Goal: Information Seeking & Learning: Find specific page/section

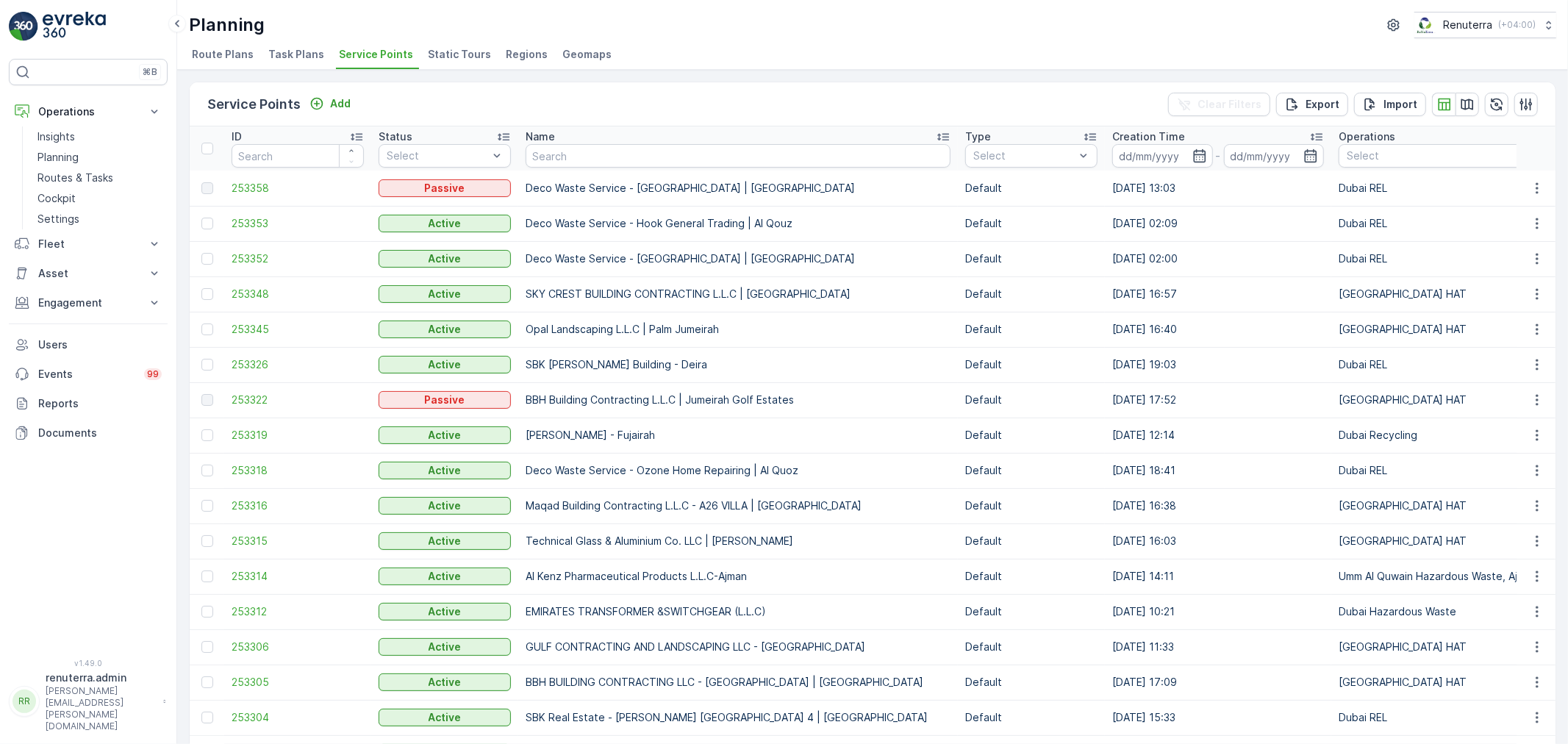
click at [729, 39] on div "Planning Renuterra ( +04:00 ) Route Plans Task Plans Service Points Static Tour…" at bounding box center [873, 35] width 1391 height 70
click at [611, 164] on input "text" at bounding box center [738, 155] width 425 height 23
paste input "Light Food Restaurant - [GEOGRAPHIC_DATA]"
type input "Light Food Restaurant - [GEOGRAPHIC_DATA]"
click at [611, 162] on input "Light Food Restaurant - [GEOGRAPHIC_DATA]" at bounding box center [738, 155] width 425 height 23
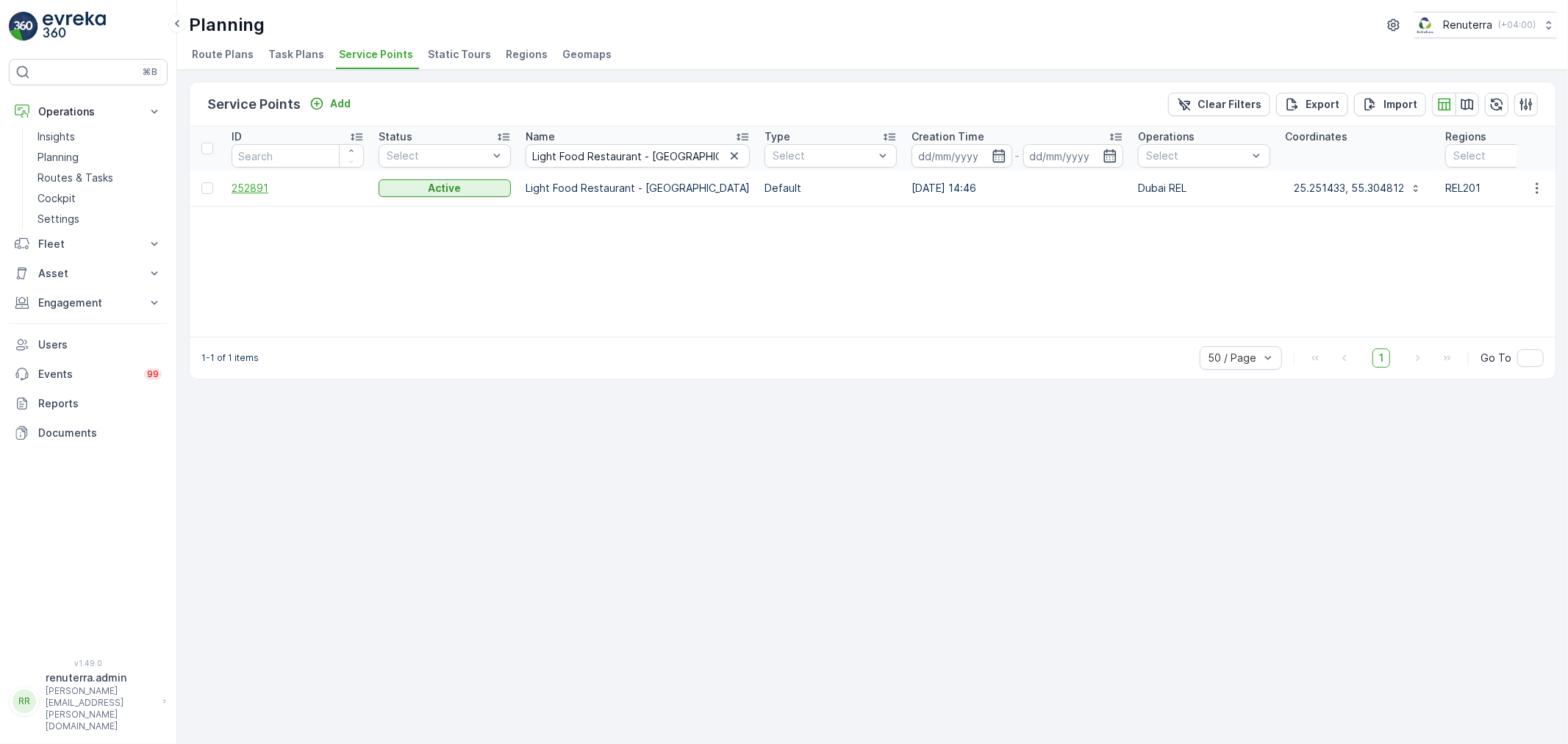
click at [268, 182] on span "252891" at bounding box center [297, 187] width 132 height 15
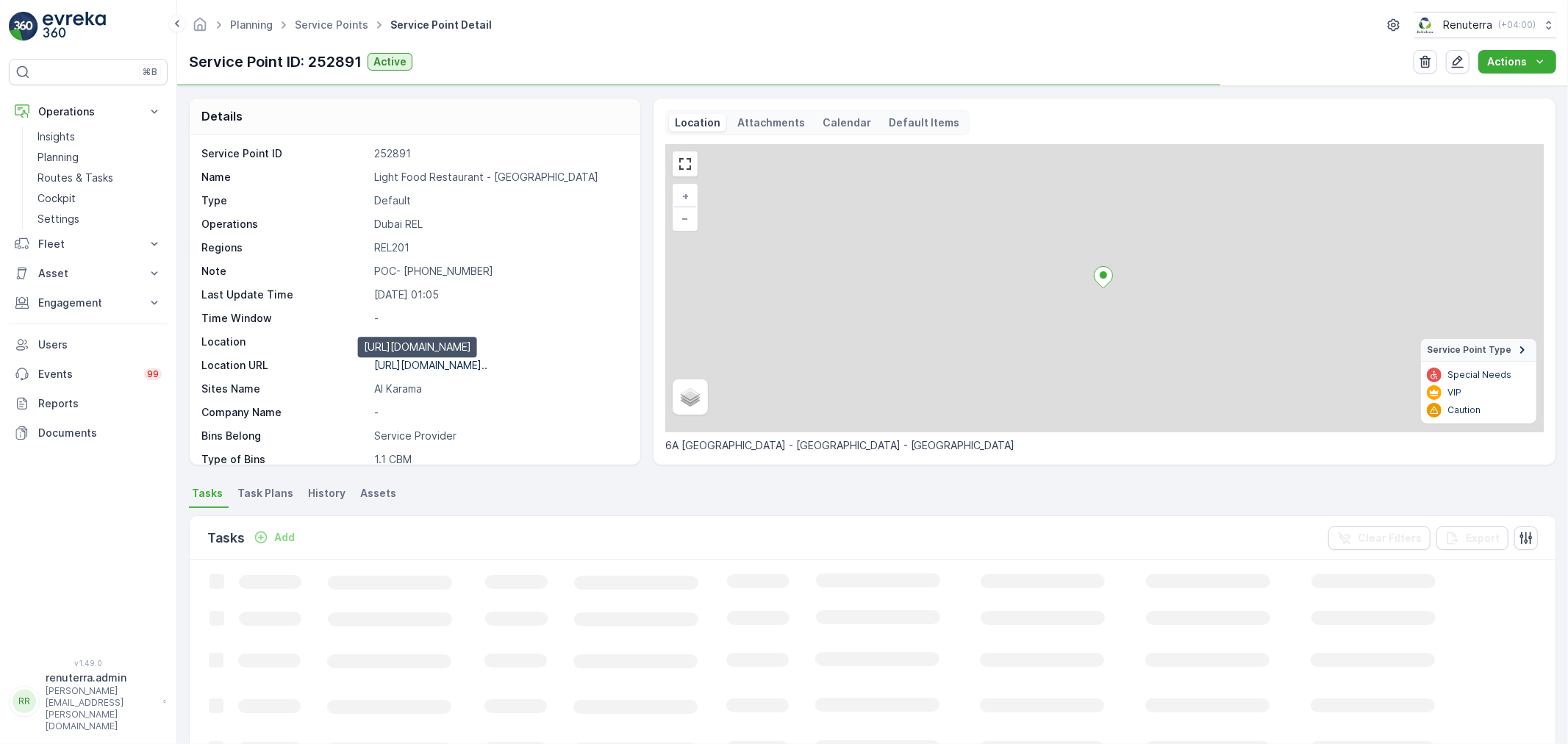
click at [487, 361] on p "[URL][DOMAIN_NAME].." at bounding box center [431, 365] width 113 height 13
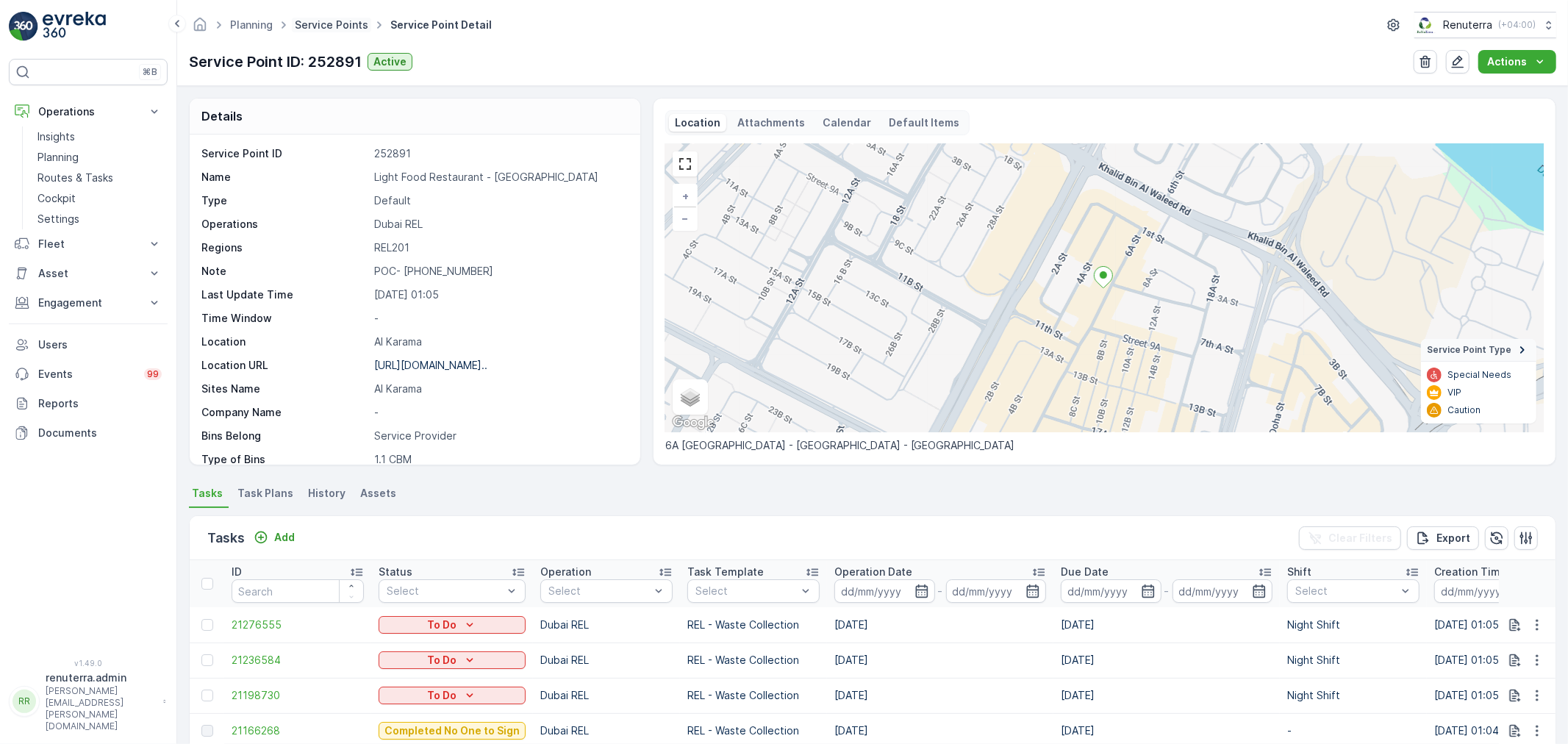
click at [349, 18] on link "Service Points" at bounding box center [331, 24] width 74 height 13
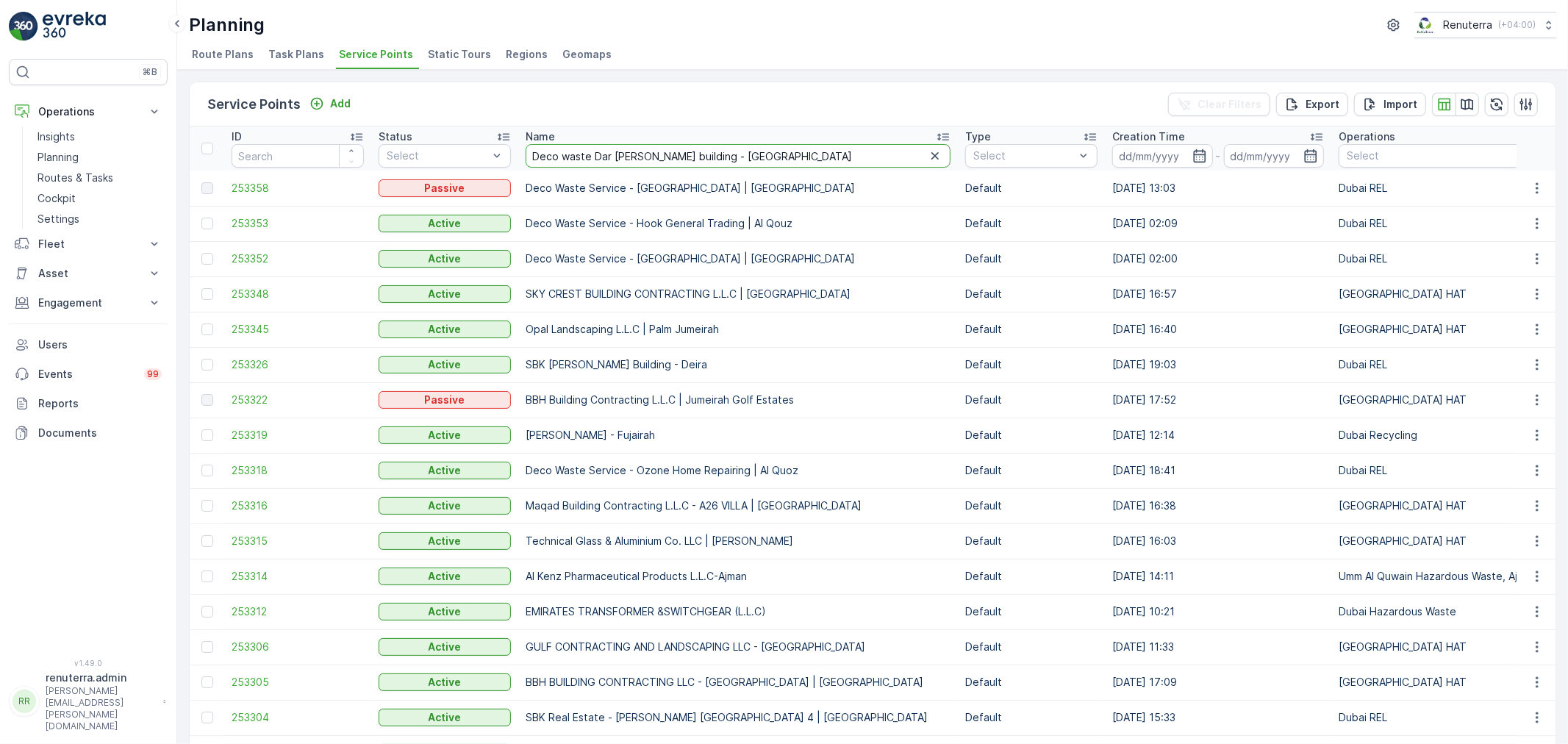
type input "Deco waste Dar [PERSON_NAME] building - [GEOGRAPHIC_DATA]"
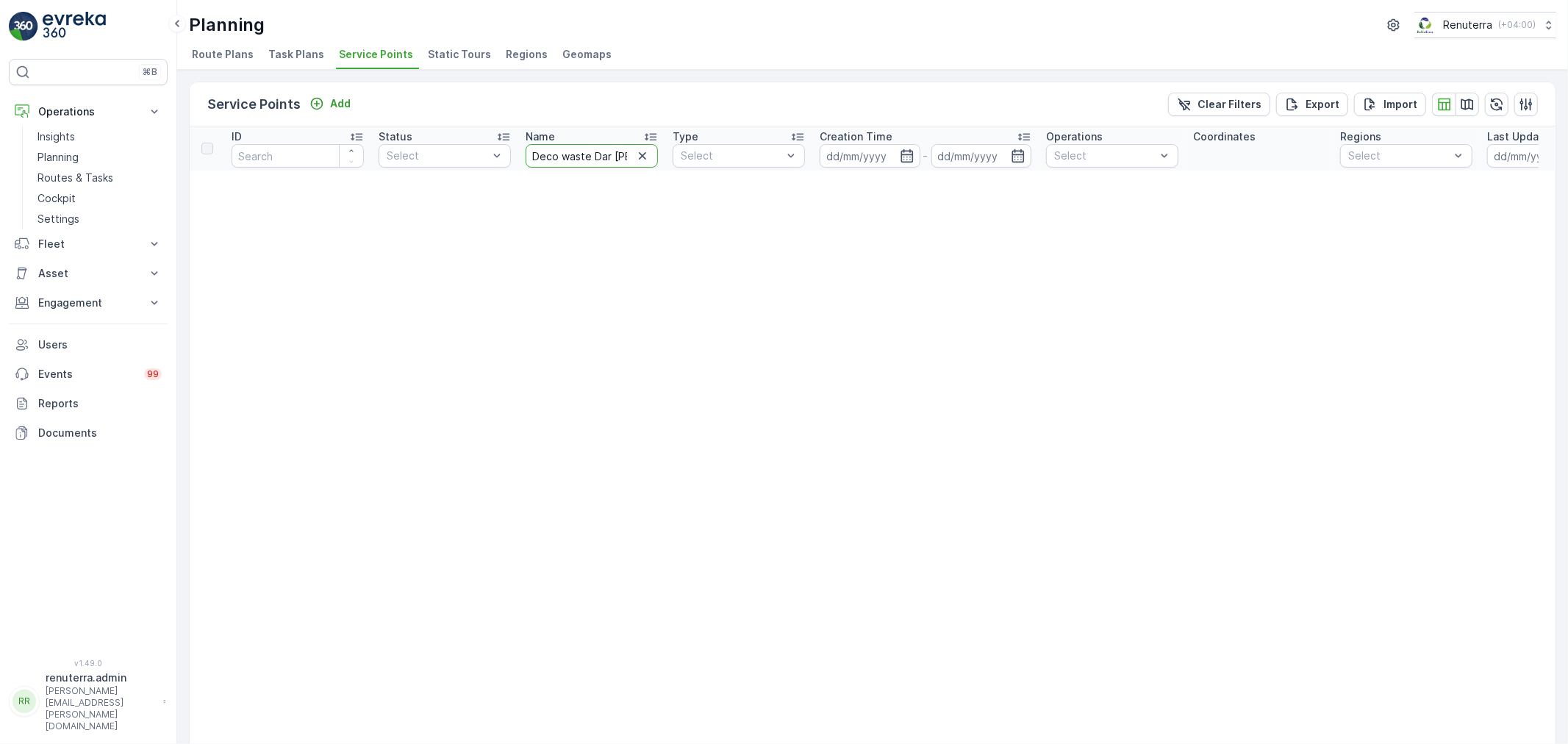
click at [581, 158] on input "Deco waste Dar [PERSON_NAME] building - [GEOGRAPHIC_DATA]" at bounding box center [592, 155] width 132 height 23
click at [646, 157] on icon "button" at bounding box center [642, 155] width 15 height 15
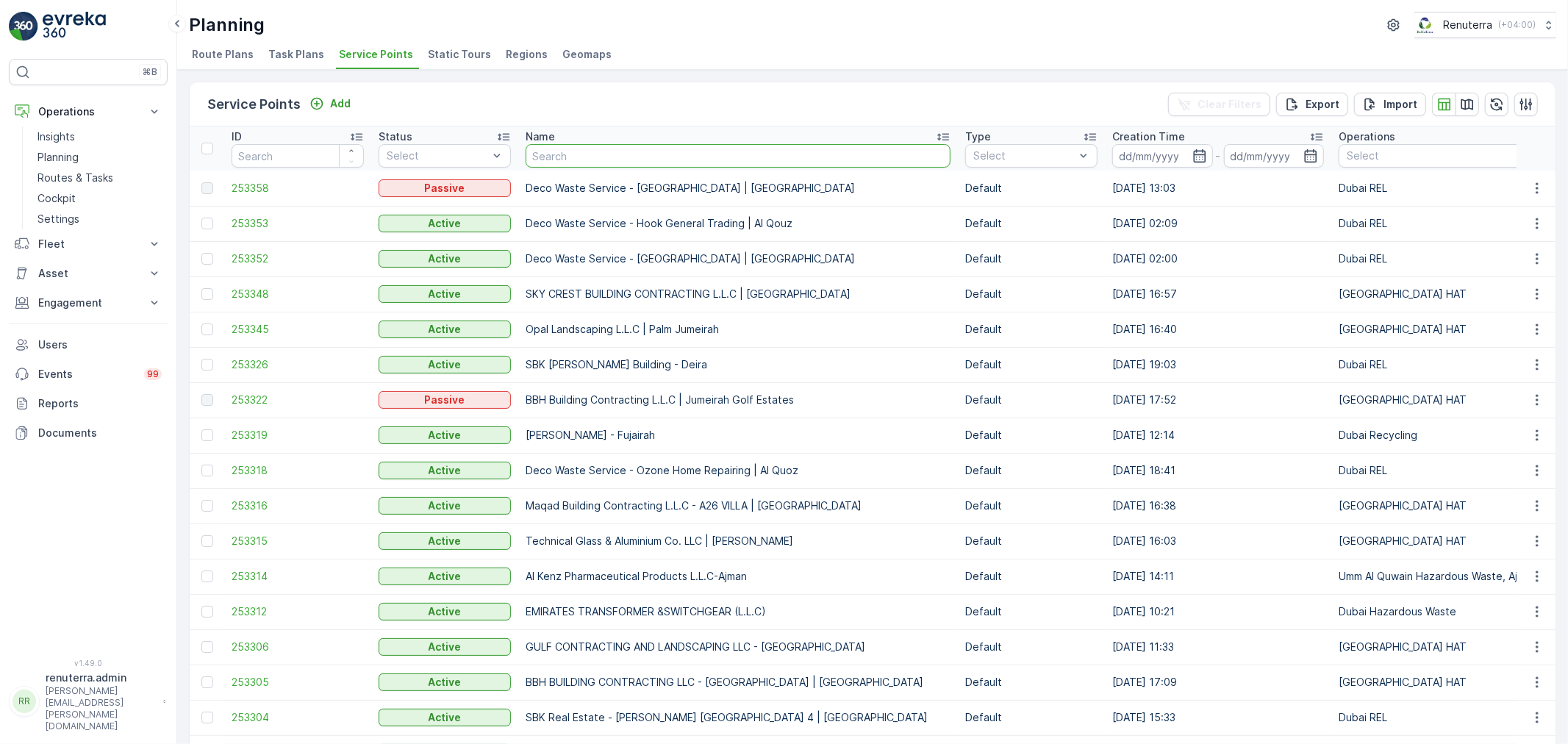
type input "Deco waste Dar [PERSON_NAME] building - [GEOGRAPHIC_DATA]"
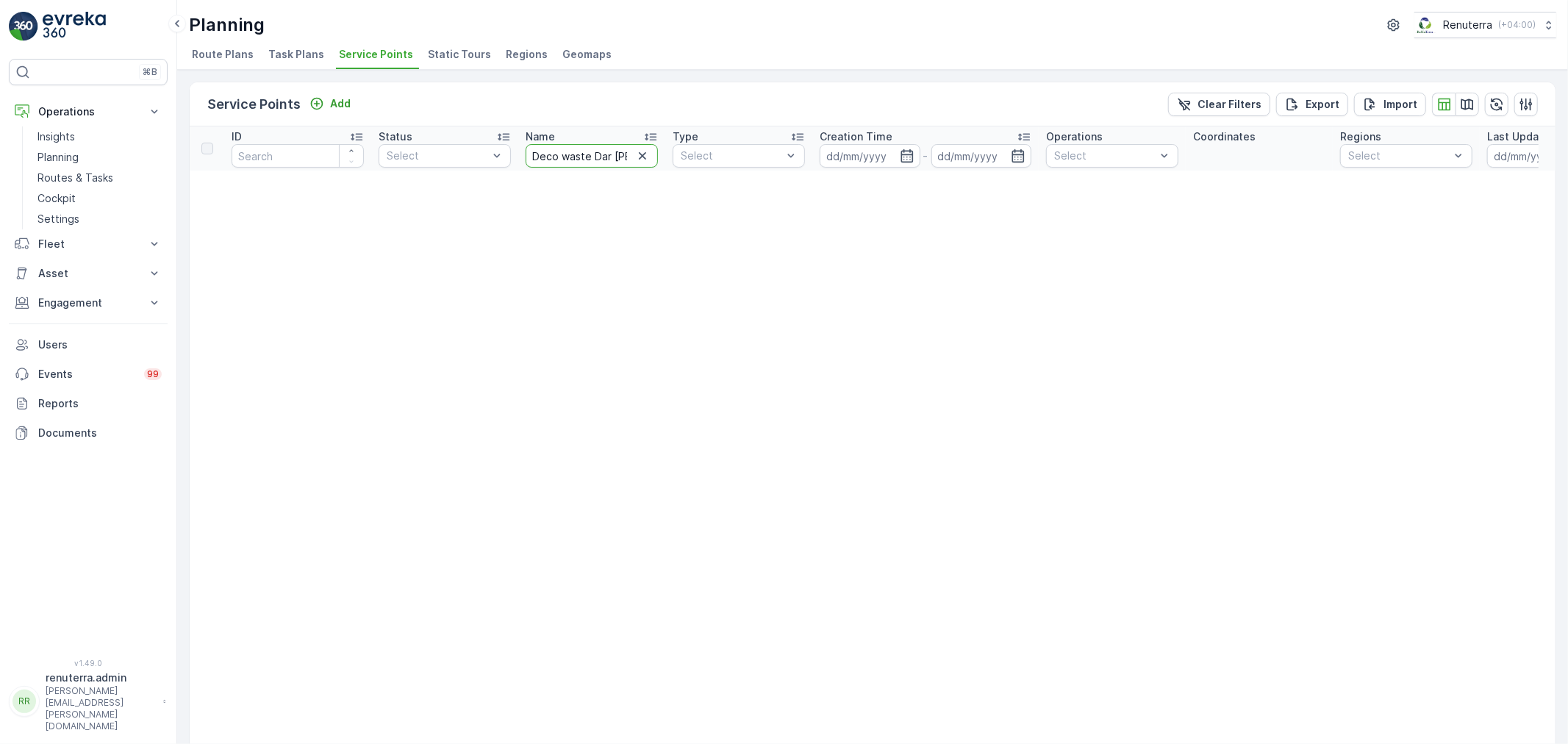
click at [563, 152] on input "Deco waste Dar [PERSON_NAME] building - [GEOGRAPHIC_DATA]" at bounding box center [592, 155] width 132 height 23
type input "Deco waste Dar [PERSON_NAME] building"
click at [641, 156] on icon "button" at bounding box center [642, 156] width 8 height 8
click at [598, 151] on input "text" at bounding box center [592, 155] width 132 height 23
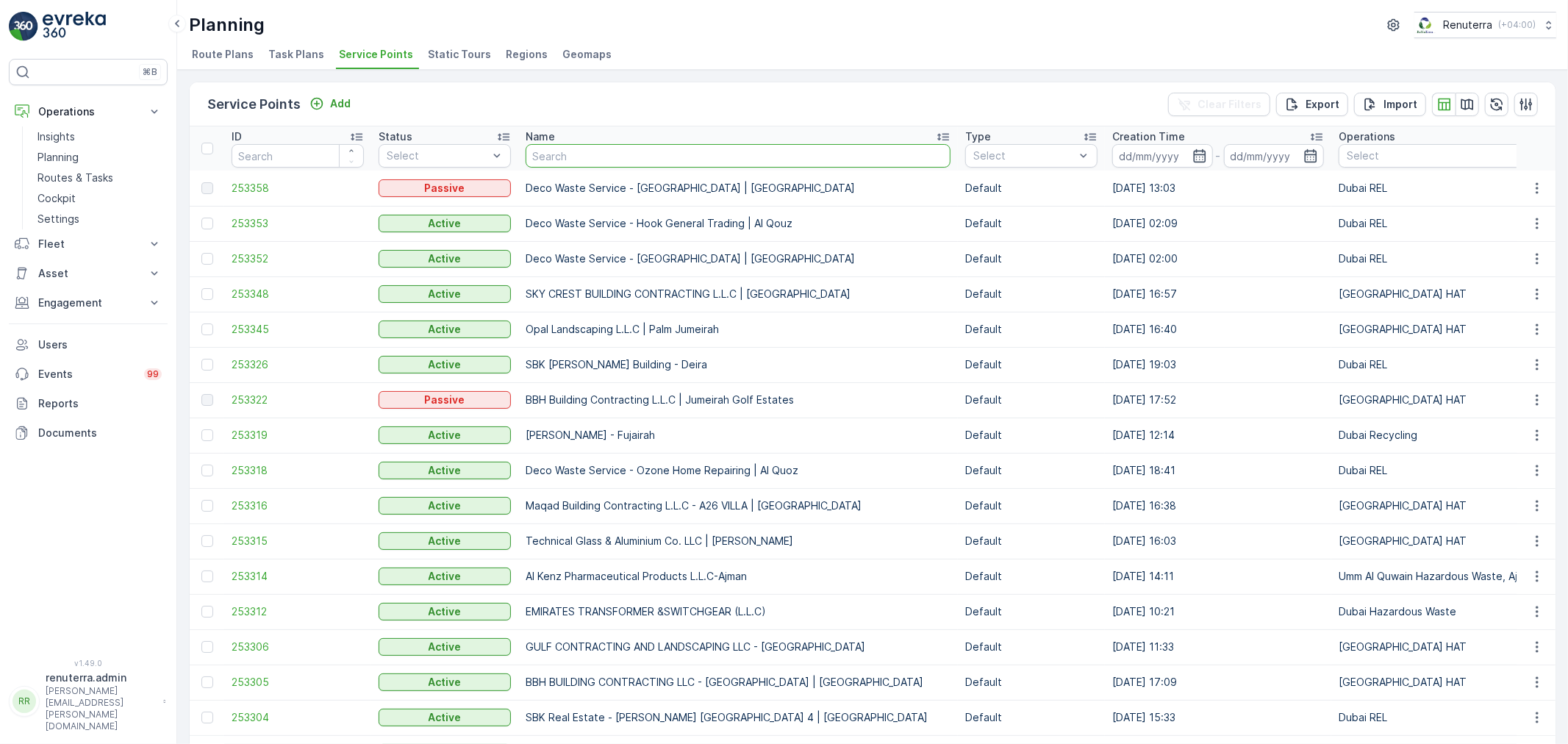
click at [576, 147] on input "text" at bounding box center [738, 155] width 425 height 23
paste input "Deco Waste Service - Al Khames Real Estate | [PERSON_NAME]"
type input "Deco Waste Service - Al Khames Real Estate | [PERSON_NAME]"
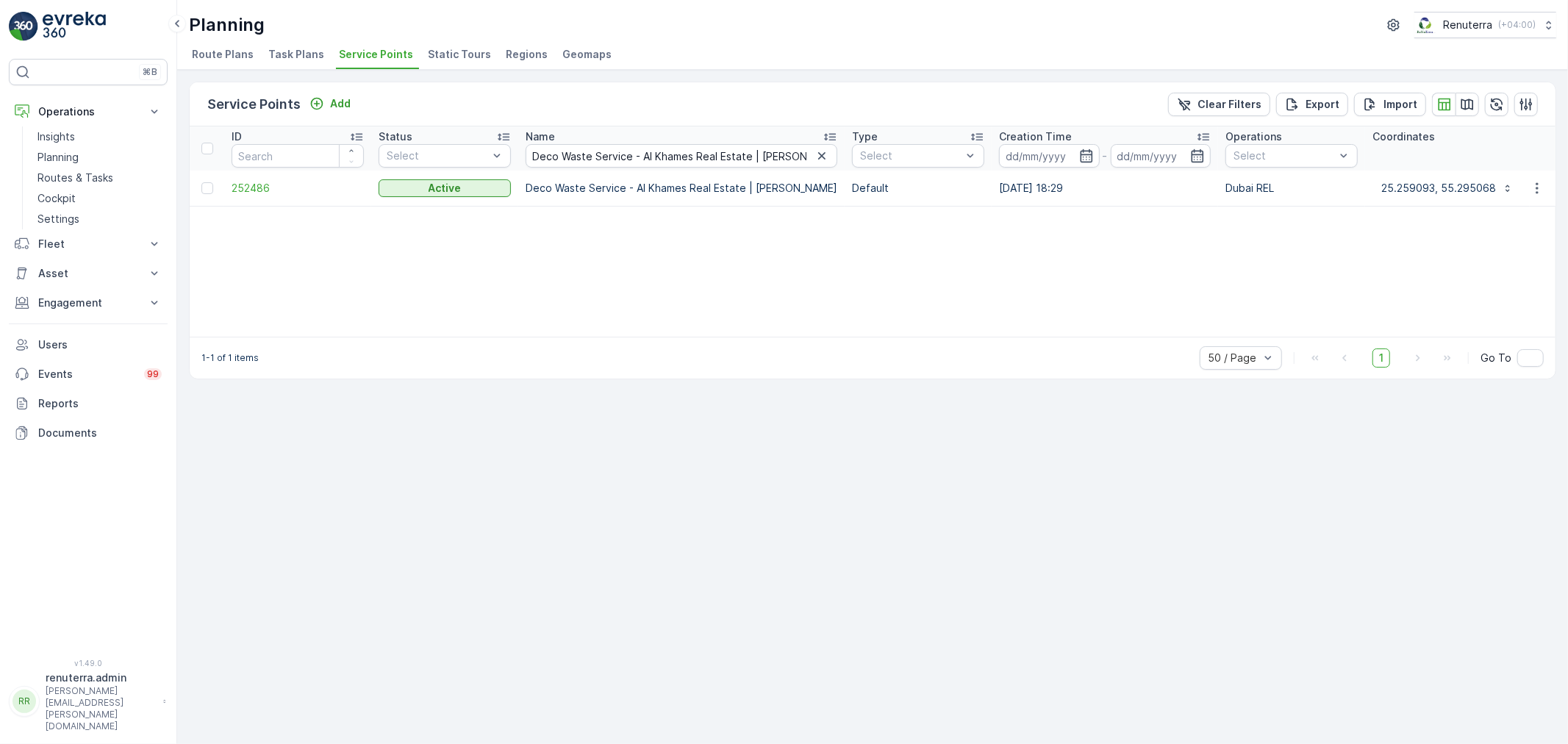
click at [247, 194] on td "252486" at bounding box center [298, 187] width 147 height 35
click at [254, 187] on span "252486" at bounding box center [297, 187] width 132 height 15
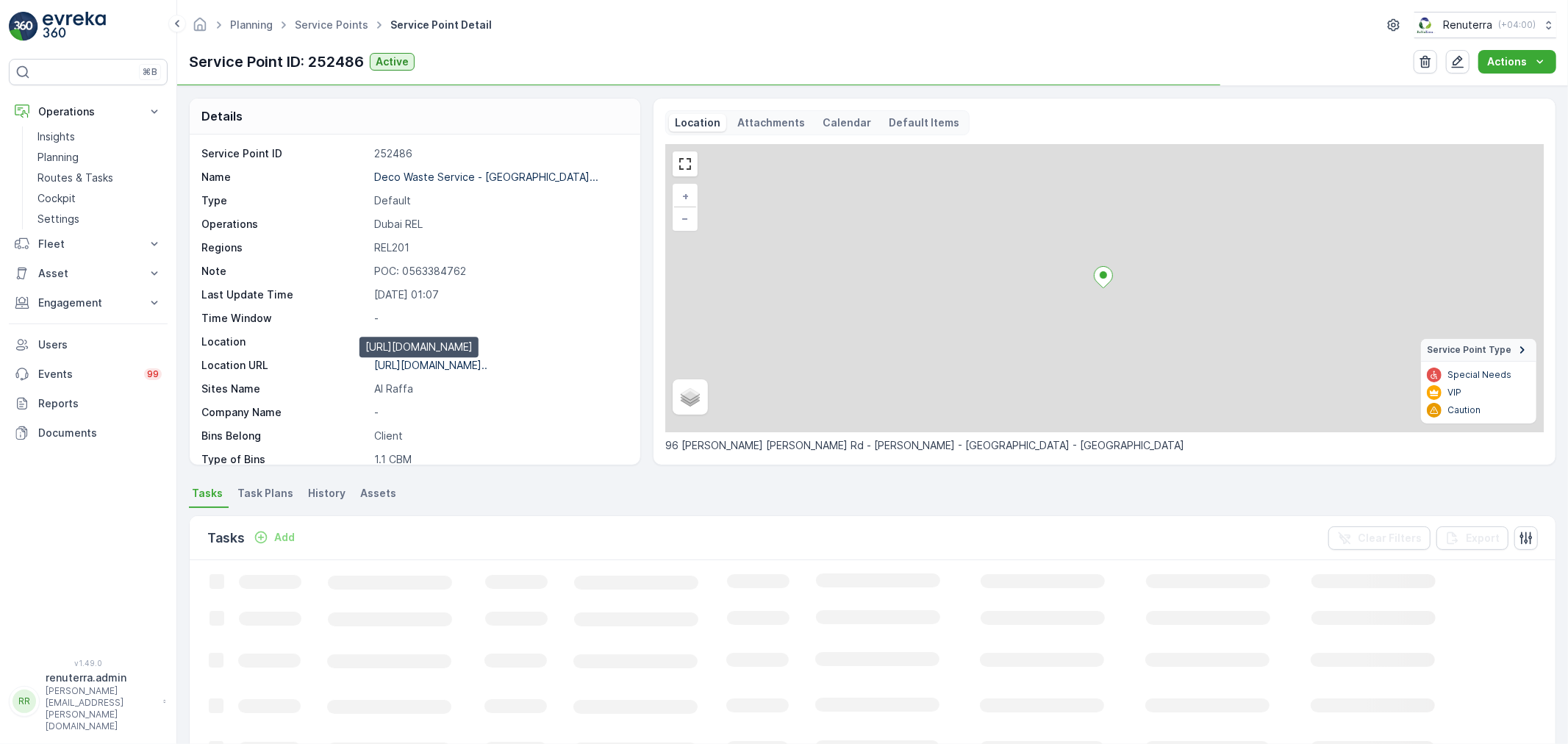
click at [454, 365] on p "[URL][DOMAIN_NAME].." at bounding box center [431, 365] width 113 height 13
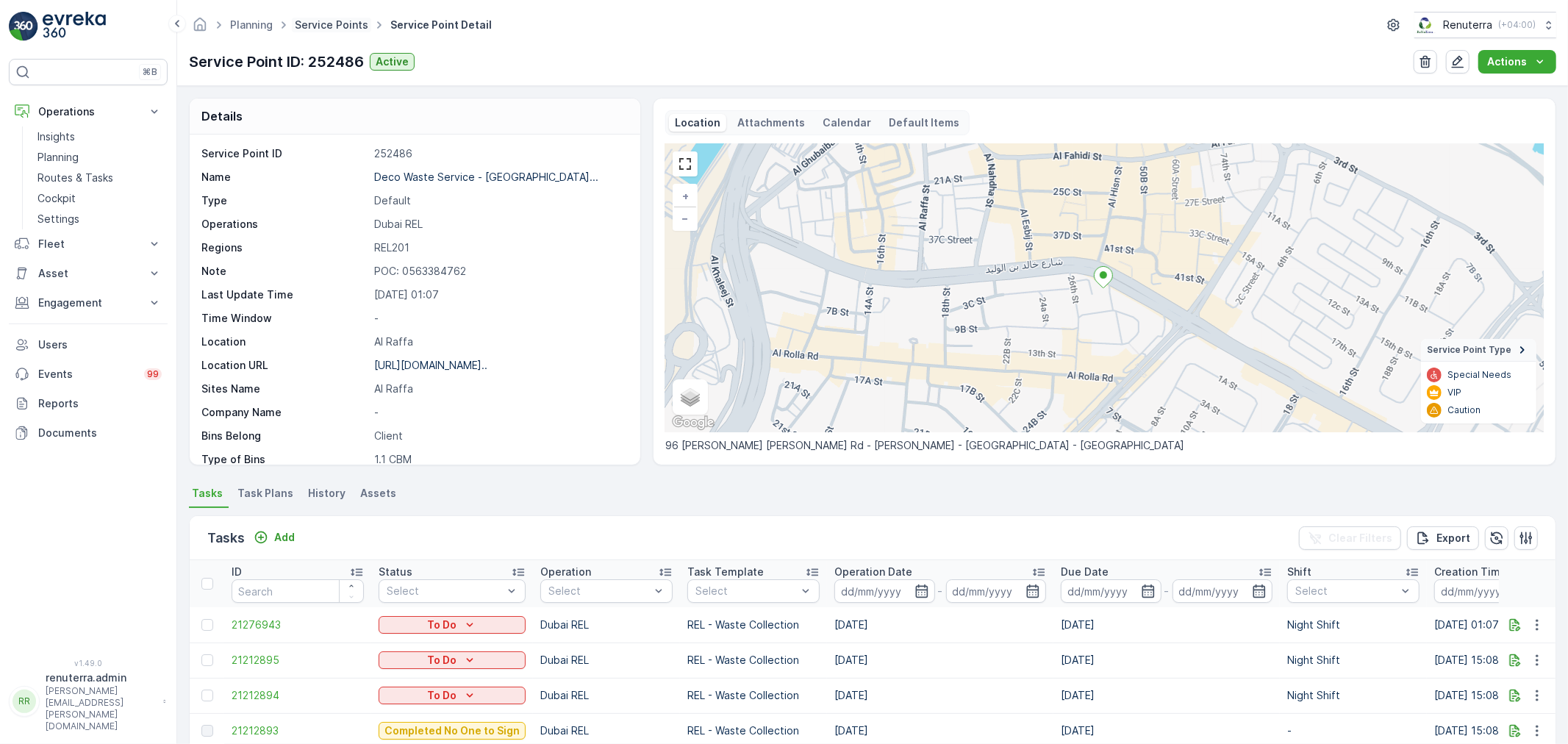
click at [339, 27] on link "Service Points" at bounding box center [331, 24] width 74 height 13
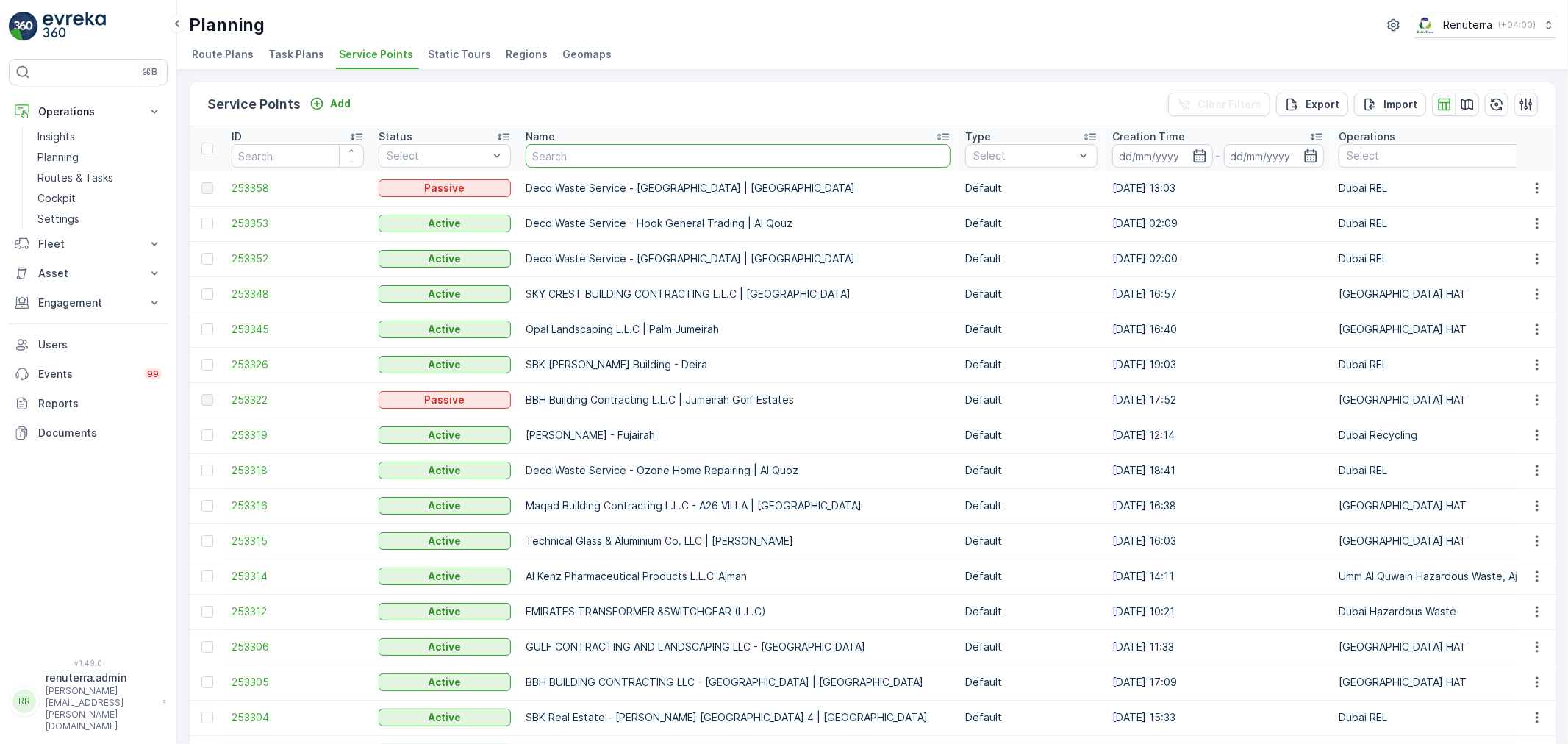
type input "Deco Waste Service - A R J Property Bldg. 1 | Al Satwa"
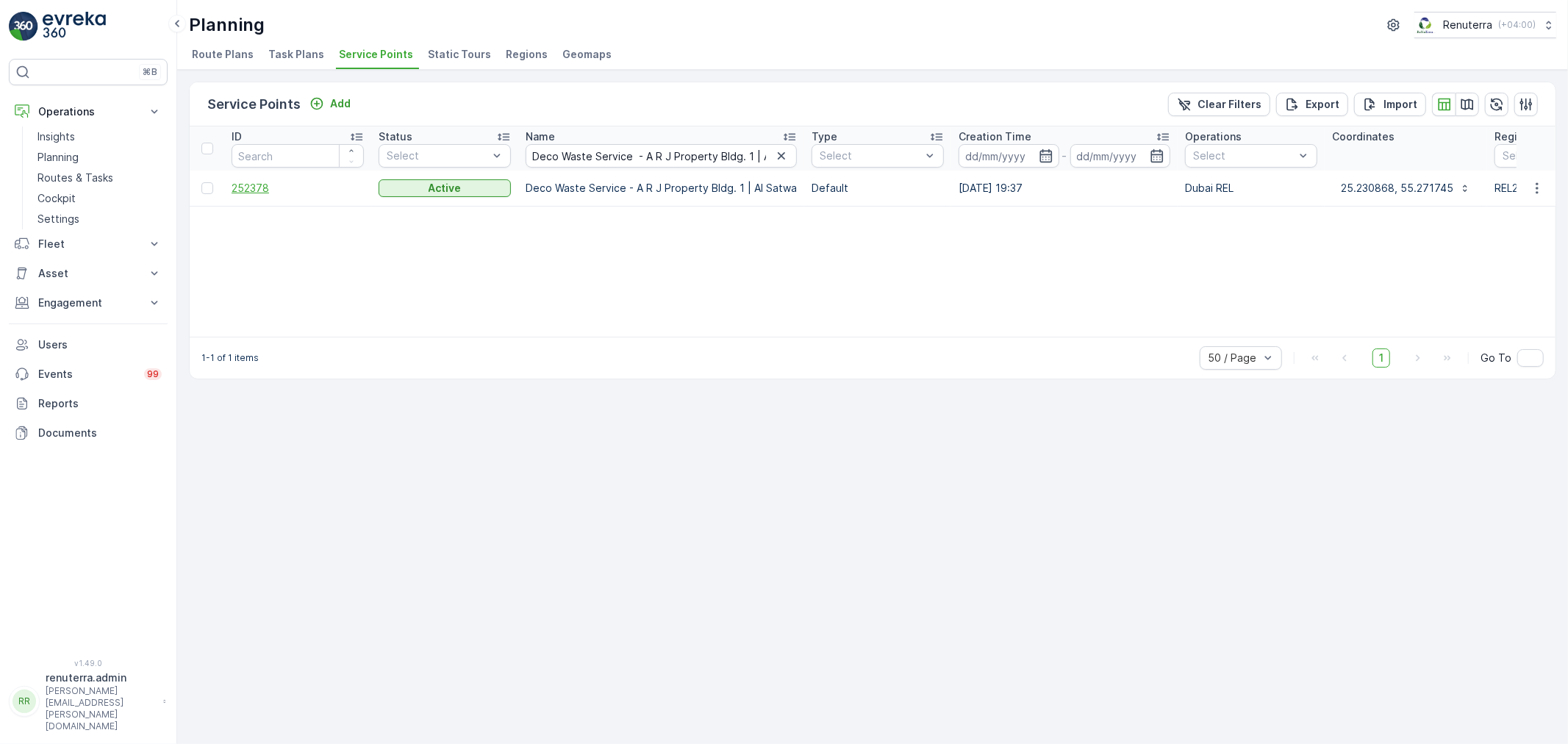
click at [252, 186] on span "252378" at bounding box center [297, 187] width 132 height 15
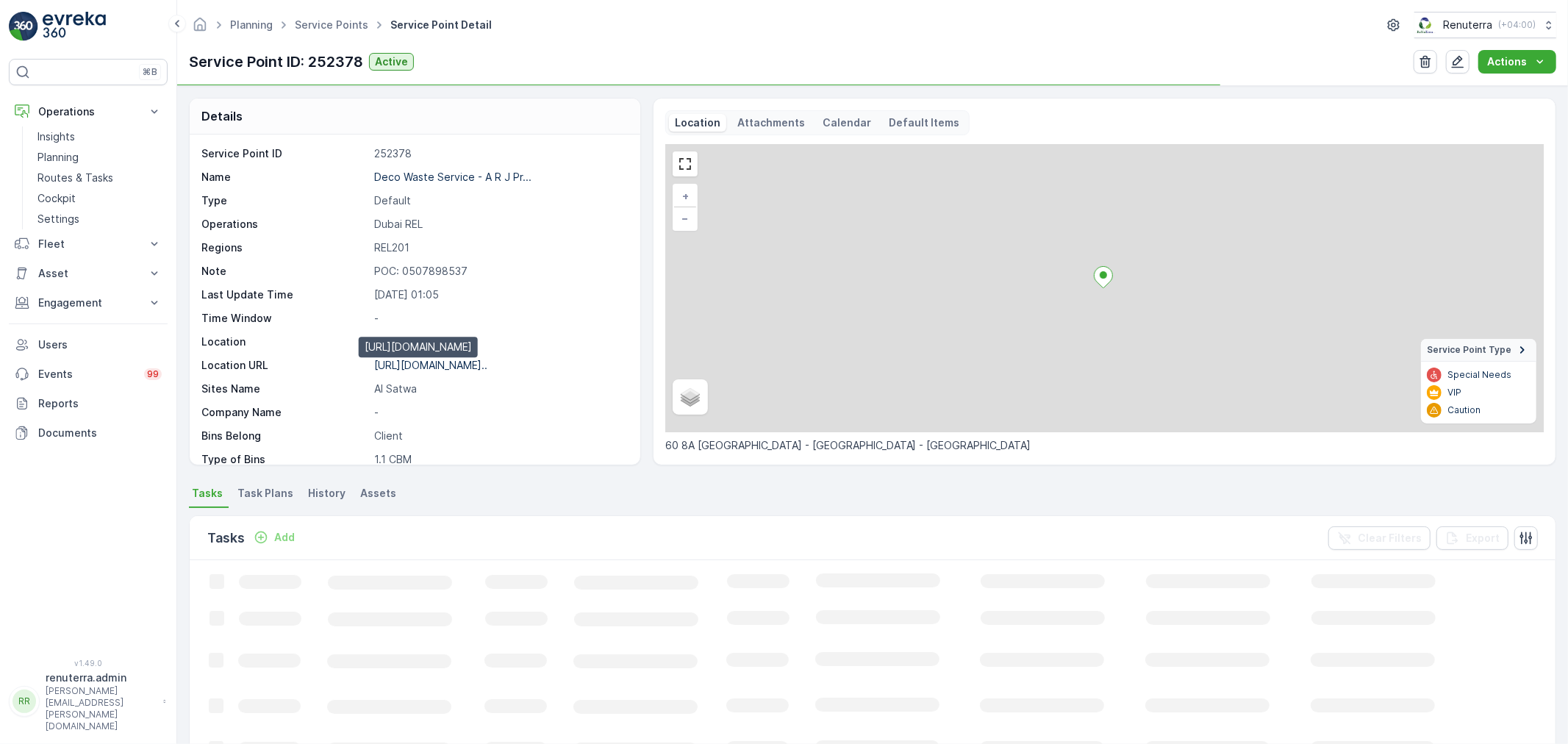
click at [487, 367] on p "[URL][DOMAIN_NAME].." at bounding box center [431, 365] width 113 height 13
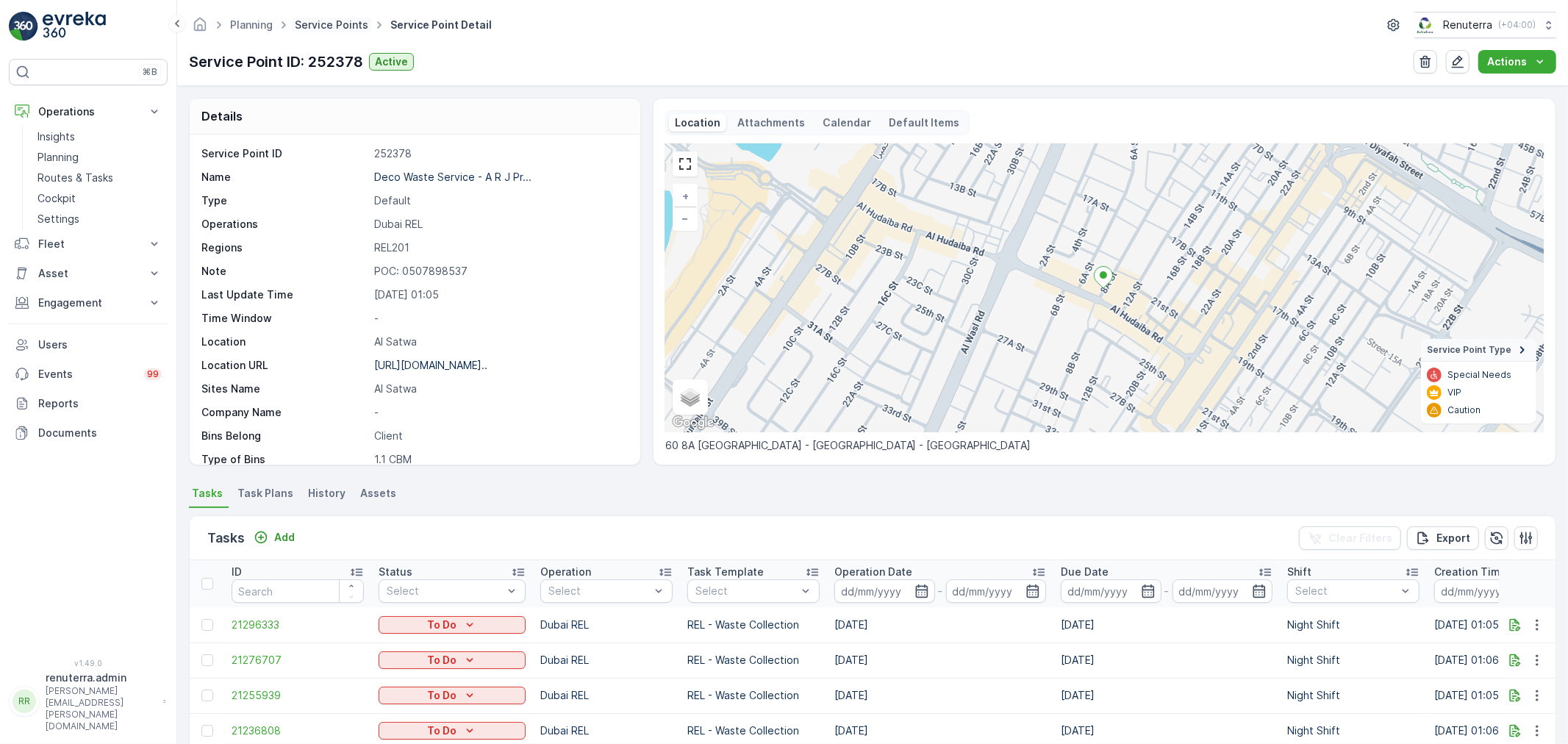
click at [339, 24] on link "Service Points" at bounding box center [331, 24] width 74 height 13
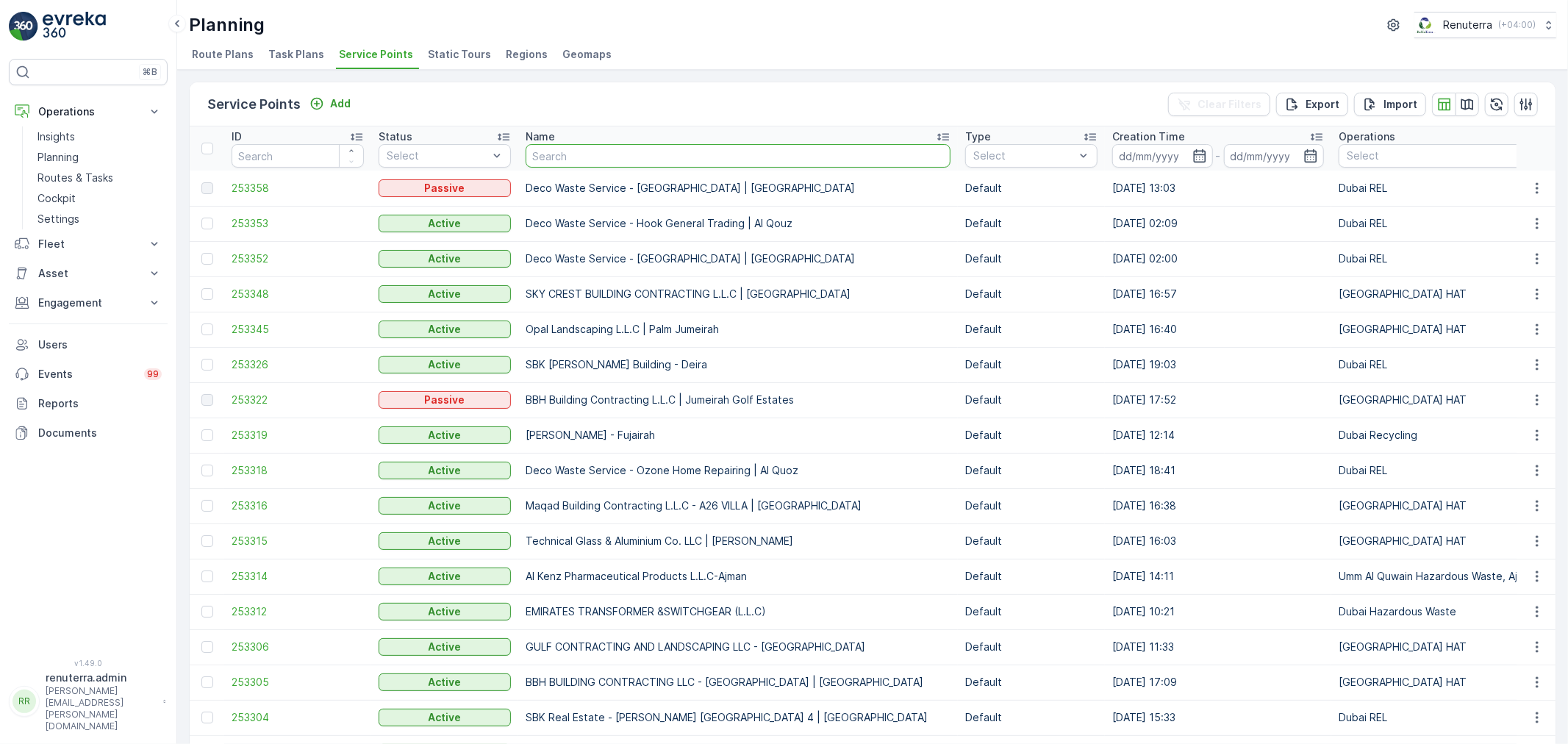
type input "Bin Dhahi Investment Group - Al Satwa"
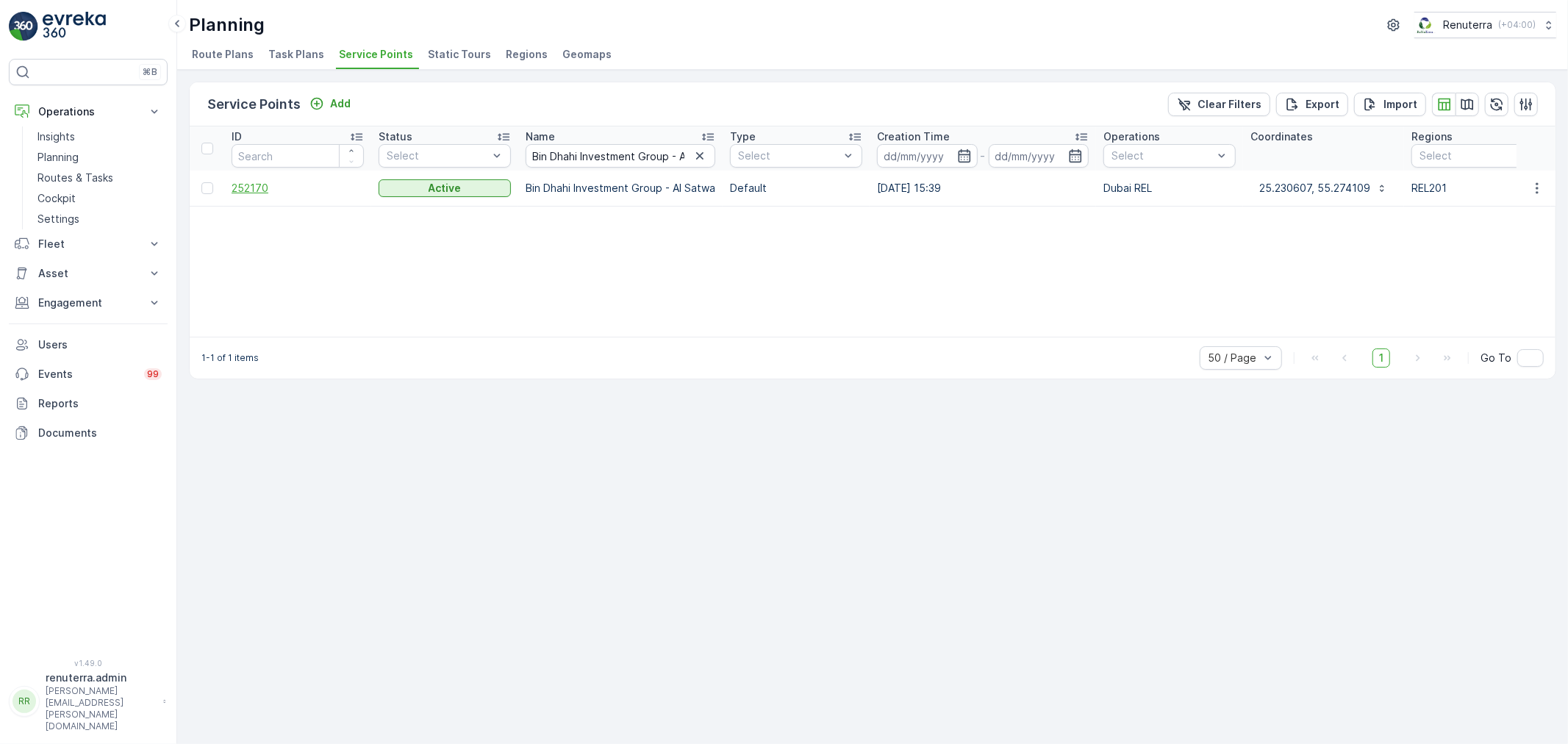
click at [256, 188] on span "252170" at bounding box center [297, 187] width 132 height 15
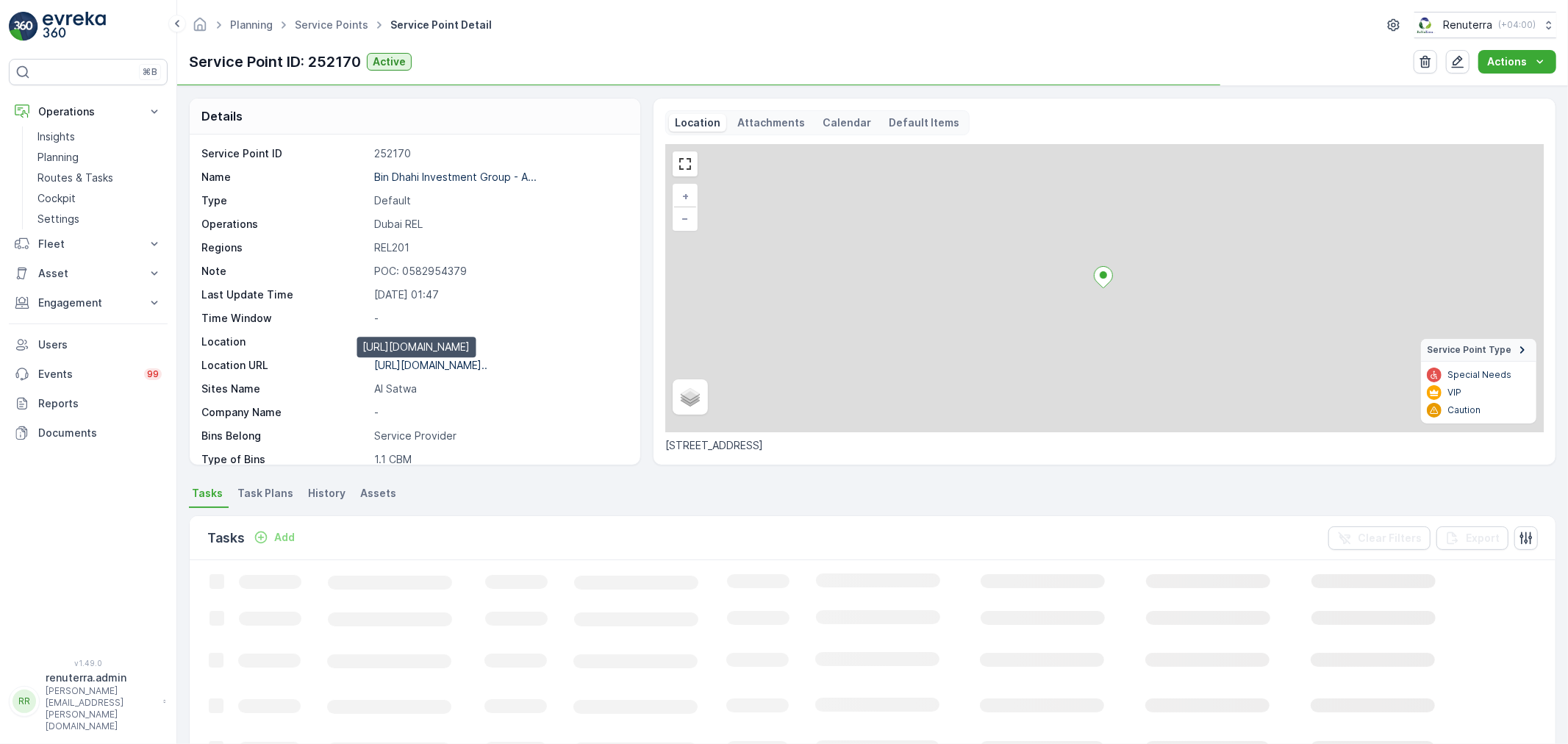
click at [426, 361] on p "[URL][DOMAIN_NAME].." at bounding box center [431, 365] width 113 height 13
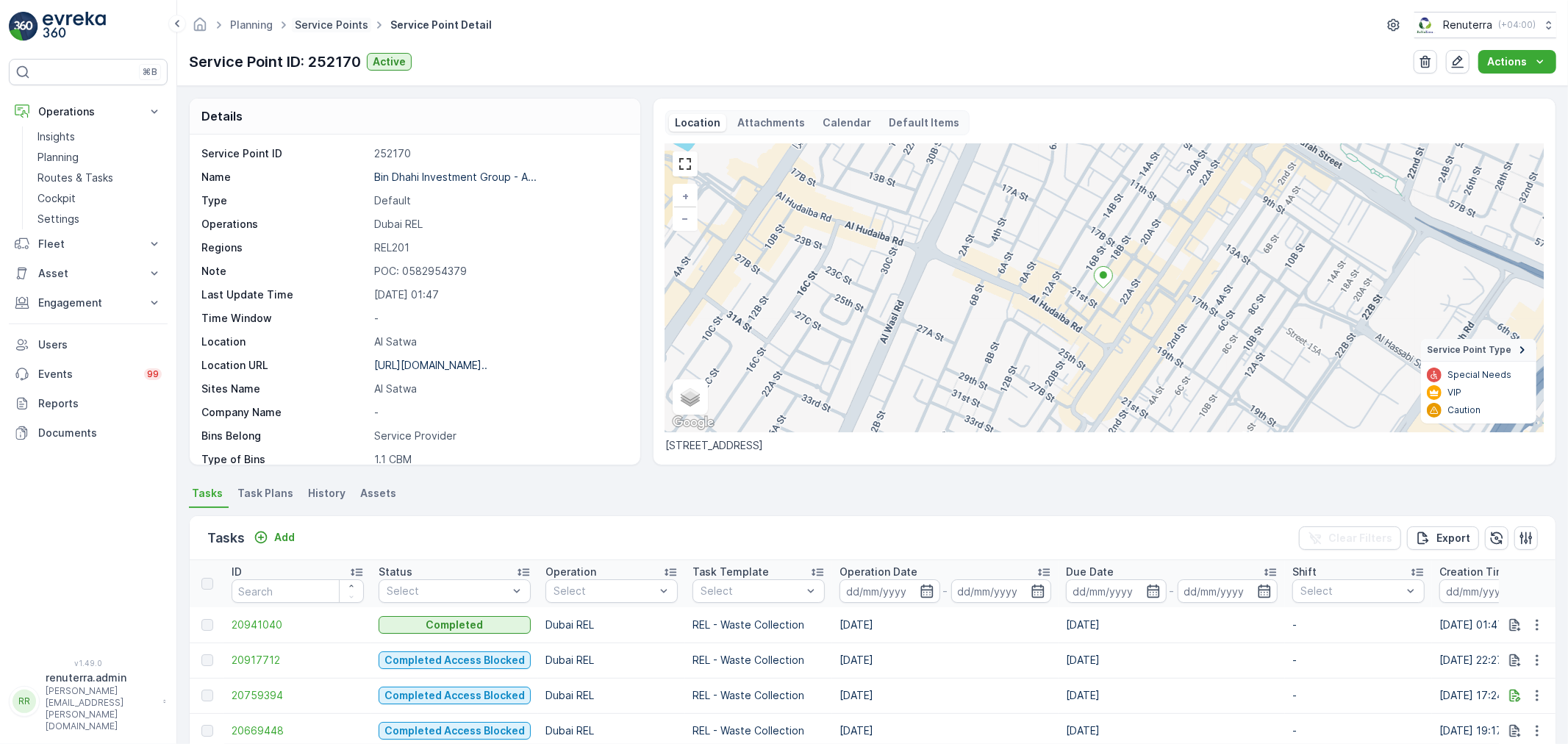
click at [319, 25] on link "Service Points" at bounding box center [331, 24] width 74 height 13
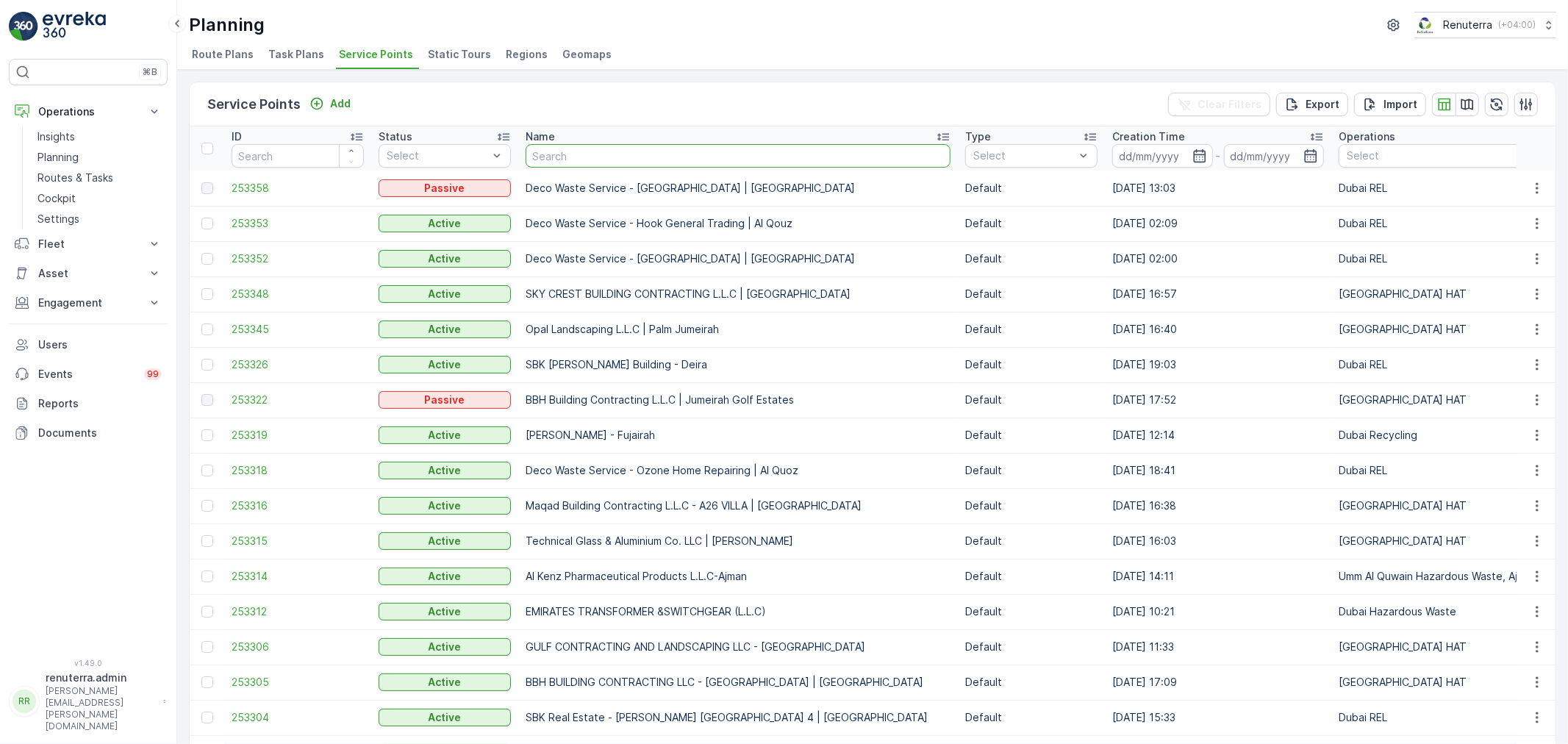
type input "G&B Contracting LLC - [GEOGRAPHIC_DATA]"
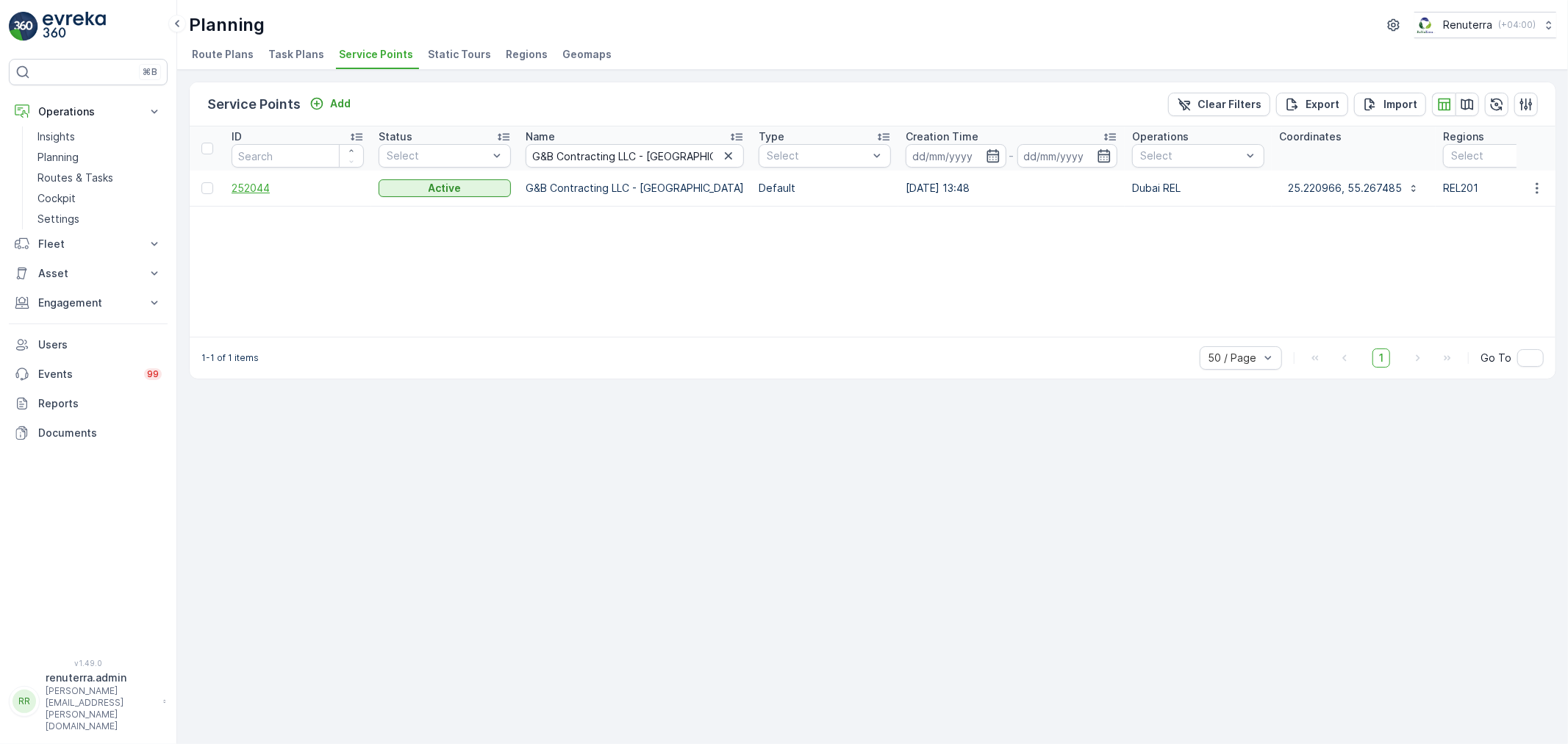
click at [261, 193] on span "252044" at bounding box center [297, 187] width 132 height 15
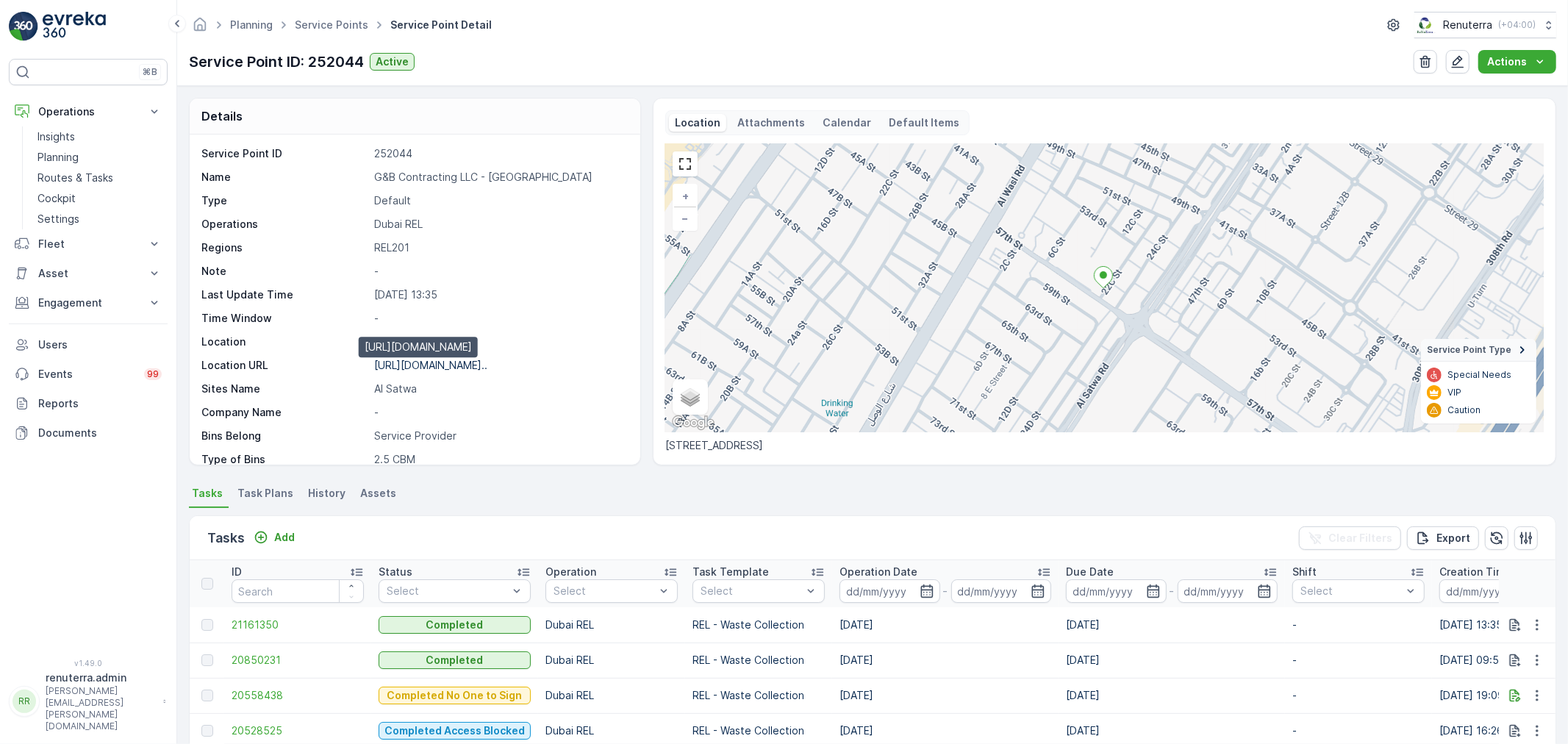
click at [487, 365] on p "[URL][DOMAIN_NAME].." at bounding box center [431, 365] width 113 height 13
click at [358, 25] on link "Service Points" at bounding box center [331, 24] width 74 height 13
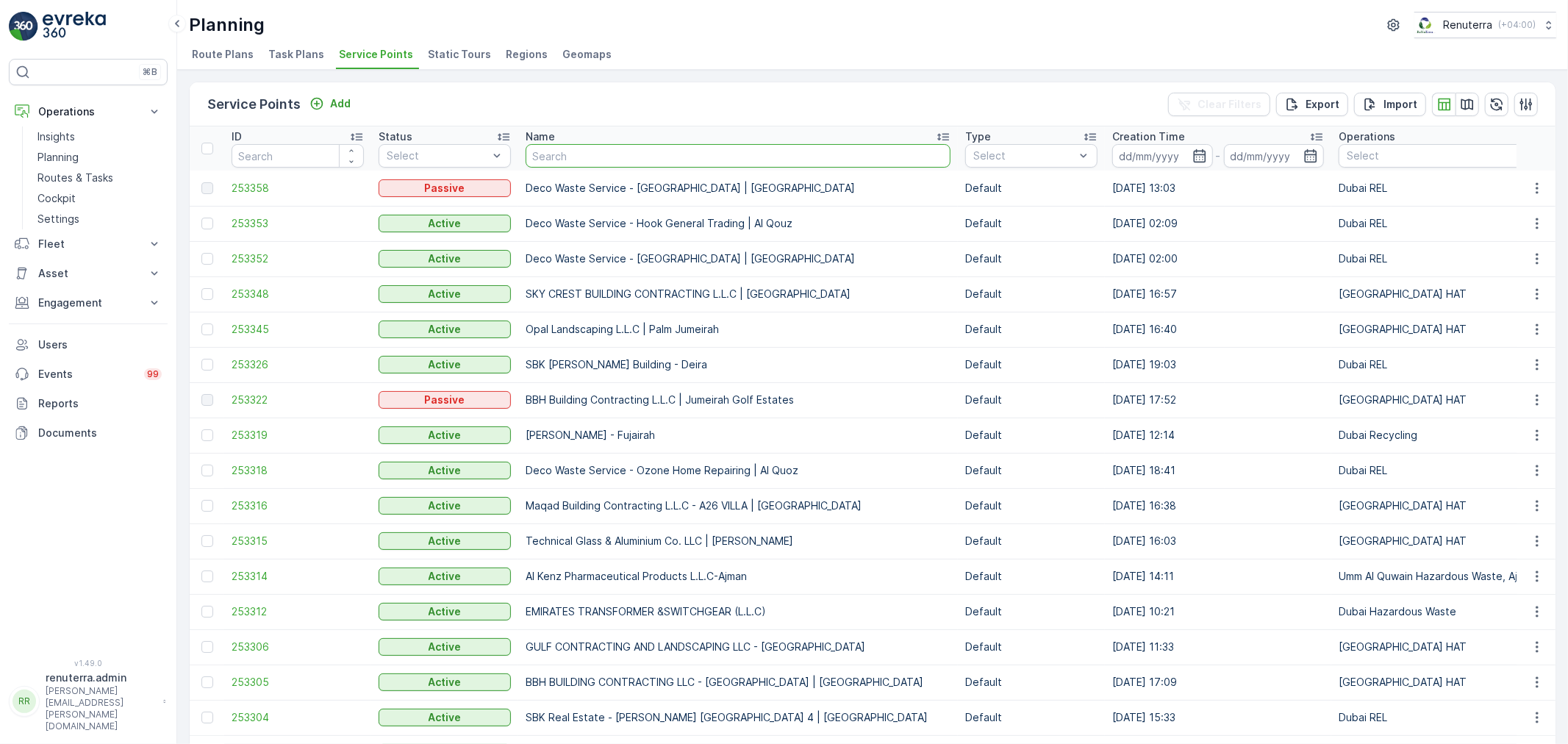
type input "Al Showaib Real Estate - [GEOGRAPHIC_DATA] 518 | Um Hurair 1"
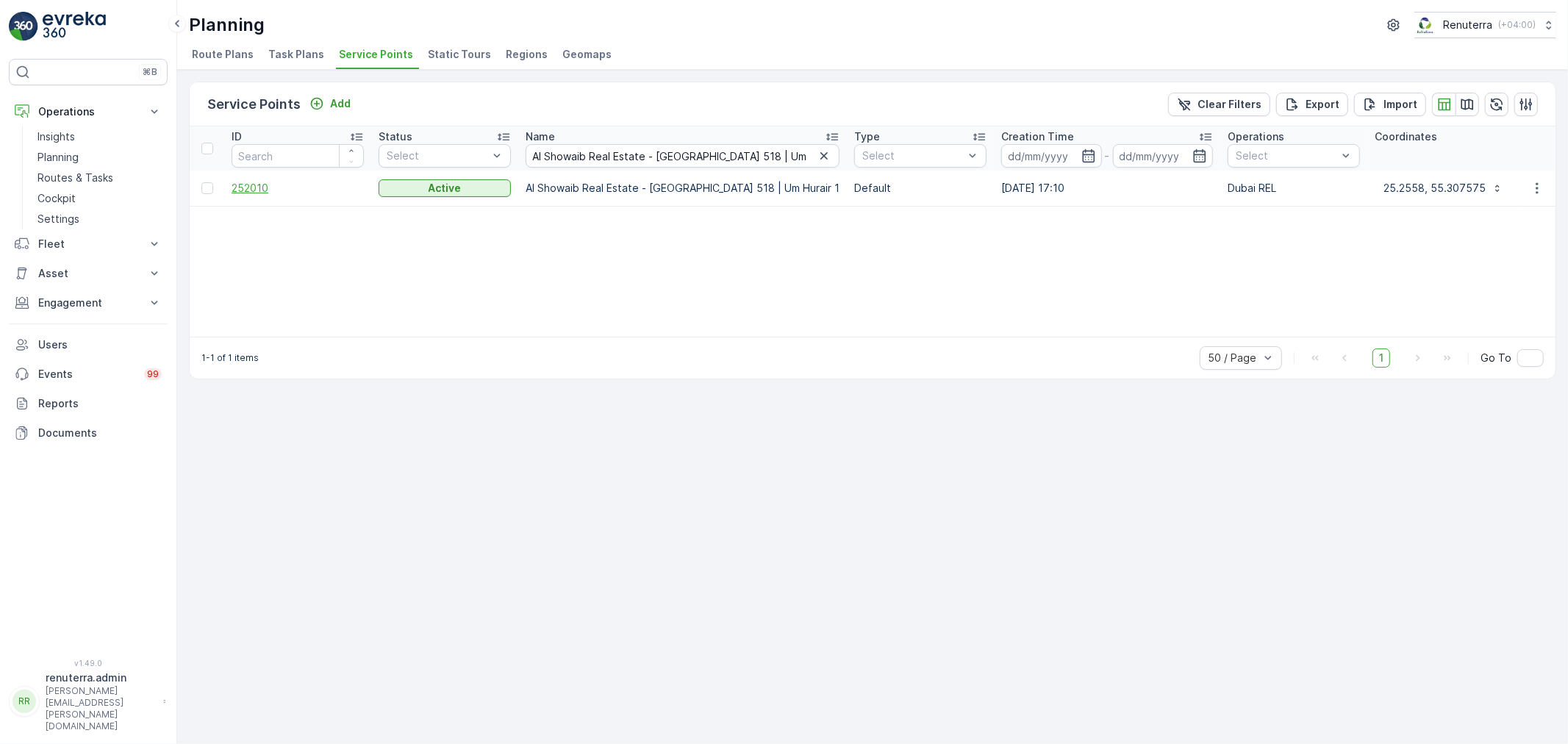
click at [260, 187] on span "252010" at bounding box center [297, 187] width 132 height 15
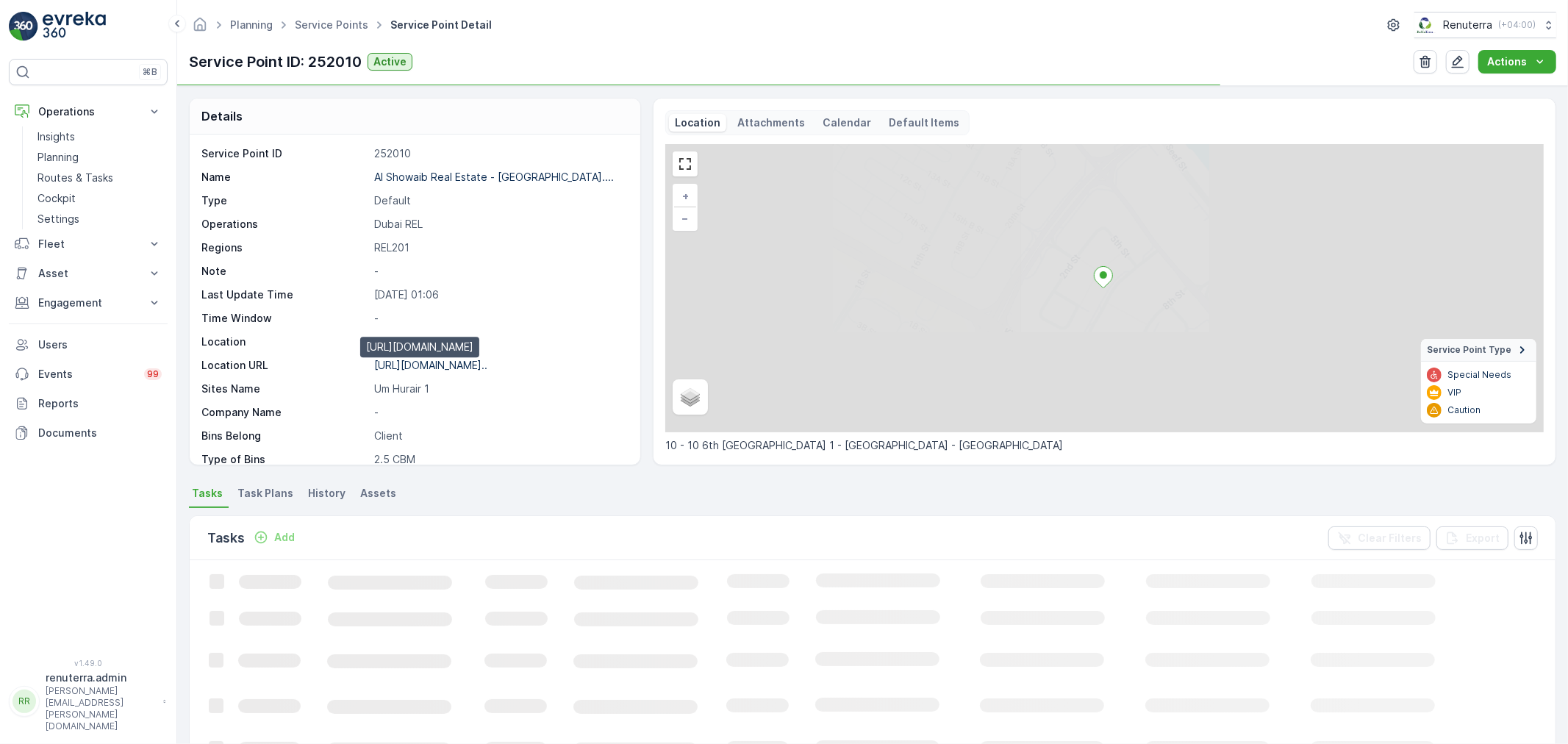
click at [480, 370] on p "[URL][DOMAIN_NAME].." at bounding box center [431, 365] width 113 height 13
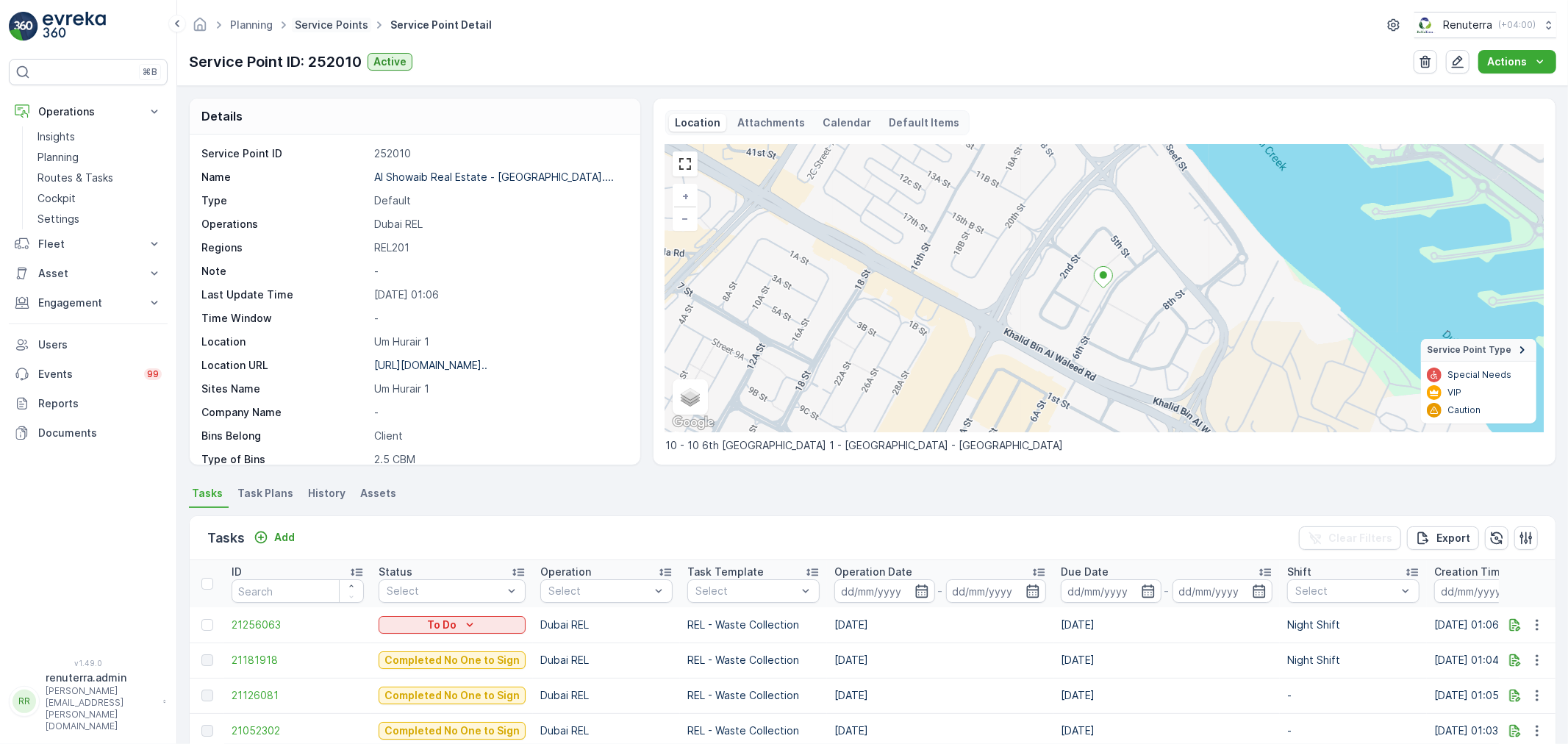
click at [336, 26] on link "Service Points" at bounding box center [331, 24] width 74 height 13
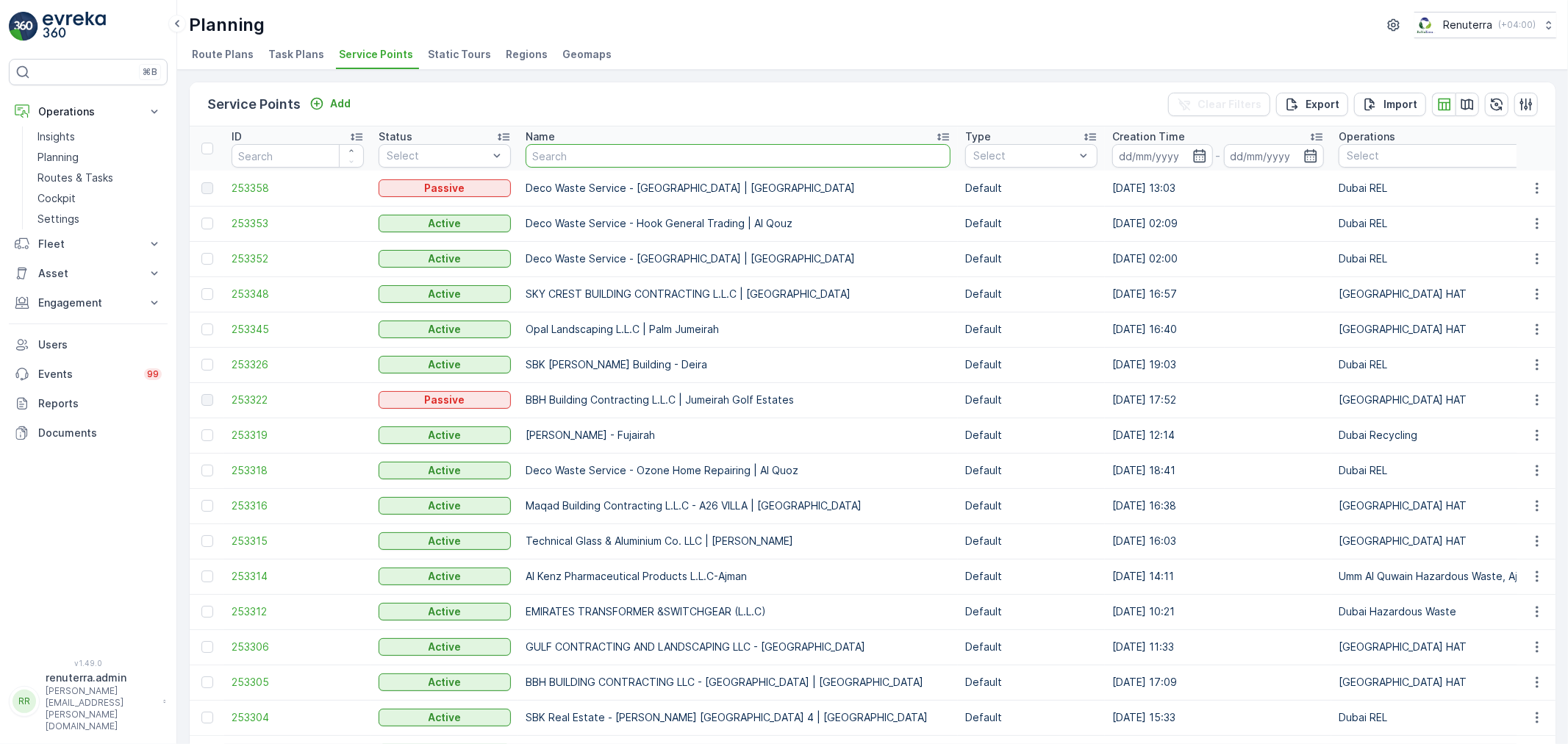
click at [629, 158] on input "text" at bounding box center [738, 155] width 425 height 23
paste input "[PERSON_NAME] Bin [PERSON_NAME] - Al Mankhool"
type input "[PERSON_NAME] Bin [PERSON_NAME] - Al Mankhool"
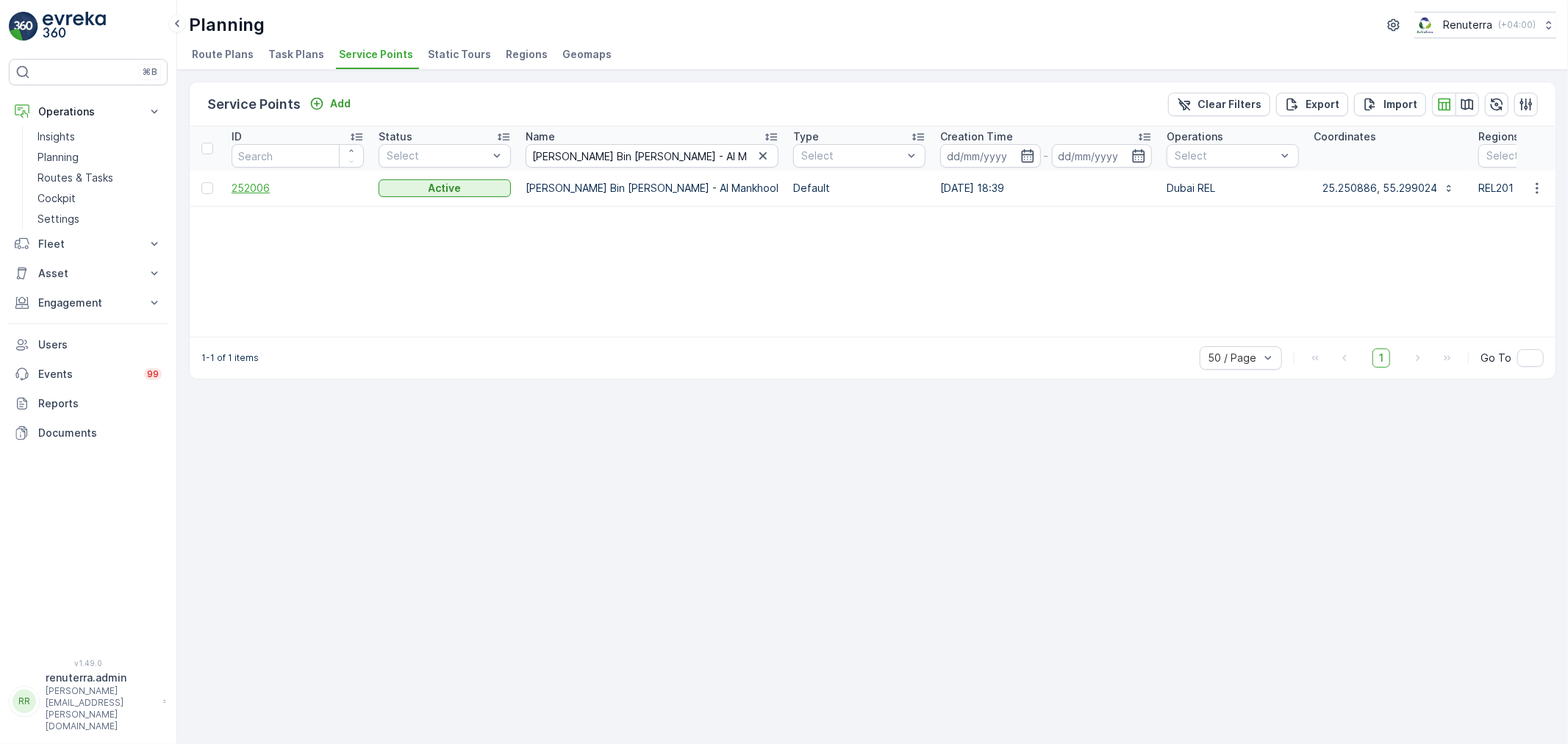
click at [268, 185] on span "252006" at bounding box center [297, 187] width 132 height 15
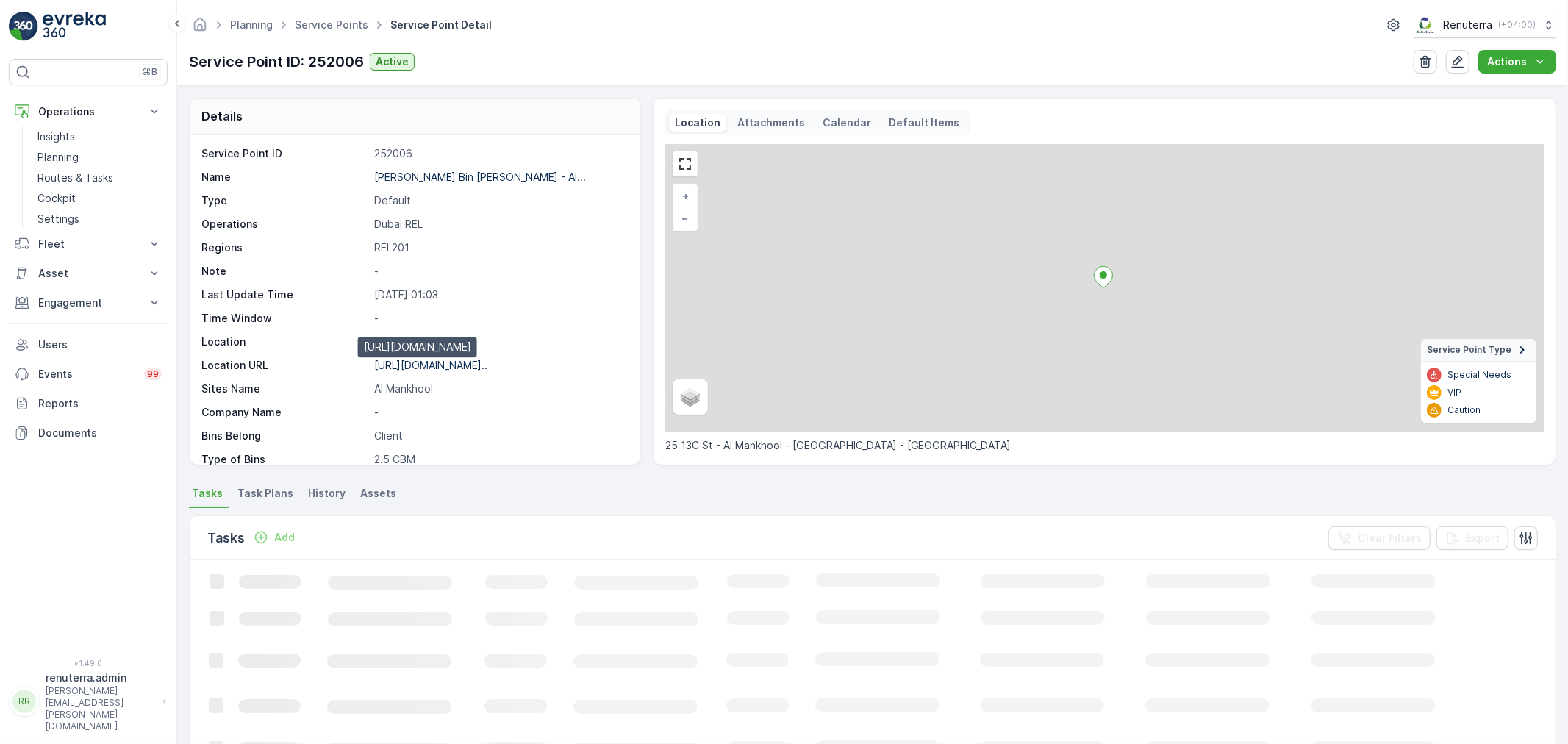
click at [480, 366] on p "[URL][DOMAIN_NAME].." at bounding box center [431, 365] width 113 height 13
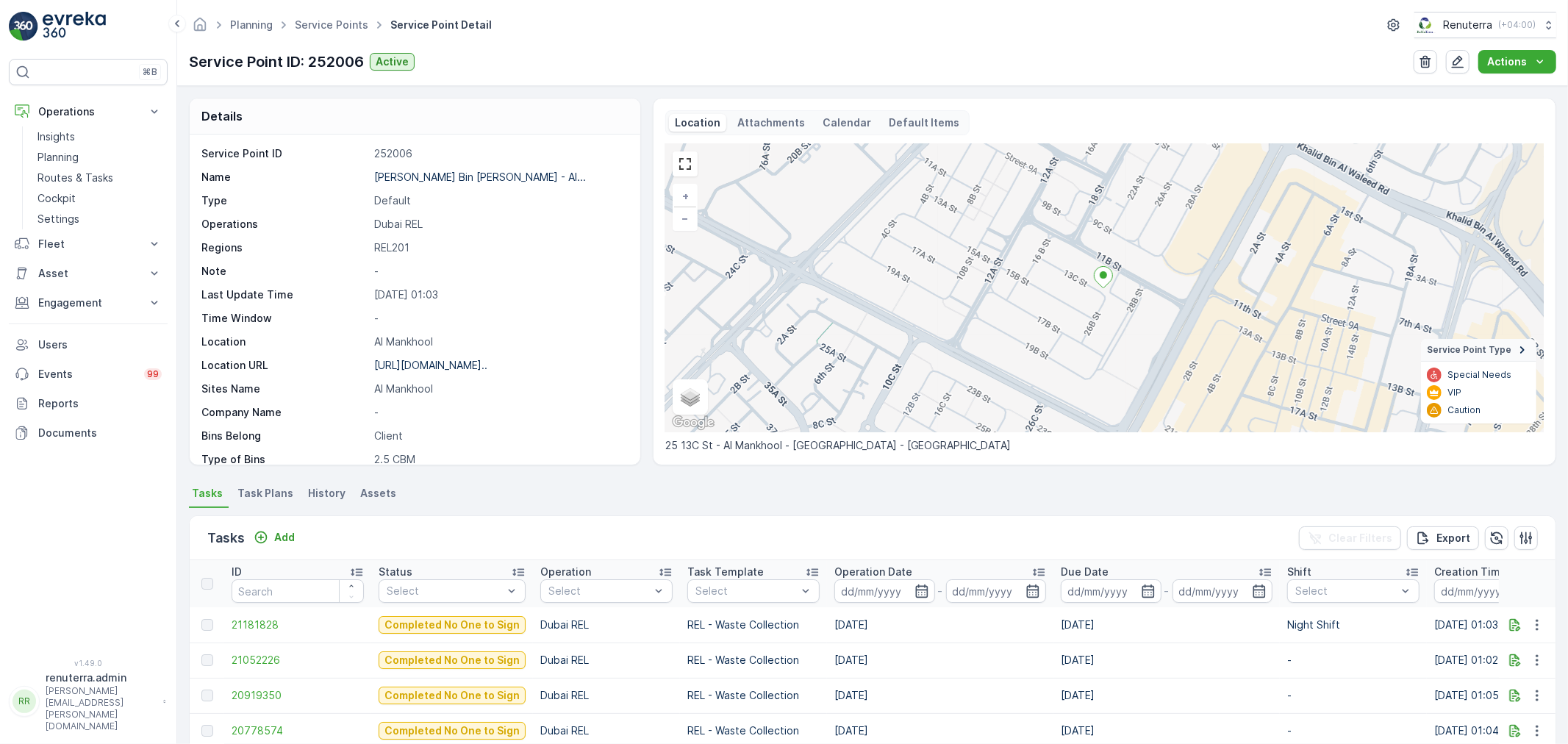
click at [317, 42] on div "Planning Service Points Service Point Detail Renuterra ( +04:00 ) Service Point…" at bounding box center [873, 43] width 1391 height 86
click at [331, 28] on link "Service Points" at bounding box center [331, 24] width 74 height 13
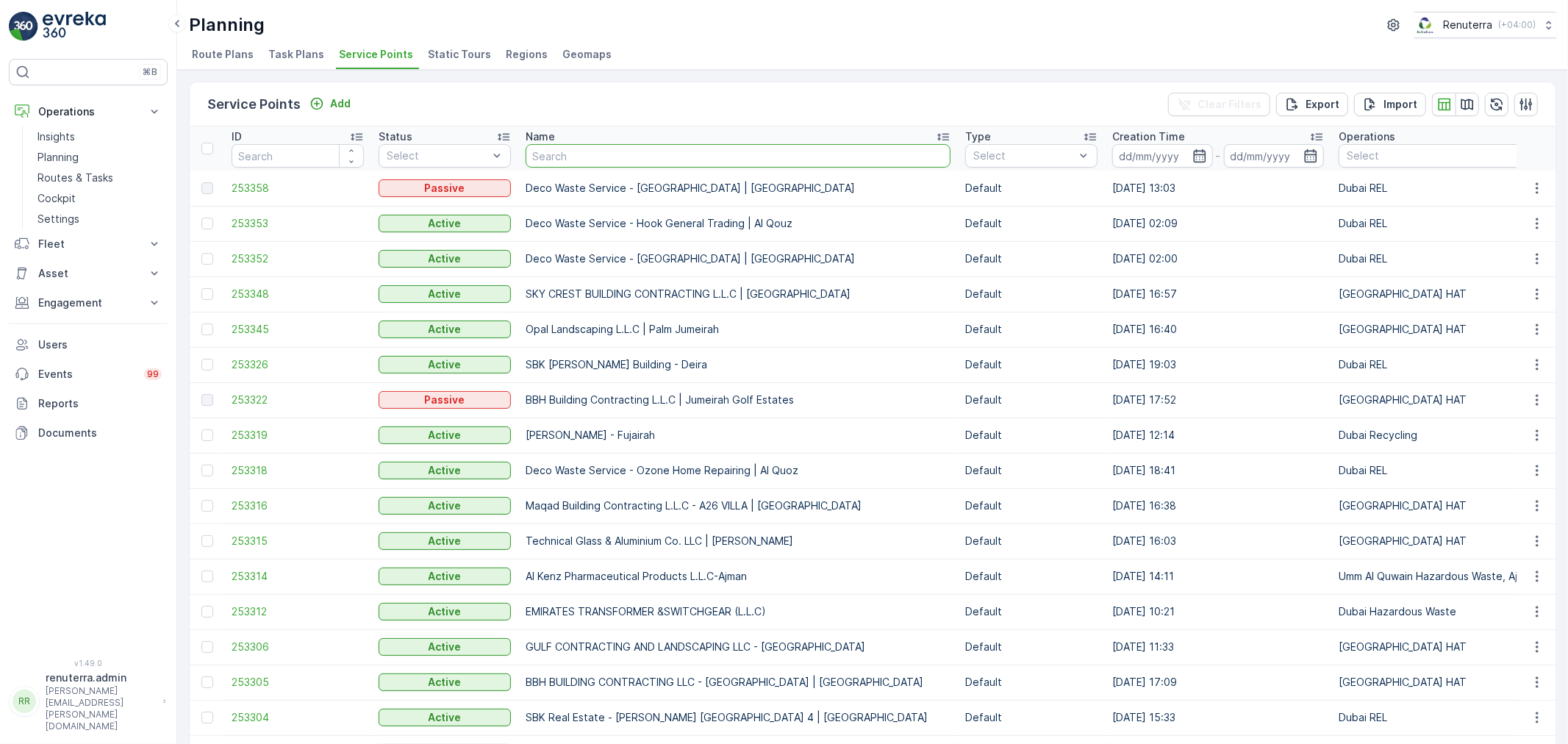
click at [599, 154] on input "text" at bounding box center [738, 155] width 425 height 23
type input "[GEOGRAPHIC_DATA] - Bur [GEOGRAPHIC_DATA]"
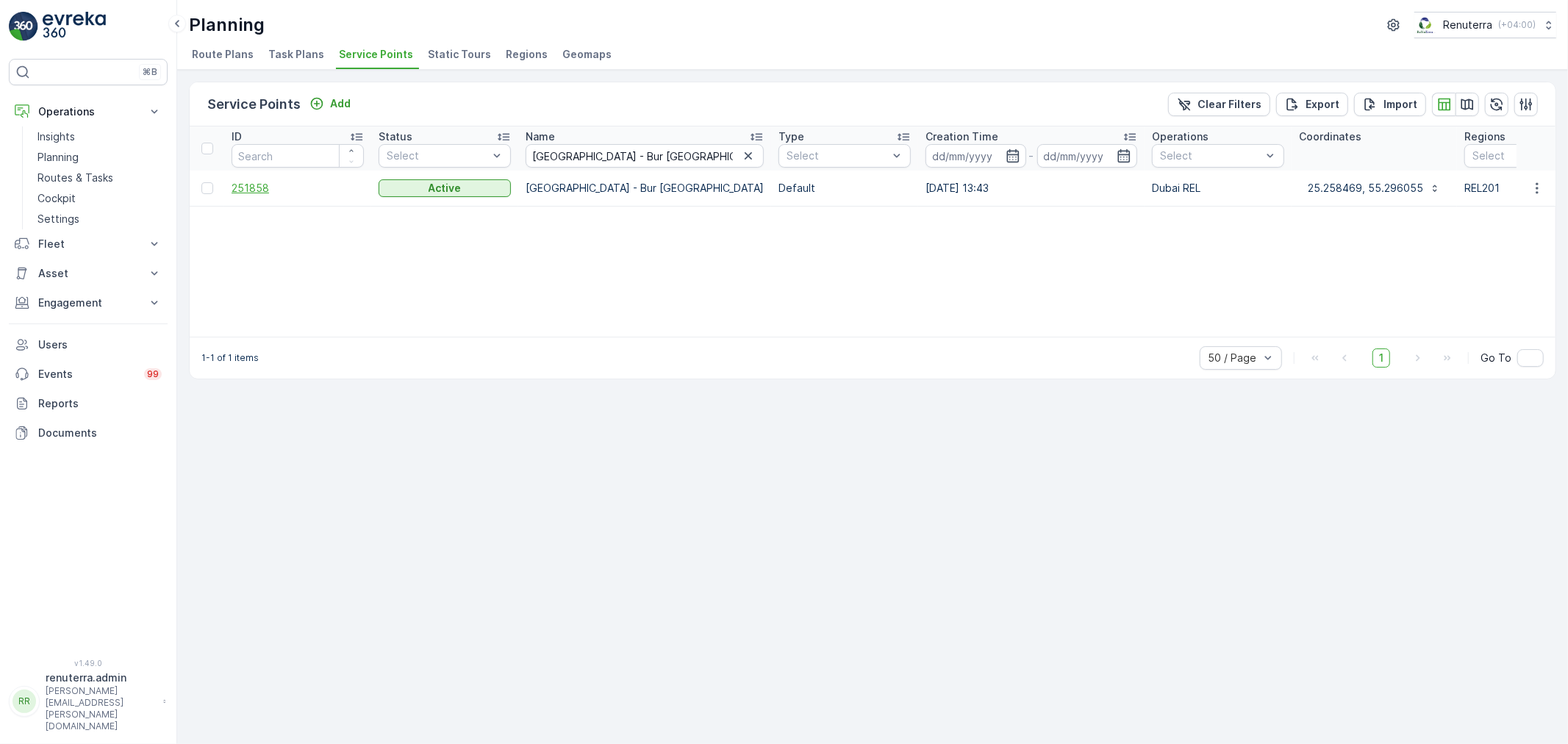
click at [259, 188] on span "251858" at bounding box center [297, 187] width 132 height 15
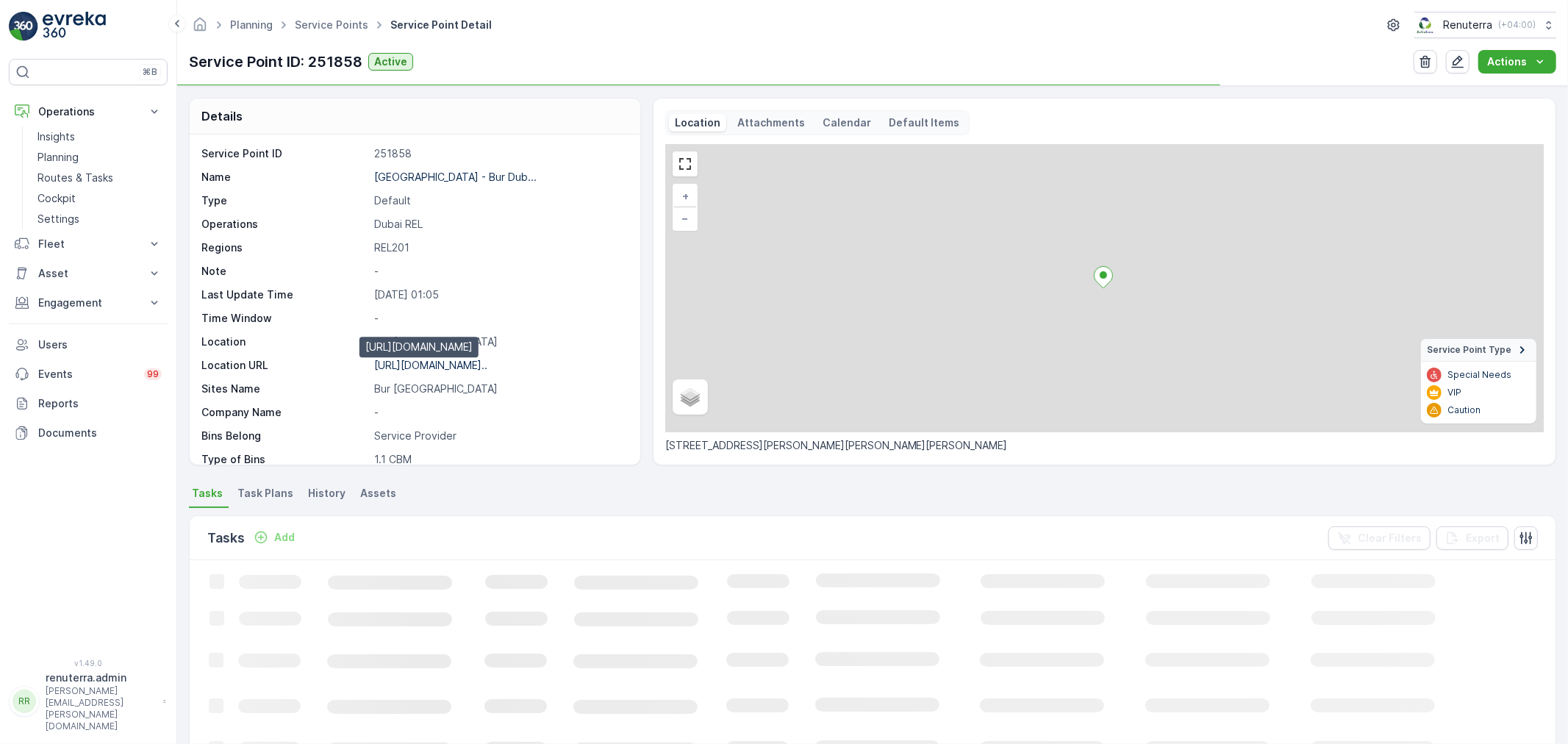
click at [483, 362] on p "[URL][DOMAIN_NAME].." at bounding box center [431, 365] width 113 height 13
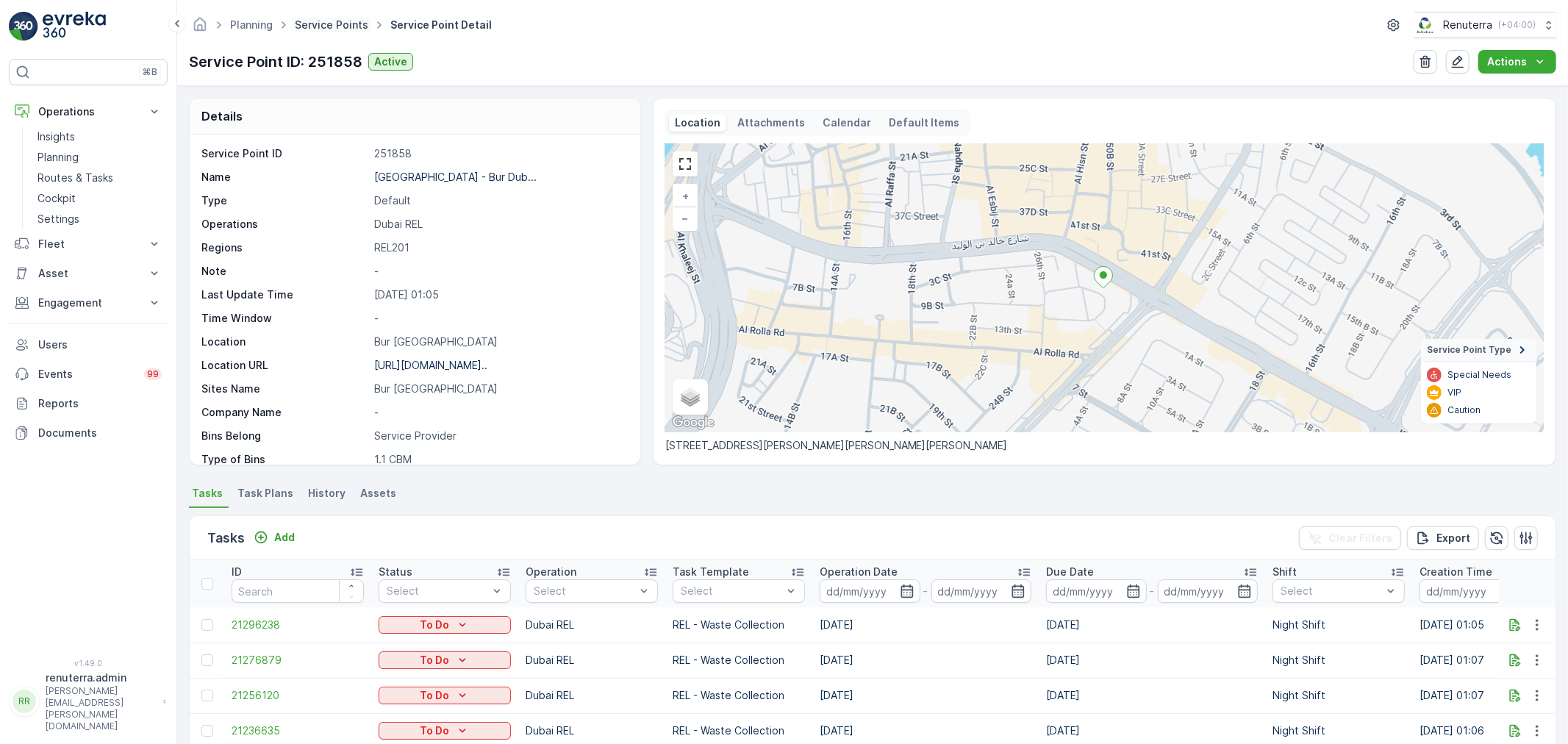
click at [339, 18] on link "Service Points" at bounding box center [331, 24] width 74 height 13
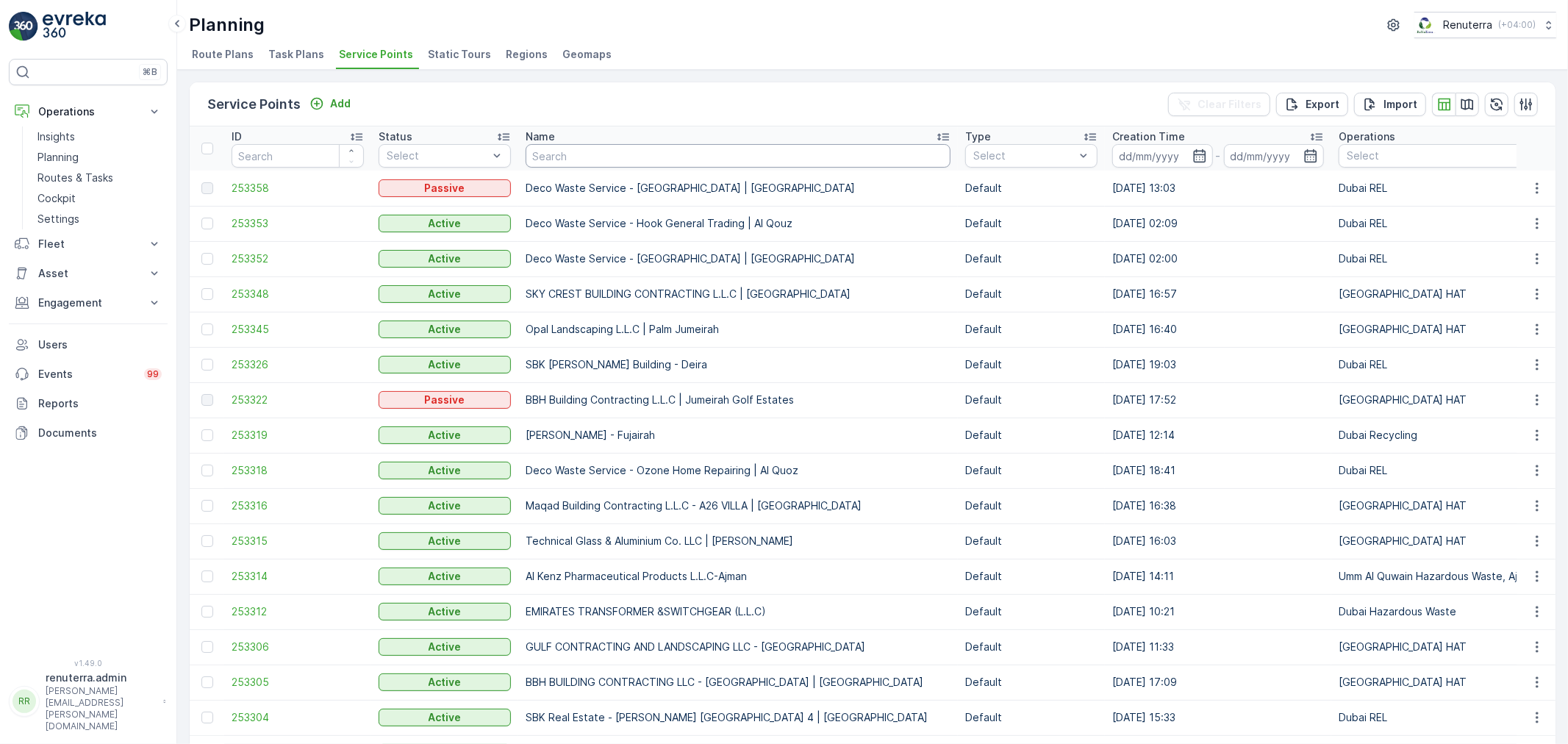
click at [560, 157] on input "text" at bounding box center [738, 155] width 425 height 23
paste input "Hyderabadi [GEOGRAPHIC_DATA]"
type input "Hyderabadi [GEOGRAPHIC_DATA]"
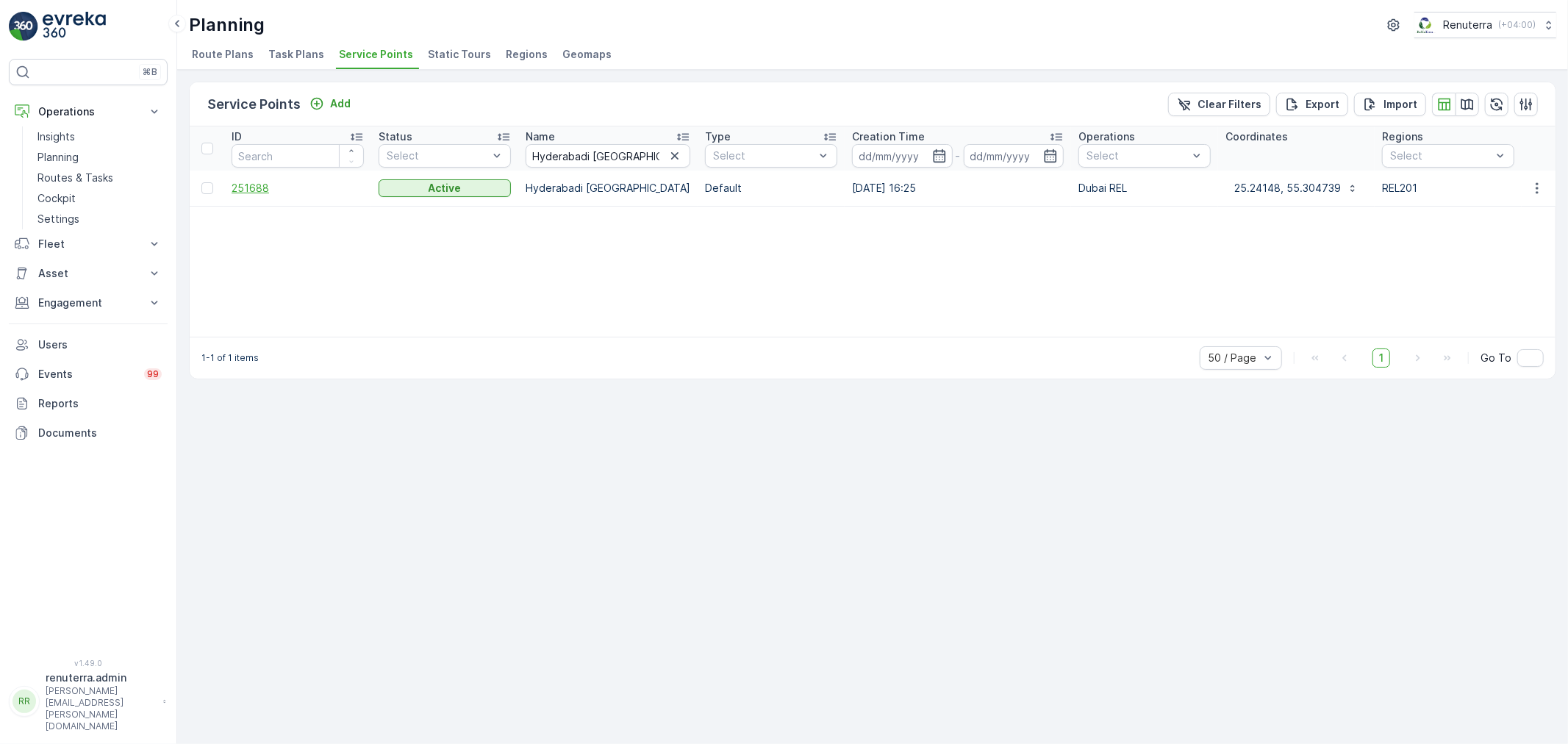
click at [248, 188] on span "251688" at bounding box center [297, 187] width 132 height 15
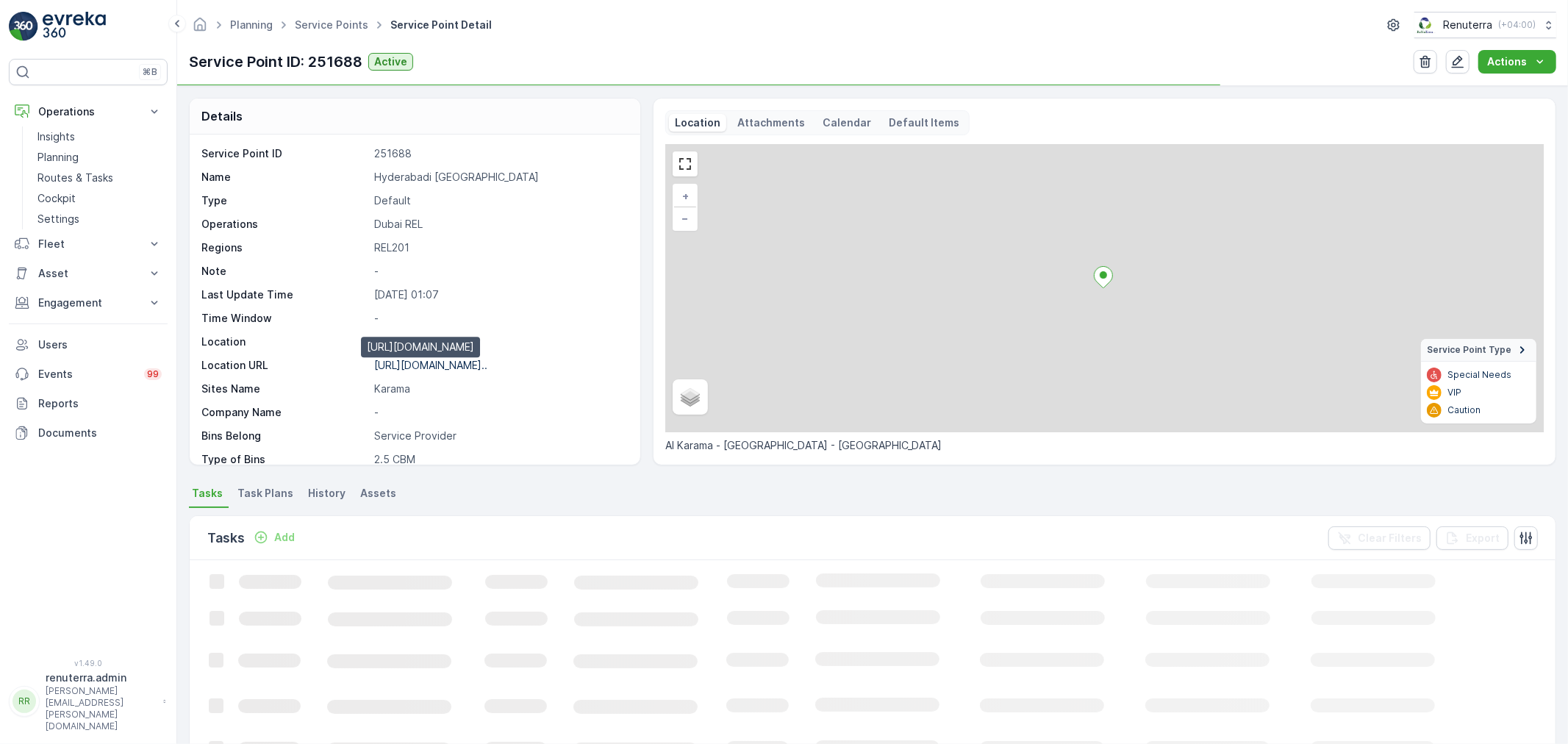
click at [480, 366] on p "[URL][DOMAIN_NAME].." at bounding box center [431, 365] width 113 height 13
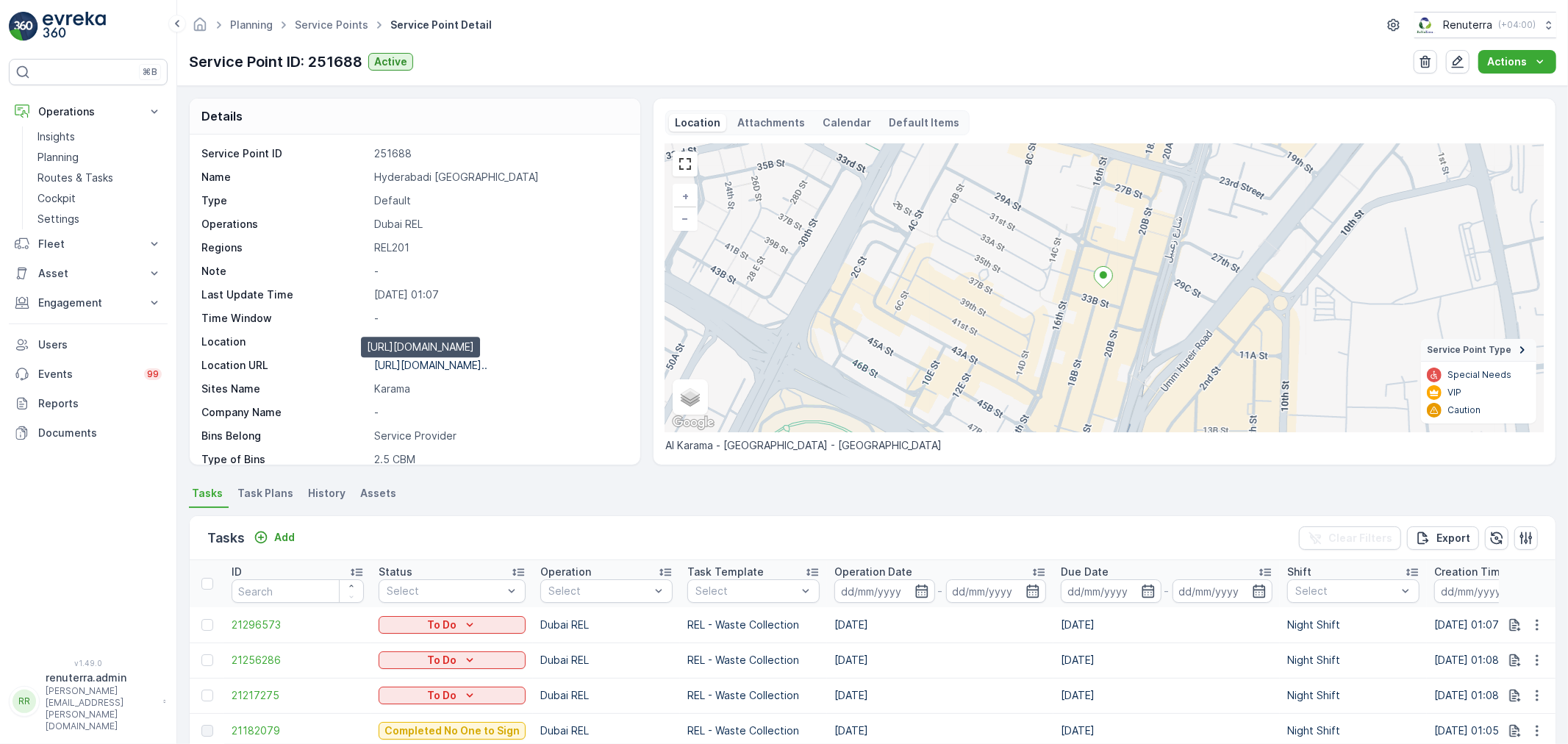
click at [417, 367] on p "[URL][DOMAIN_NAME].." at bounding box center [431, 365] width 113 height 13
click at [308, 24] on link "Service Points" at bounding box center [331, 24] width 74 height 13
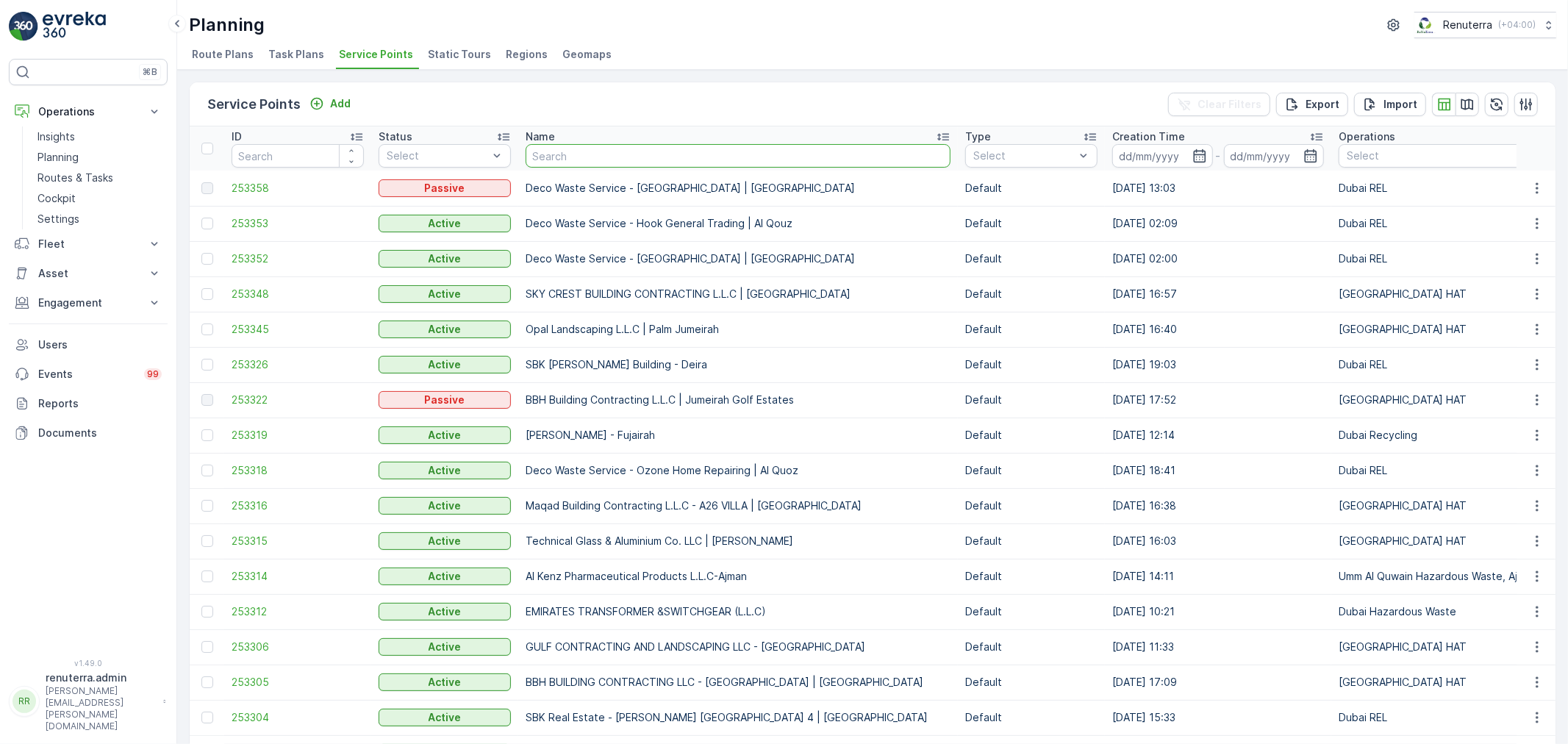
type input "Koyla Lounge & Cafe - Khalifa Jumma [GEOGRAPHIC_DATA] | [GEOGRAPHIC_DATA]"
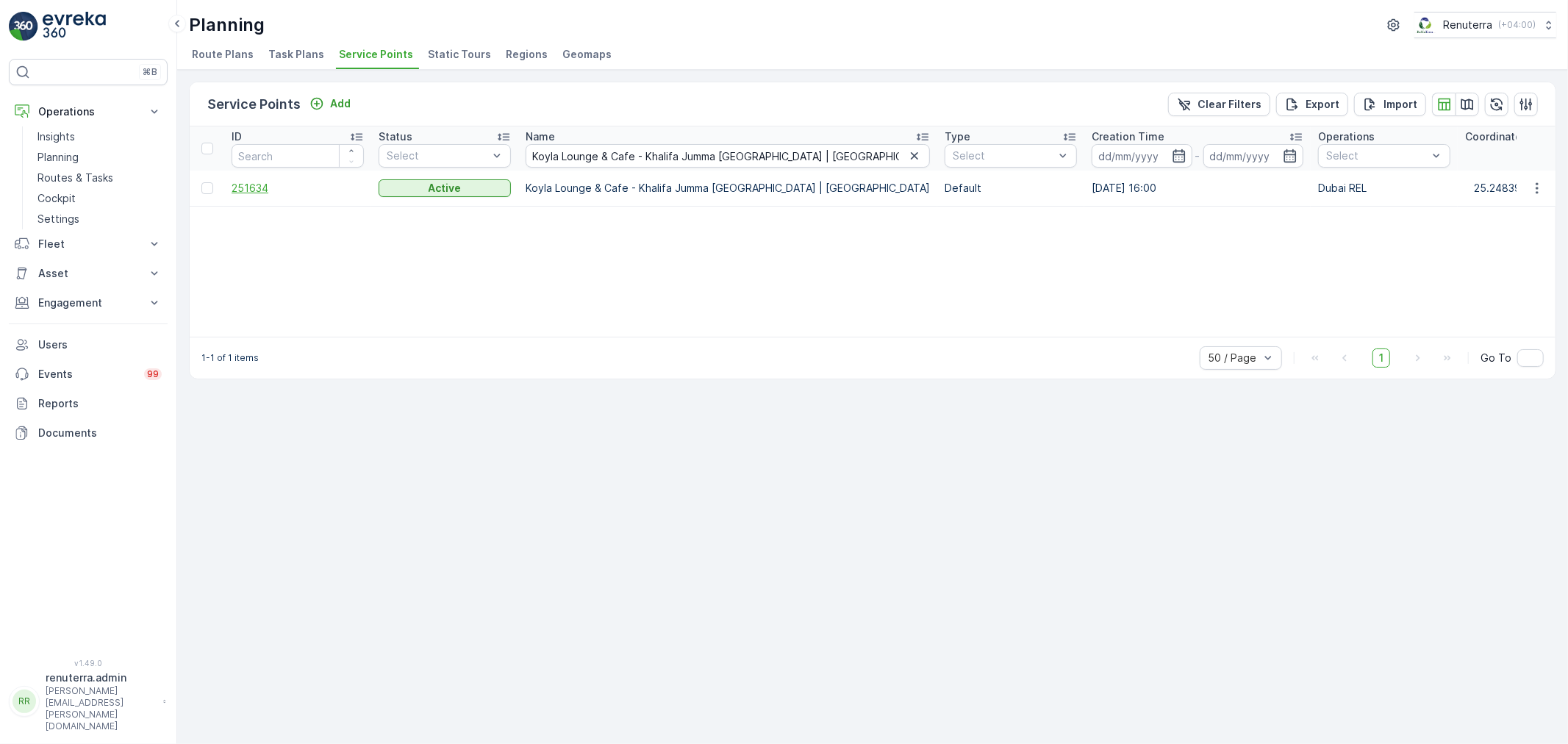
click at [267, 181] on span "251634" at bounding box center [297, 187] width 132 height 15
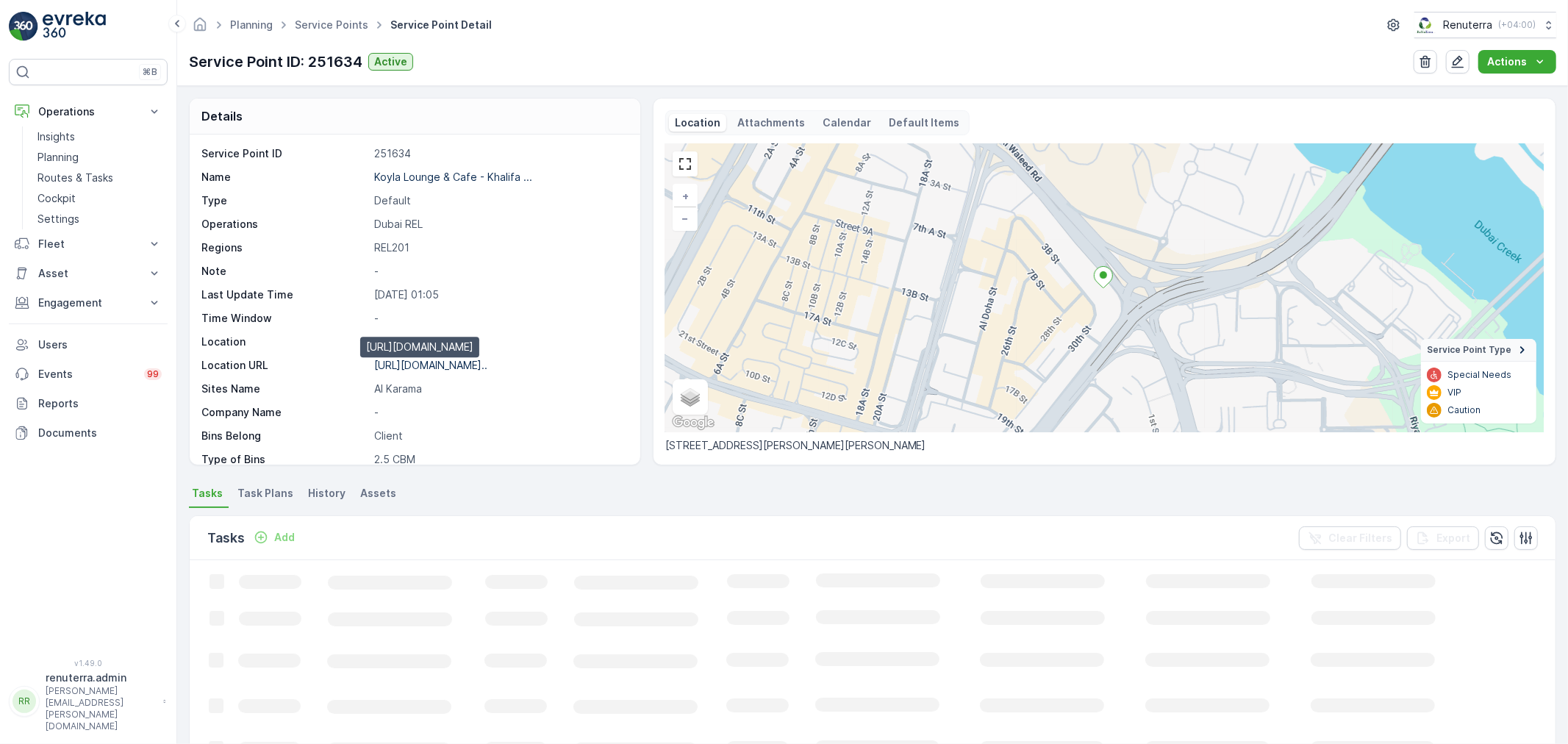
click at [438, 368] on p "[URL][DOMAIN_NAME].." at bounding box center [431, 365] width 113 height 13
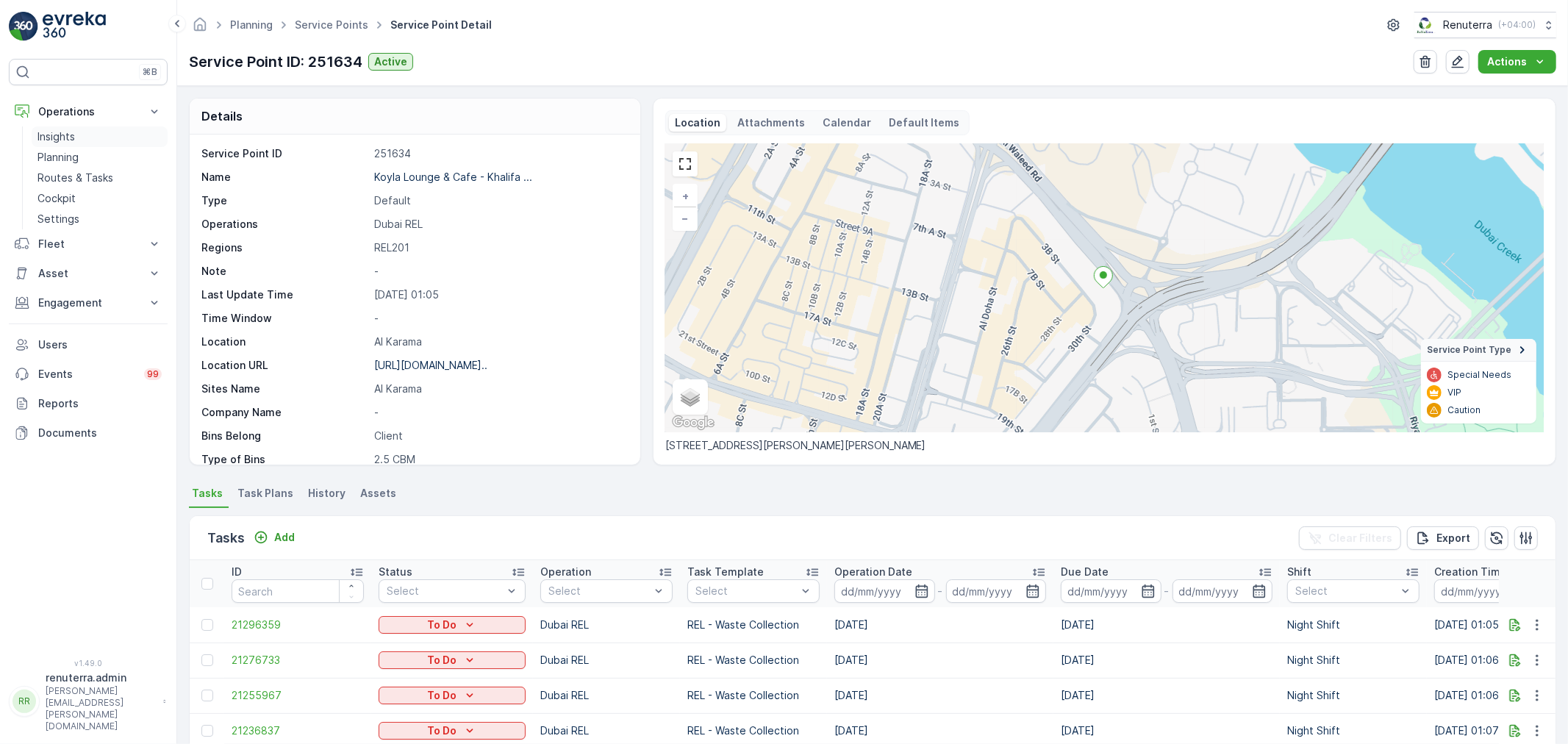
click at [59, 142] on p "Insights" at bounding box center [57, 136] width 38 height 15
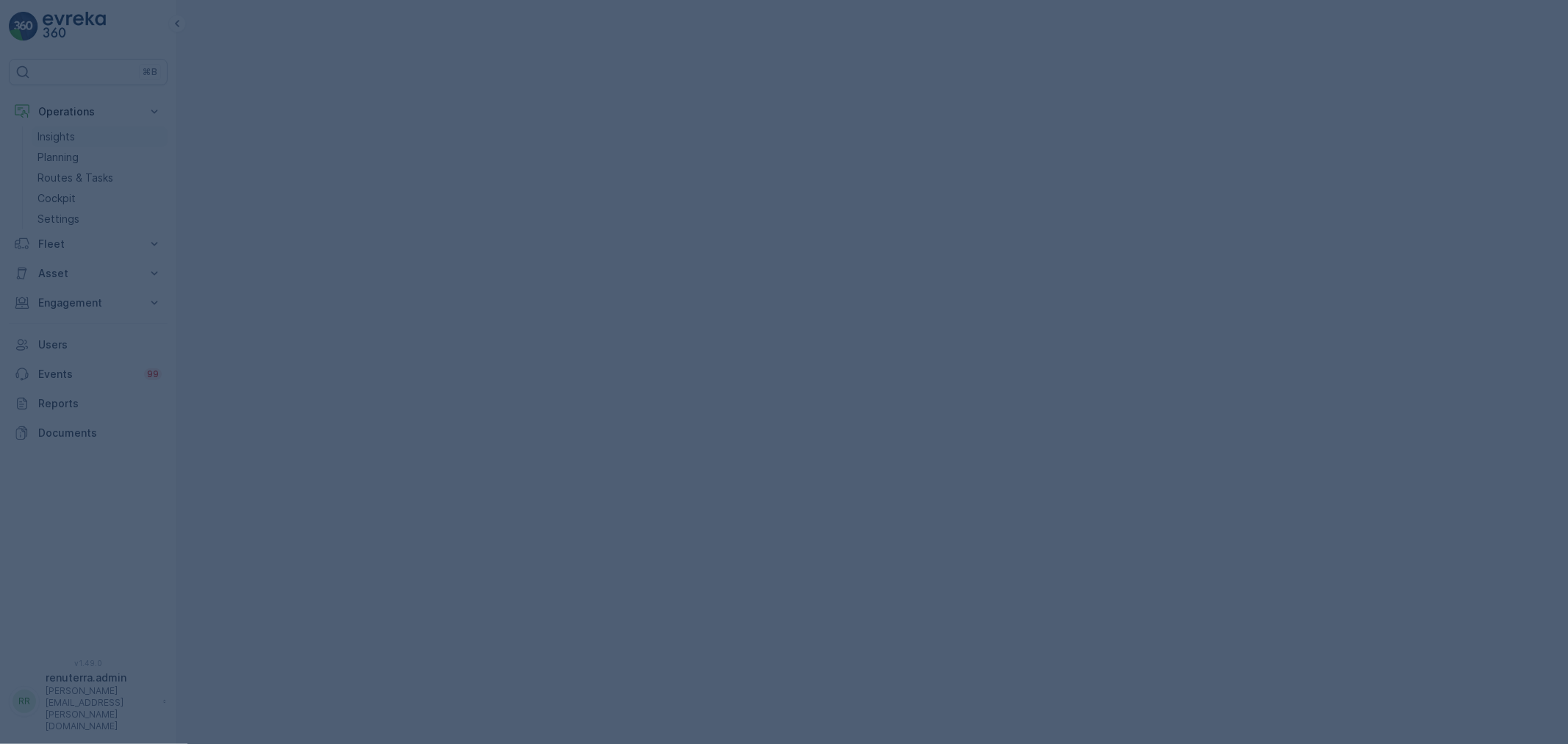
click at [57, 152] on div at bounding box center [784, 372] width 1568 height 744
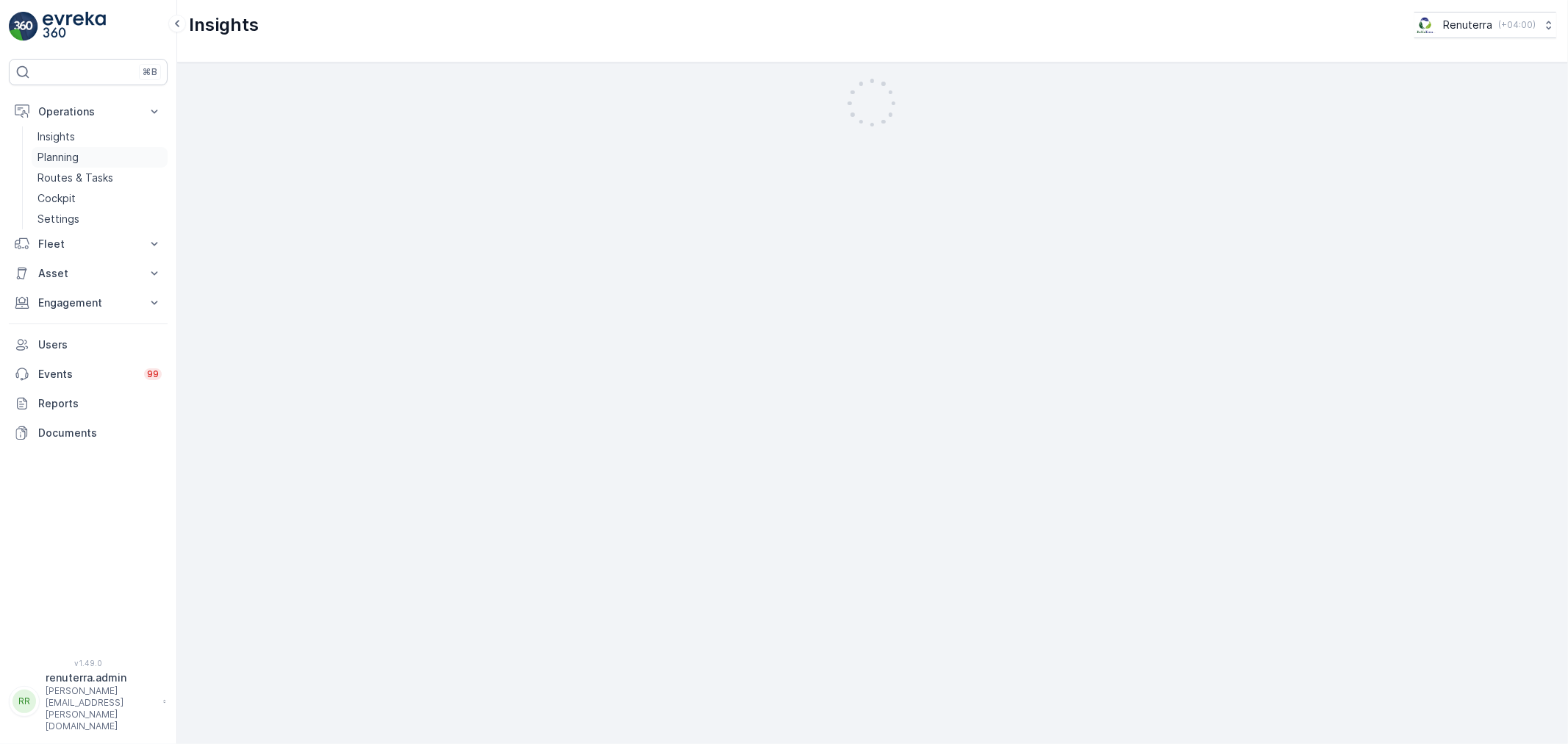
click at [66, 153] on p "Planning" at bounding box center [58, 157] width 41 height 15
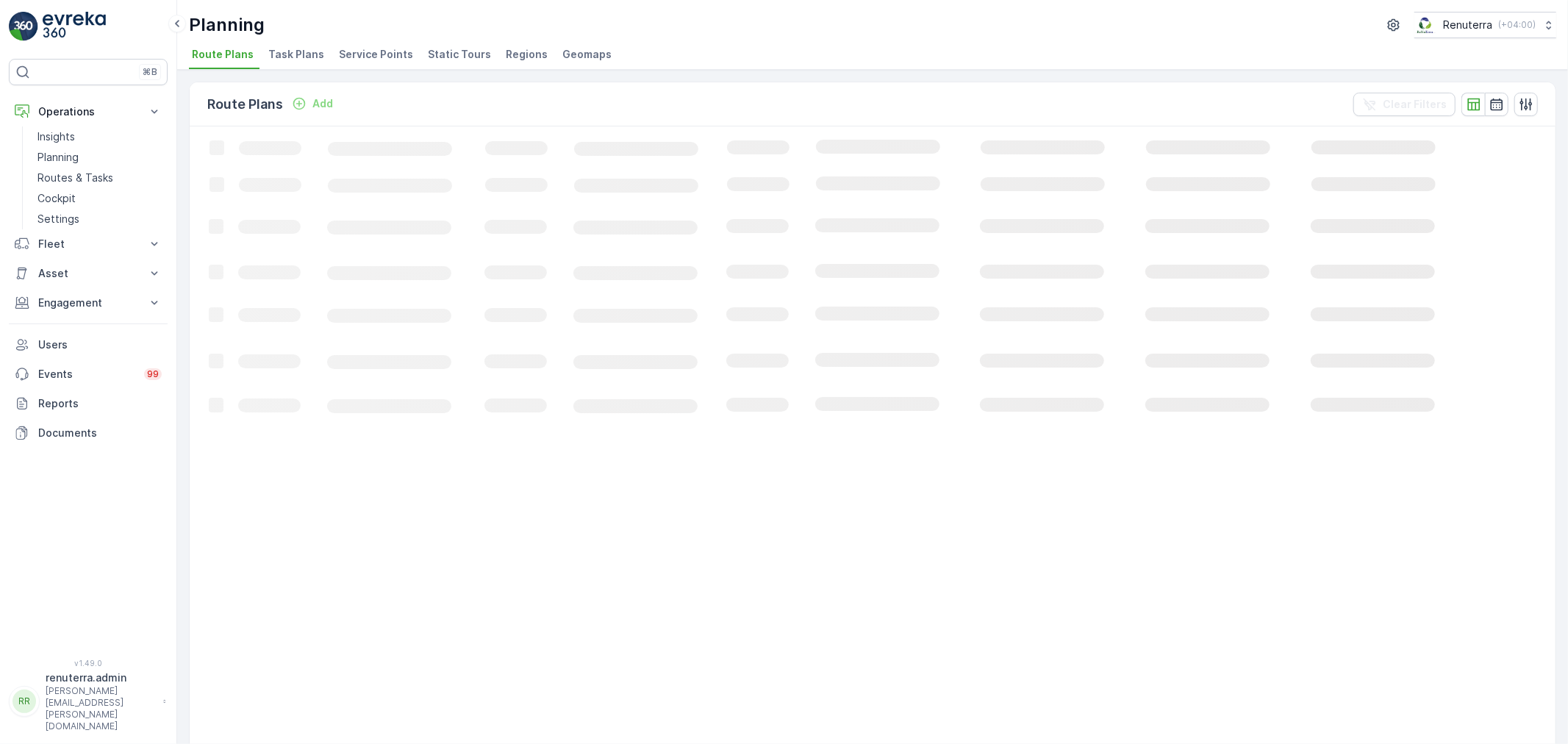
click at [343, 44] on li "Service Points" at bounding box center [377, 56] width 83 height 25
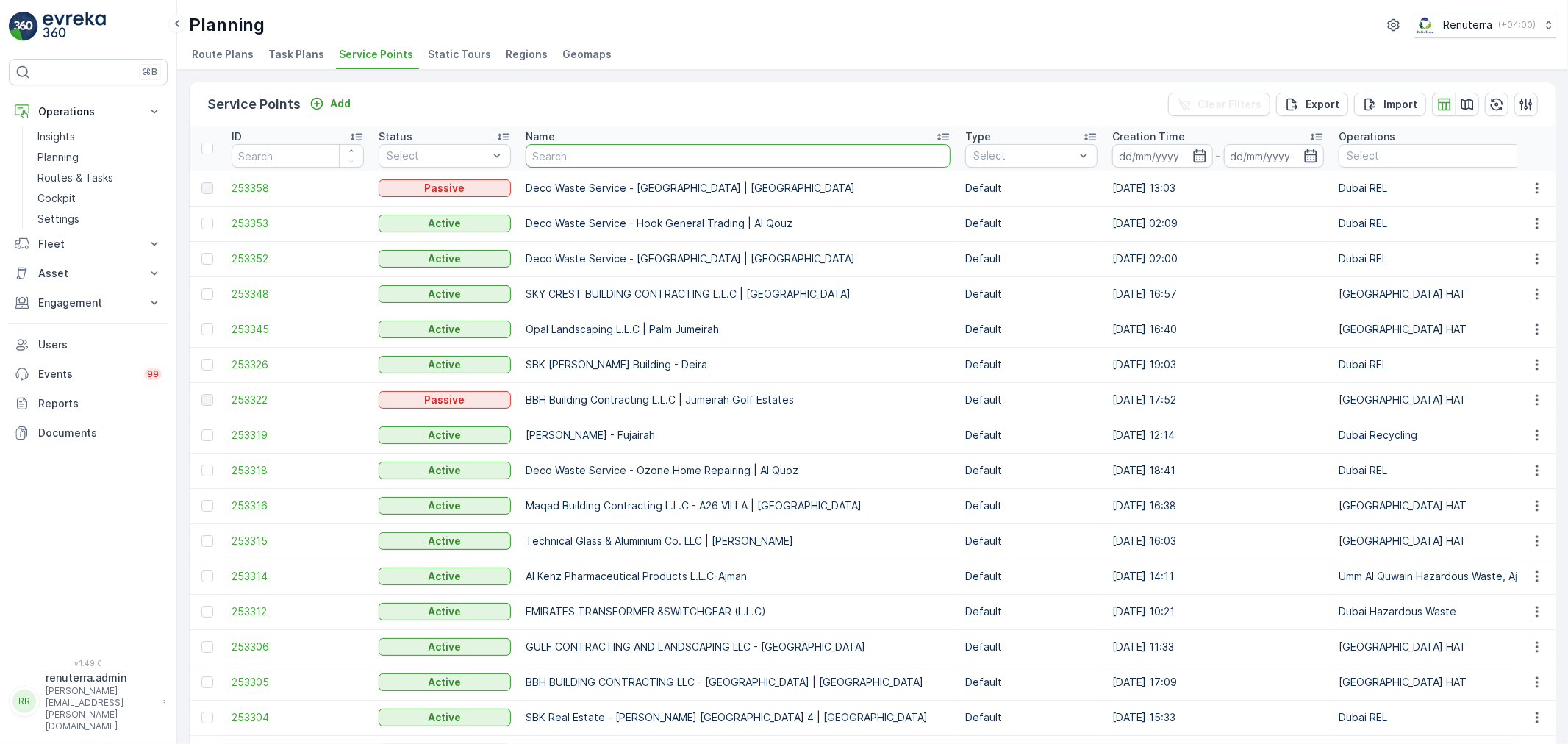
type input "[PERSON_NAME] [PERSON_NAME] PROPERTIES - [PERSON_NAME] – Plot No. 625"
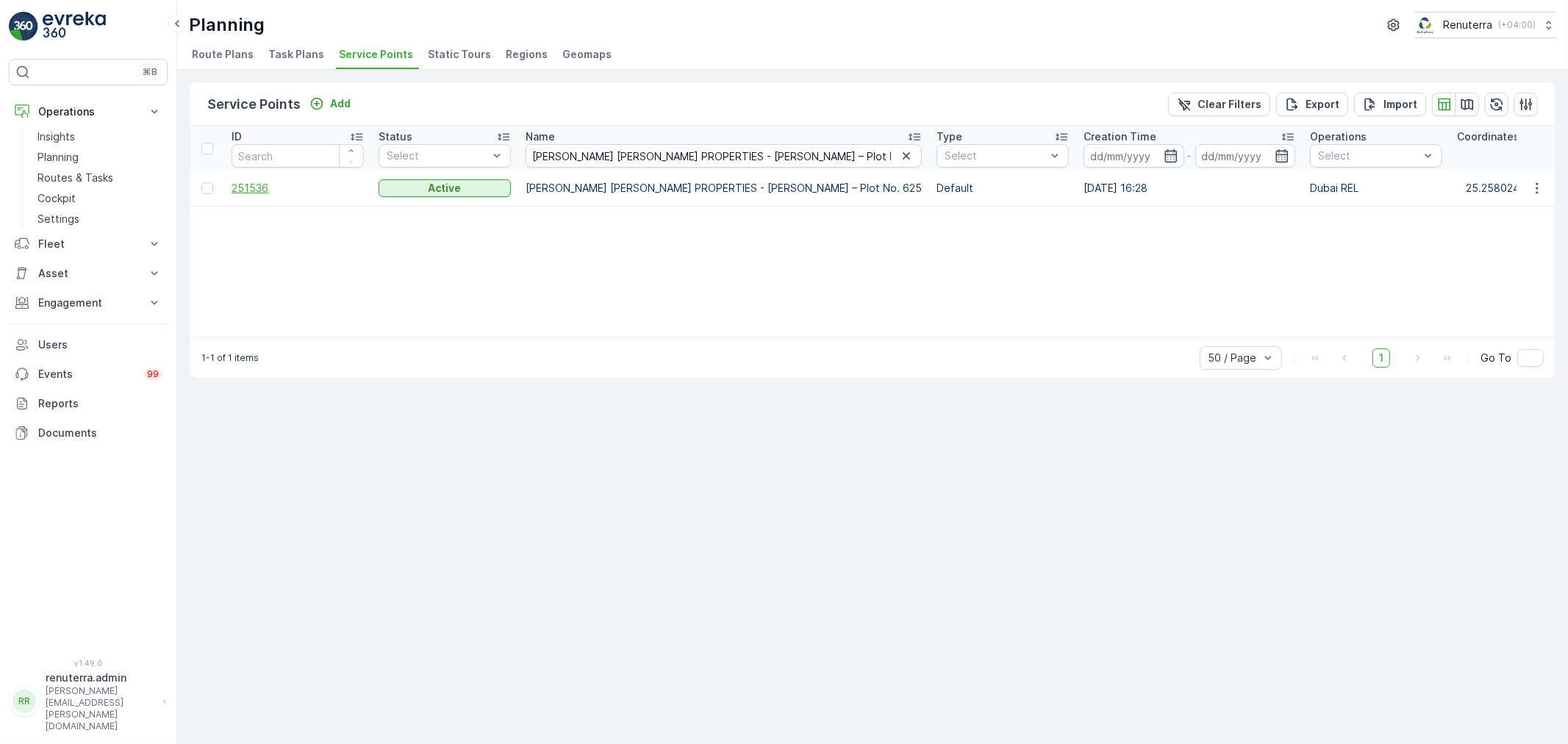
click at [257, 182] on span "251536" at bounding box center [297, 187] width 132 height 15
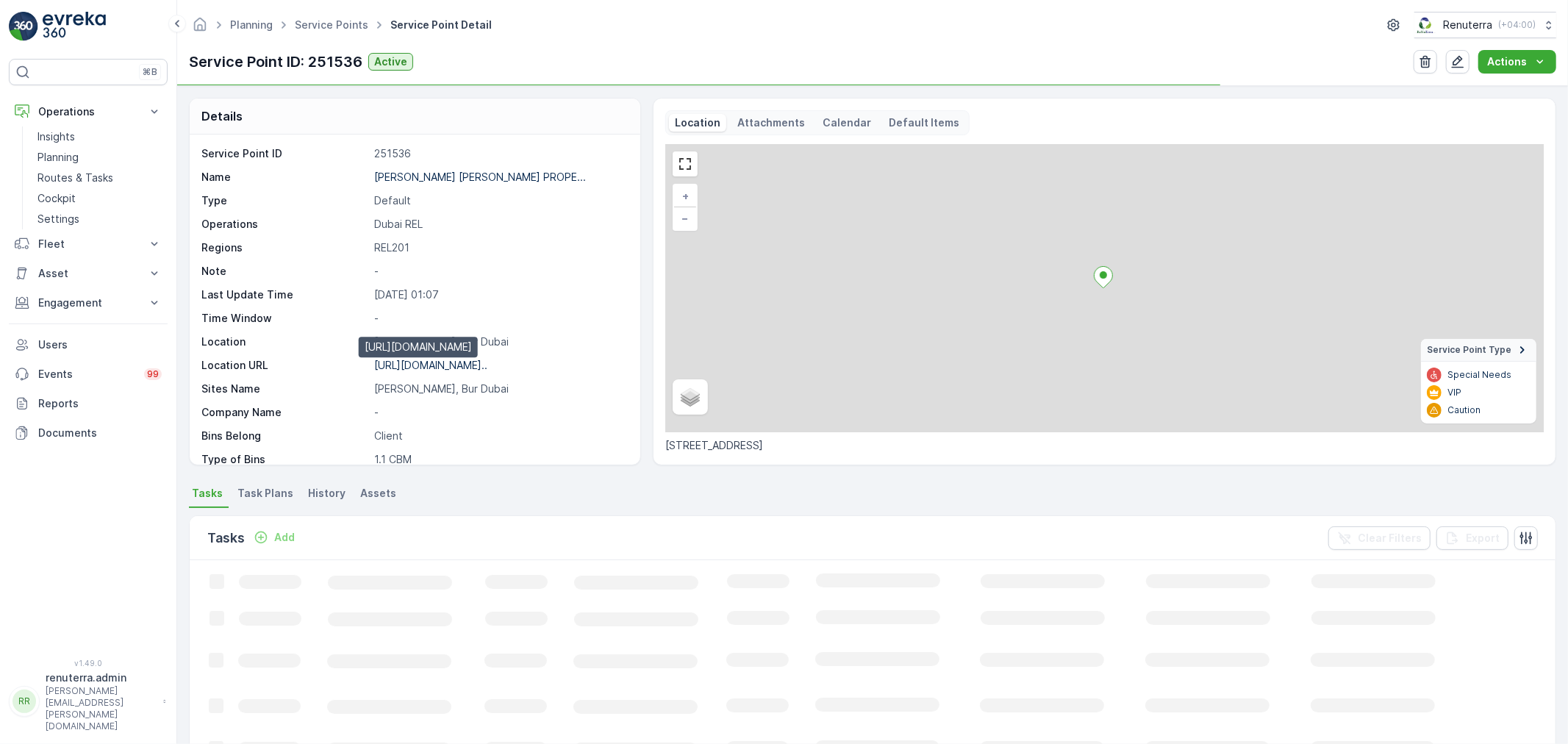
click at [451, 358] on div "[URL][DOMAIN_NAME].." at bounding box center [431, 365] width 113 height 15
click at [454, 368] on p "[URL][DOMAIN_NAME].." at bounding box center [431, 365] width 113 height 13
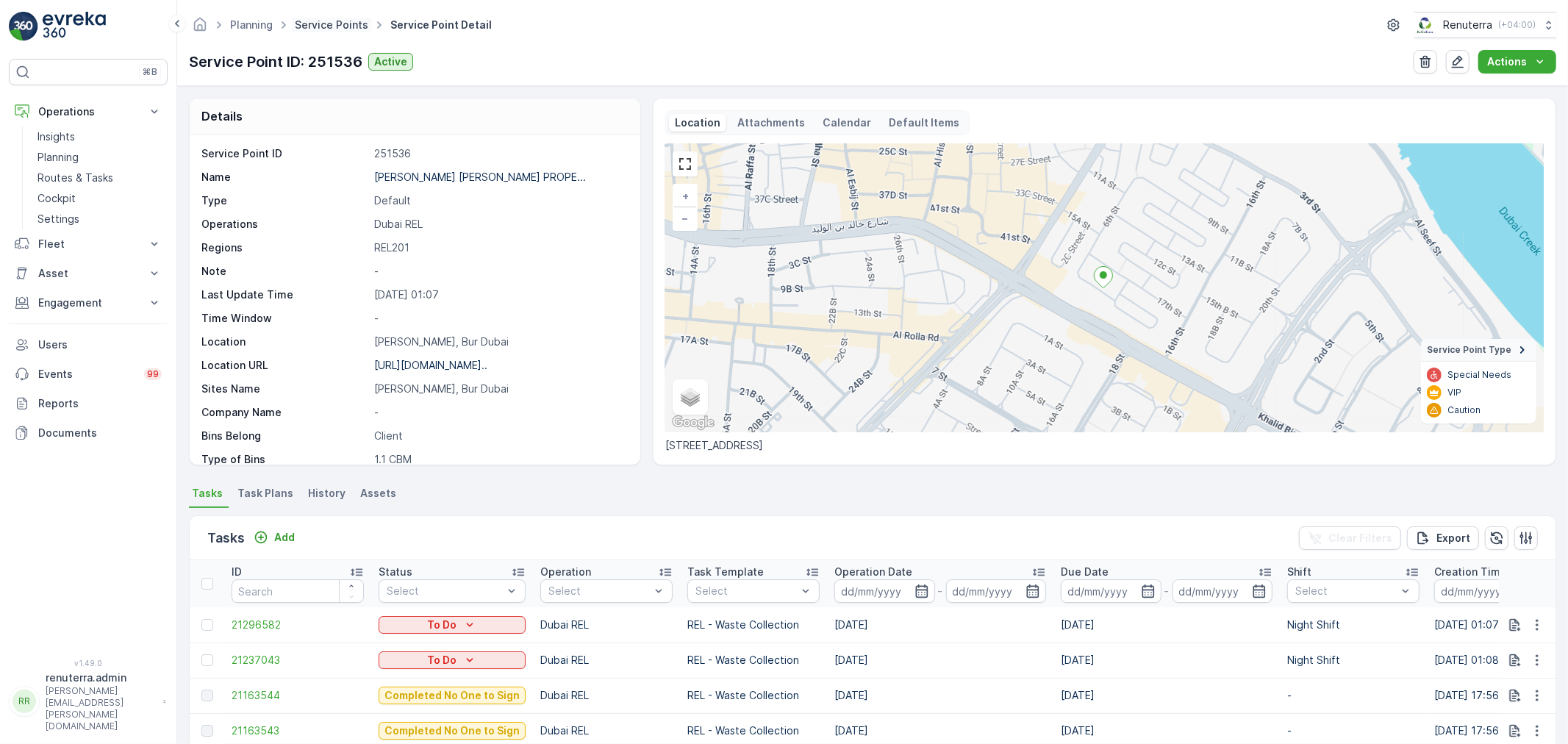
click at [350, 26] on link "Service Points" at bounding box center [331, 24] width 74 height 13
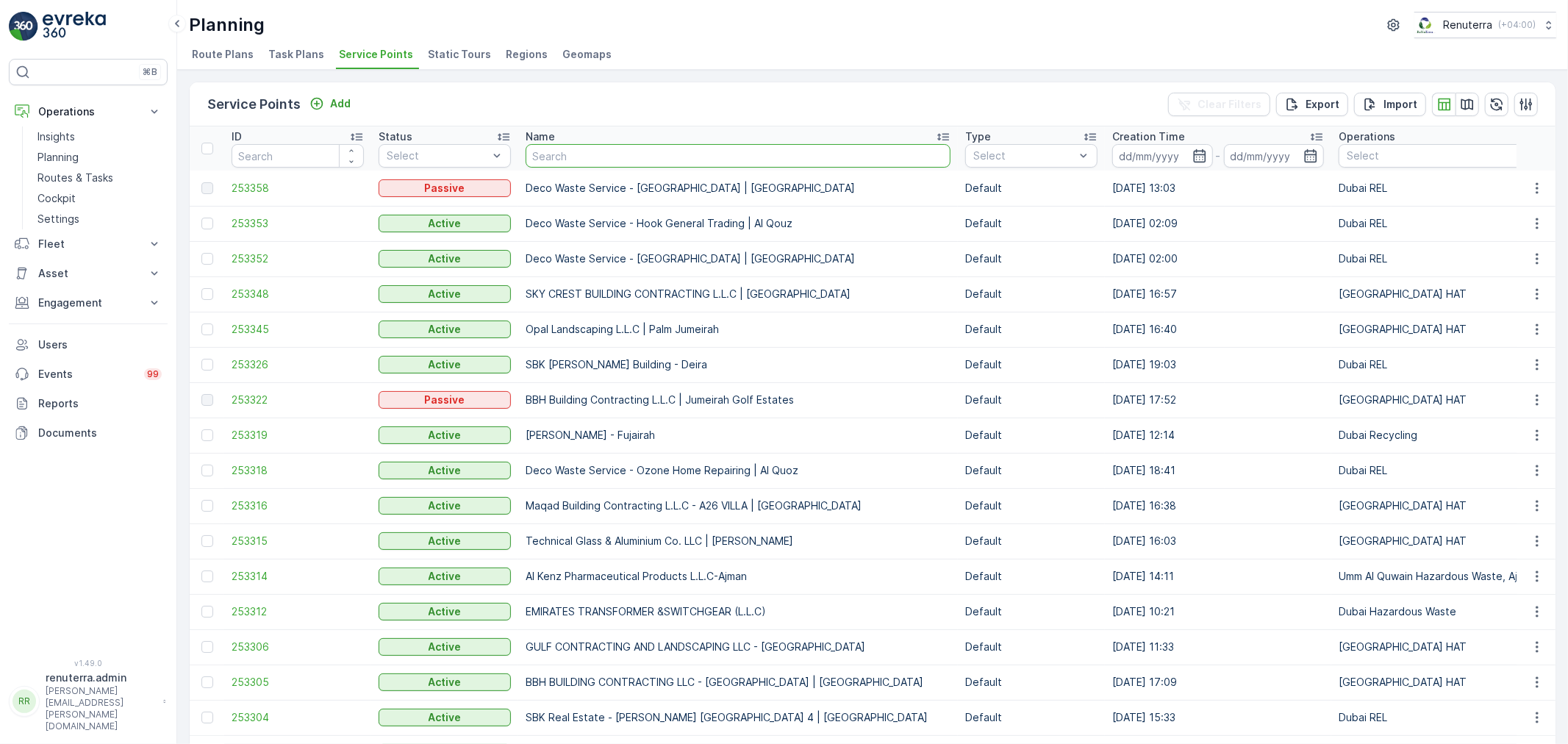
click at [610, 155] on input "text" at bounding box center [738, 155] width 425 height 23
type input "[PERSON_NAME] [PERSON_NAME] - Bldg. 400 - Al Souq Al Kabeer"
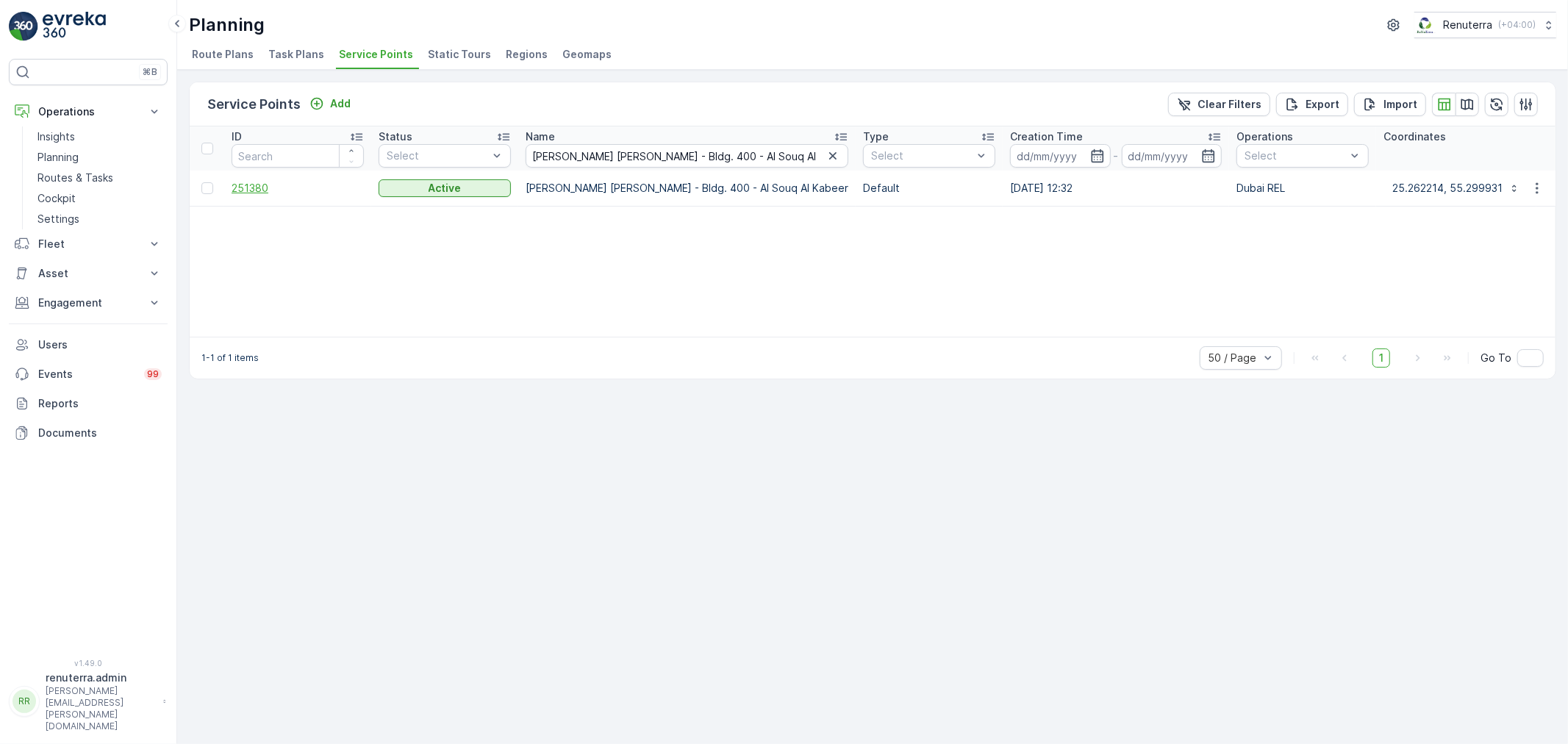
click at [253, 187] on span "251380" at bounding box center [297, 187] width 132 height 15
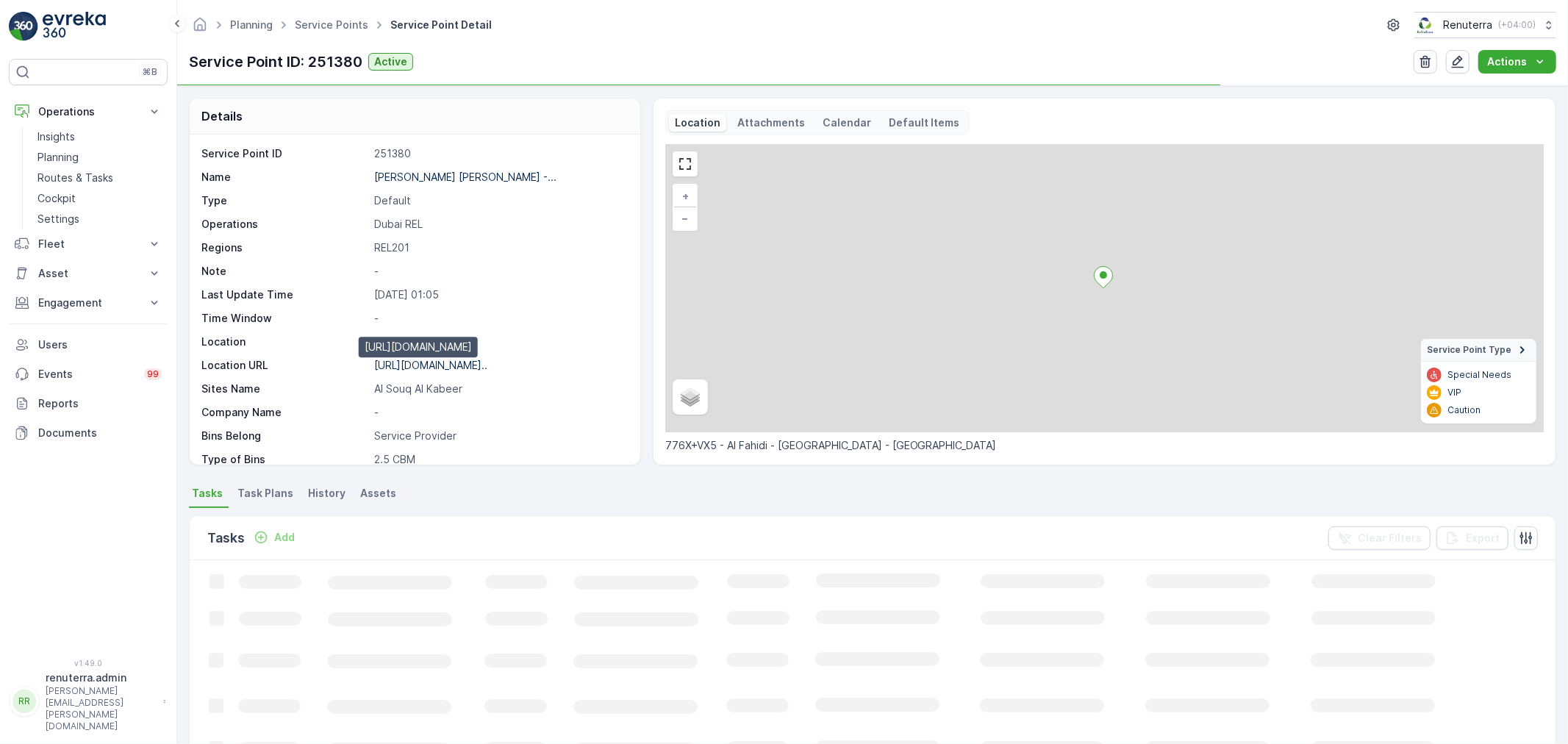
click at [437, 361] on p "[URL][DOMAIN_NAME].." at bounding box center [431, 365] width 113 height 13
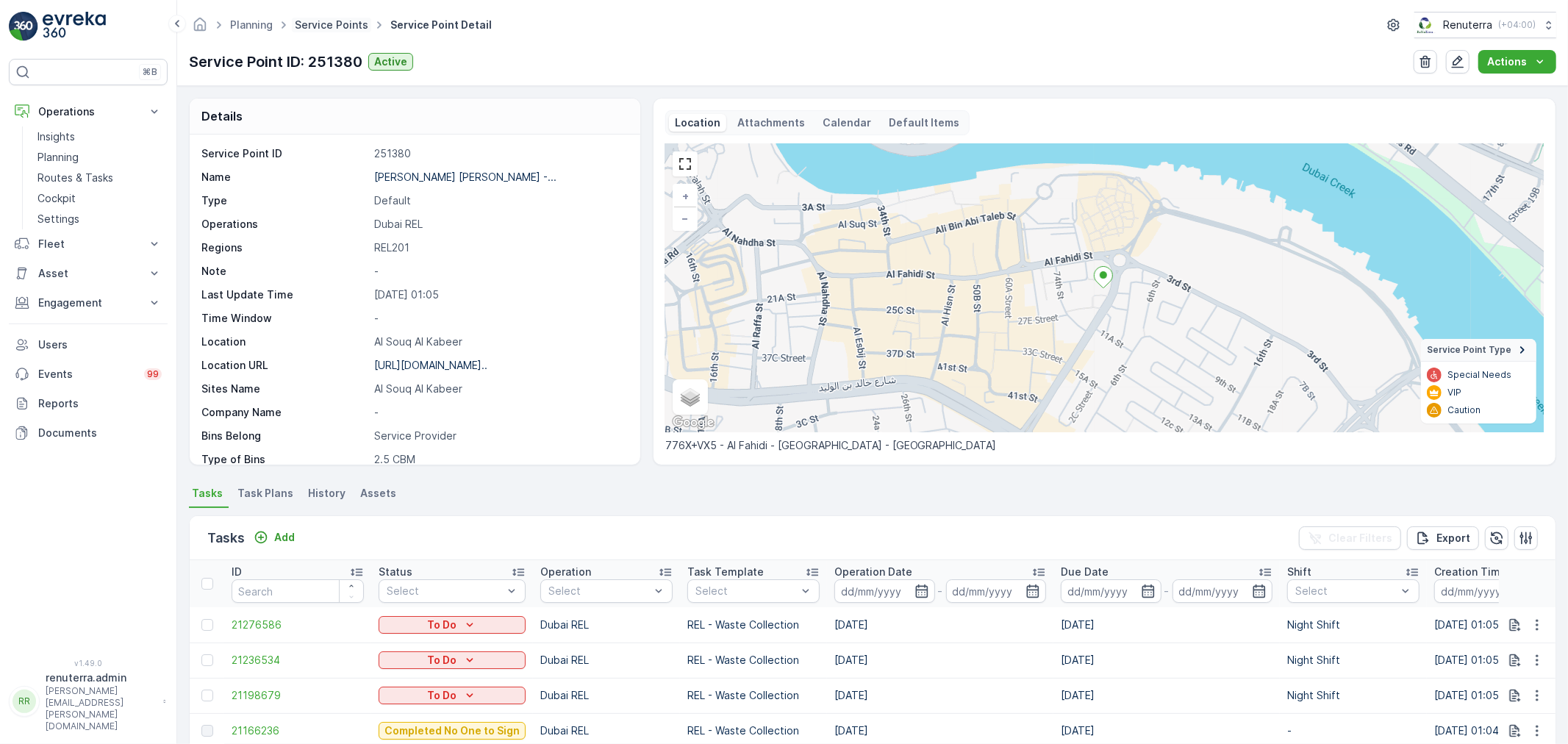
click at [314, 26] on link "Service Points" at bounding box center [331, 24] width 74 height 13
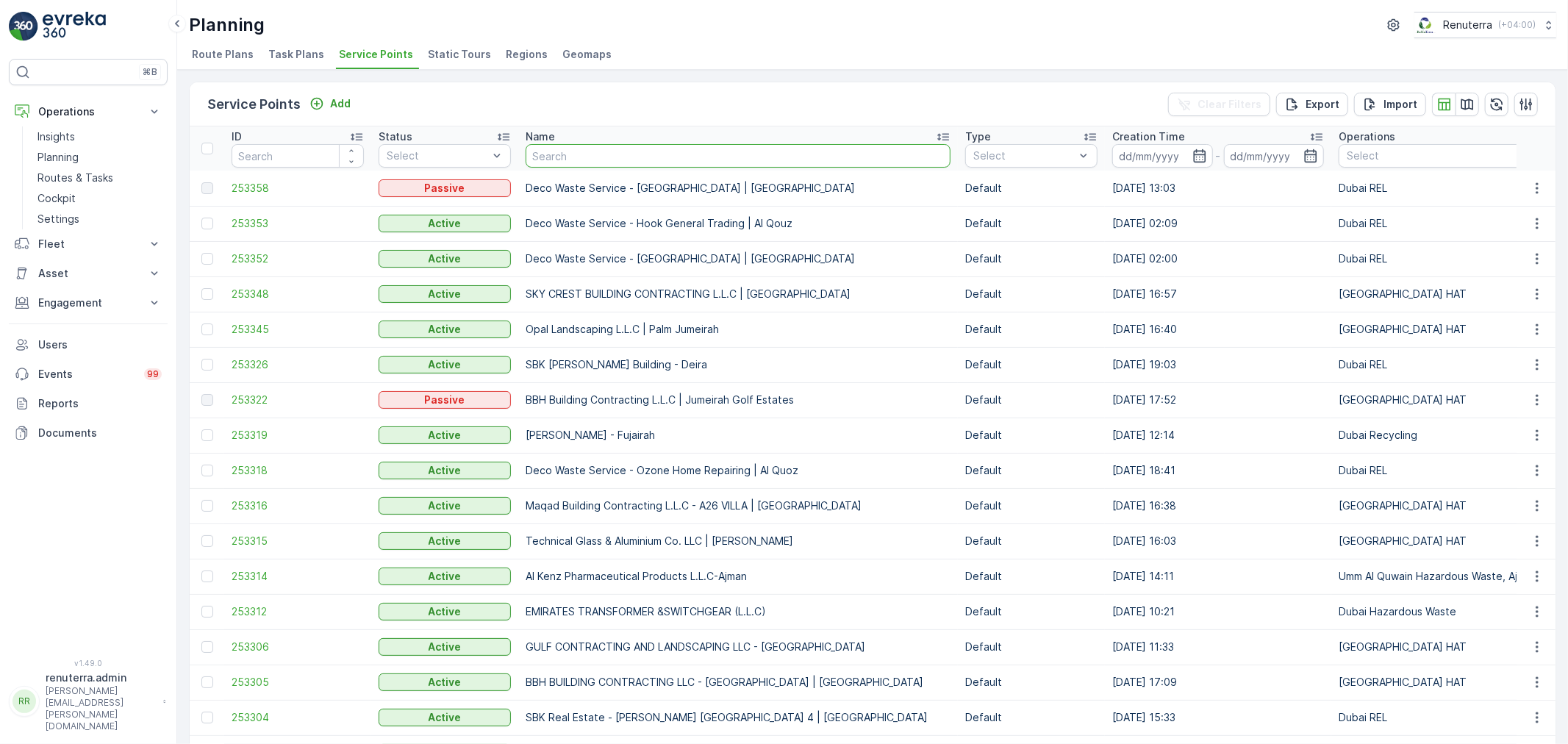
click at [546, 154] on input "text" at bounding box center [738, 155] width 425 height 23
type input "[PERSON_NAME] [PERSON_NAME] KANKAZAR - Bldg. 324 - Al Hamriya, Bur [GEOGRAPHIC_…"
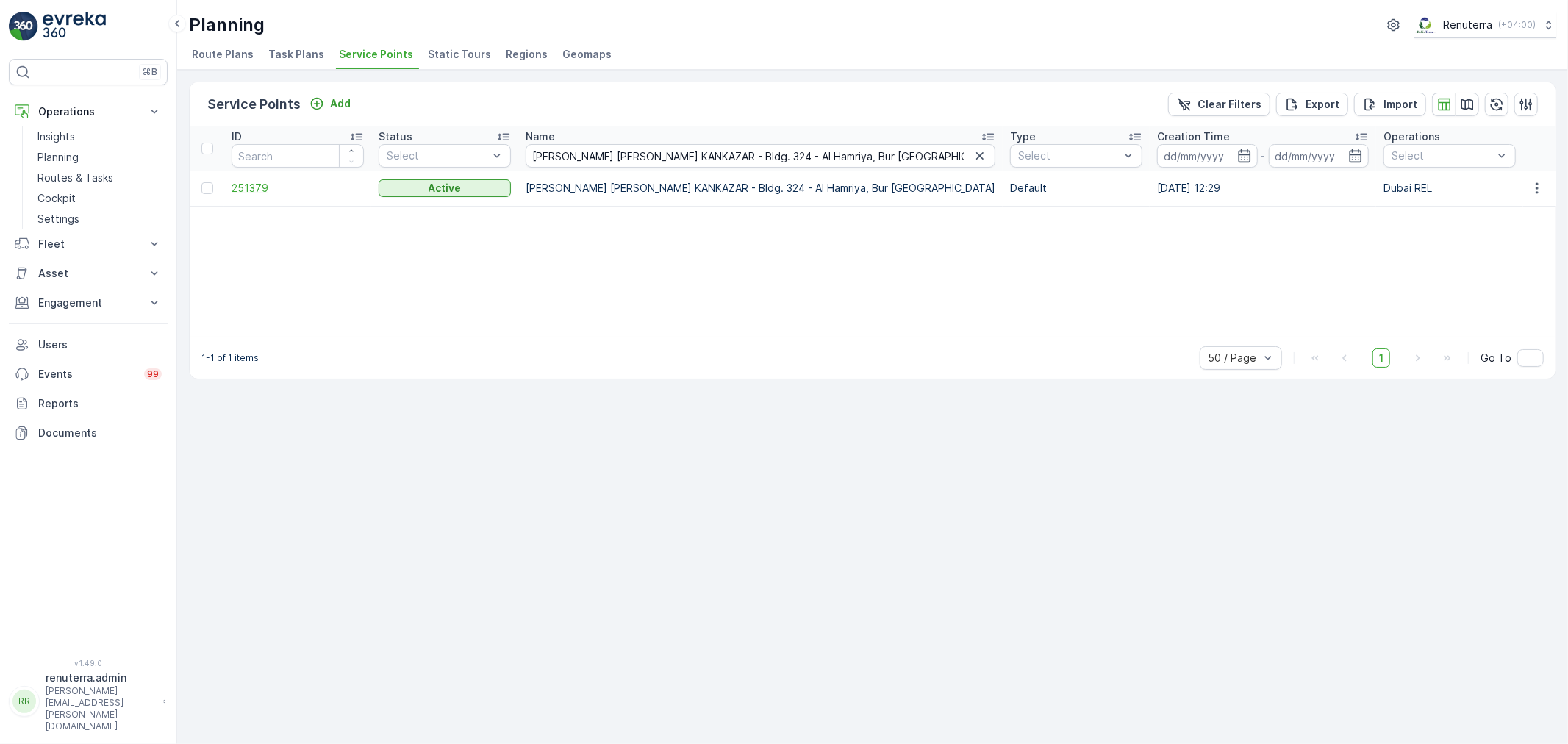
click at [242, 184] on span "251379" at bounding box center [297, 187] width 132 height 15
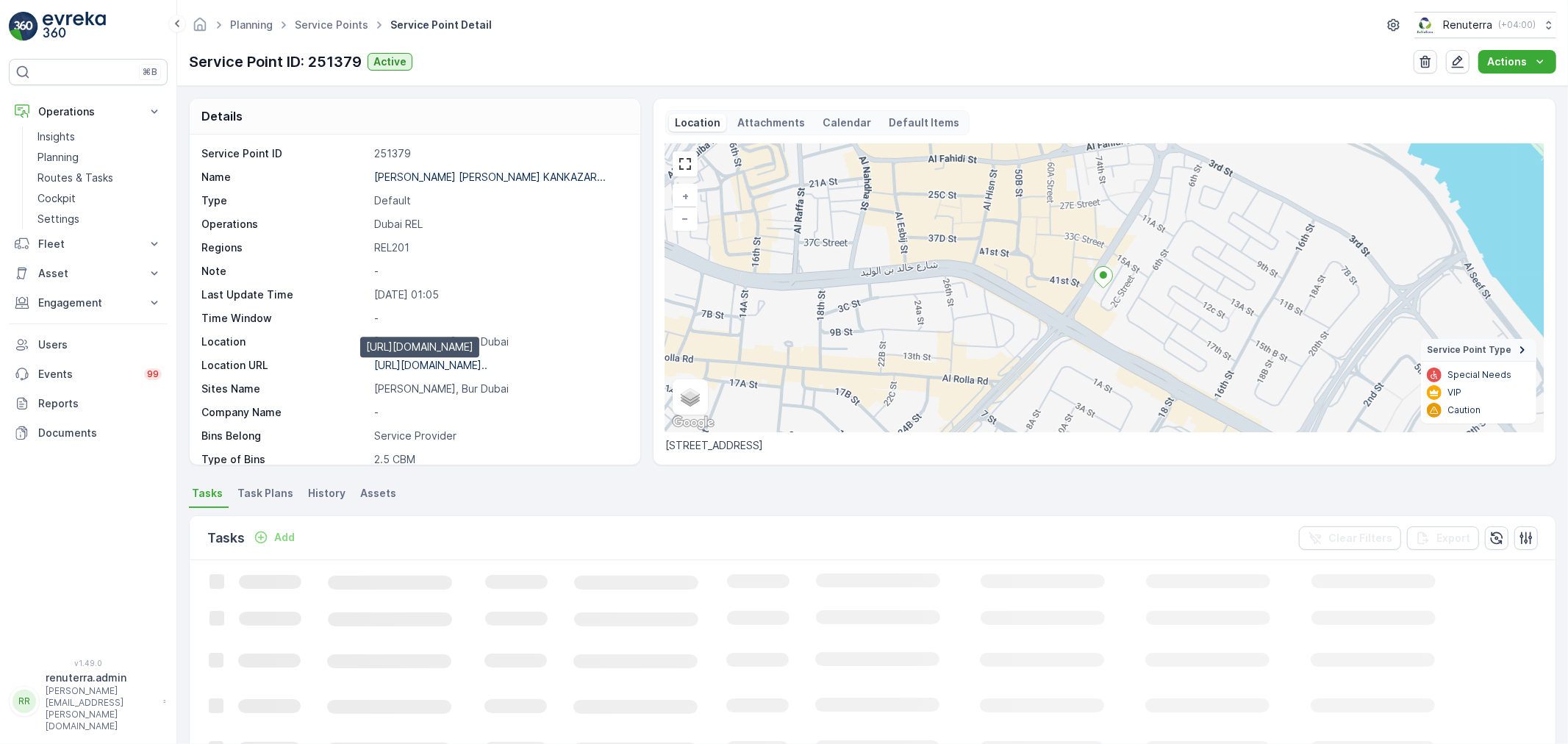
click at [450, 364] on p "[URL][DOMAIN_NAME].." at bounding box center [431, 365] width 113 height 13
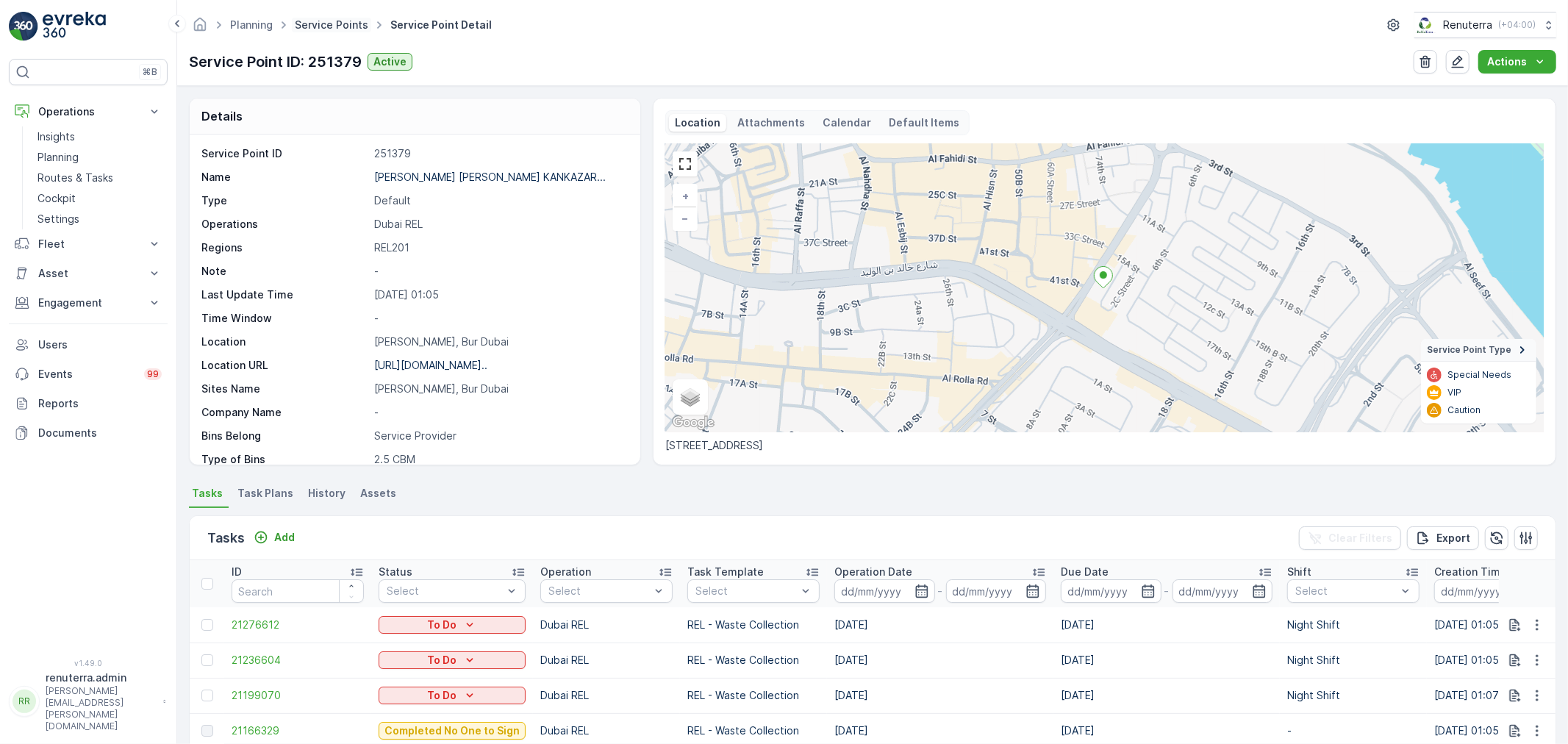
click at [313, 27] on span "Service Points" at bounding box center [331, 25] width 80 height 15
click at [316, 25] on link "Service Points" at bounding box center [331, 24] width 74 height 13
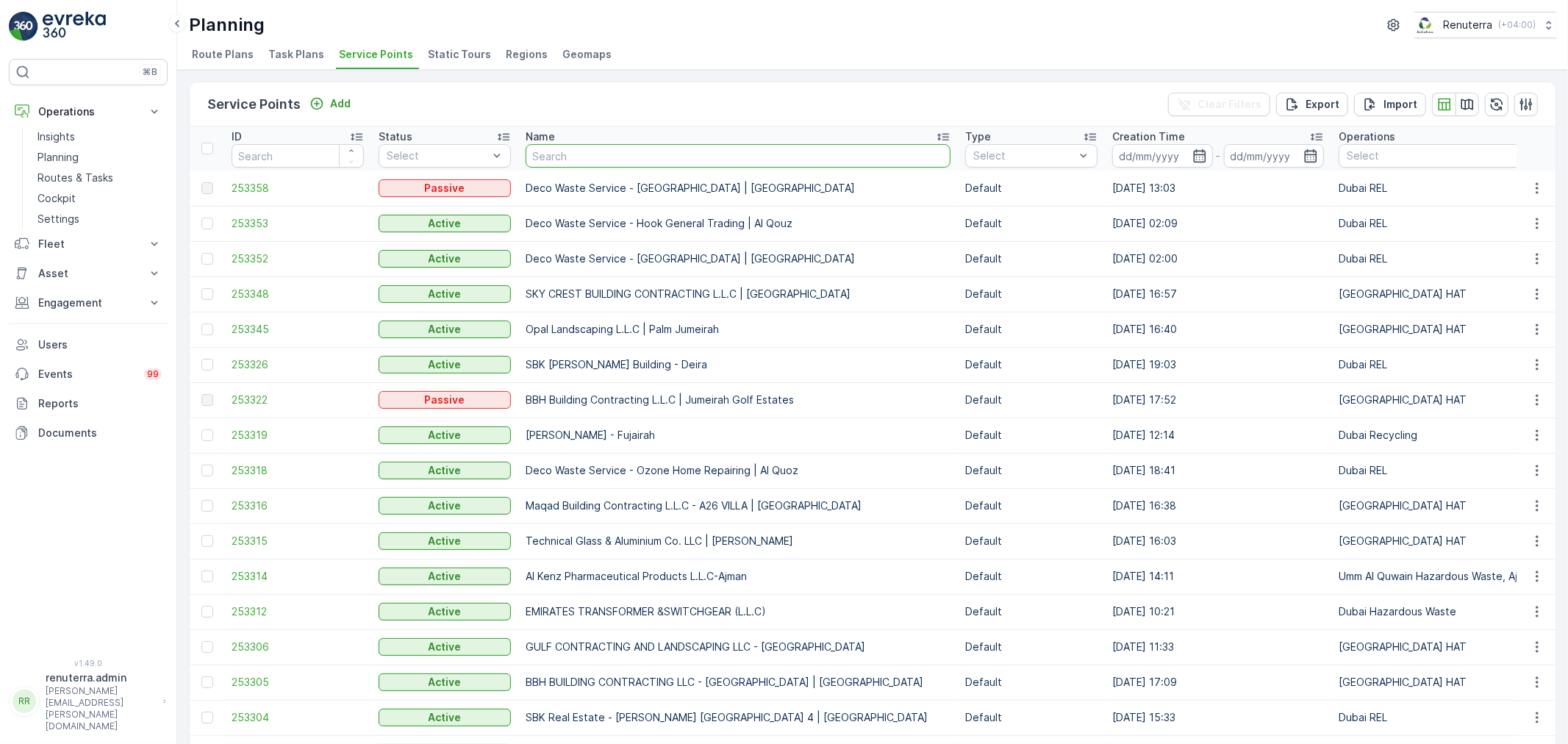
type input "[PERSON_NAME] [PERSON_NAME] KHOORI - Bldg. 295 - Al Hamriya, Bur Dubai"
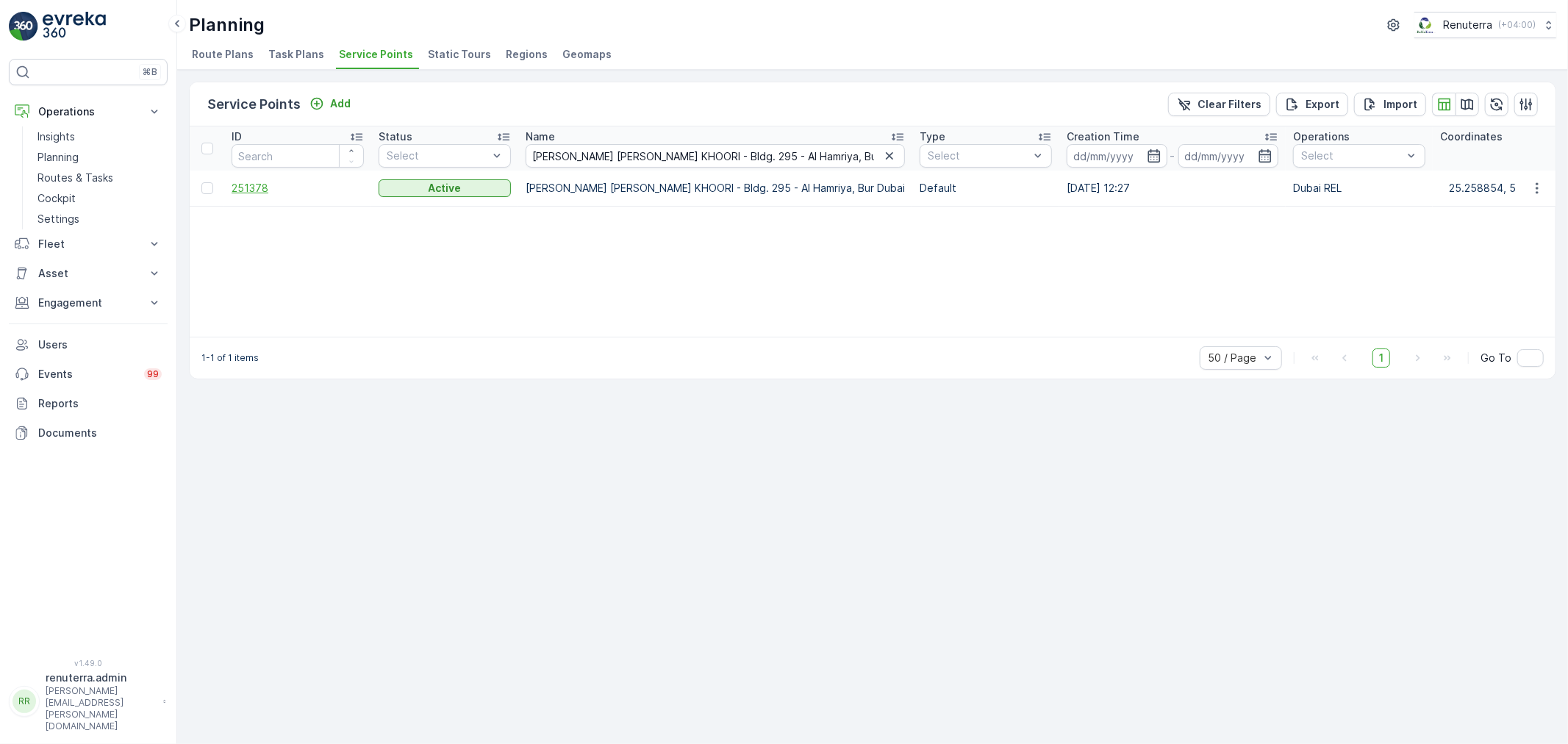
click at [256, 191] on span "251378" at bounding box center [297, 187] width 132 height 15
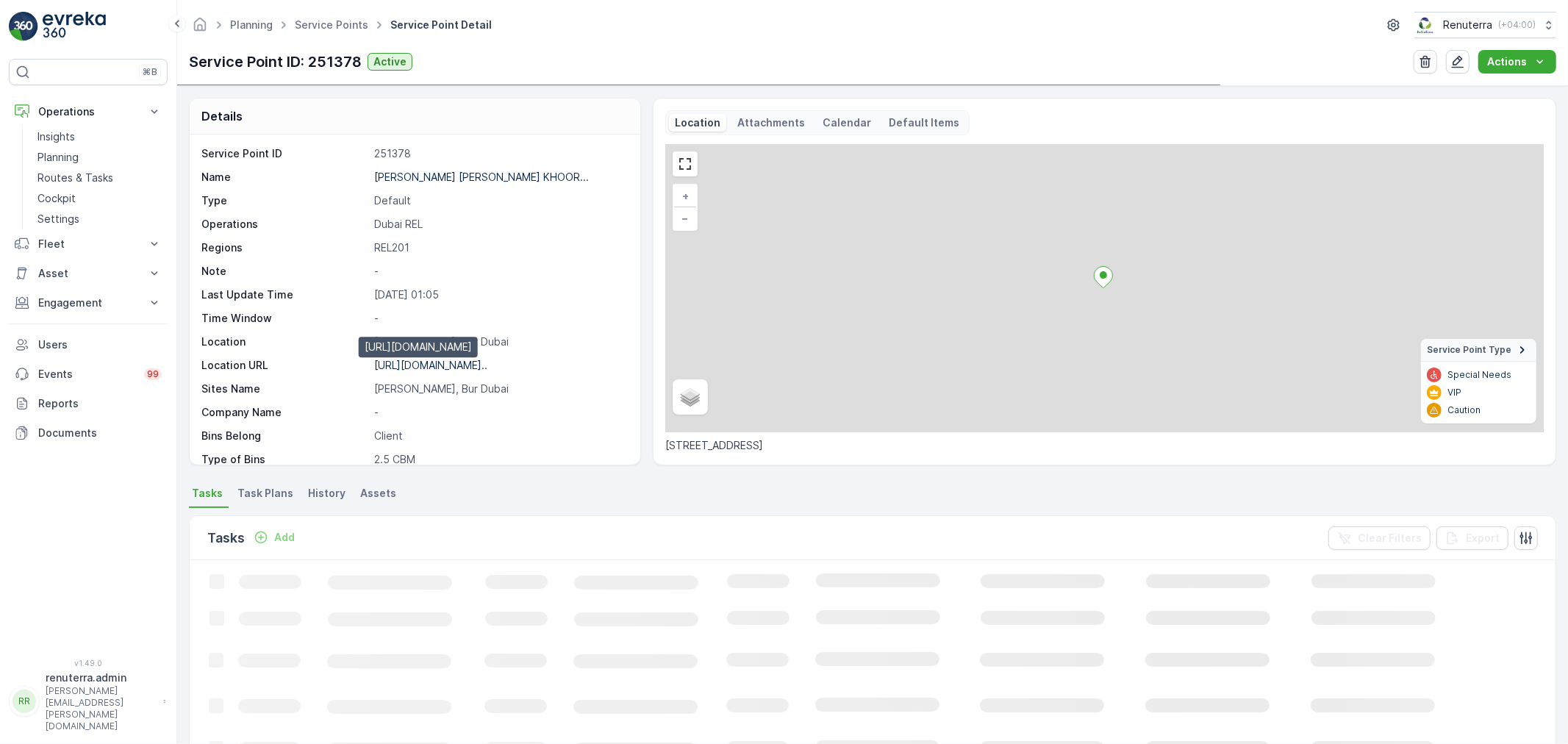
click at [474, 365] on p "[URL][DOMAIN_NAME].." at bounding box center [431, 365] width 113 height 13
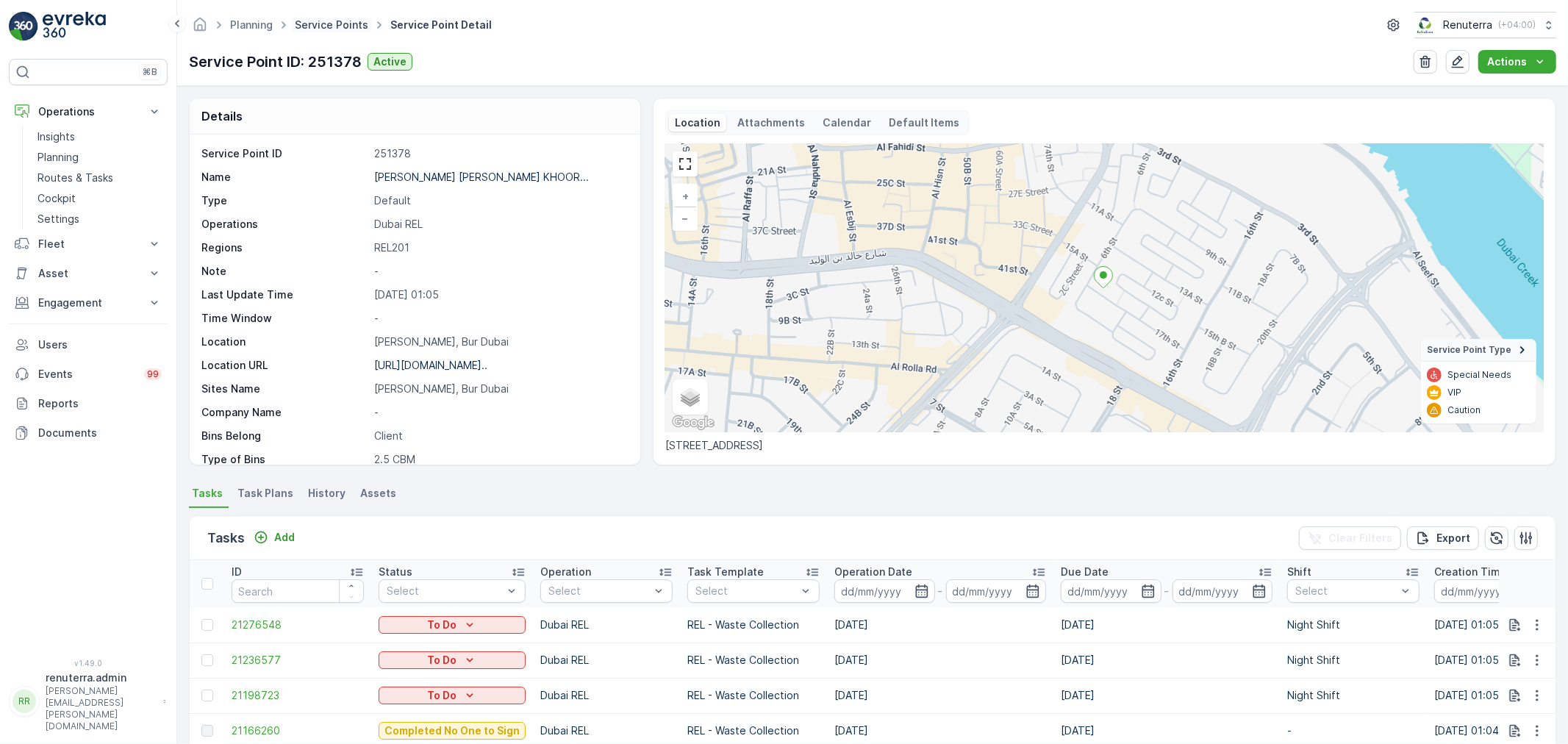
click at [324, 20] on link "Service Points" at bounding box center [331, 24] width 74 height 13
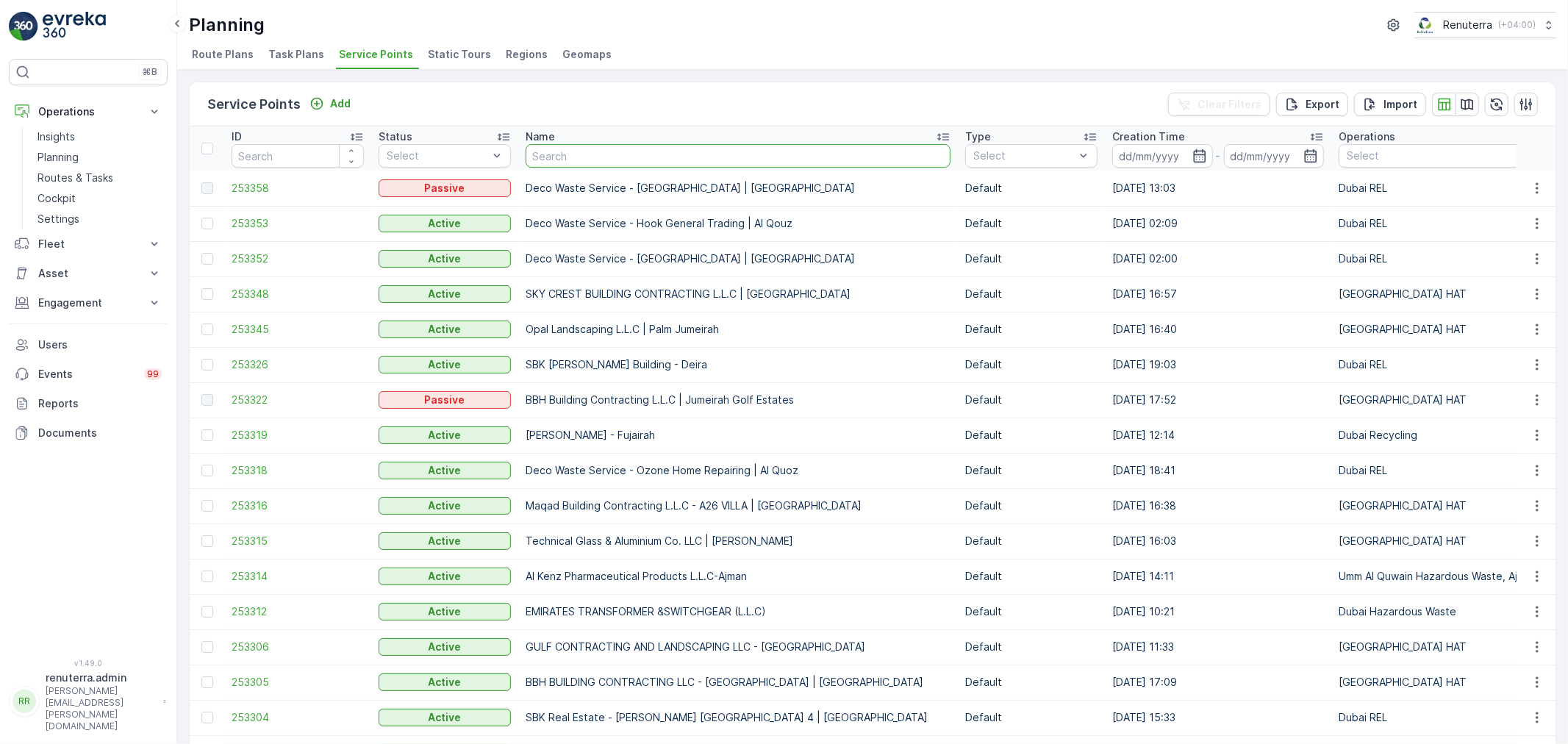
click at [603, 144] on input "text" at bounding box center [738, 155] width 425 height 23
type input "[PERSON_NAME] [PERSON_NAME] KHOORI - Bldg. 295 - Al Hamriya, Bur Dubai"
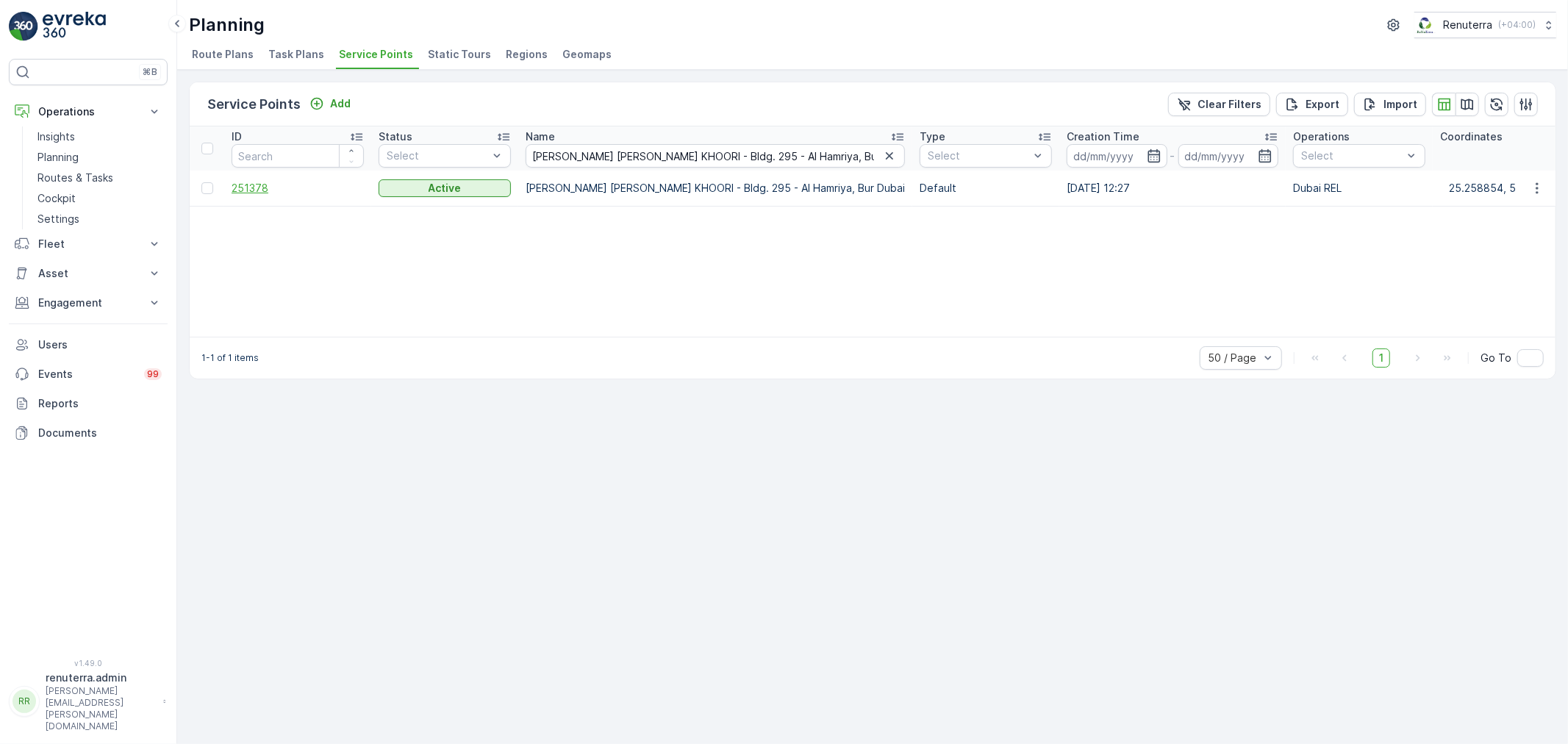
click at [263, 189] on span "251378" at bounding box center [297, 187] width 132 height 15
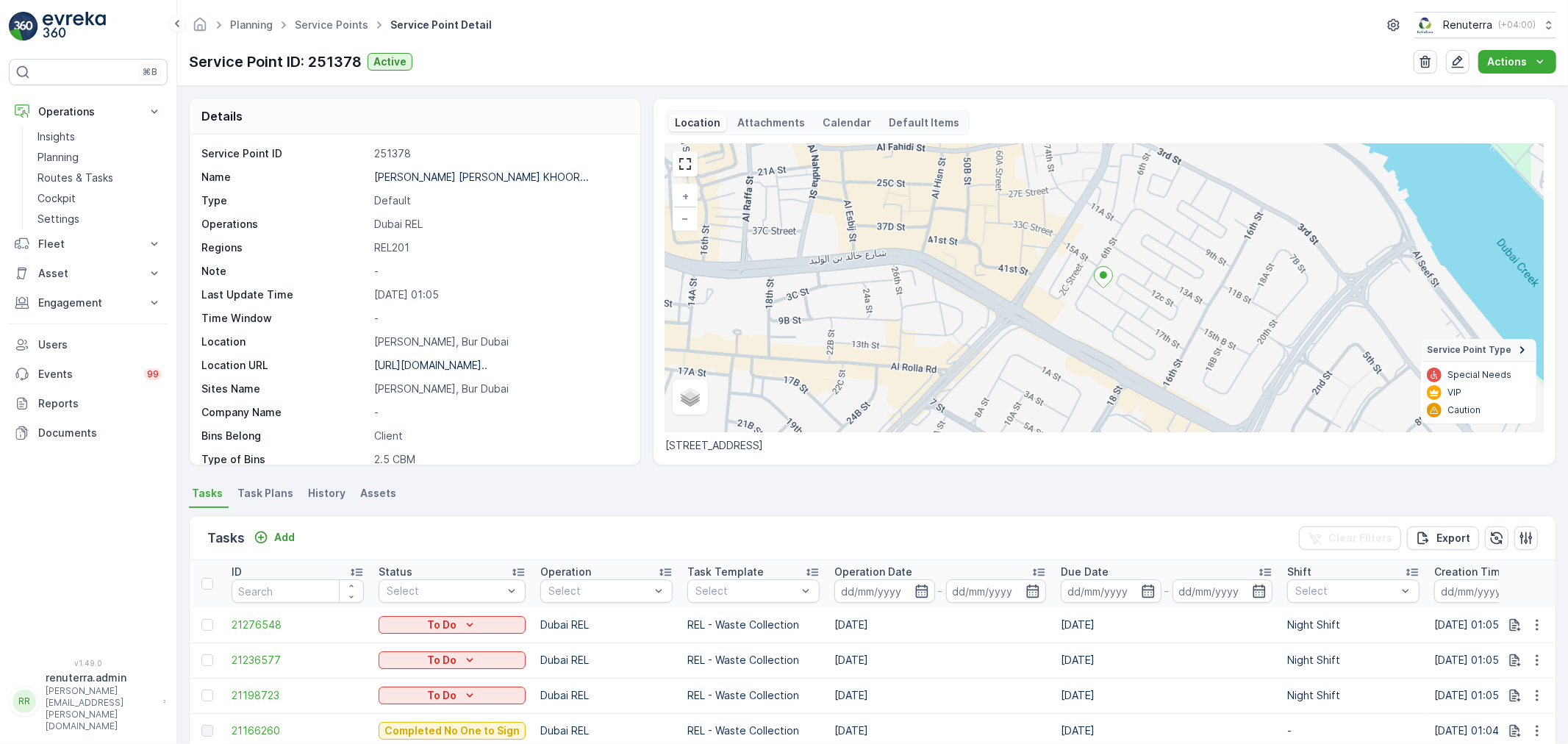
click at [430, 366] on p "[URL][DOMAIN_NAME].." at bounding box center [431, 365] width 113 height 13
click at [317, 15] on ul "Service Points" at bounding box center [340, 25] width 96 height 21
click at [319, 19] on link "Service Points" at bounding box center [331, 24] width 74 height 13
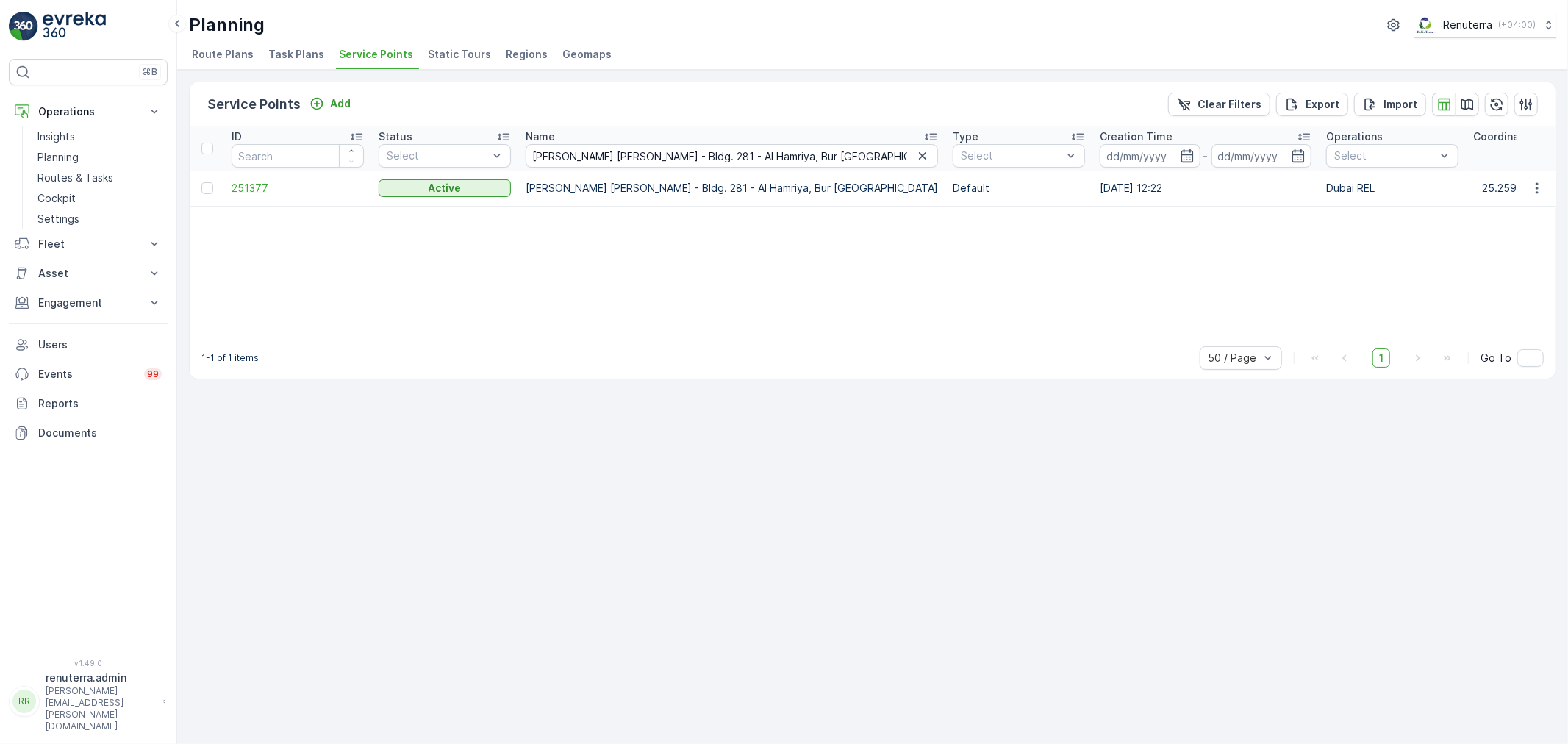
click at [262, 188] on span "251377" at bounding box center [297, 187] width 132 height 15
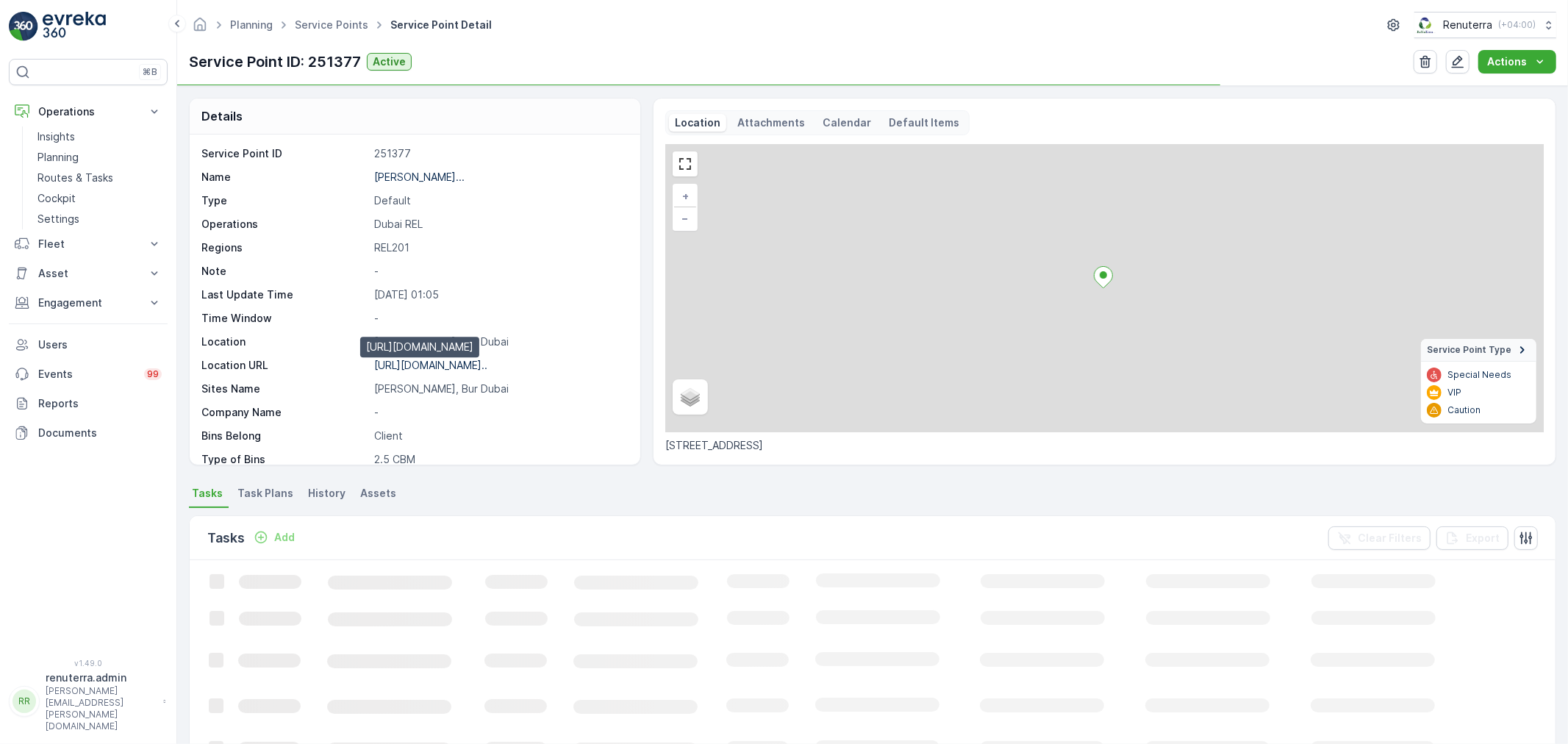
click at [470, 366] on p "[URL][DOMAIN_NAME].." at bounding box center [431, 365] width 113 height 13
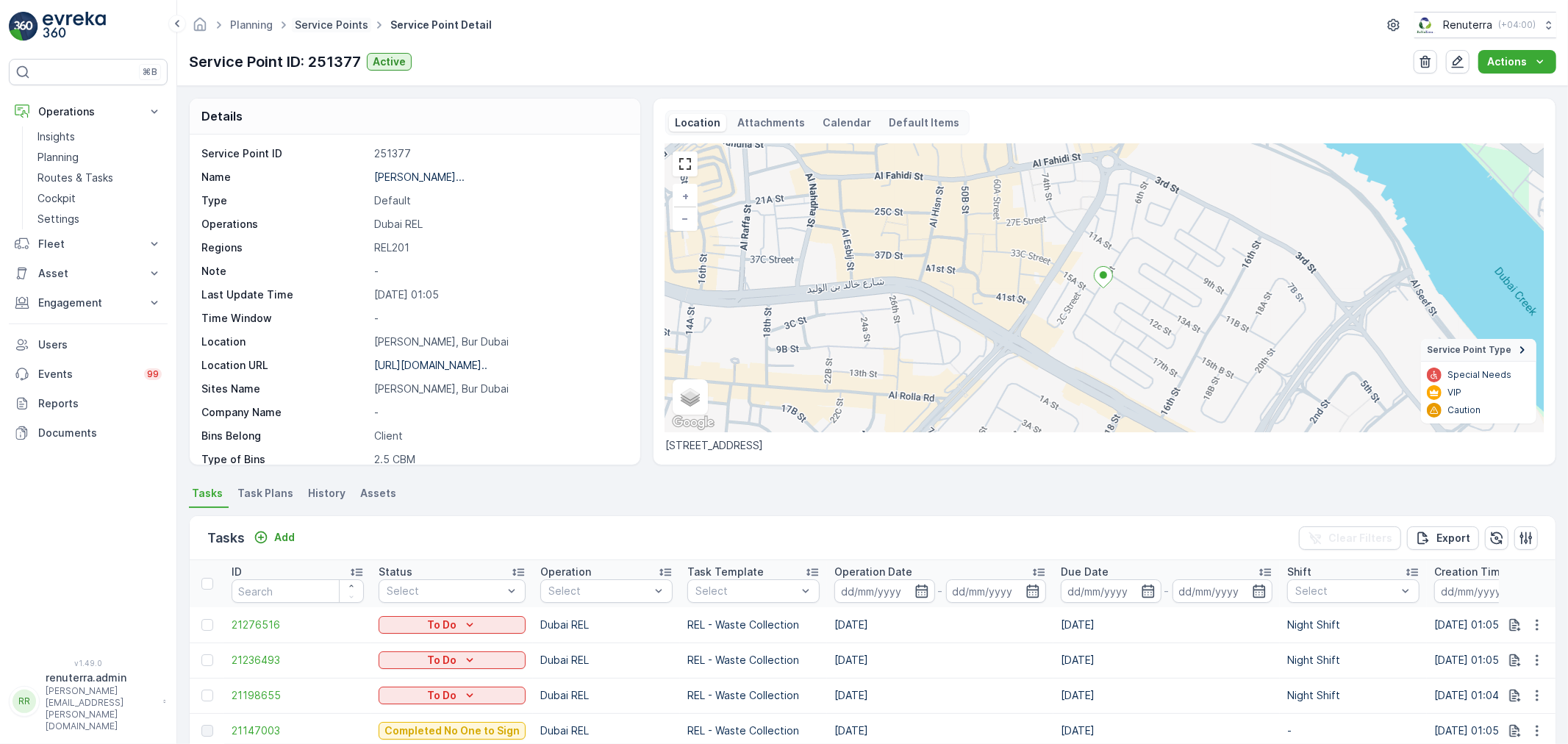
click at [338, 30] on link "Service Points" at bounding box center [331, 24] width 74 height 13
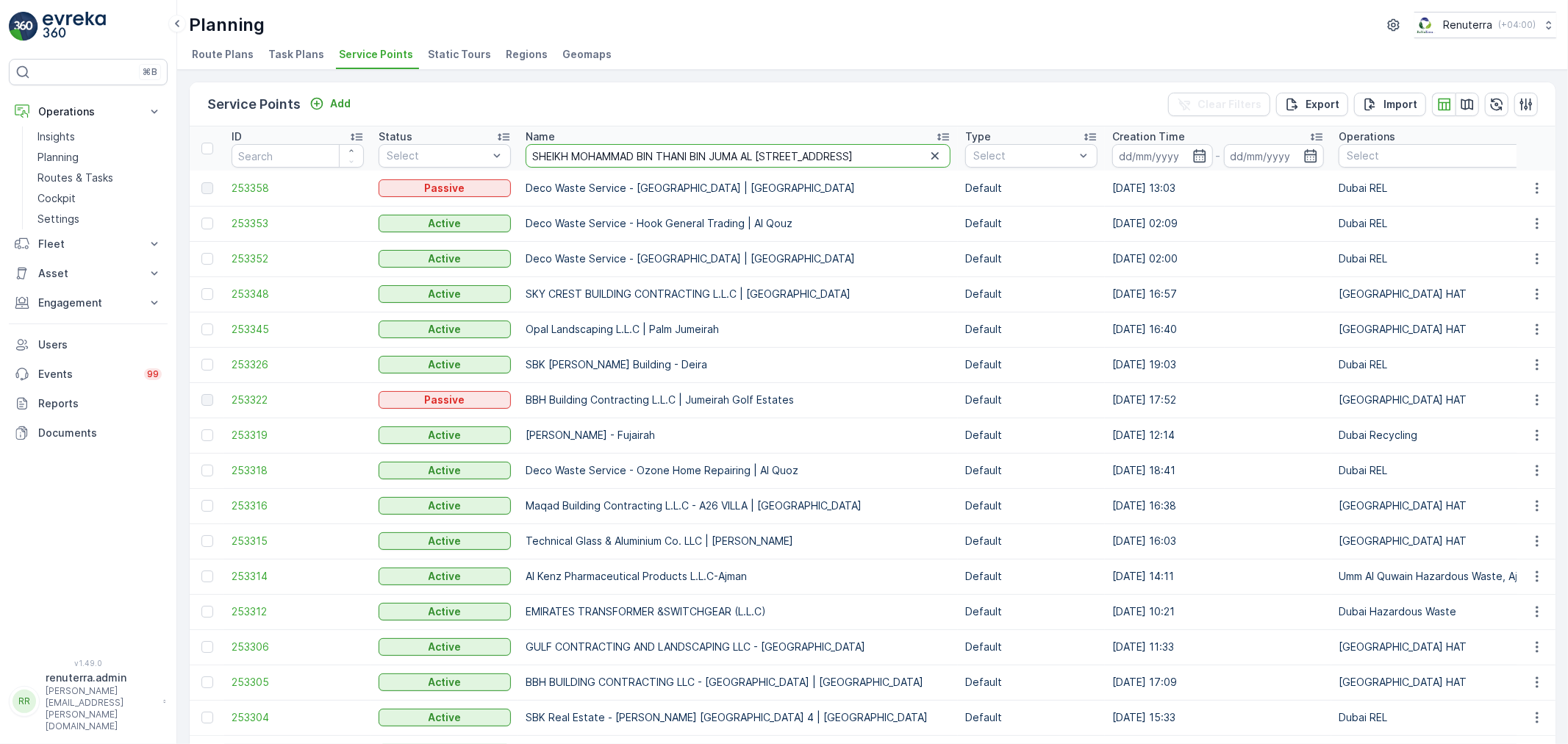
scroll to position [0, 66]
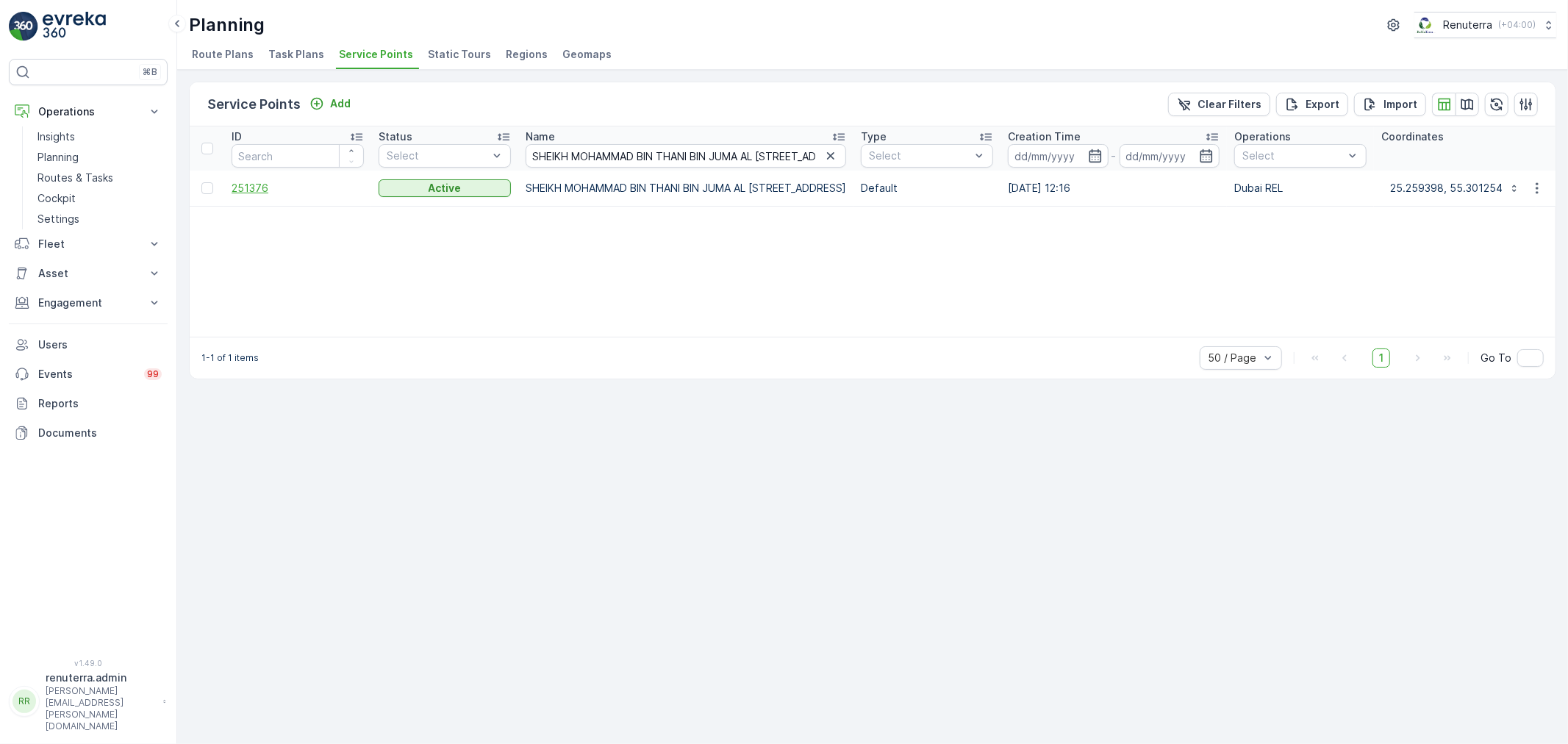
click at [247, 184] on span "251376" at bounding box center [297, 187] width 132 height 15
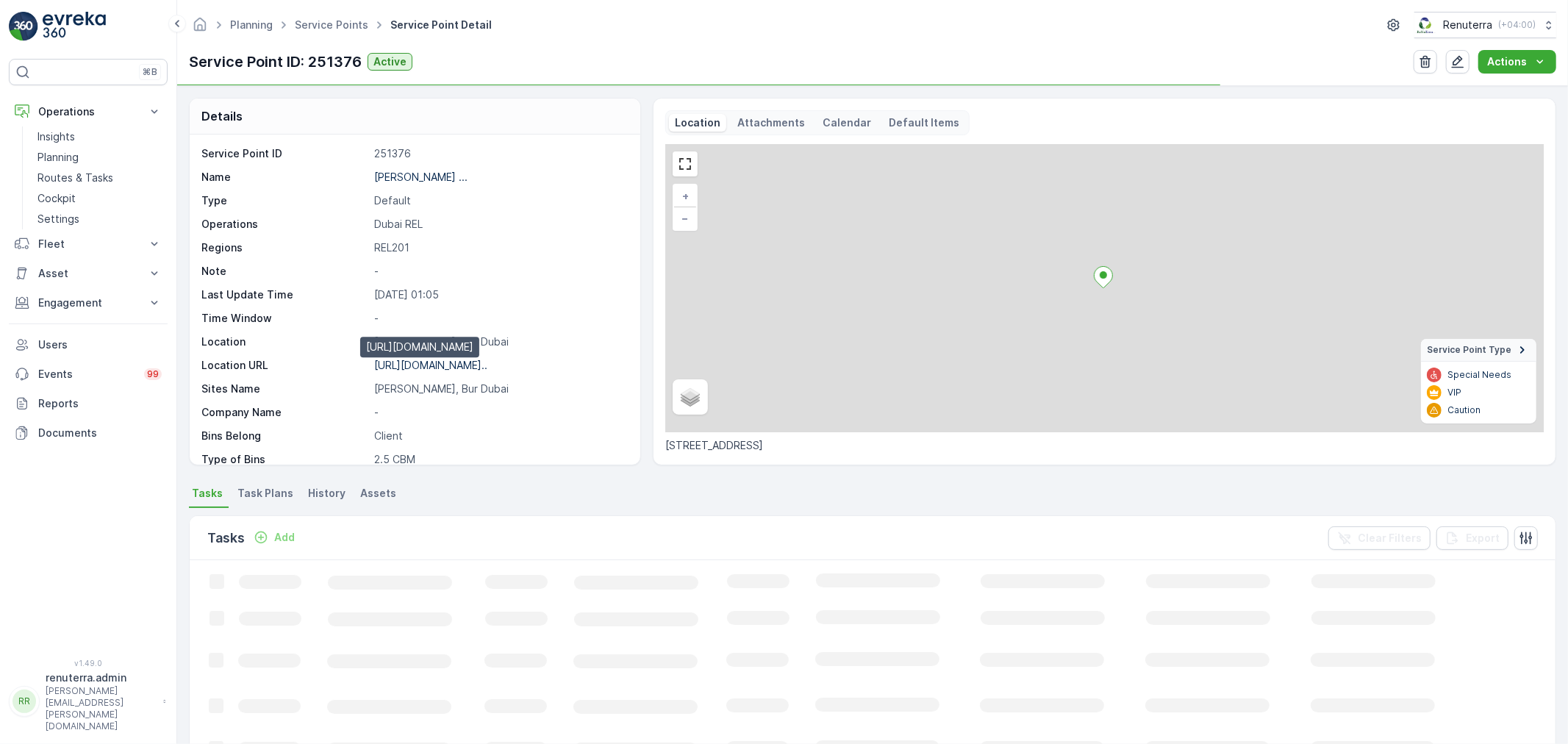
click at [432, 370] on p "[URL][DOMAIN_NAME].." at bounding box center [431, 365] width 113 height 13
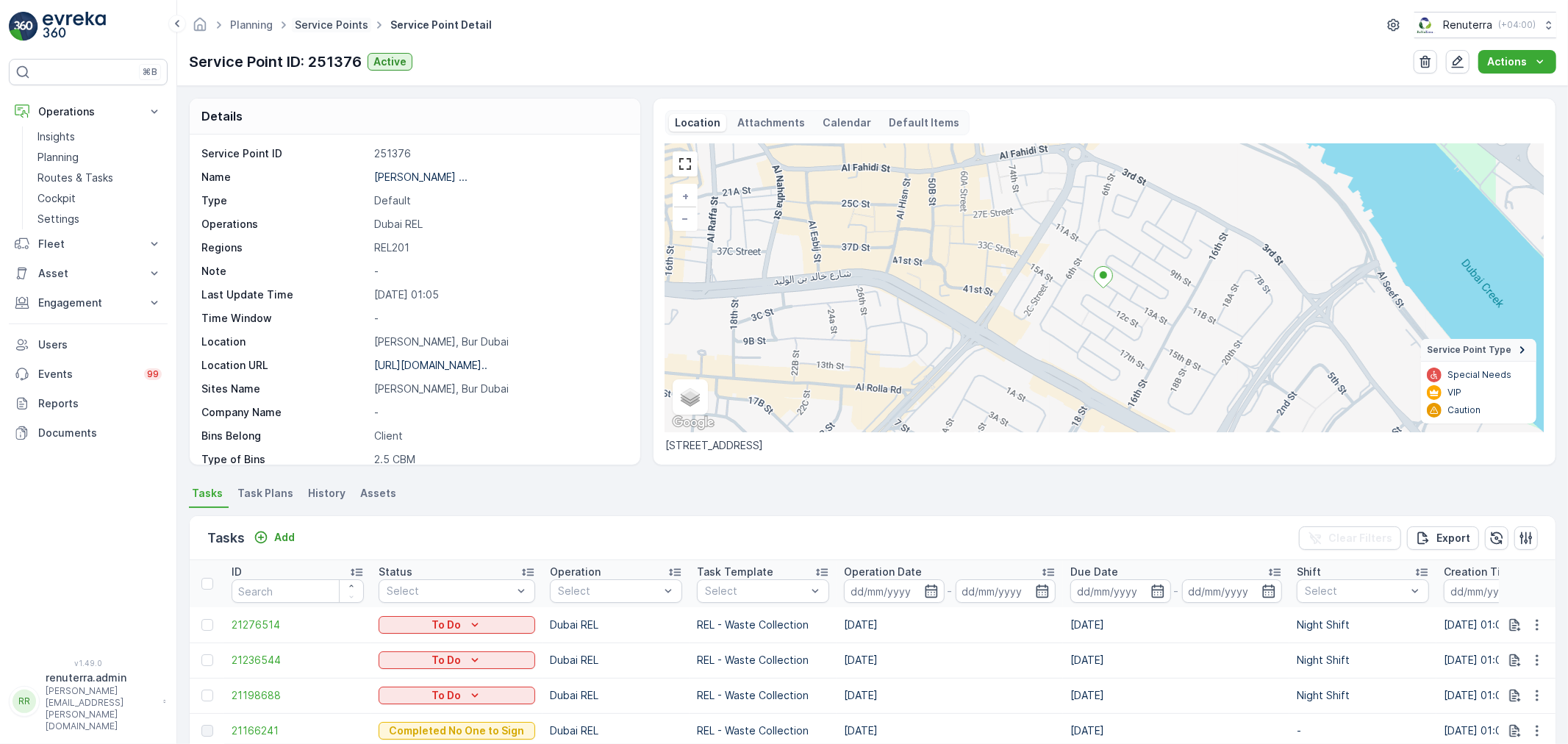
click at [343, 20] on link "Service Points" at bounding box center [331, 24] width 74 height 13
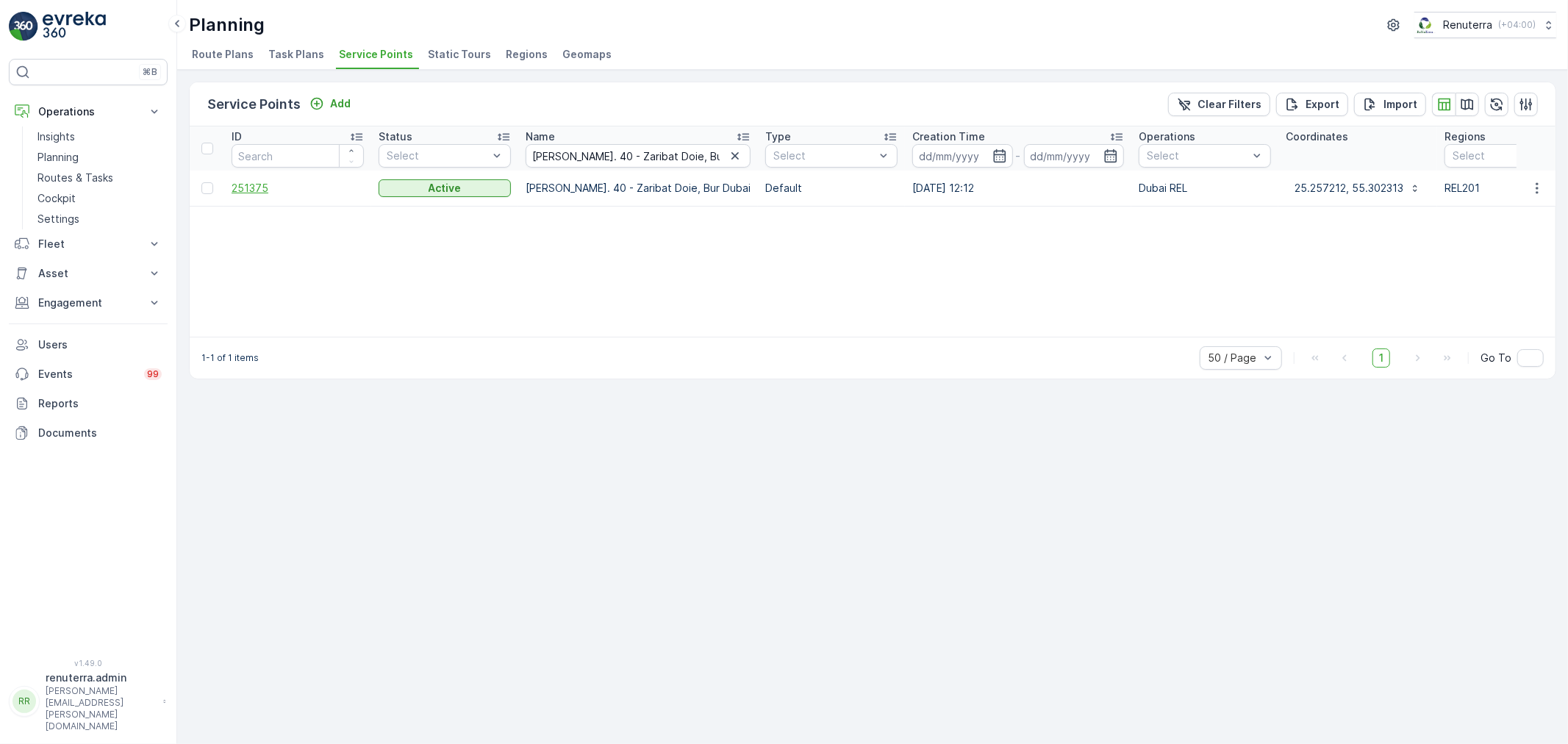
click at [262, 187] on span "251375" at bounding box center [297, 187] width 132 height 15
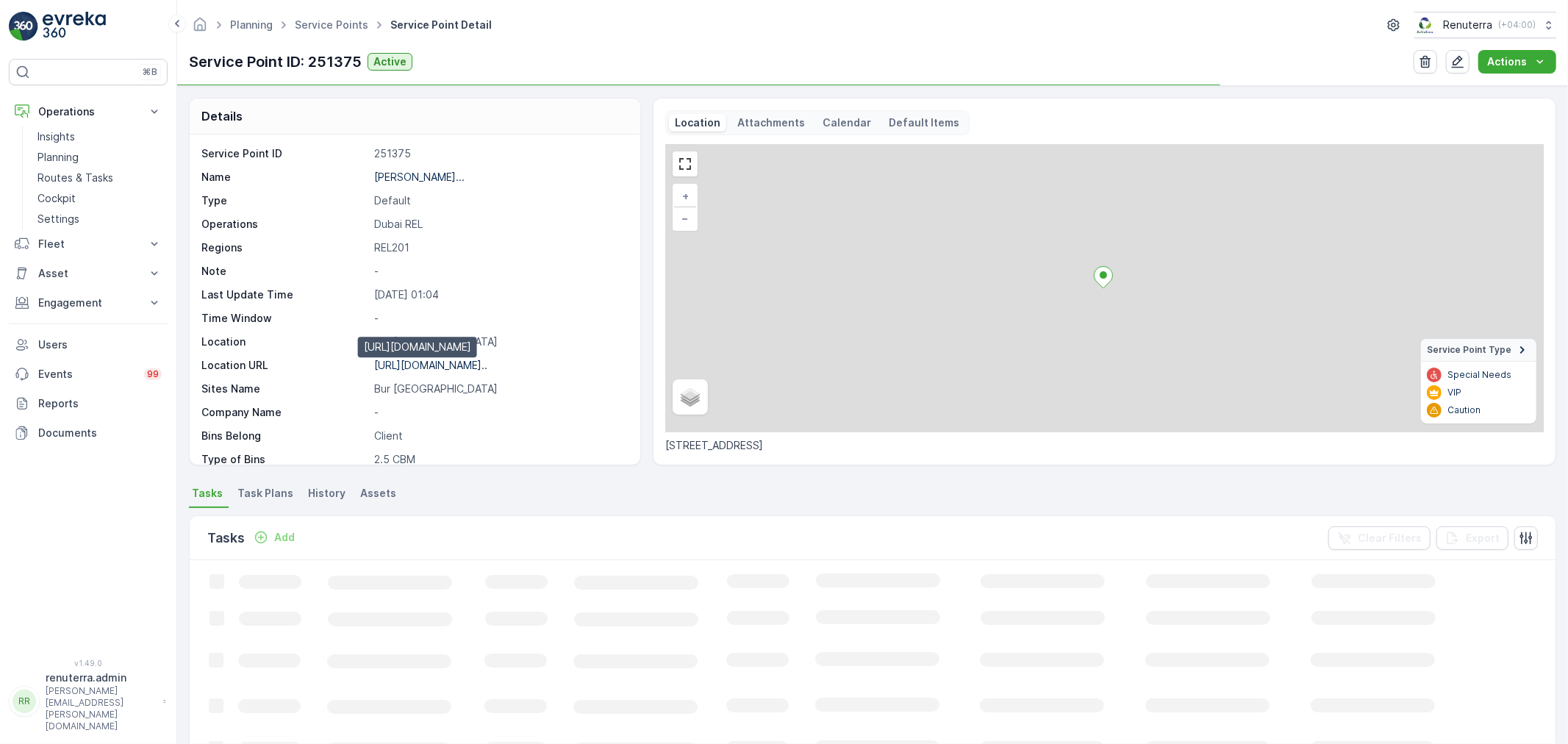
click at [487, 366] on p "[URL][DOMAIN_NAME].." at bounding box center [431, 365] width 113 height 13
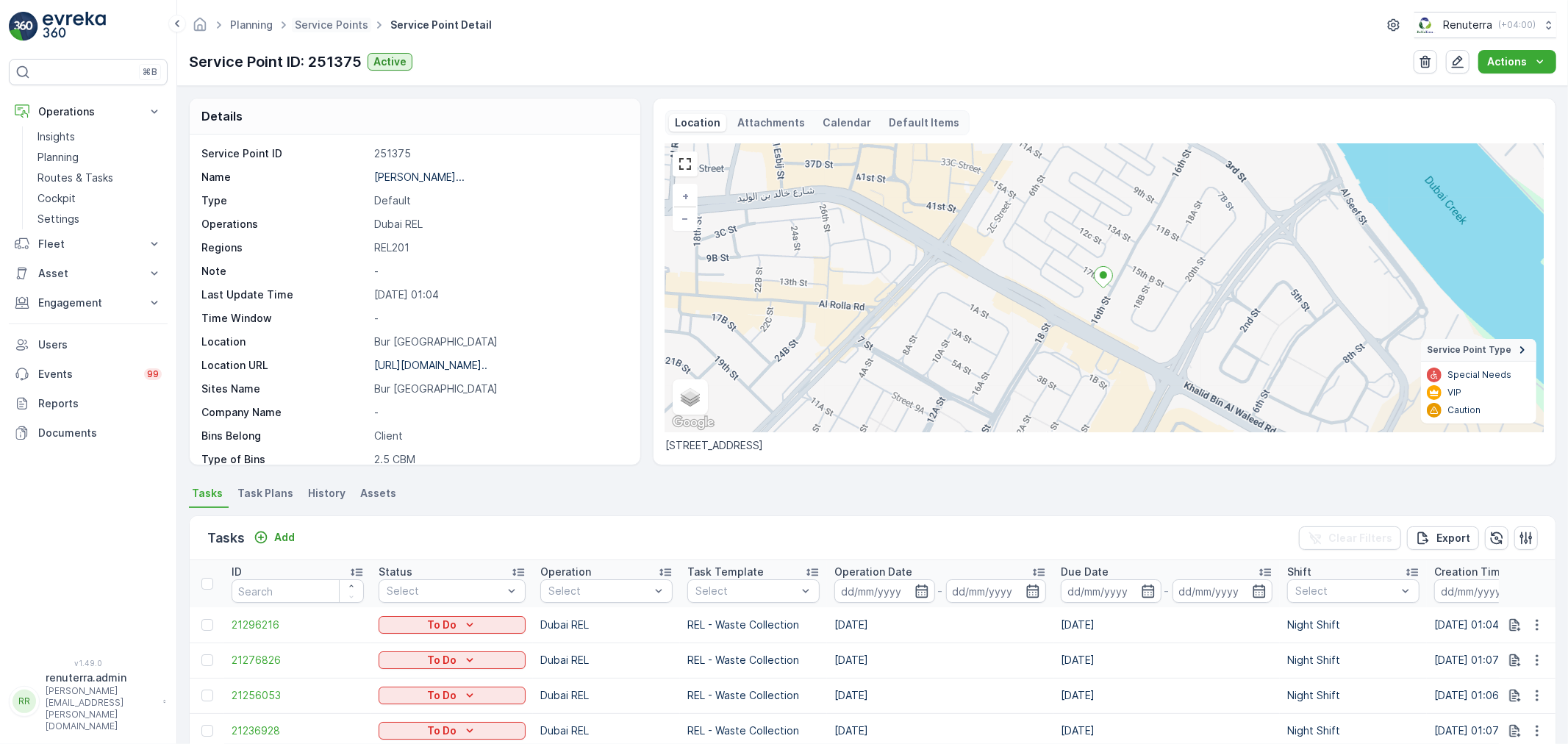
click at [329, 31] on span "Service Points" at bounding box center [331, 25] width 80 height 15
click at [324, 21] on link "Service Points" at bounding box center [331, 24] width 74 height 13
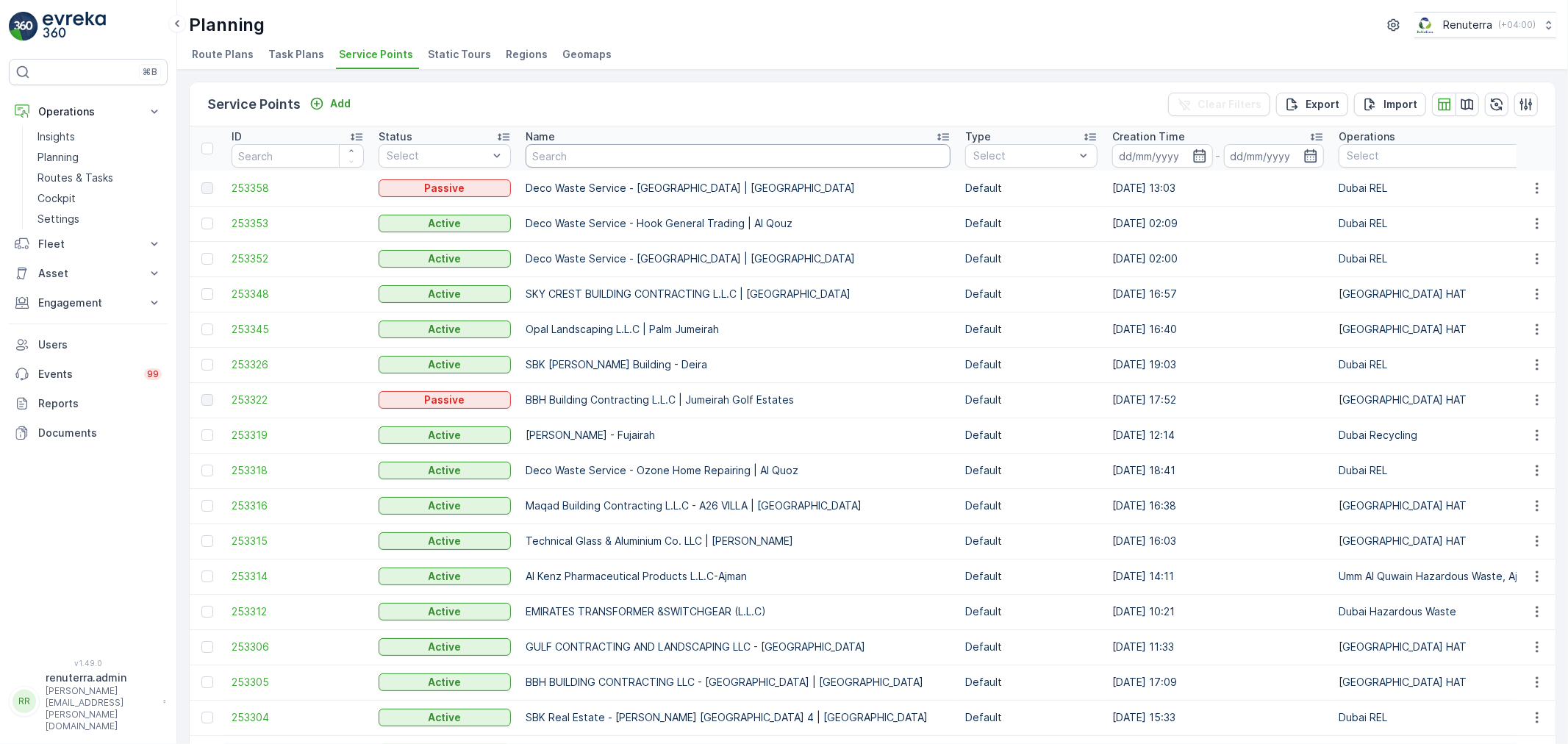
click at [605, 158] on input "text" at bounding box center [738, 155] width 425 height 23
paste input "[PERSON_NAME] [PERSON_NAME] Faraidooni - Bur [GEOGRAPHIC_DATA]"
type input "[PERSON_NAME] [PERSON_NAME] Faraidooni - Bur [GEOGRAPHIC_DATA]"
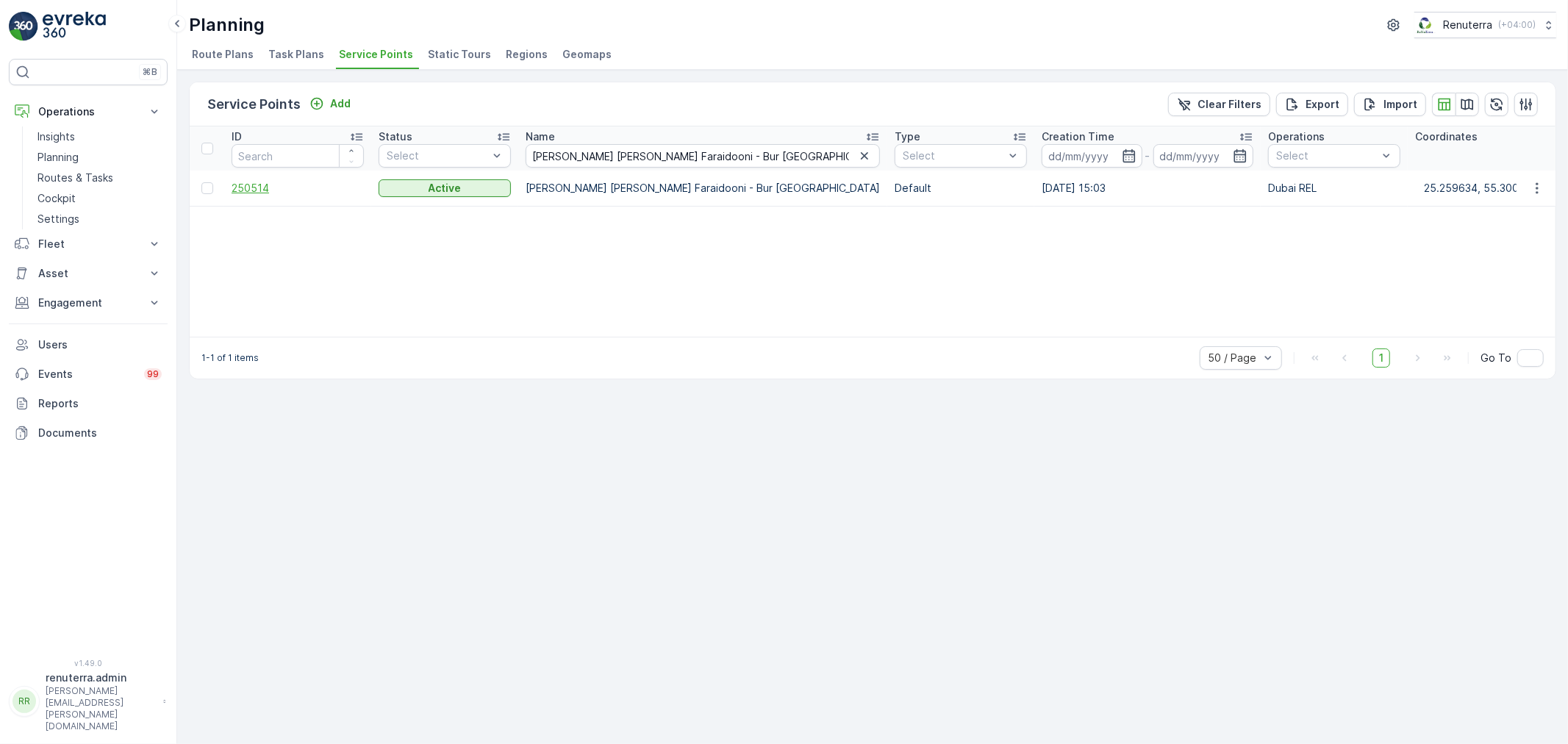
click at [247, 184] on span "250514" at bounding box center [297, 187] width 132 height 15
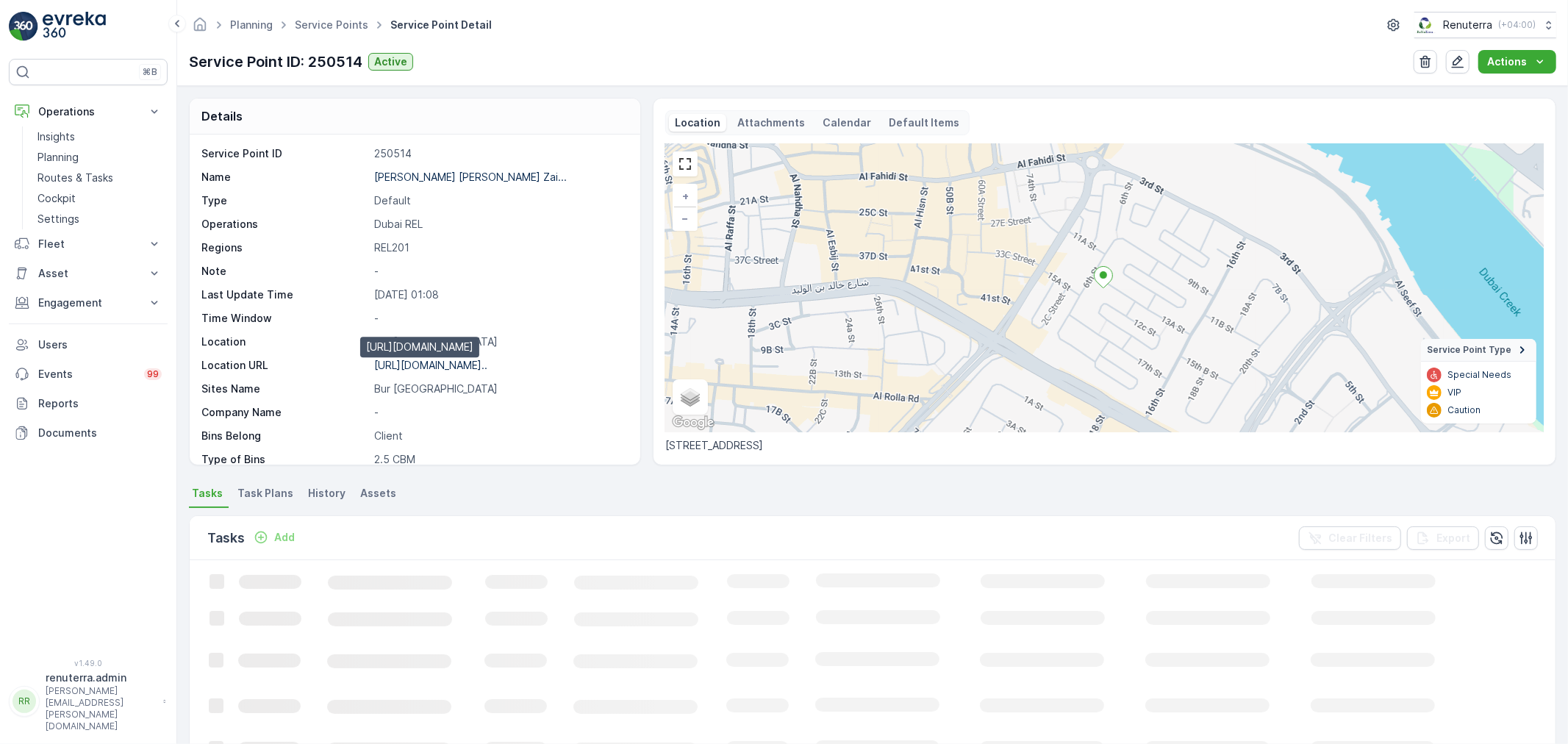
click at [482, 370] on p "[URL][DOMAIN_NAME].." at bounding box center [431, 365] width 113 height 13
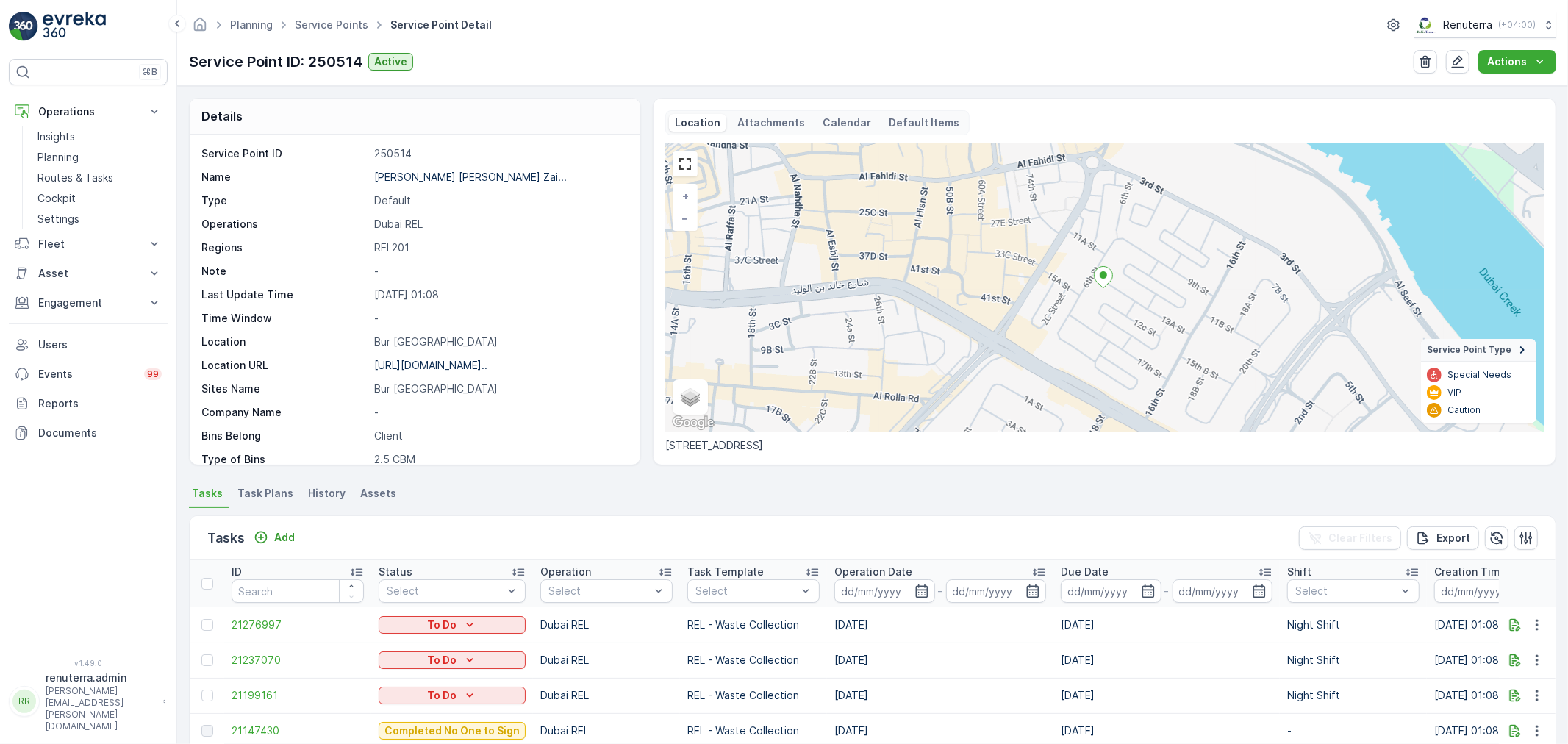
click at [349, 15] on ul "Service Points" at bounding box center [340, 25] width 96 height 21
drag, startPoint x: 348, startPoint y: 15, endPoint x: 347, endPoint y: 23, distance: 8.1
click at [347, 20] on ul "Service Points" at bounding box center [340, 25] width 96 height 21
click at [347, 23] on link "Service Points" at bounding box center [331, 24] width 74 height 13
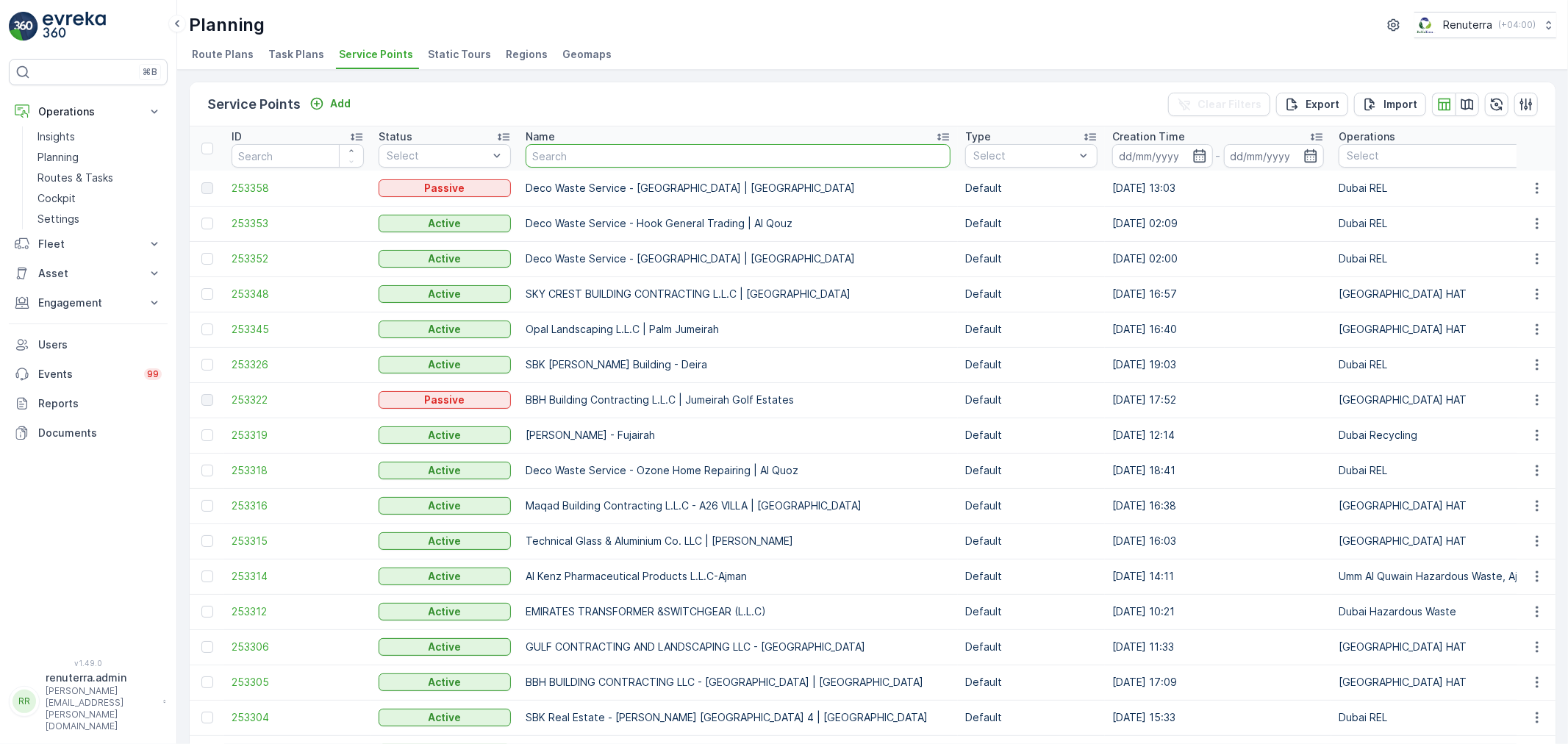
click at [601, 151] on input "text" at bounding box center [738, 155] width 425 height 23
type input "[PERSON_NAME] Serkal Real Estate Co. LLC- [GEOGRAPHIC_DATA]"
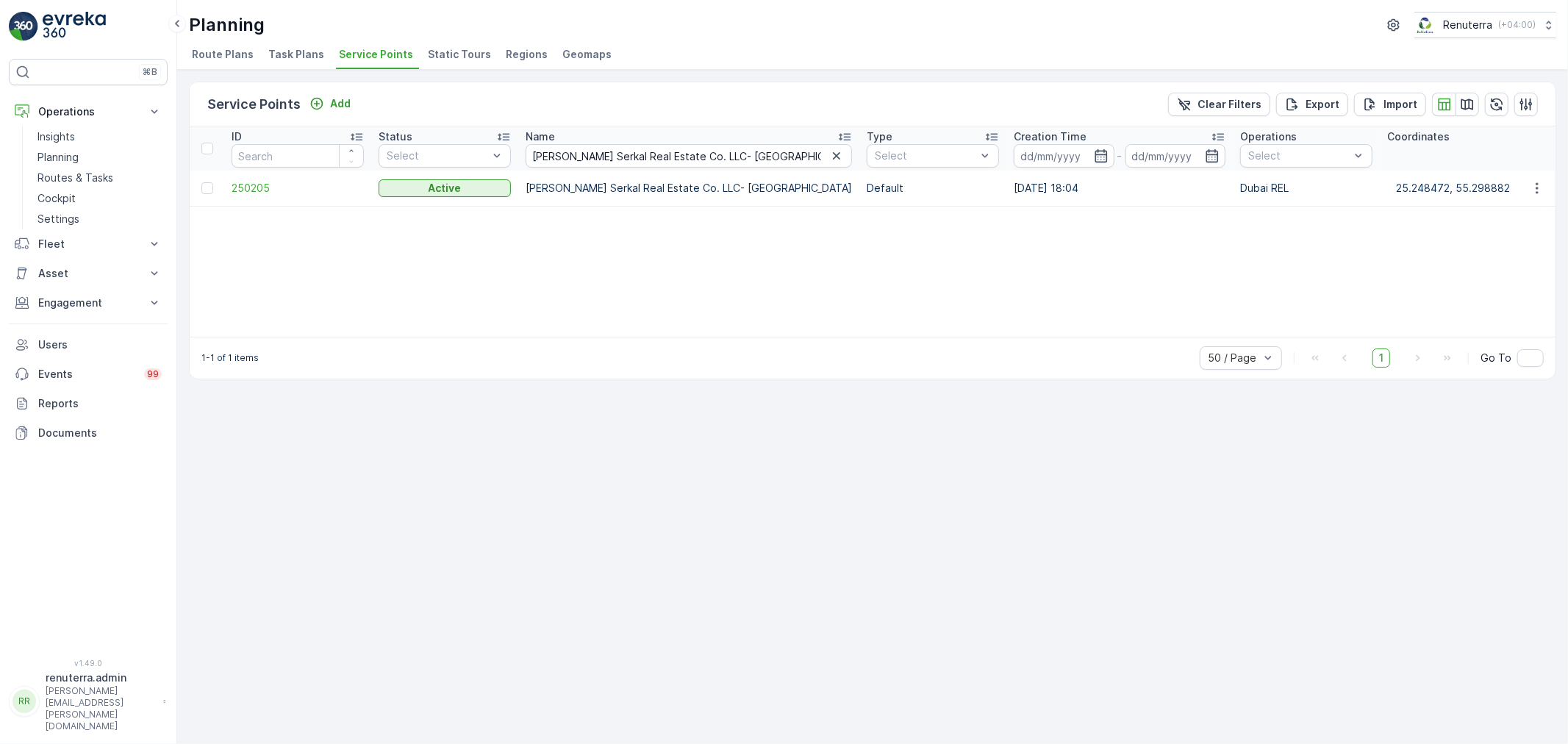
click at [259, 195] on td "250205" at bounding box center [298, 187] width 147 height 35
click at [259, 191] on span "250205" at bounding box center [297, 187] width 132 height 15
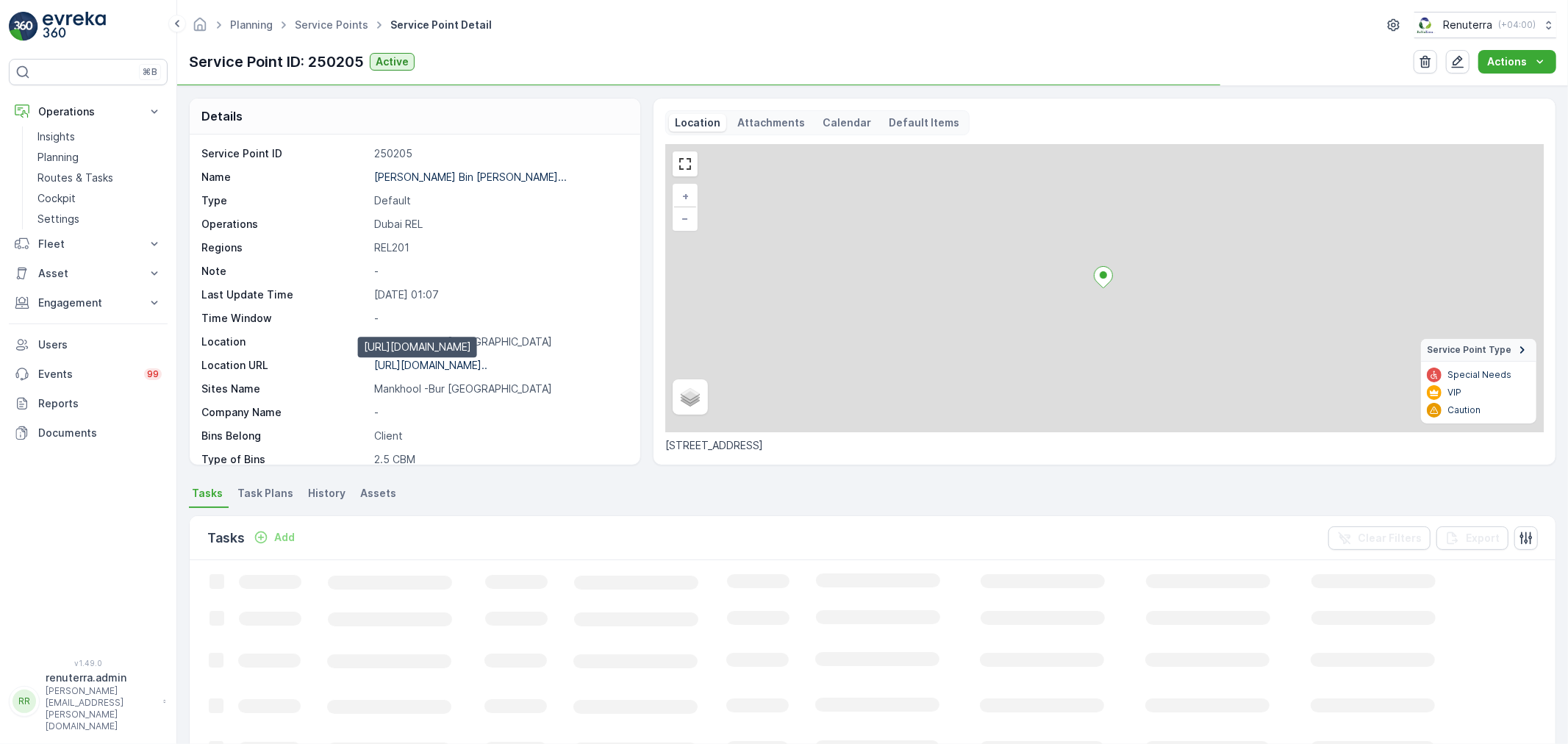
click at [468, 365] on p "[URL][DOMAIN_NAME].." at bounding box center [431, 365] width 113 height 13
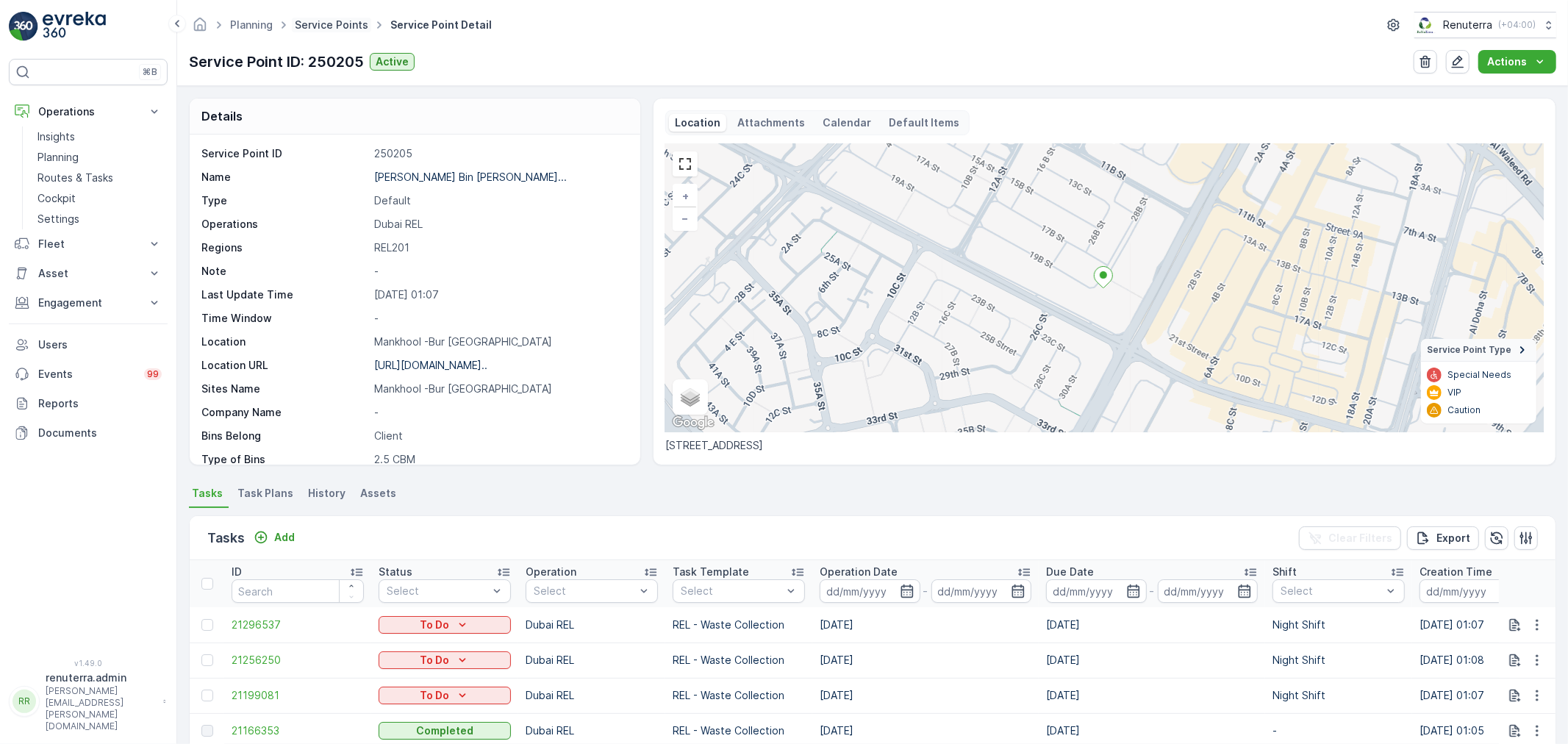
click at [307, 25] on link "Service Points" at bounding box center [331, 24] width 74 height 13
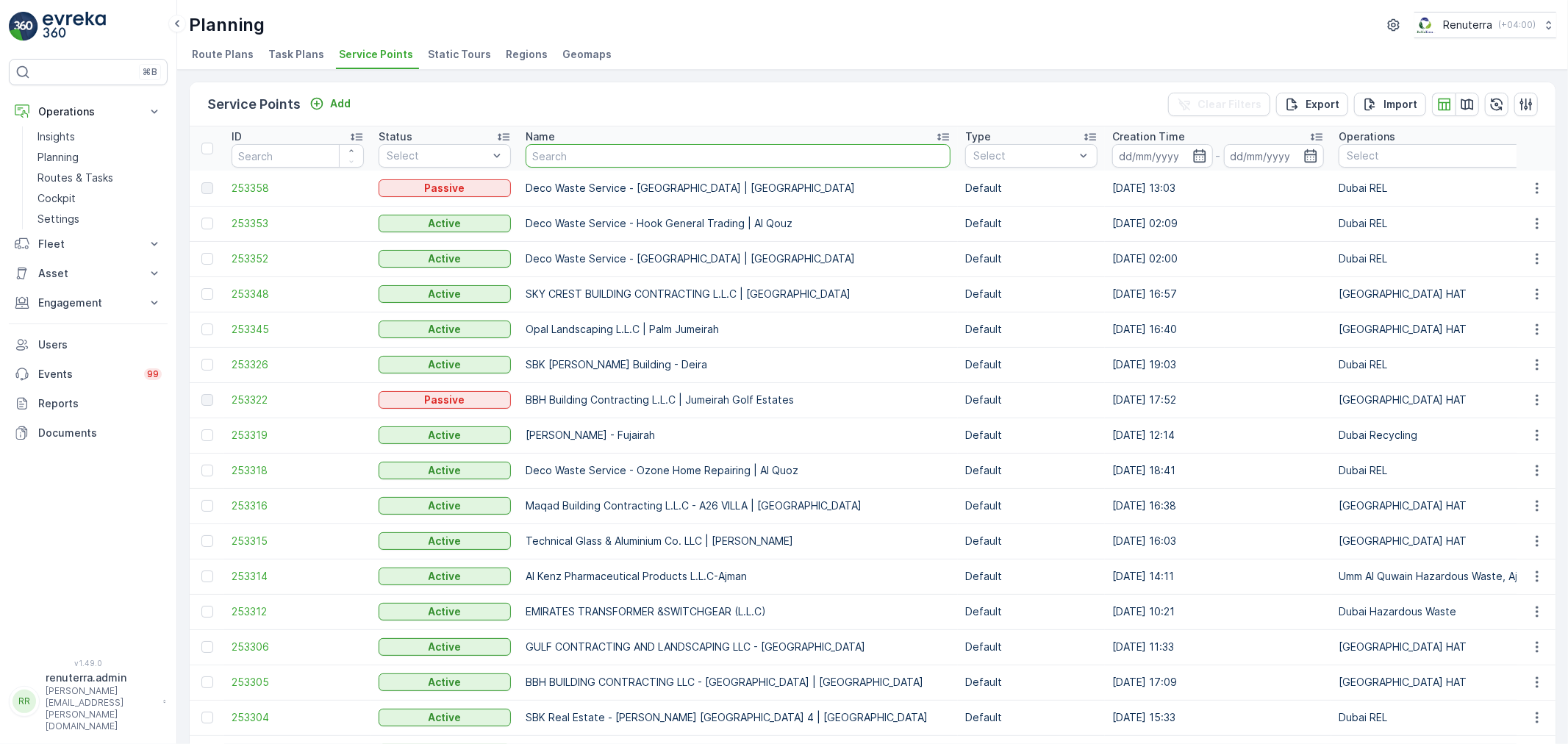
type input "INTERNATIONAL MODERN HOSPITAL LLC"
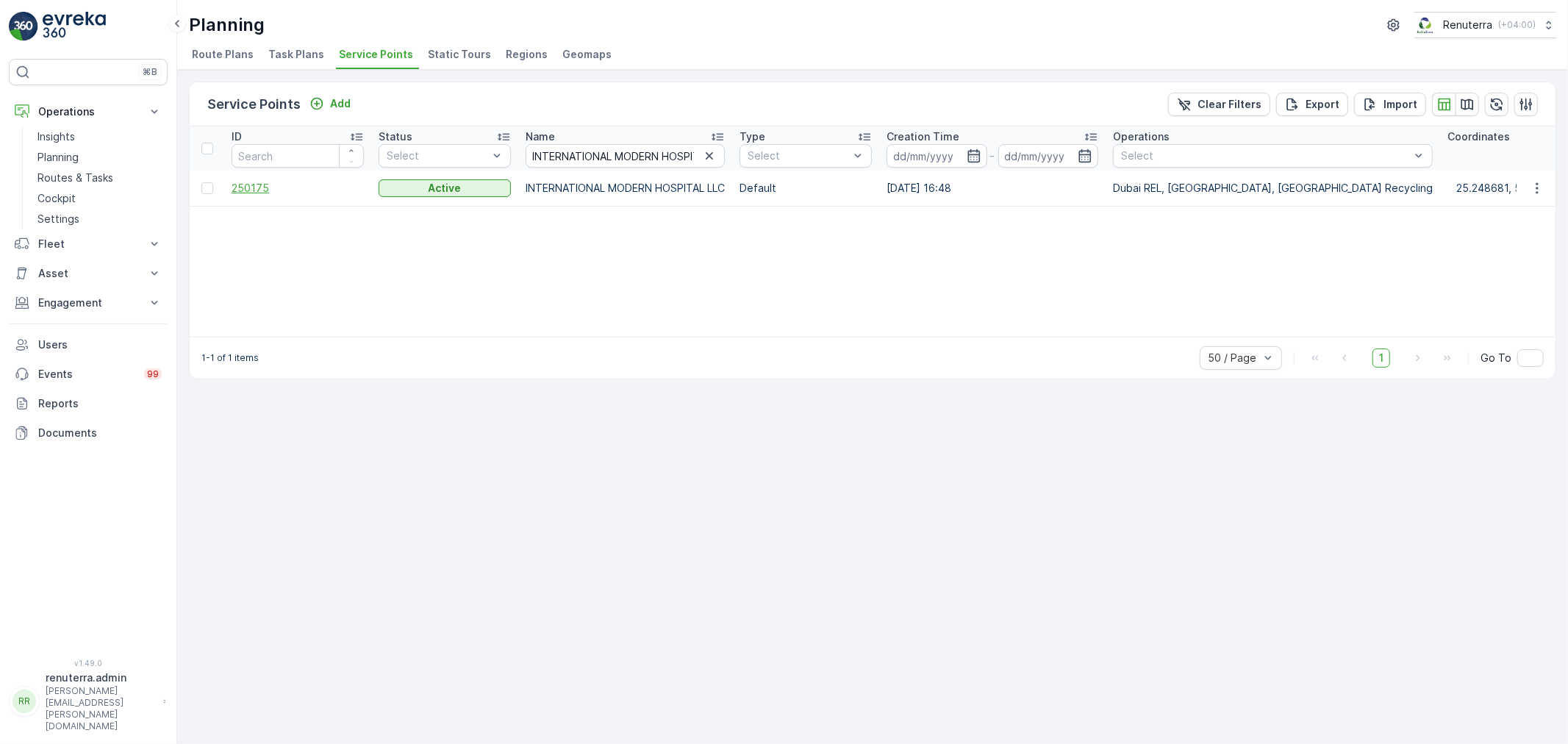
click at [258, 193] on span "250175" at bounding box center [297, 187] width 132 height 15
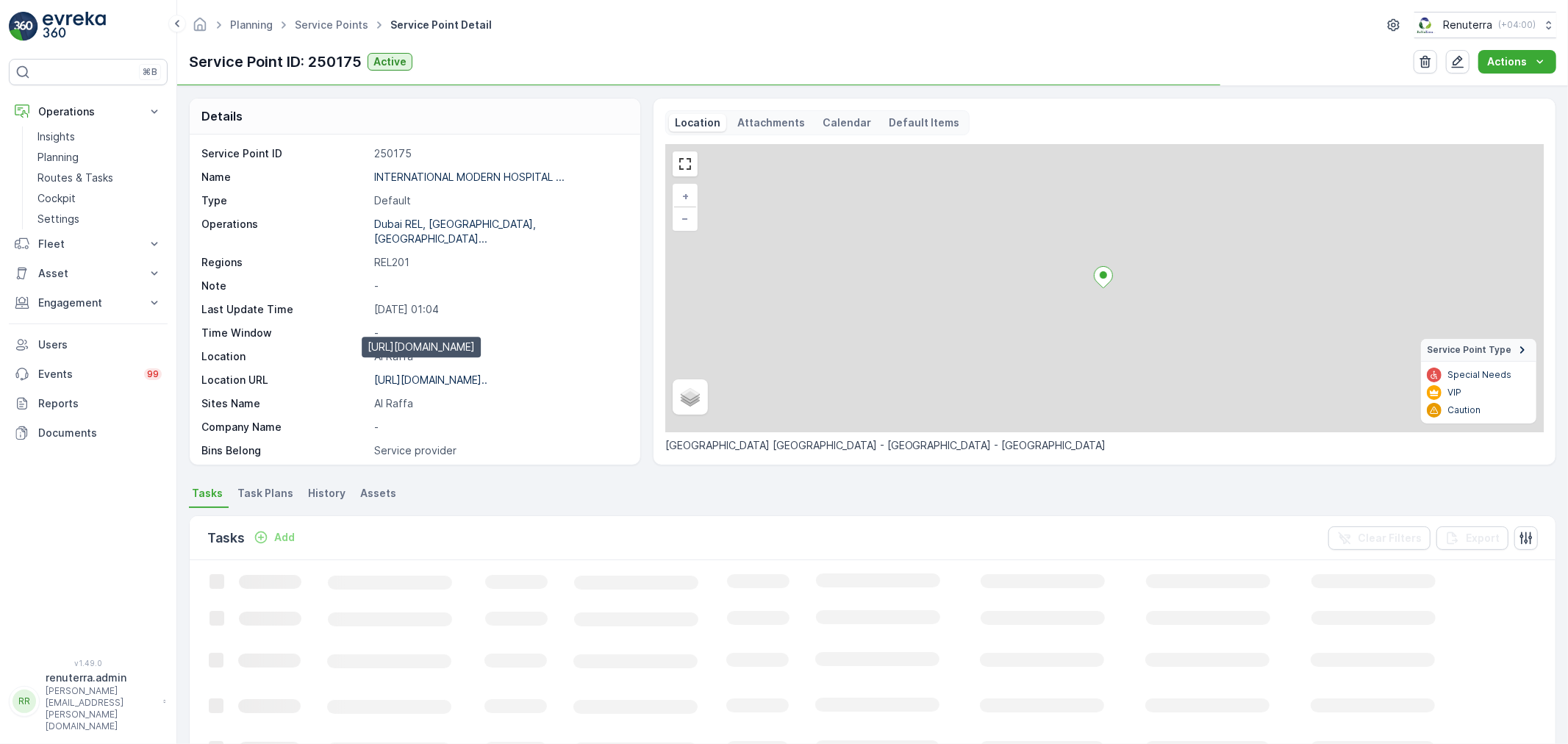
click at [457, 373] on p "[URL][DOMAIN_NAME].." at bounding box center [431, 379] width 113 height 13
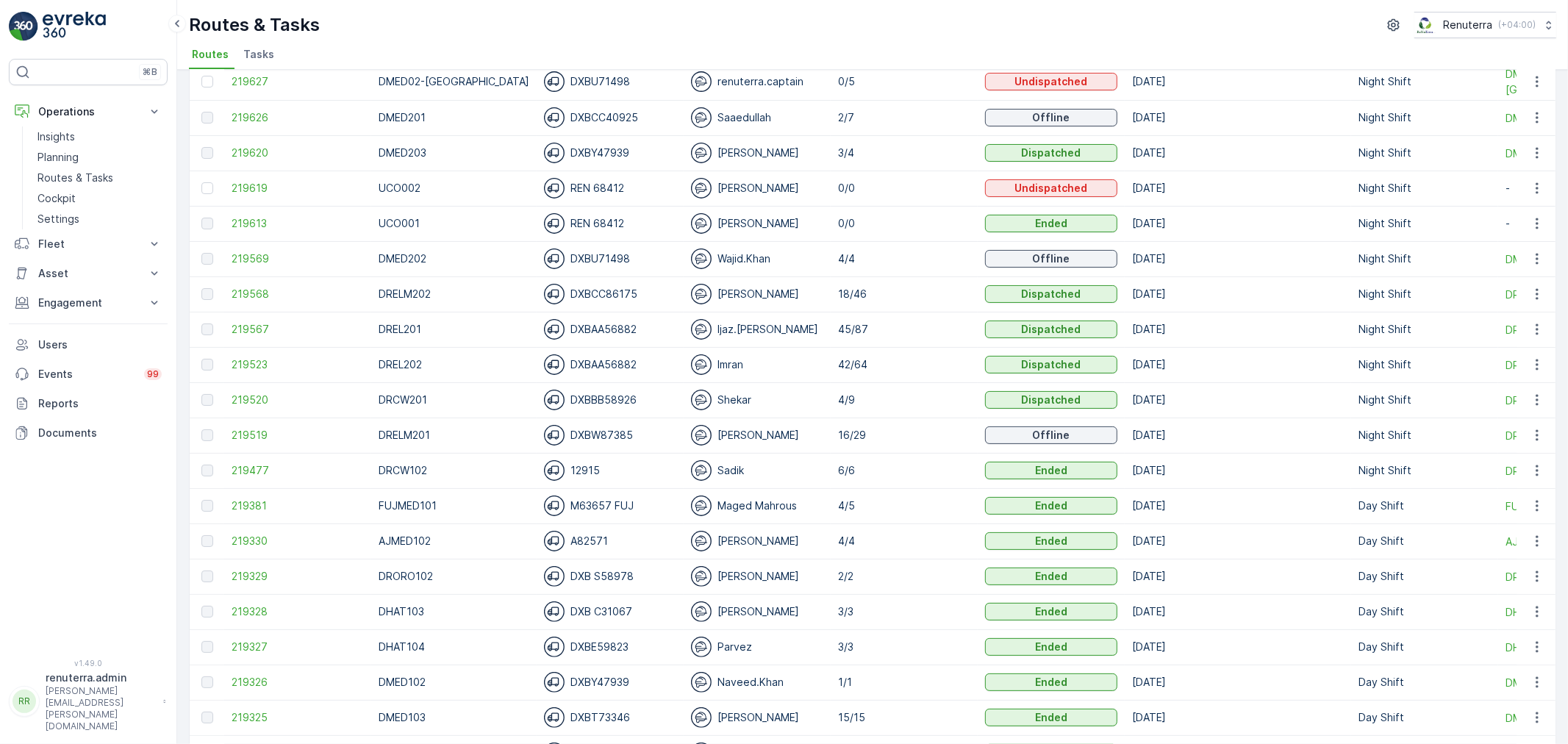
scroll to position [164, 0]
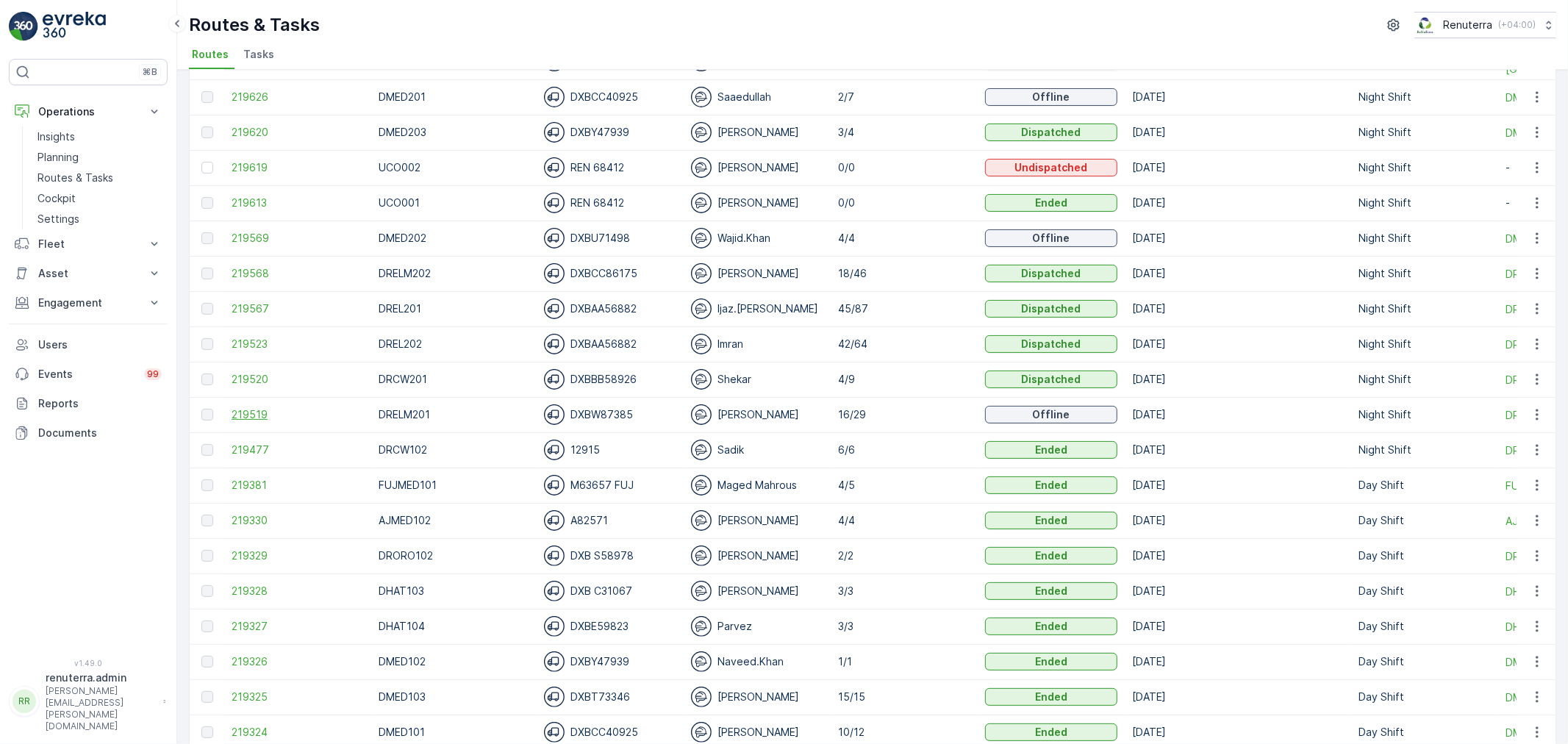
click at [252, 413] on span "219519" at bounding box center [297, 414] width 132 height 15
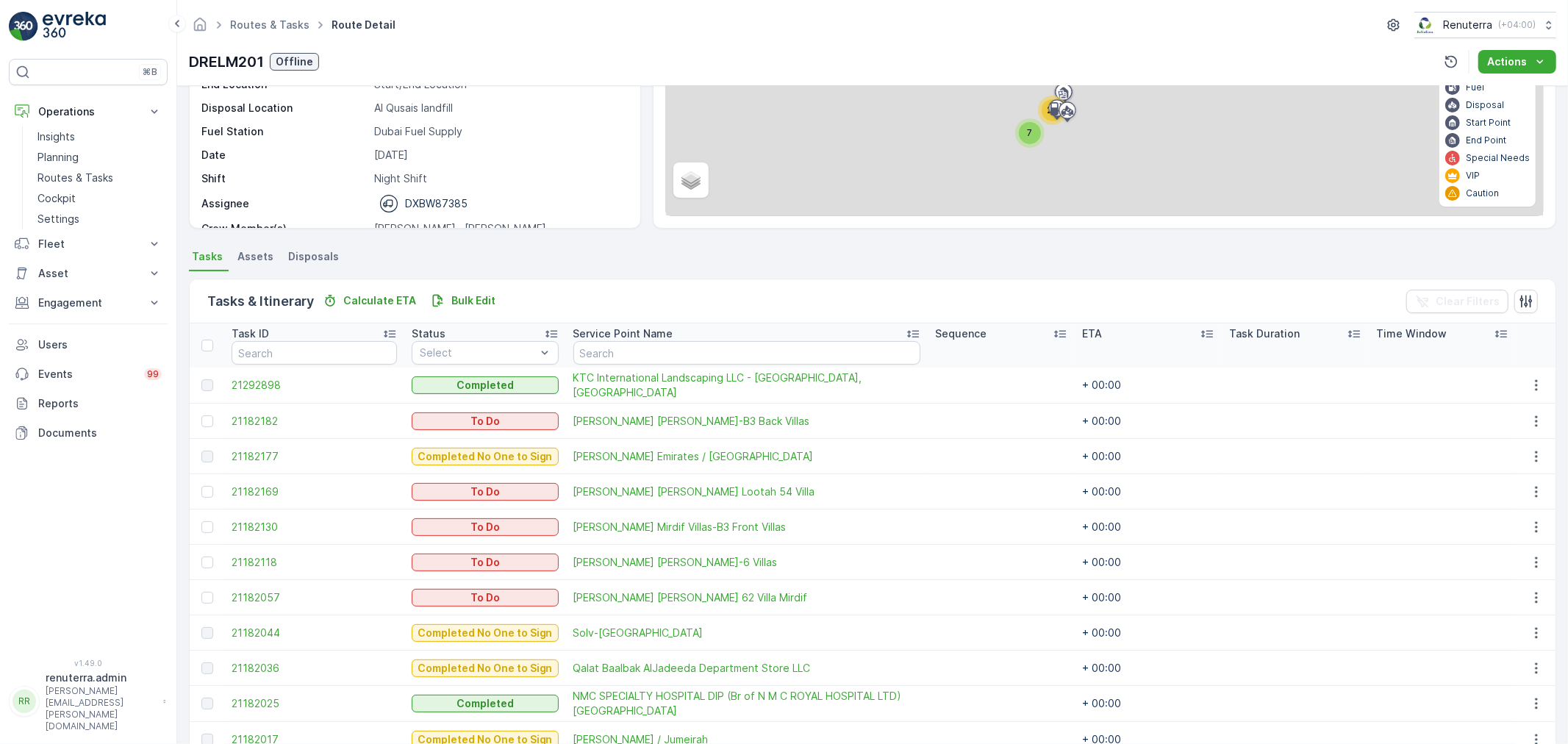
scroll to position [245, 0]
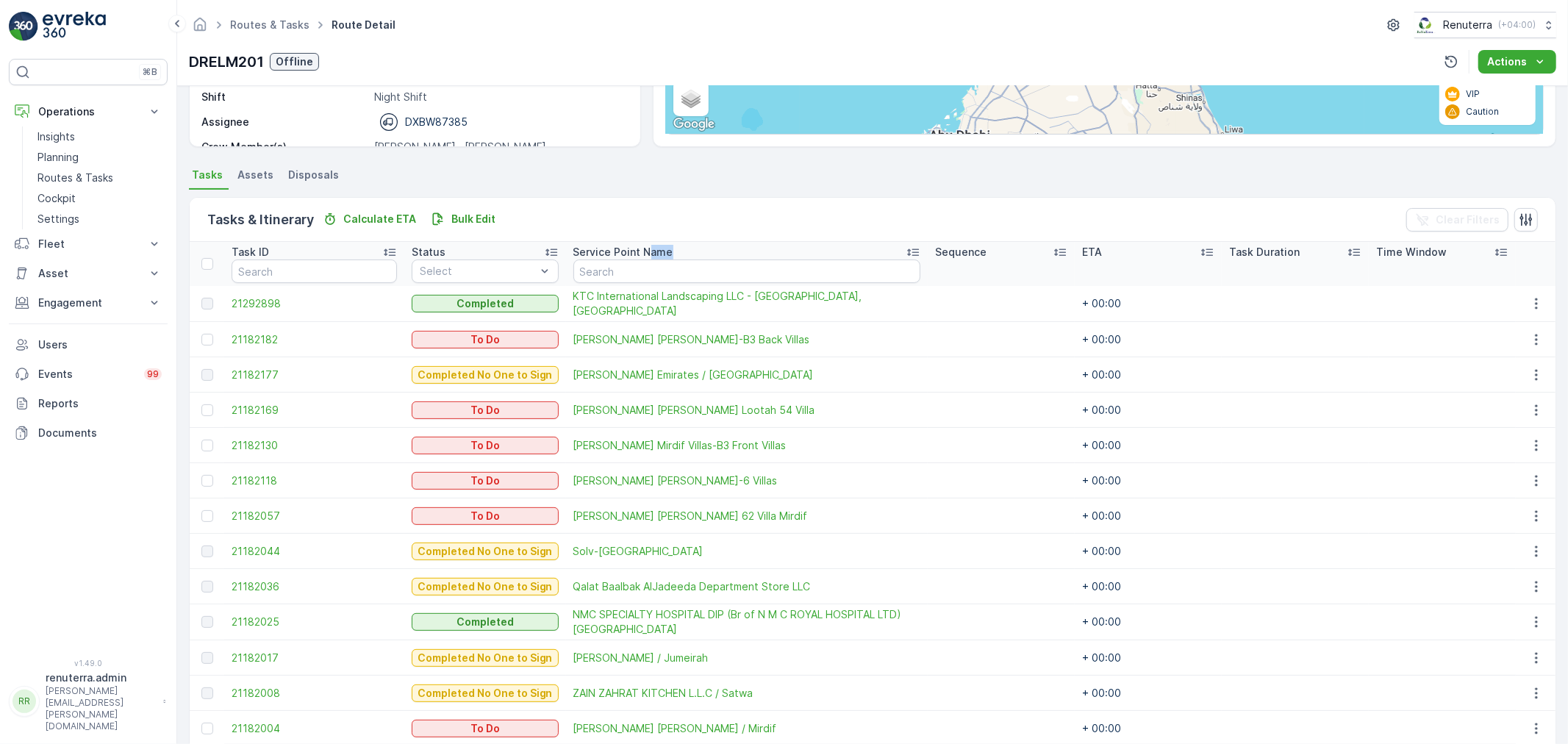
drag, startPoint x: 635, startPoint y: 252, endPoint x: 626, endPoint y: 274, distance: 23.8
click at [632, 267] on th "Service Point Name" at bounding box center [747, 263] width 361 height 44
click at [625, 274] on input "text" at bounding box center [746, 271] width 347 height 23
type input "smil"
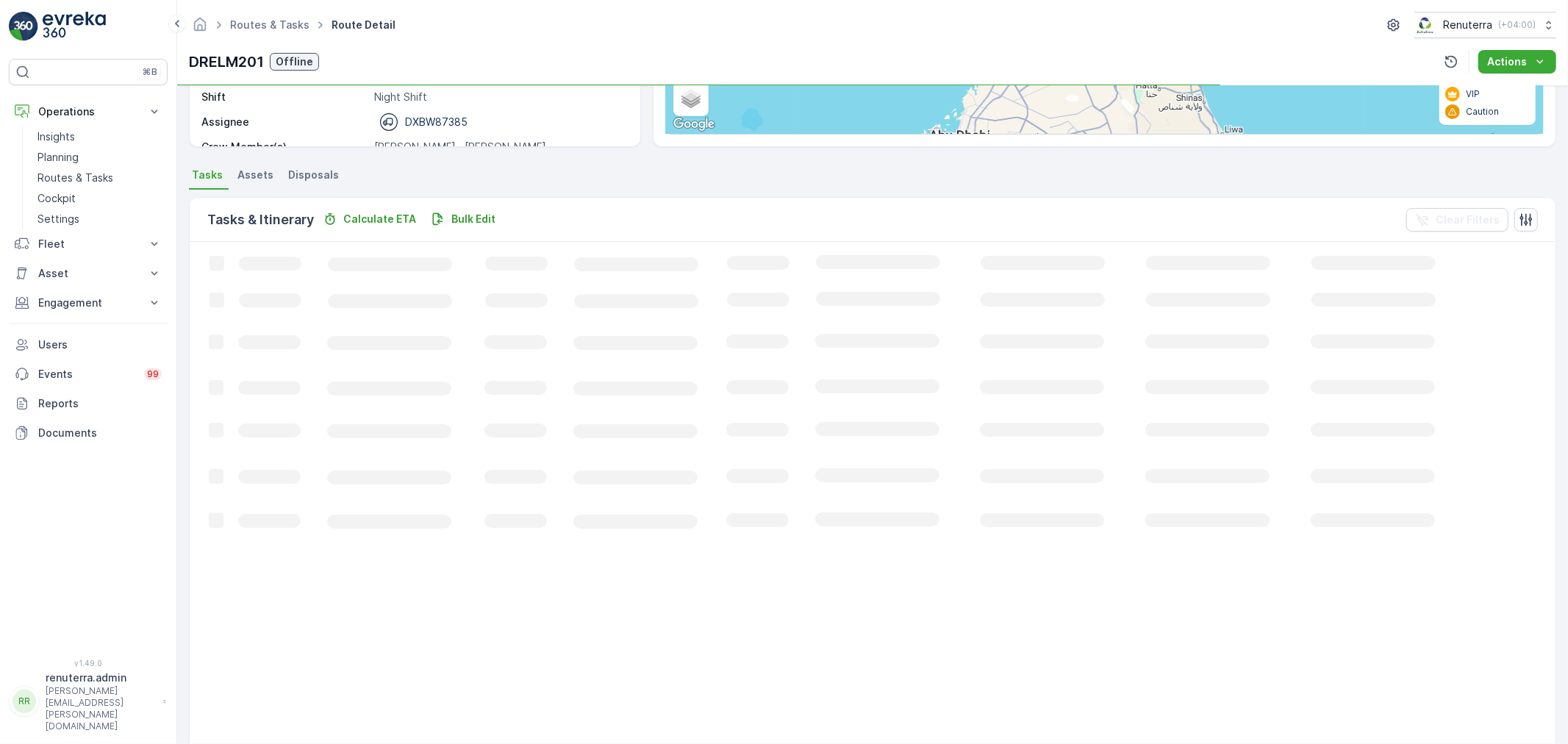
scroll to position [15, 0]
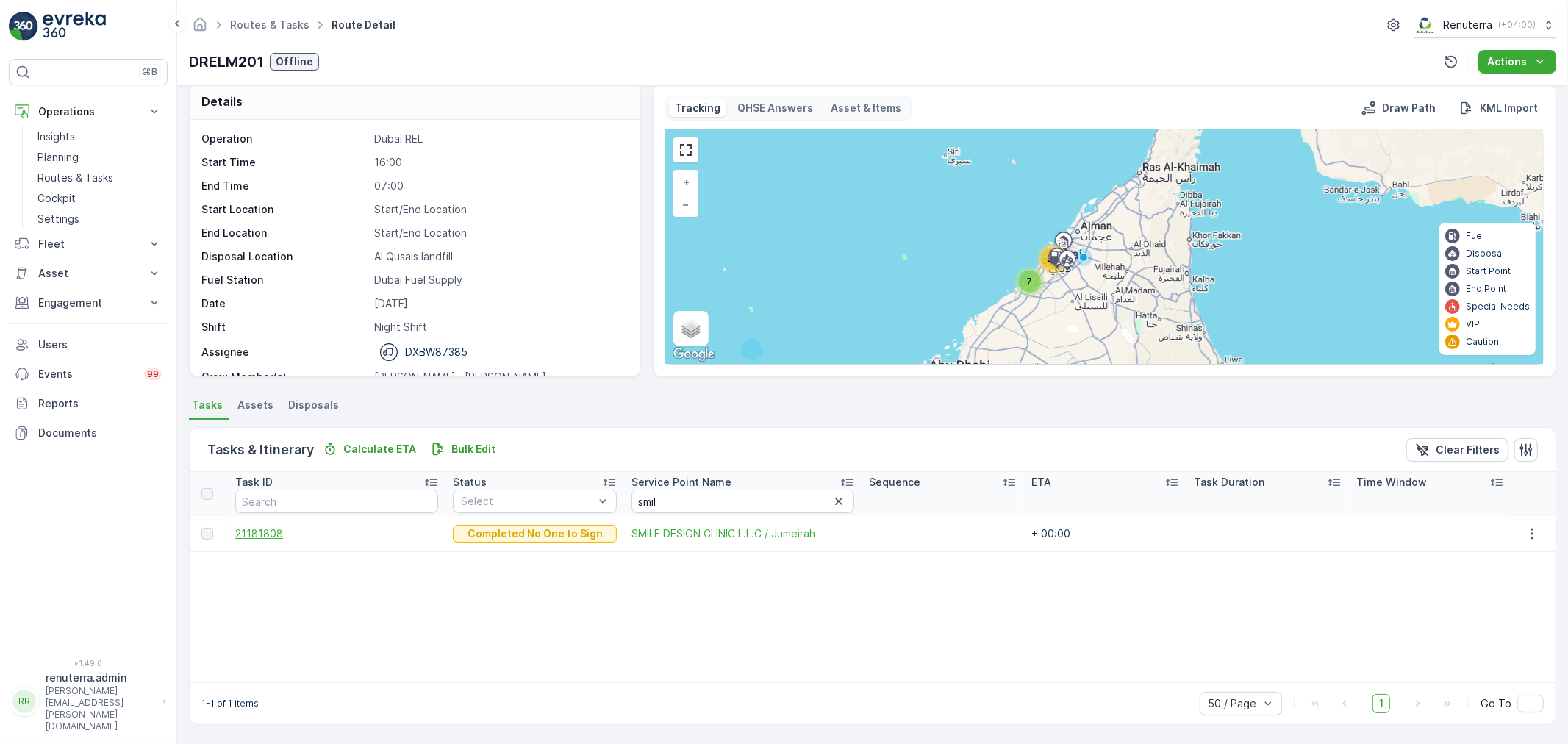
click at [263, 532] on span "21181808" at bounding box center [337, 533] width 203 height 15
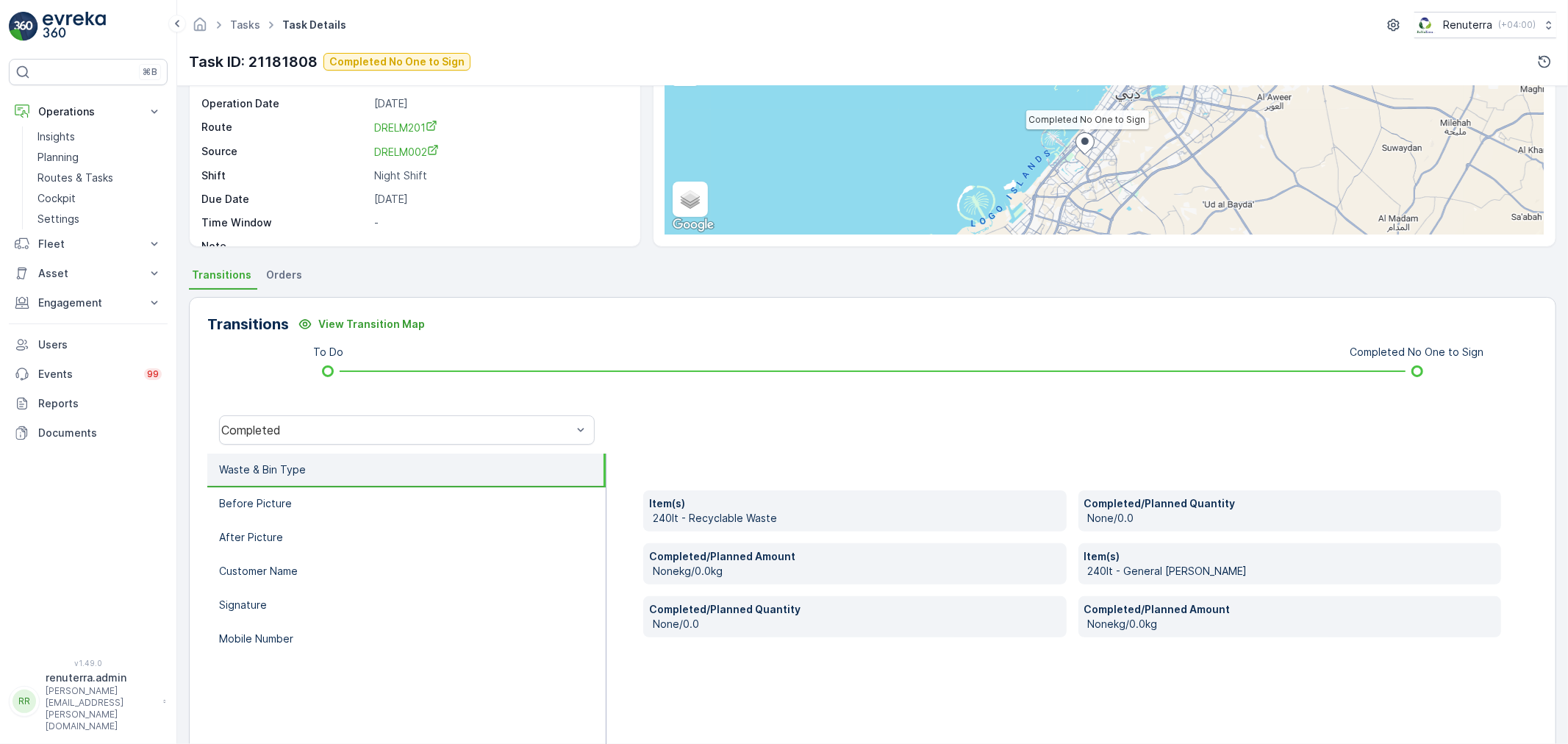
scroll to position [164, 0]
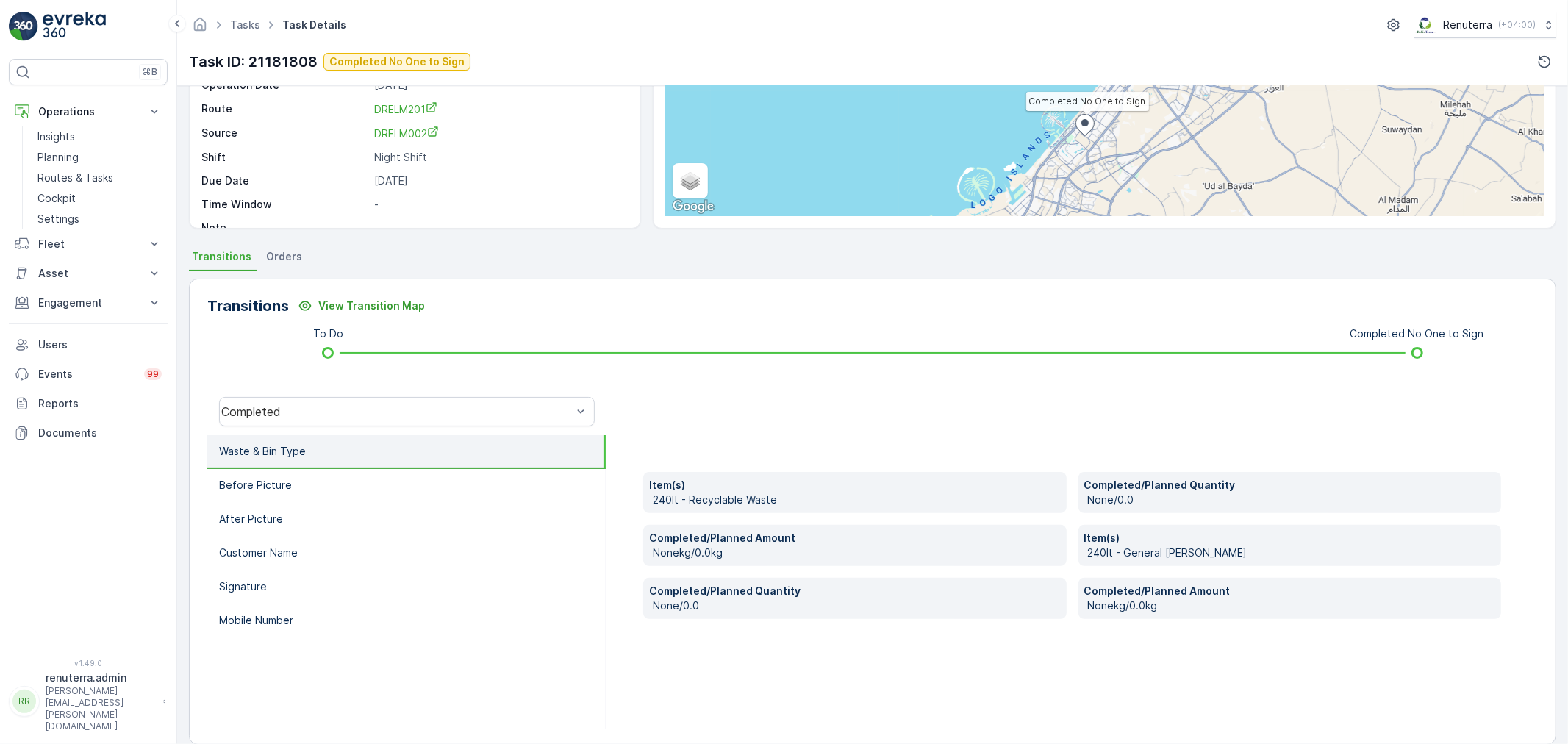
click at [1130, 86] on div "Completed No One to Sign + − Satellite Roadmap Terrain Hybrid Leaflet Keyboard …" at bounding box center [1105, 98] width 879 height 235
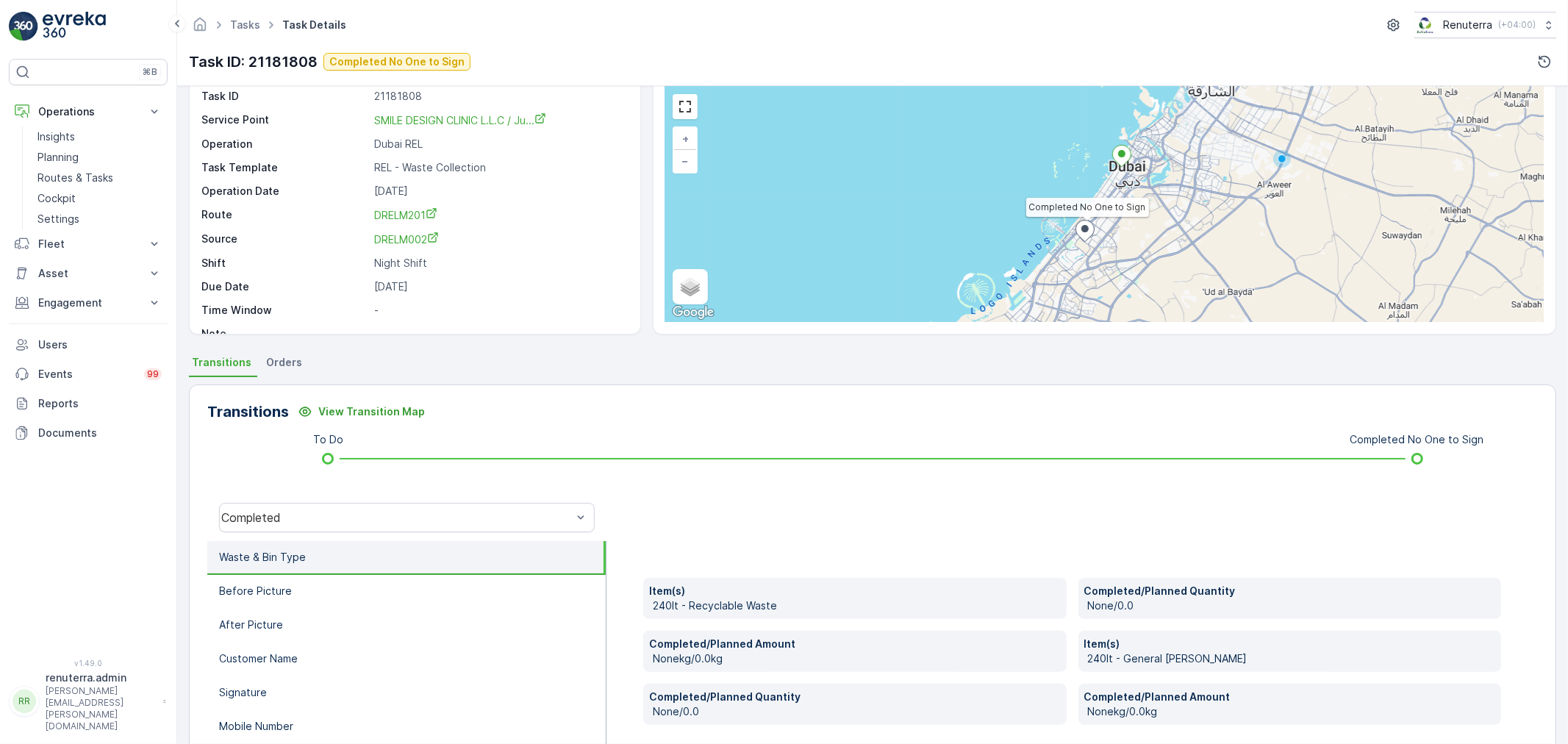
click at [1055, 33] on div "Tasks Task Details Renuterra ( +04:00 )" at bounding box center [873, 25] width 1367 height 27
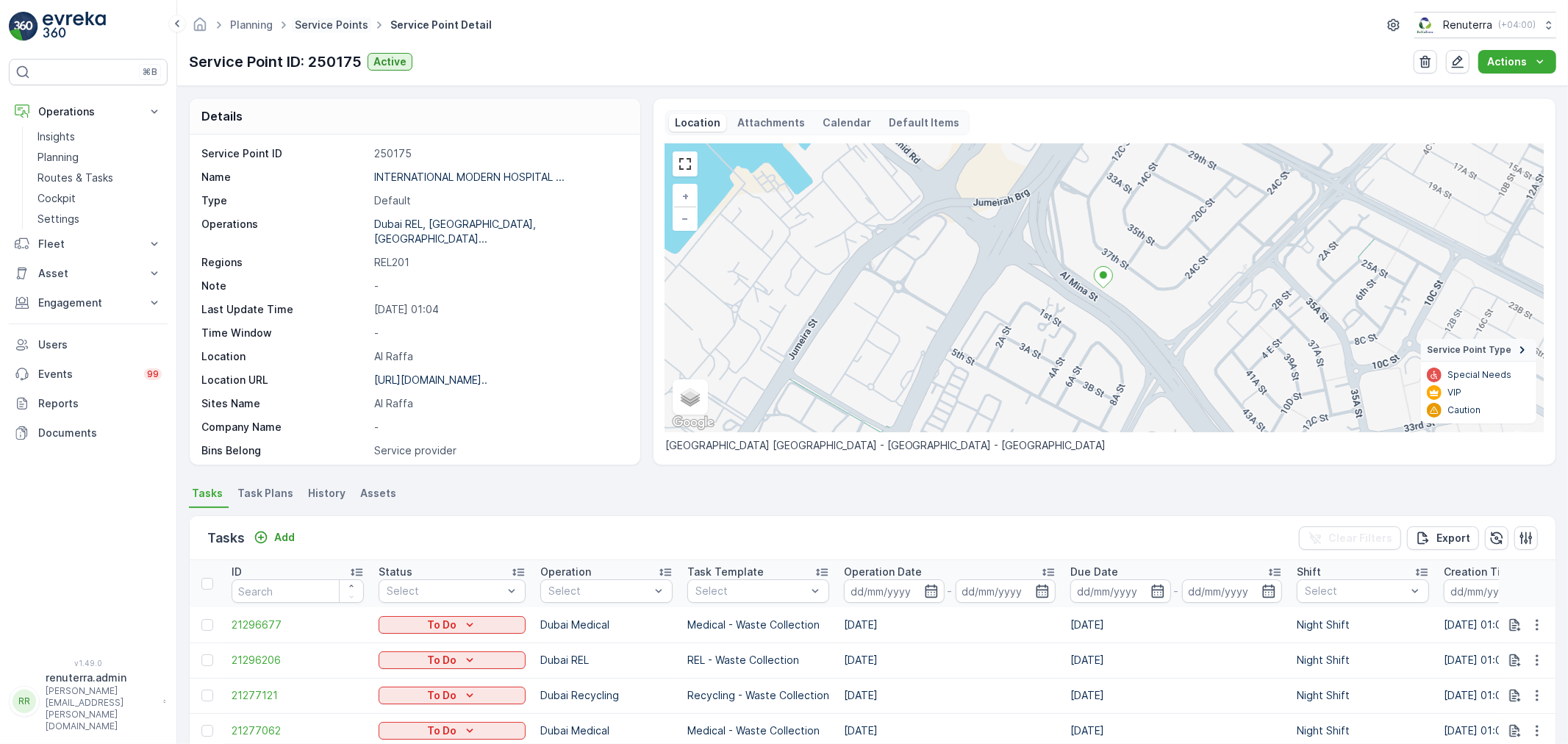
click at [346, 25] on link "Service Points" at bounding box center [331, 24] width 74 height 13
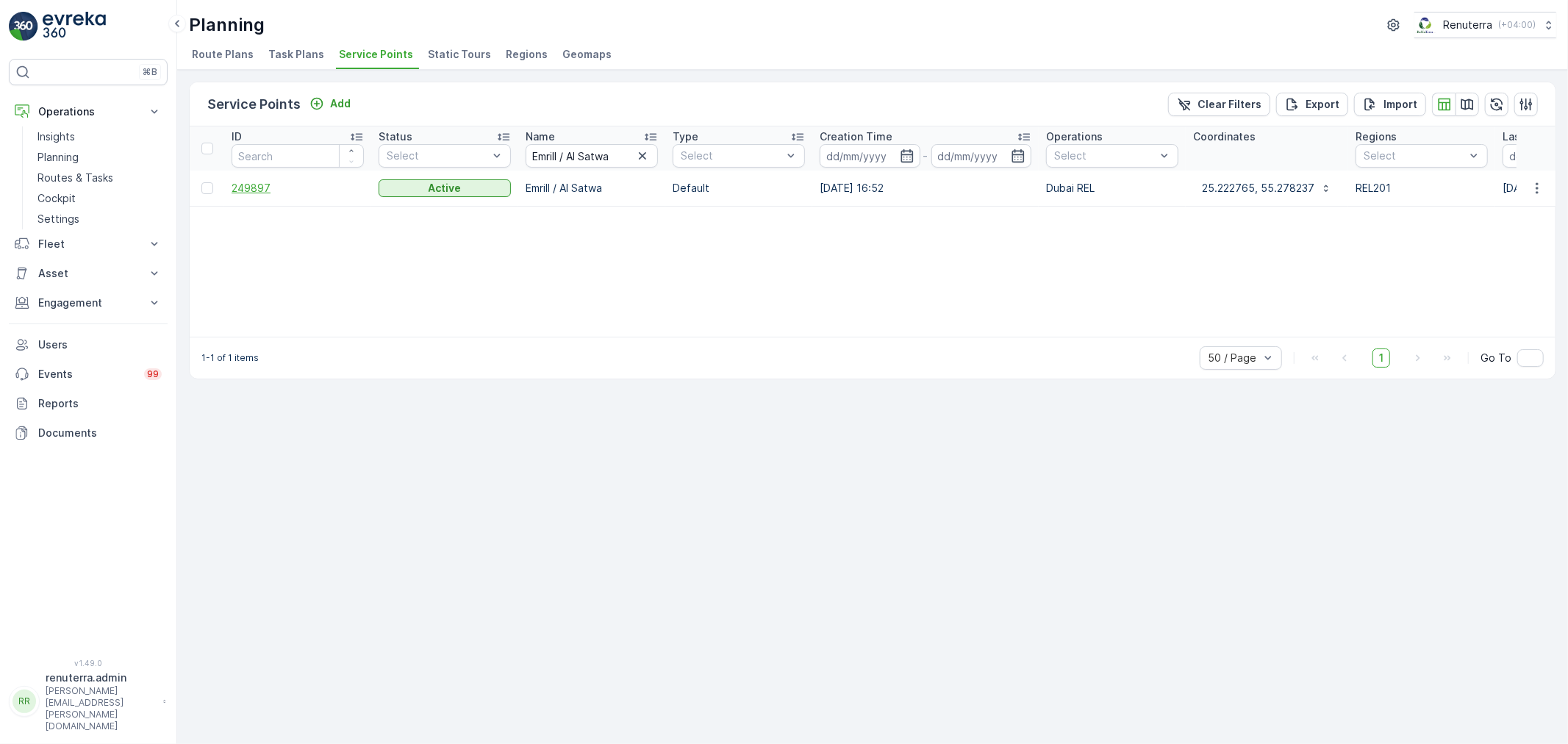
click at [242, 189] on span "249897" at bounding box center [297, 187] width 132 height 15
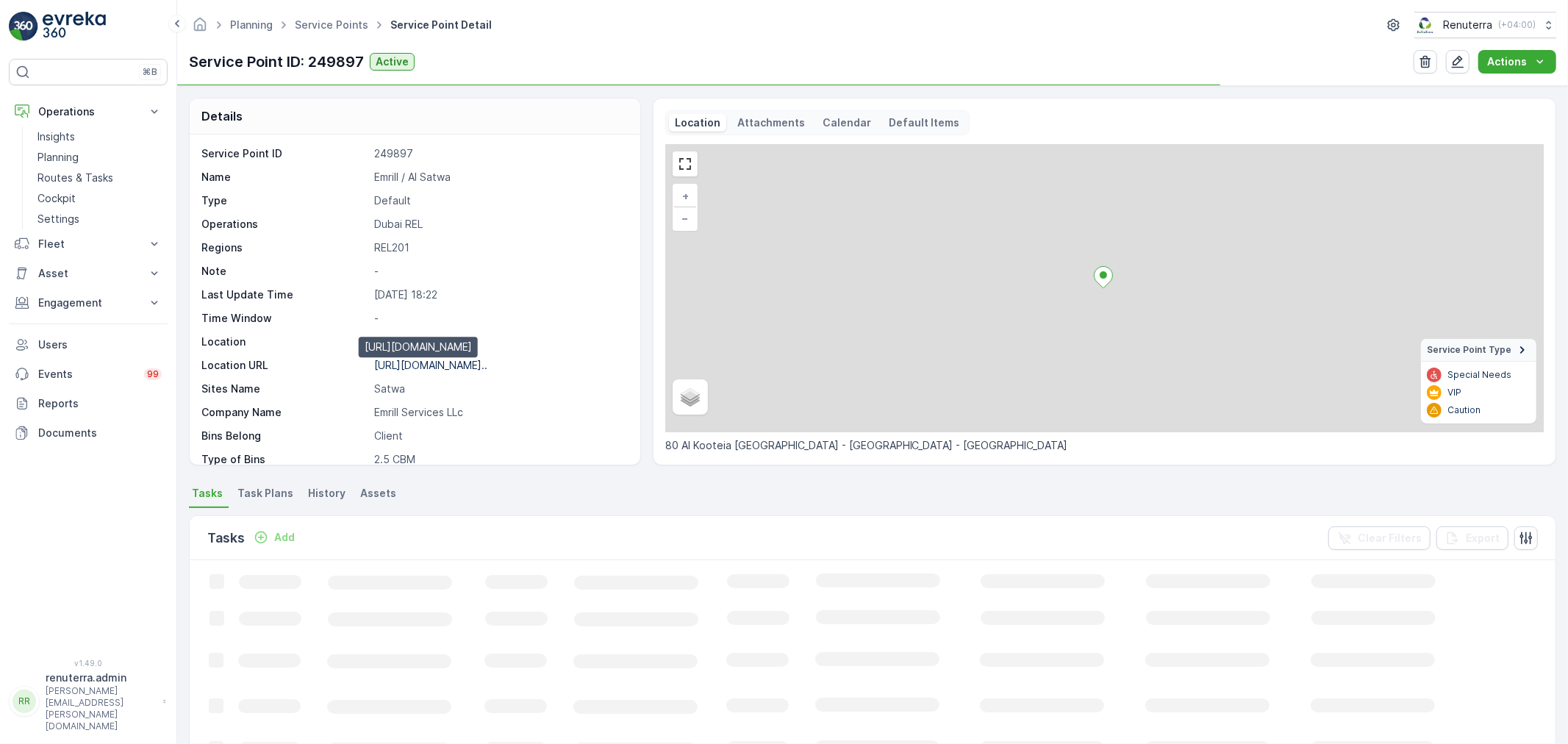
click at [461, 368] on p "https://maps.app.goo.gl/WyjR9e..." at bounding box center [431, 365] width 113 height 13
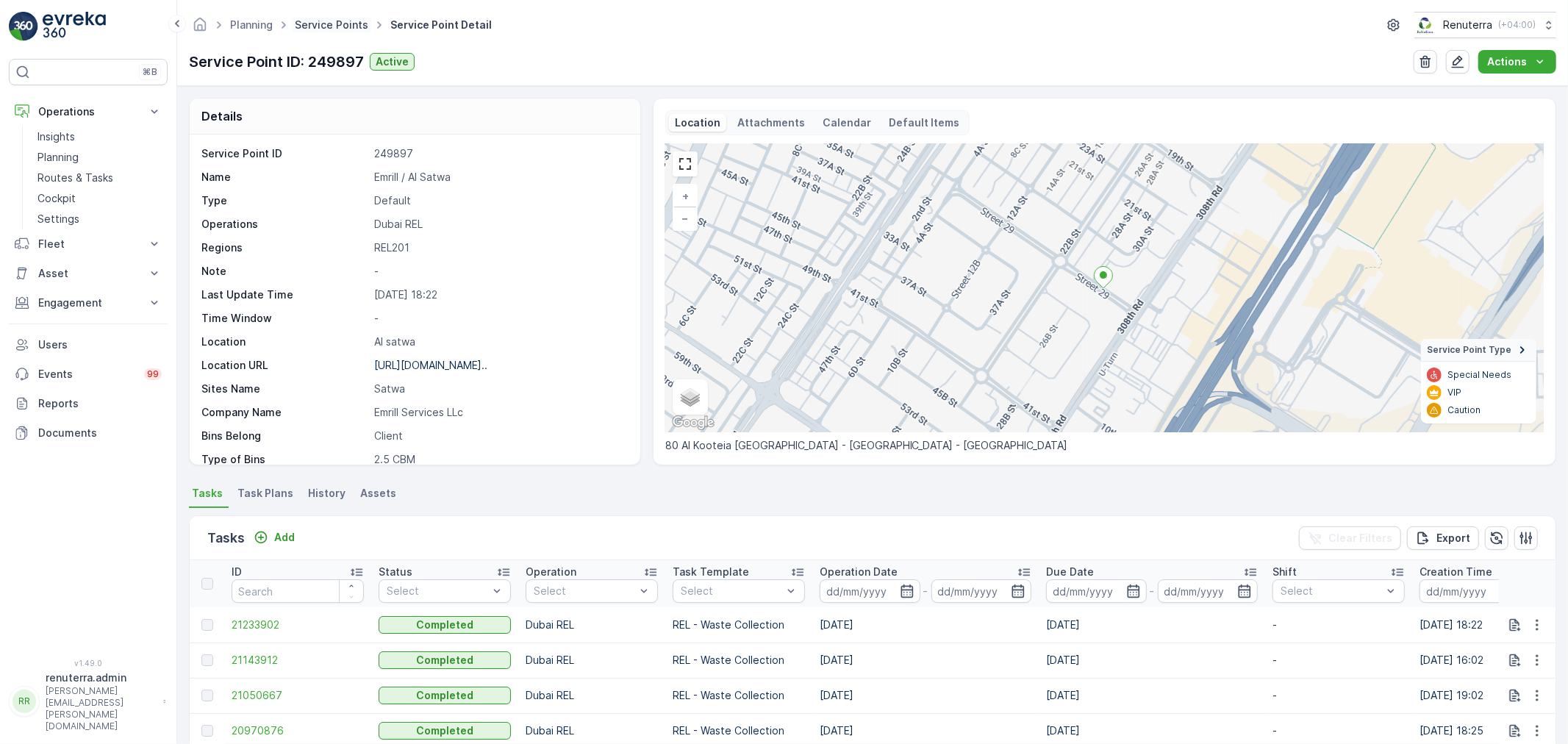
click at [349, 24] on link "Service Points" at bounding box center [331, 24] width 74 height 13
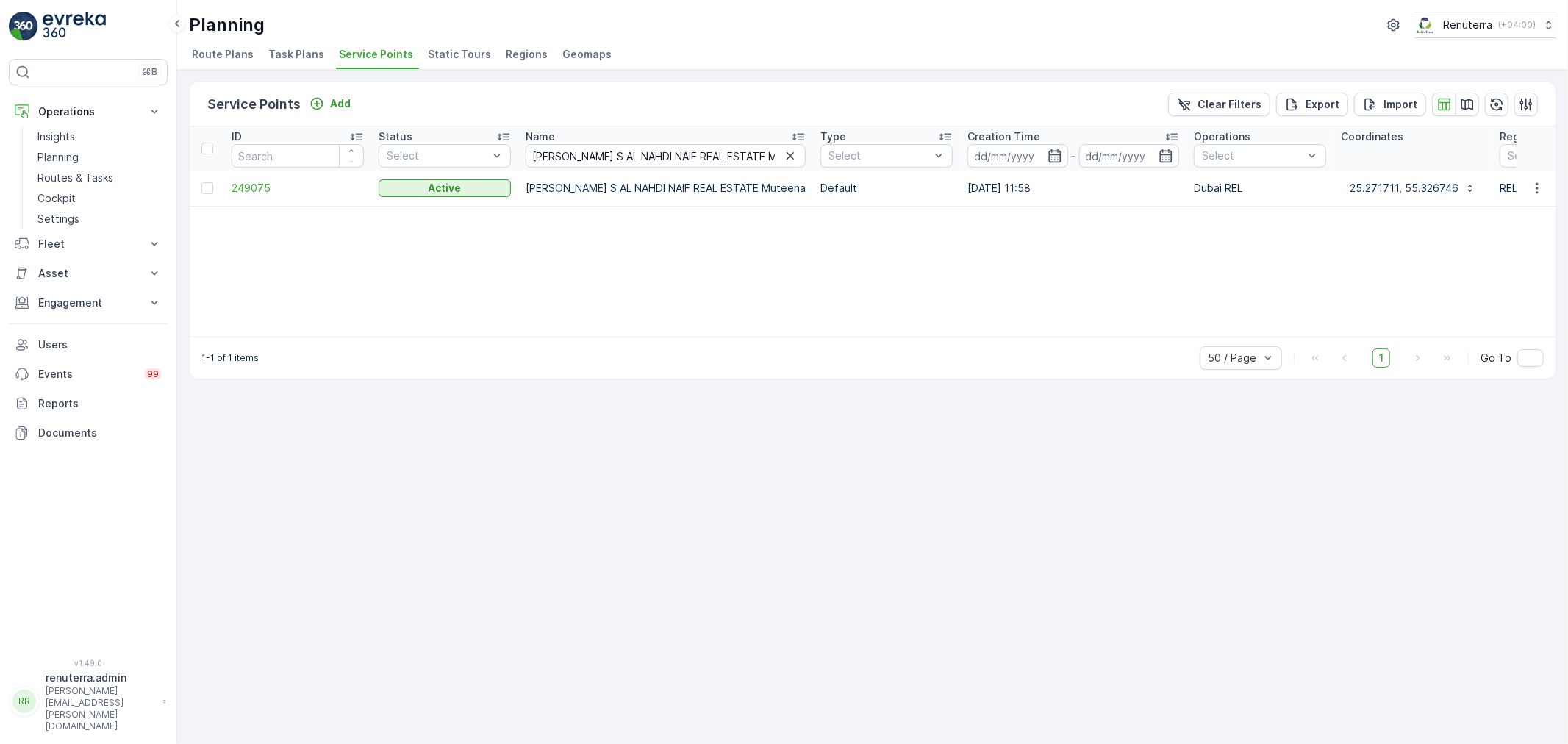
click at [263, 192] on span "249075" at bounding box center [297, 187] width 132 height 15
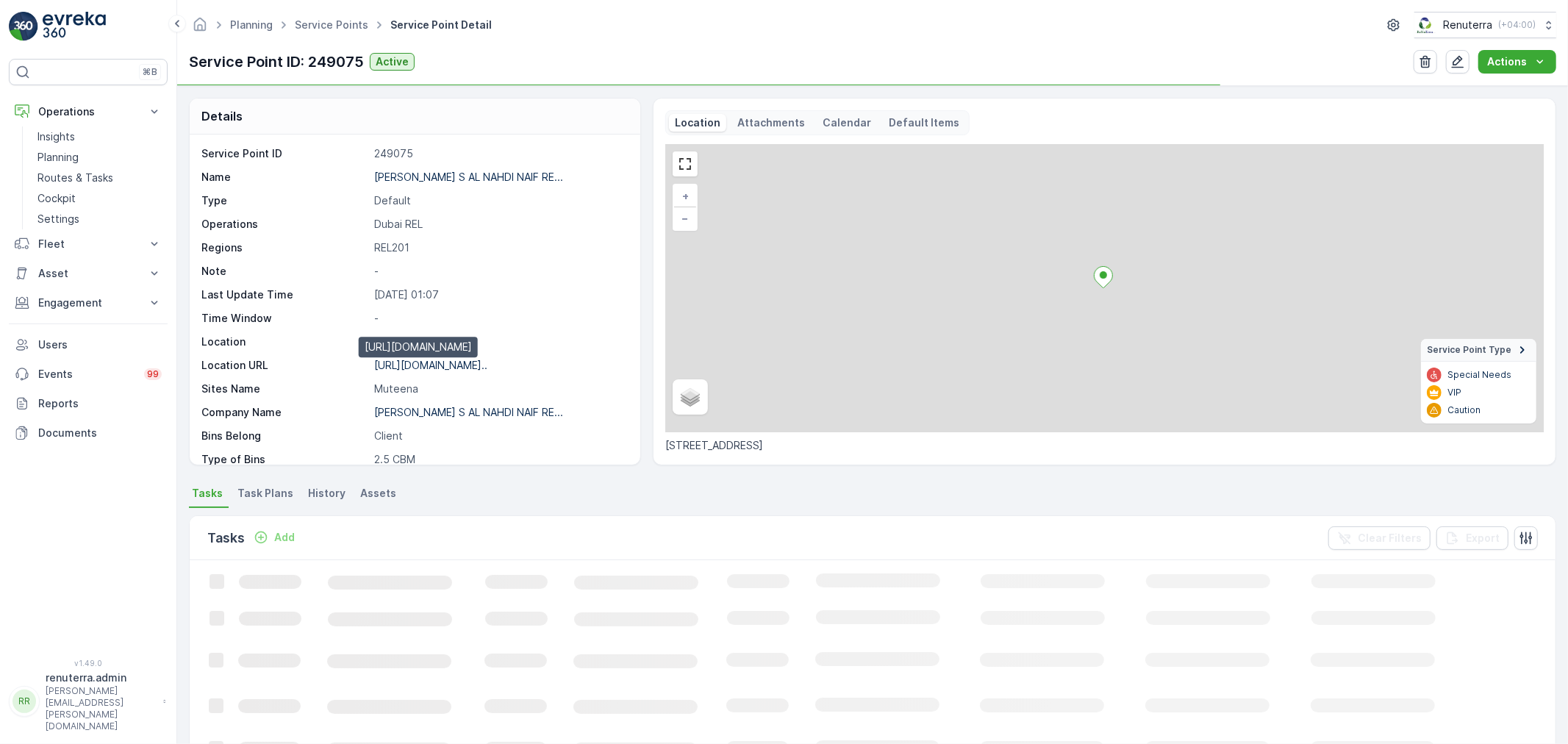
click at [449, 366] on p "https://maps.app.goo.gl/KV59Uj..." at bounding box center [431, 365] width 113 height 13
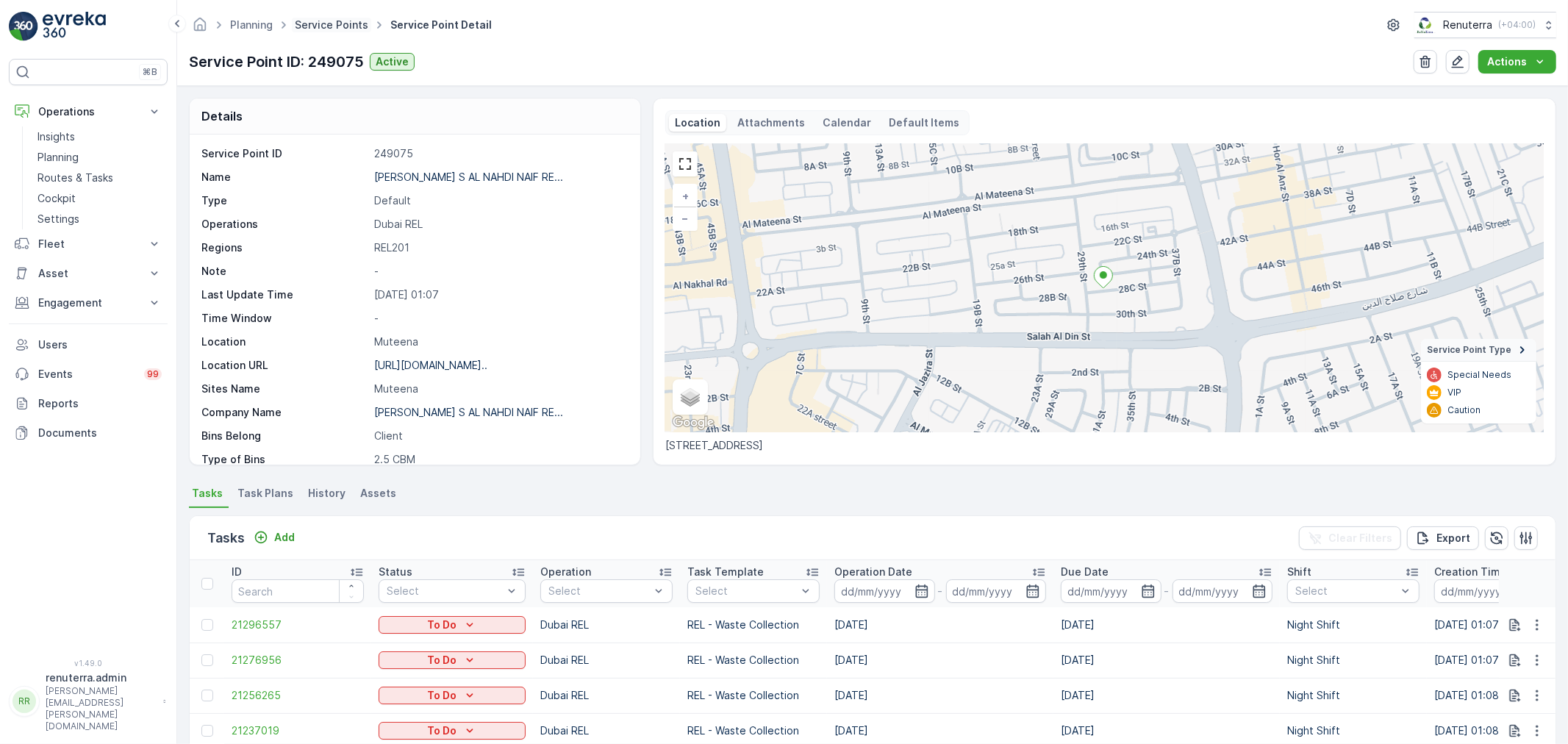
drag, startPoint x: 313, startPoint y: 32, endPoint x: 318, endPoint y: 22, distance: 11.2
click at [317, 26] on span "Service Points" at bounding box center [331, 25] width 80 height 15
click at [318, 22] on link "Service Points" at bounding box center [331, 24] width 74 height 13
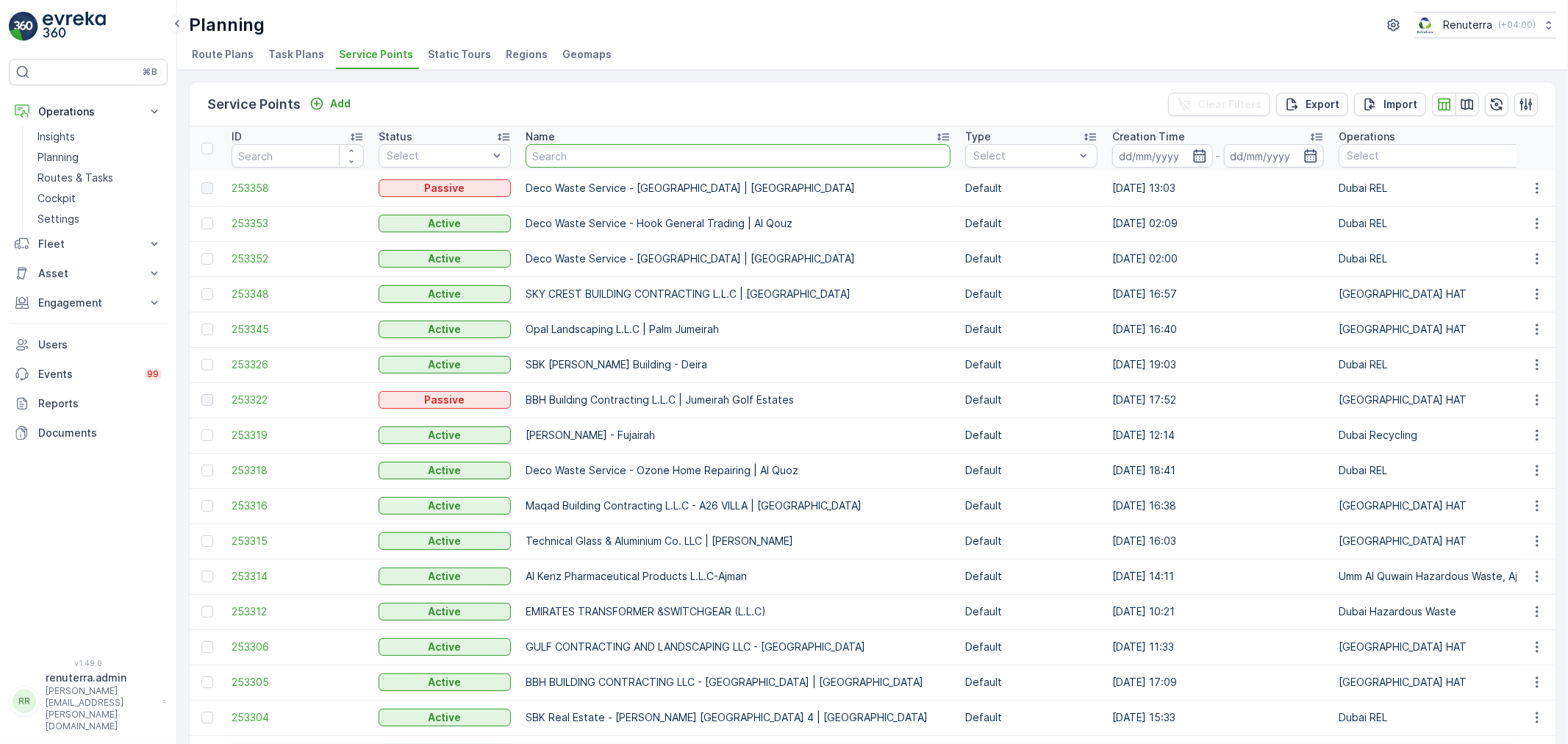
type input "ANJAPPAR Chettinad Non-Veg Restaurant"
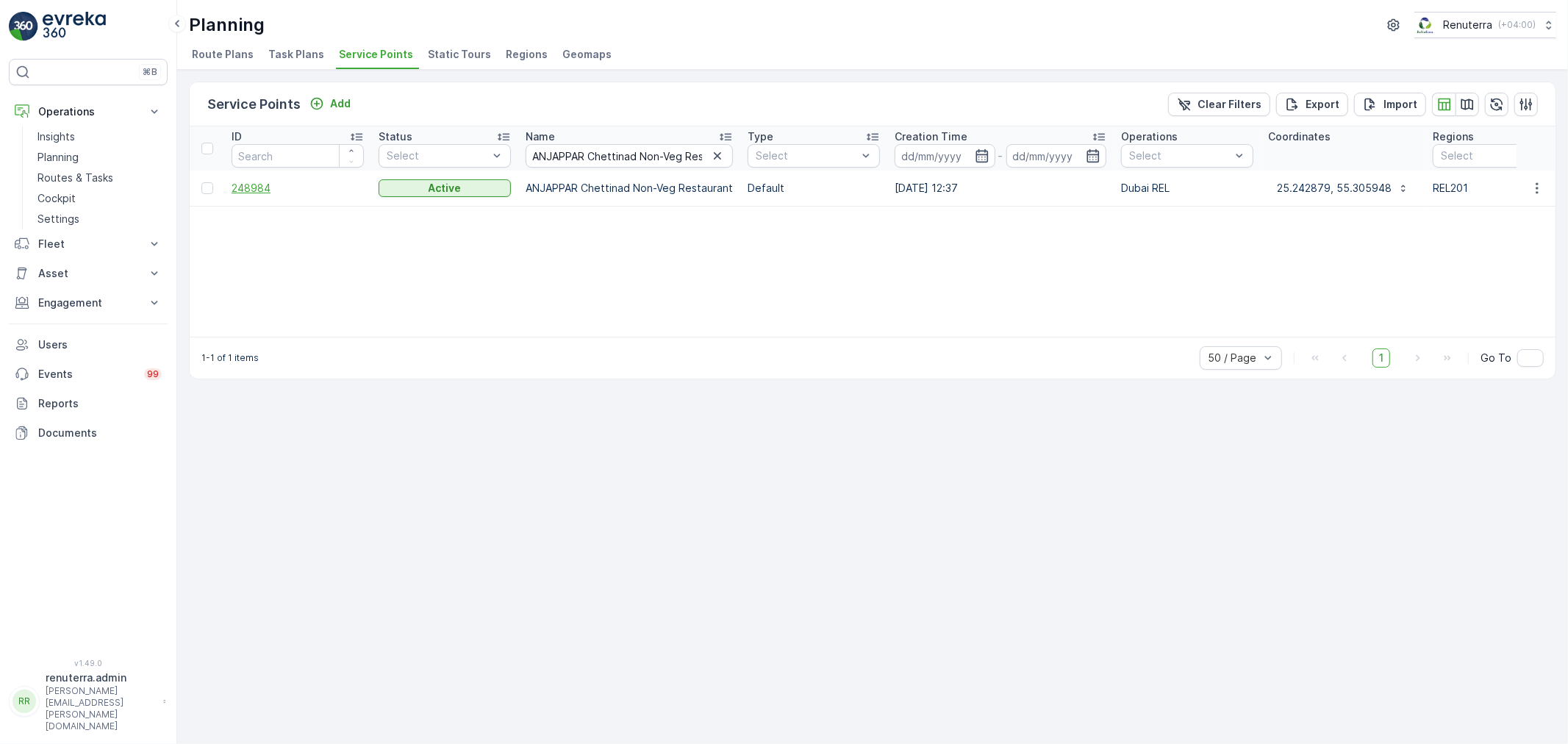
click at [267, 185] on span "248984" at bounding box center [297, 187] width 132 height 15
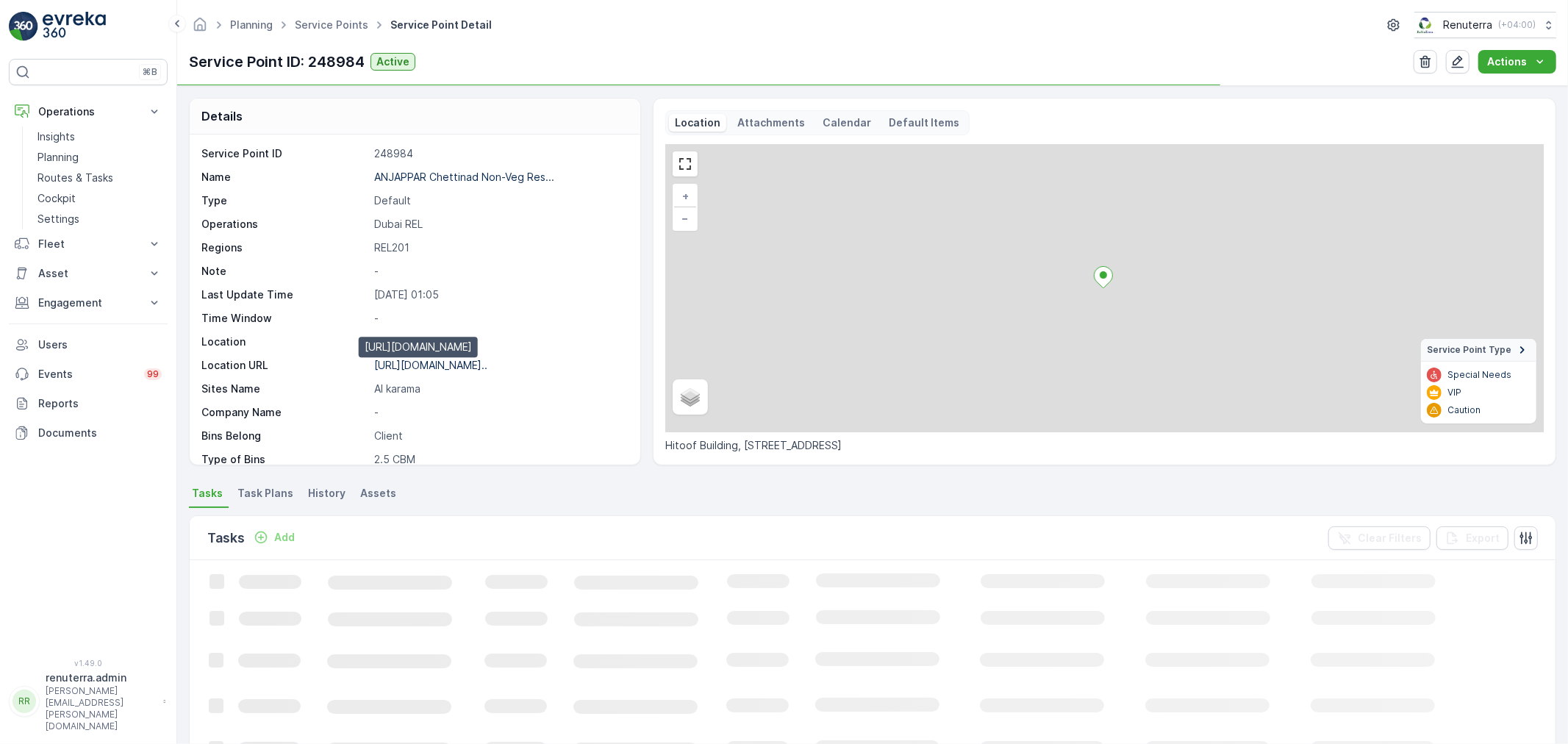
click at [450, 370] on p "https://maps.app.goo.gl/1Vz2JU..." at bounding box center [431, 365] width 113 height 13
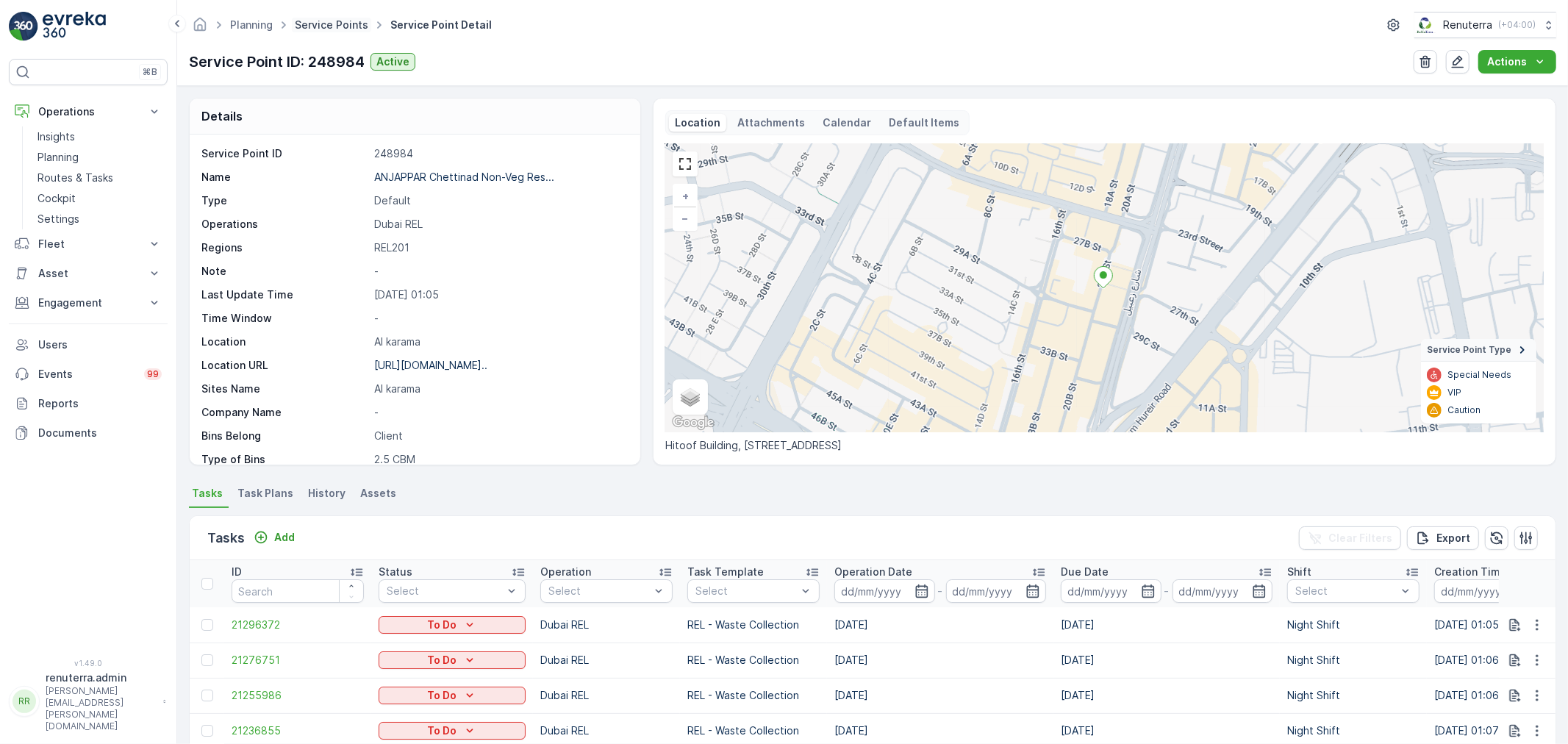
click at [319, 25] on link "Service Points" at bounding box center [331, 24] width 74 height 13
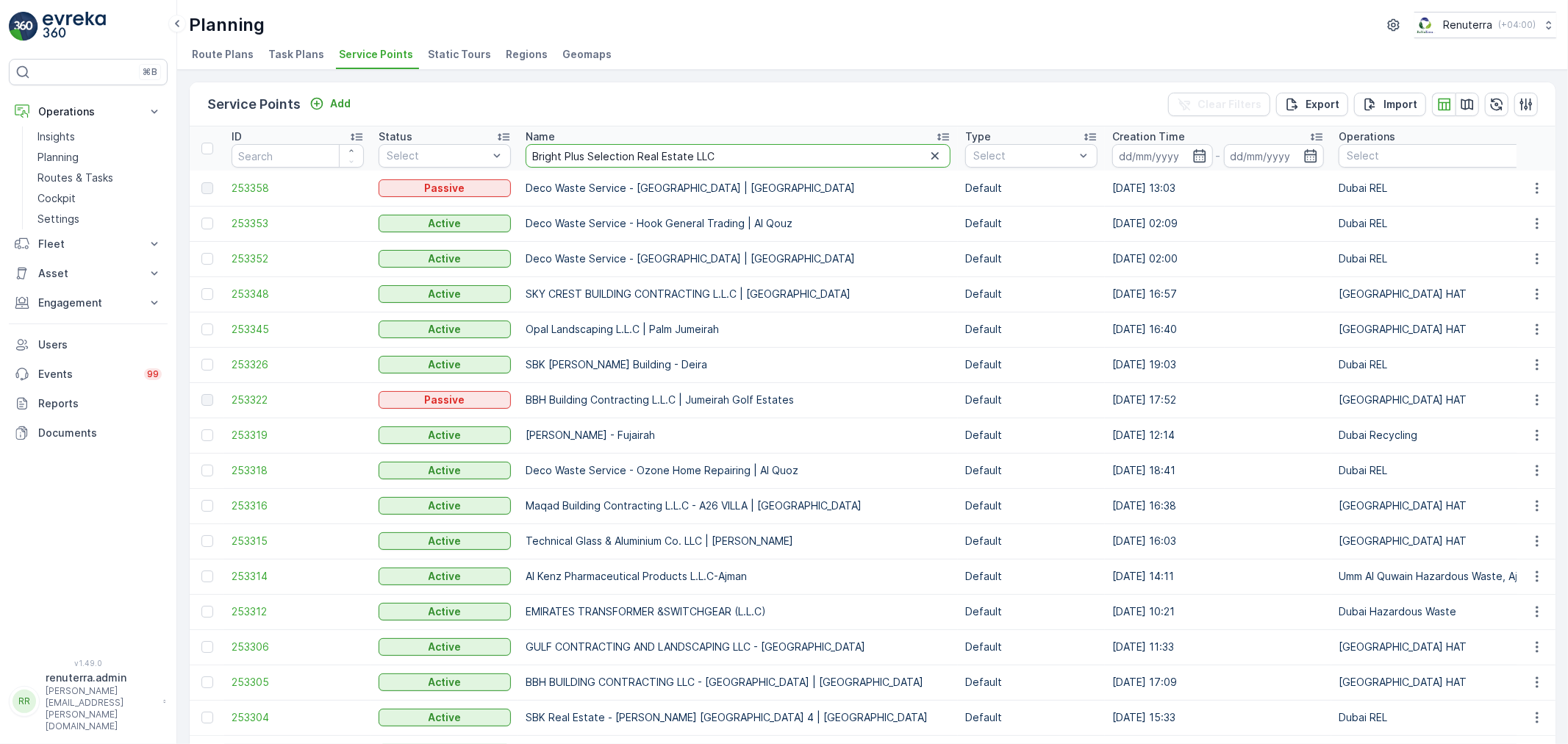
type input "Bright Plus Selection Real Estate LLC"
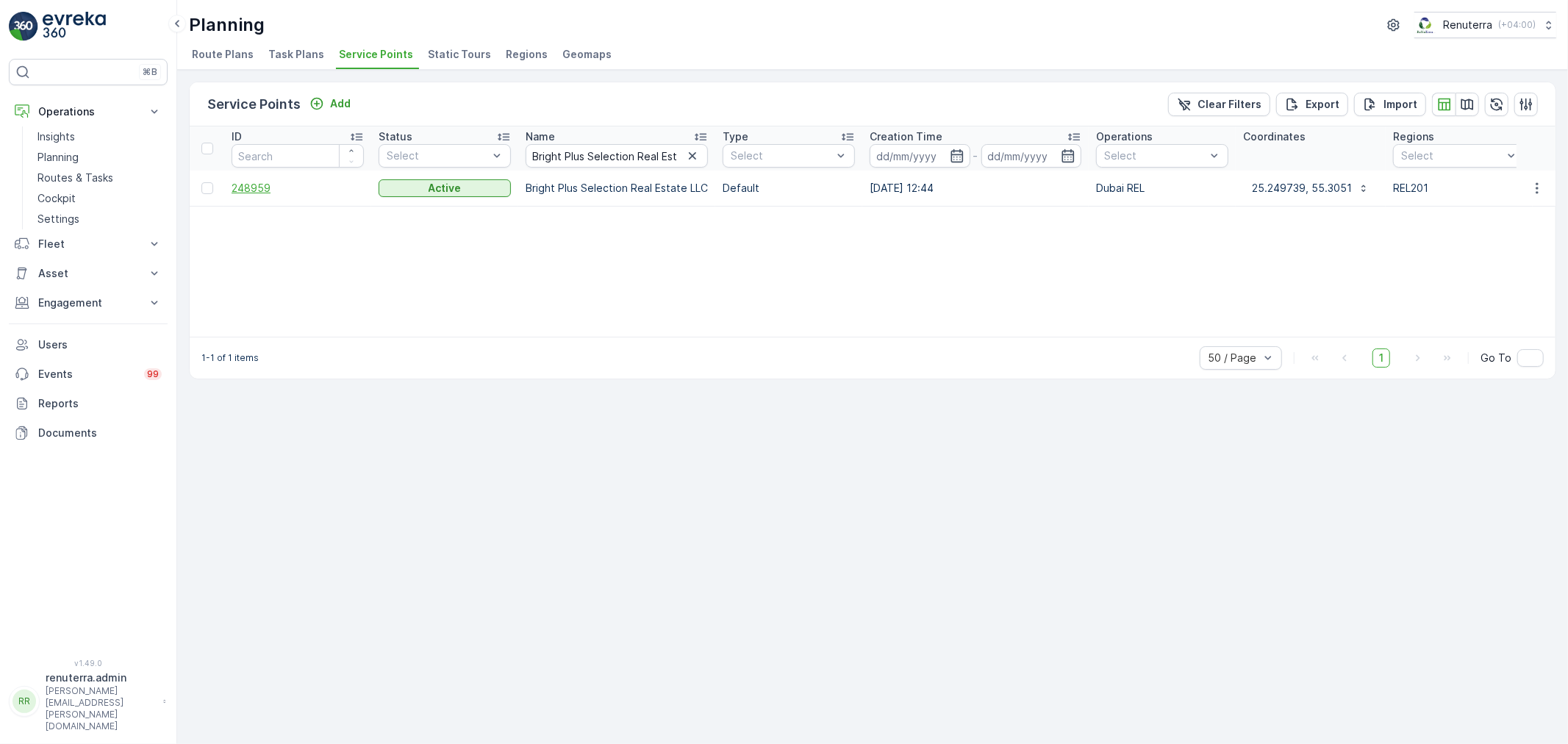
click at [238, 188] on span "248959" at bounding box center [297, 187] width 132 height 15
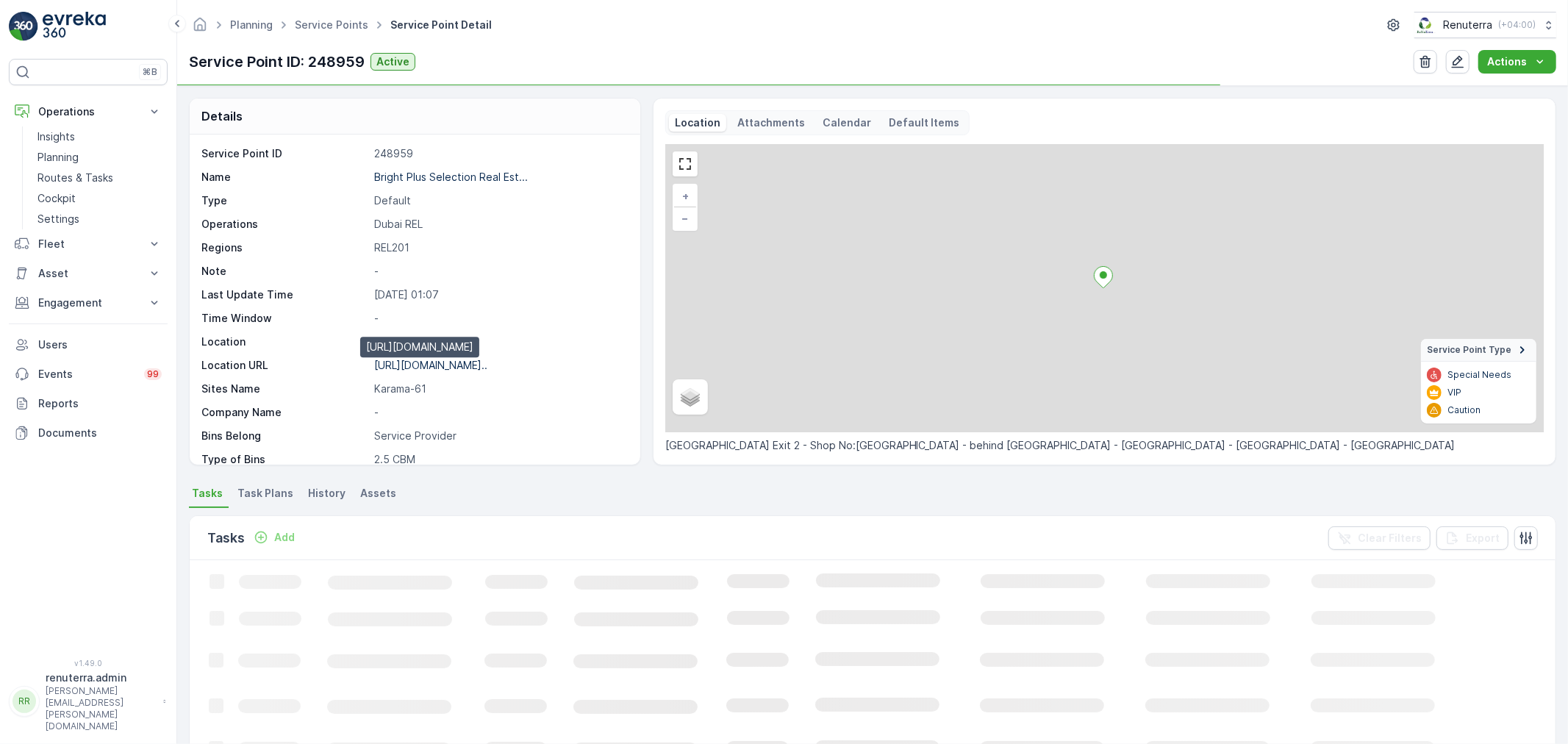
click at [478, 360] on p "https://maps.app.goo.gl/pDVwna..." at bounding box center [431, 365] width 113 height 13
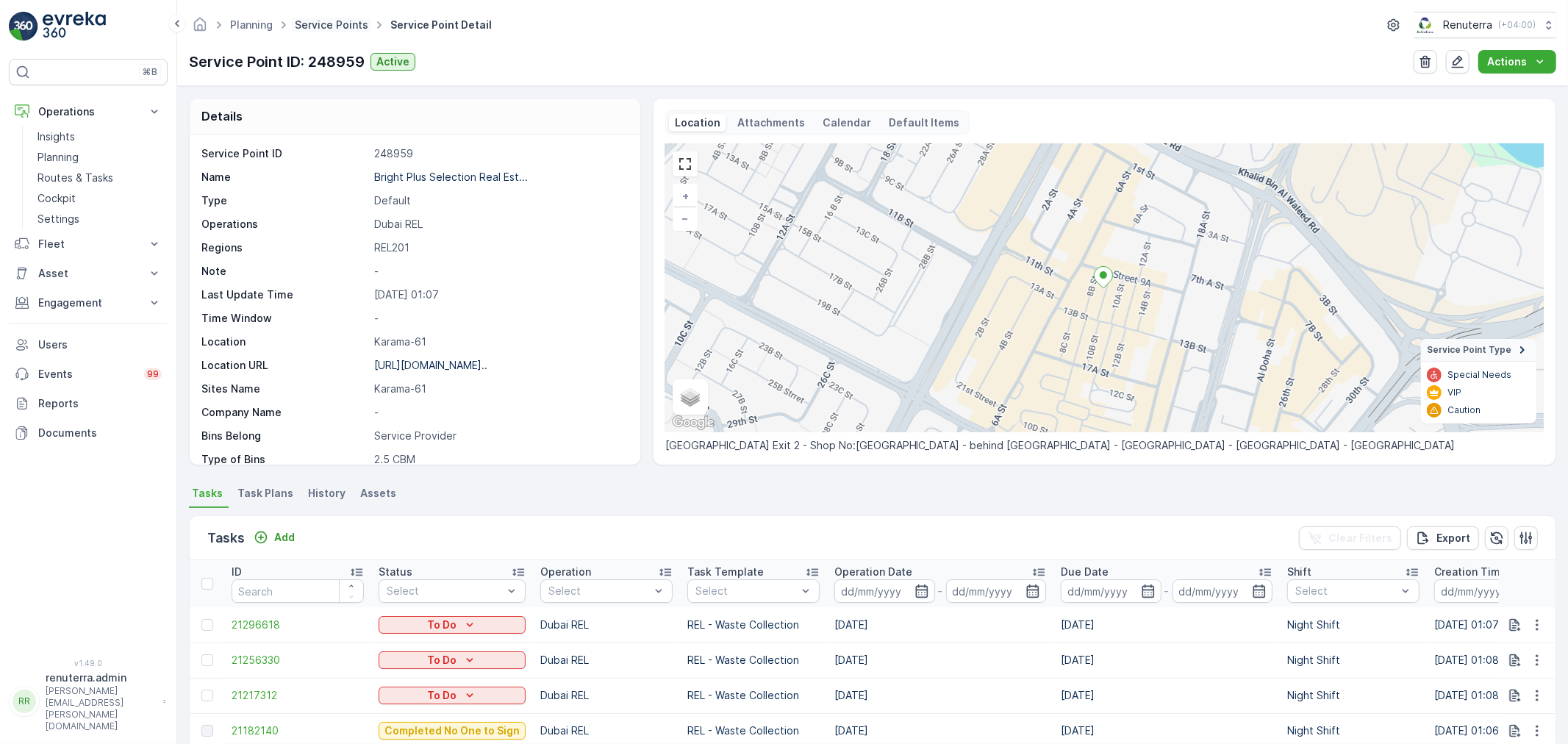
click at [305, 23] on link "Service Points" at bounding box center [331, 24] width 74 height 13
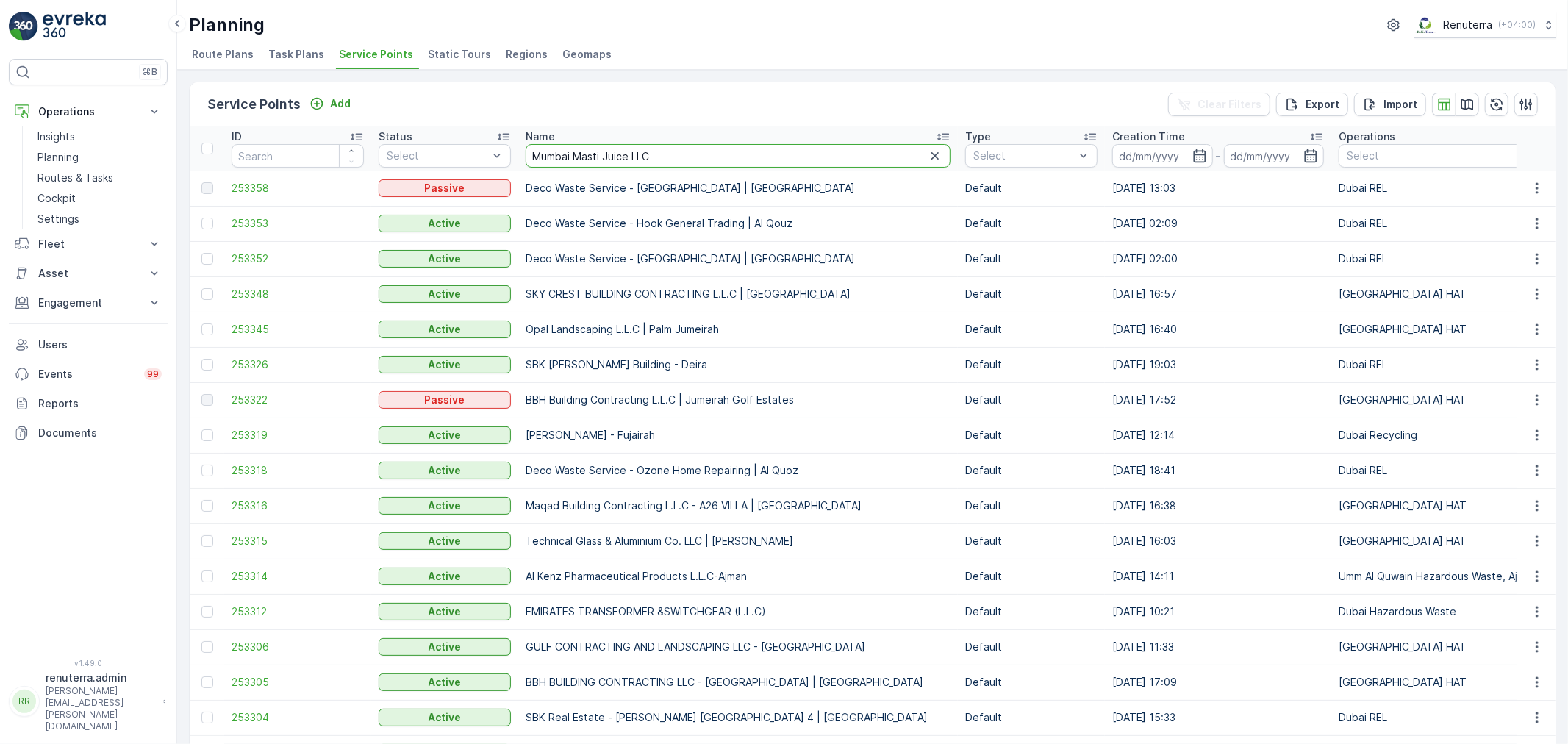
type input "Mumbai Masti Juice LLC"
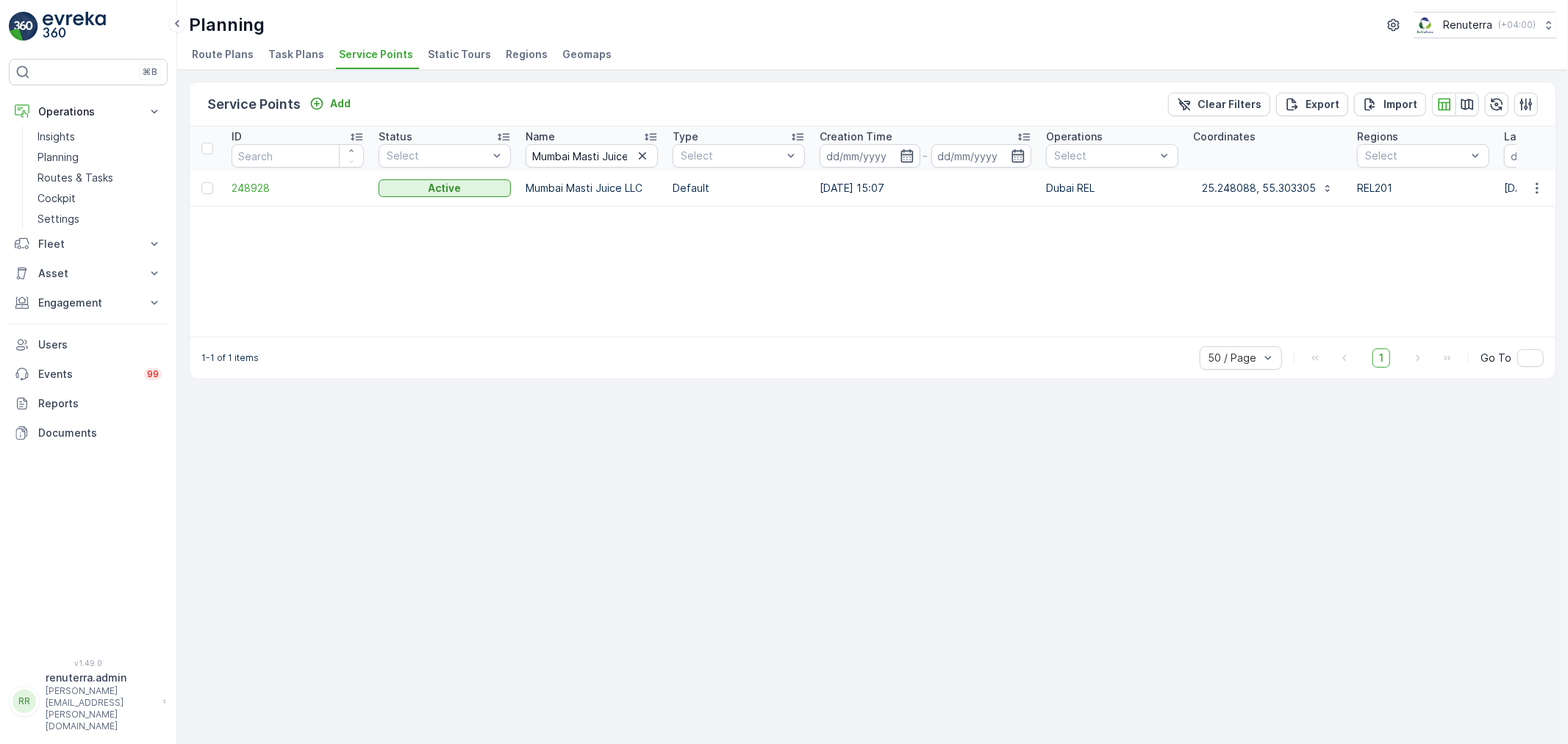
click at [247, 199] on td "248928" at bounding box center [298, 187] width 147 height 35
click at [259, 187] on span "248928" at bounding box center [297, 187] width 132 height 15
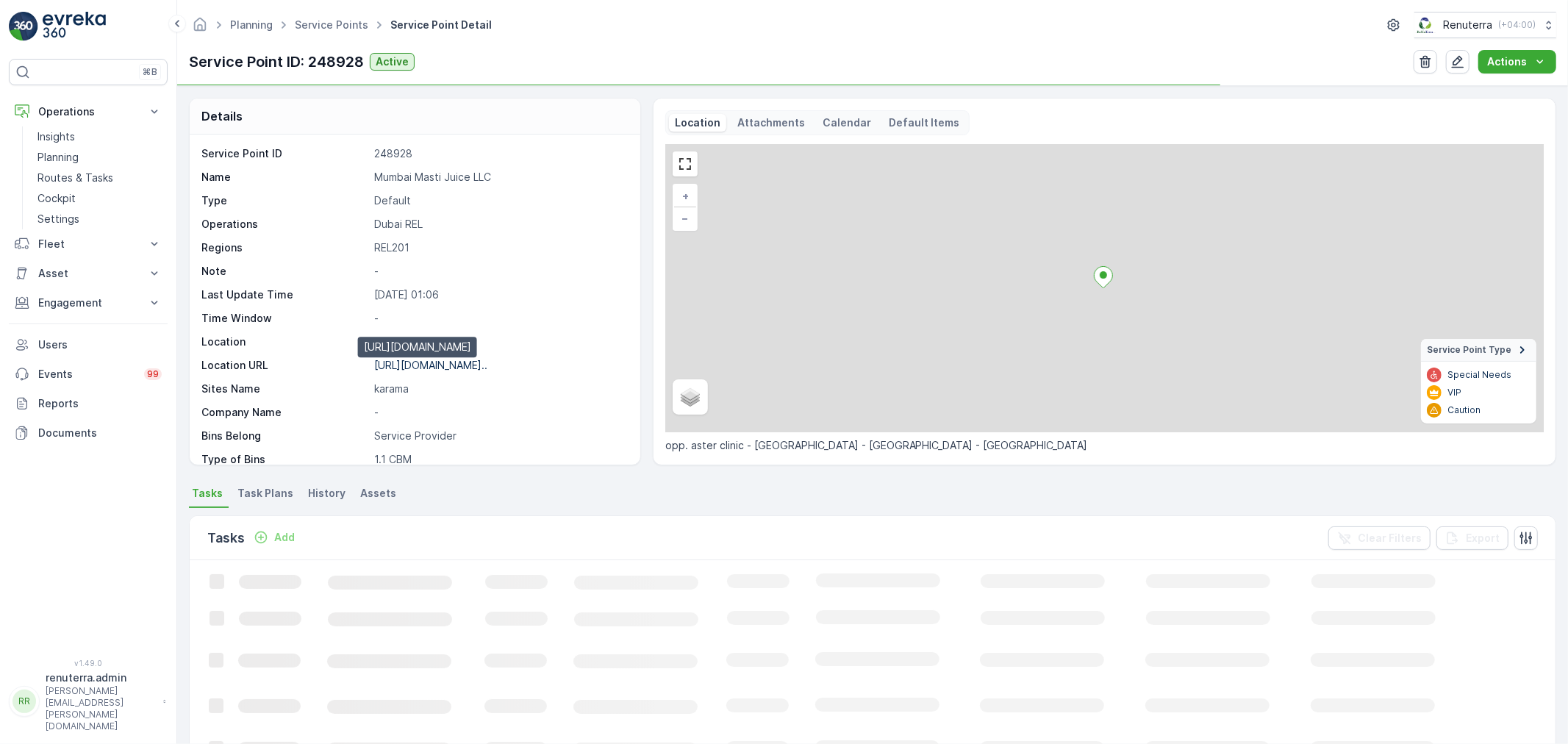
click at [474, 364] on p "https://maps.app.goo.gl/7xJ9aa..." at bounding box center [431, 365] width 113 height 13
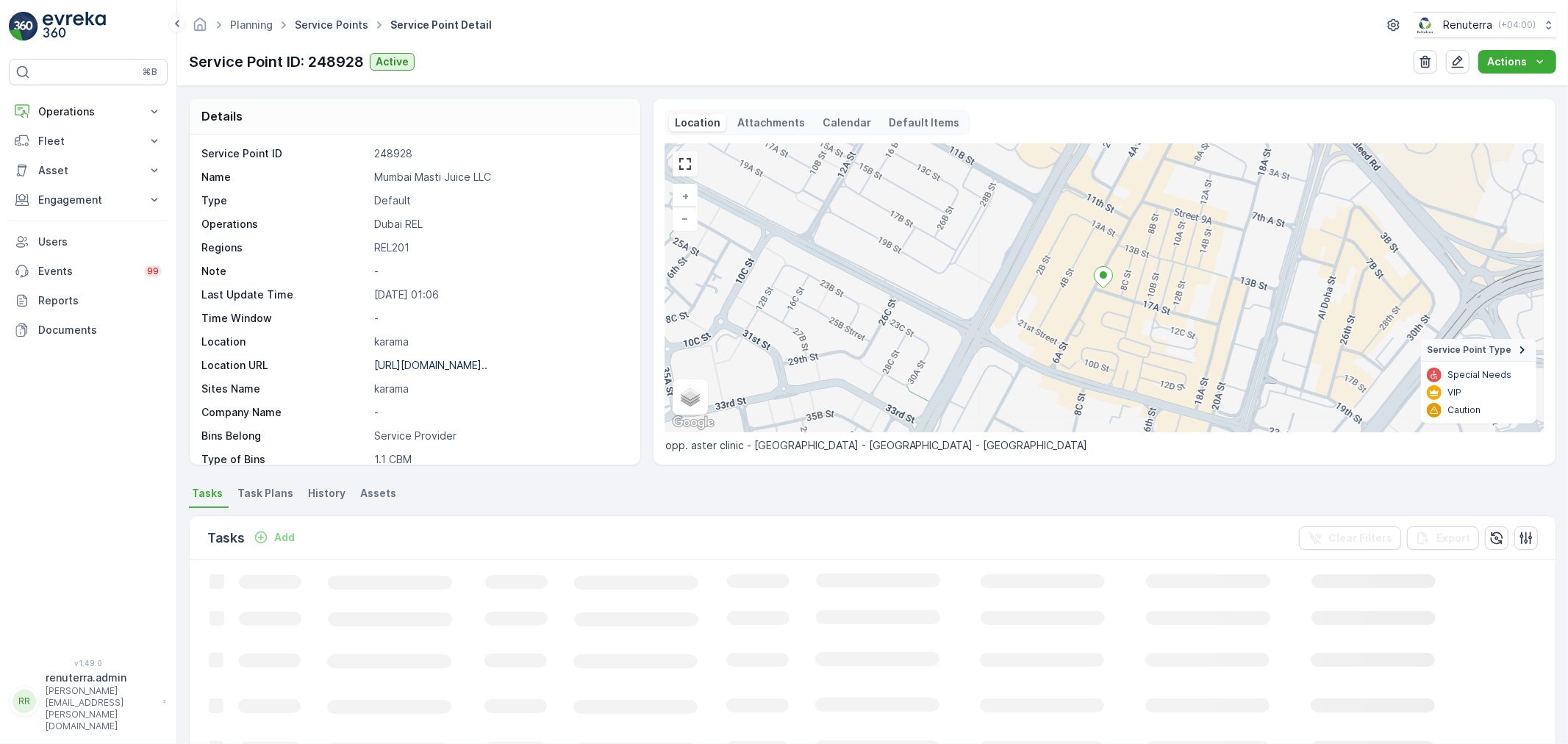
click at [324, 26] on link "Service Points" at bounding box center [331, 24] width 74 height 13
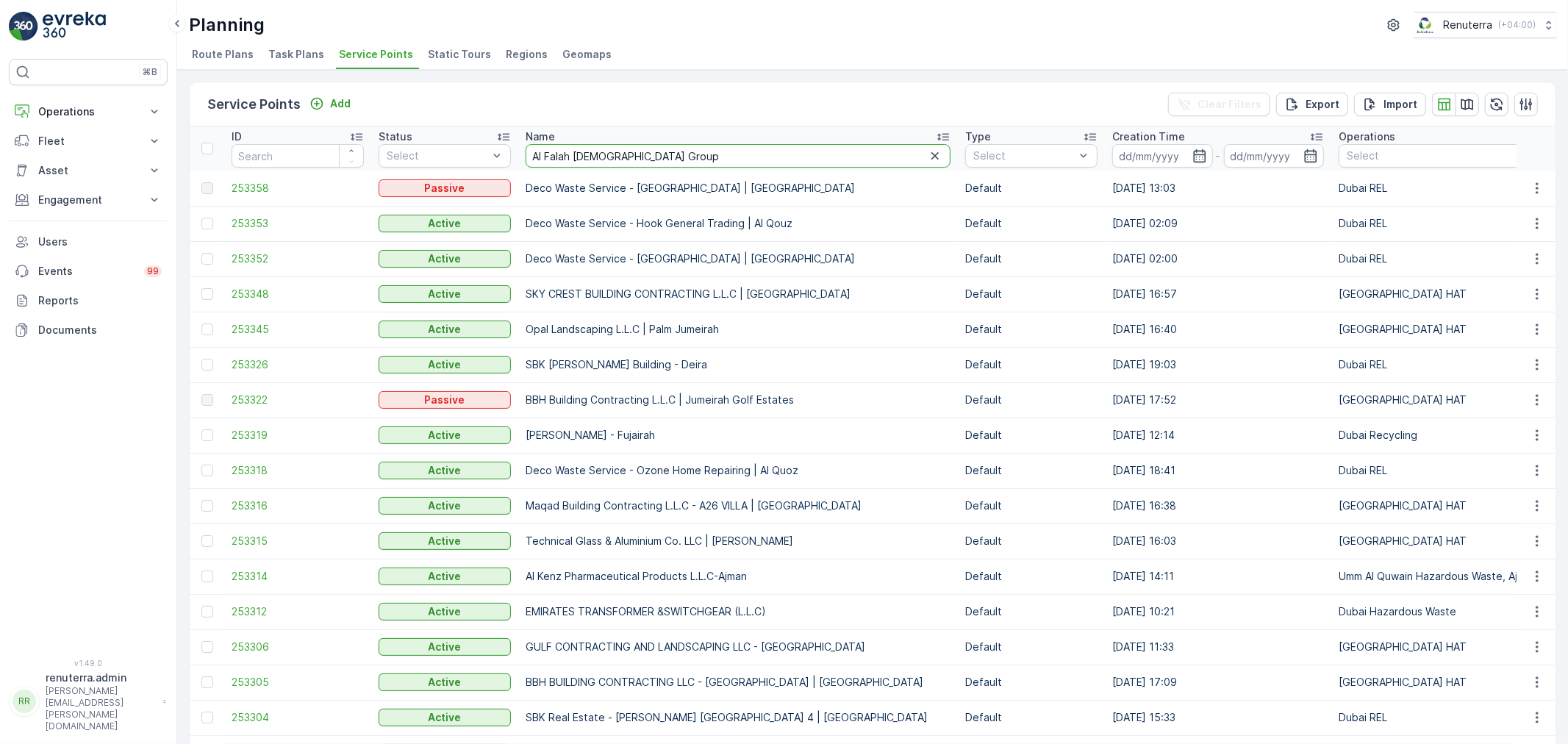
type input "Al Falah [DEMOGRAPHIC_DATA] Group"
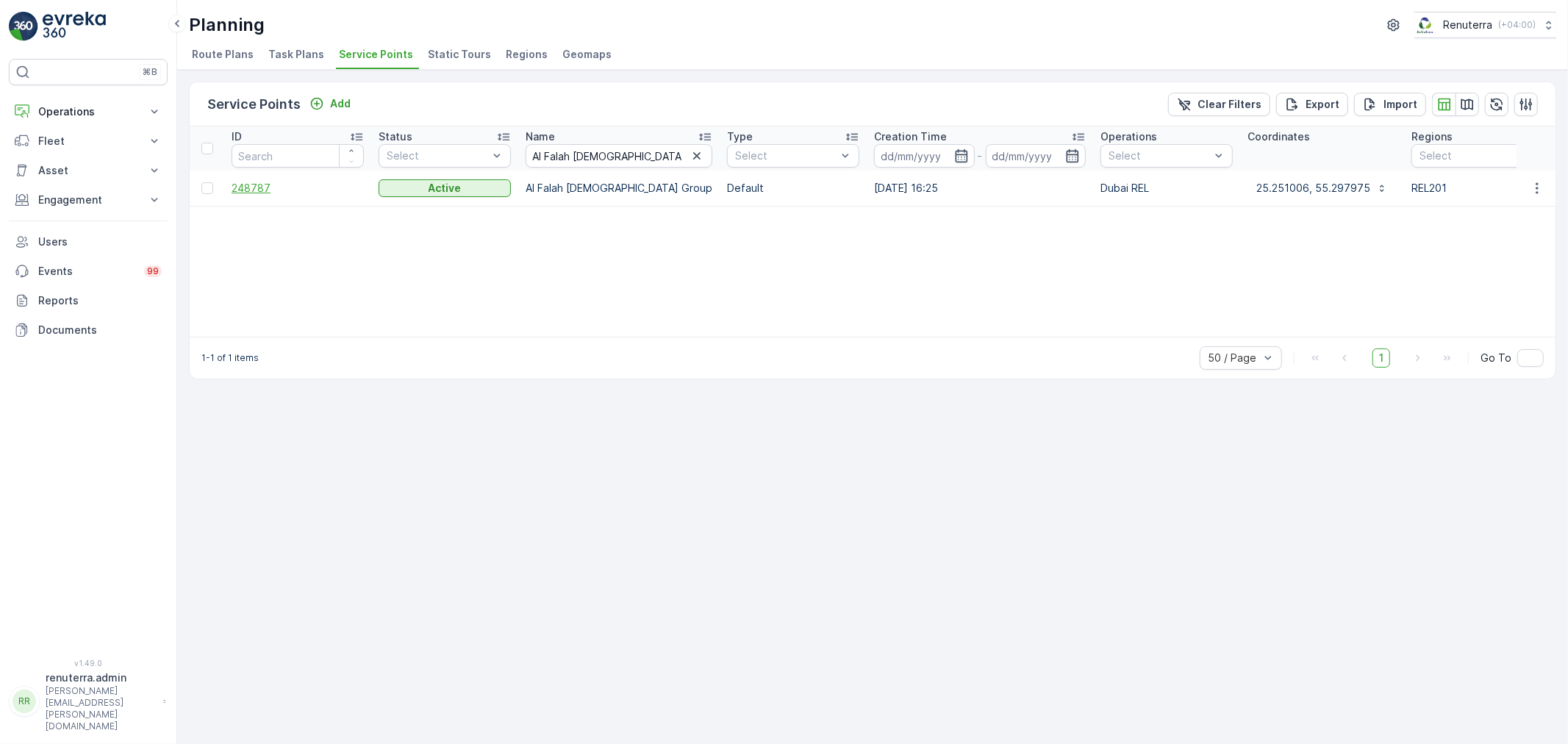
click at [262, 188] on span "248787" at bounding box center [297, 187] width 132 height 15
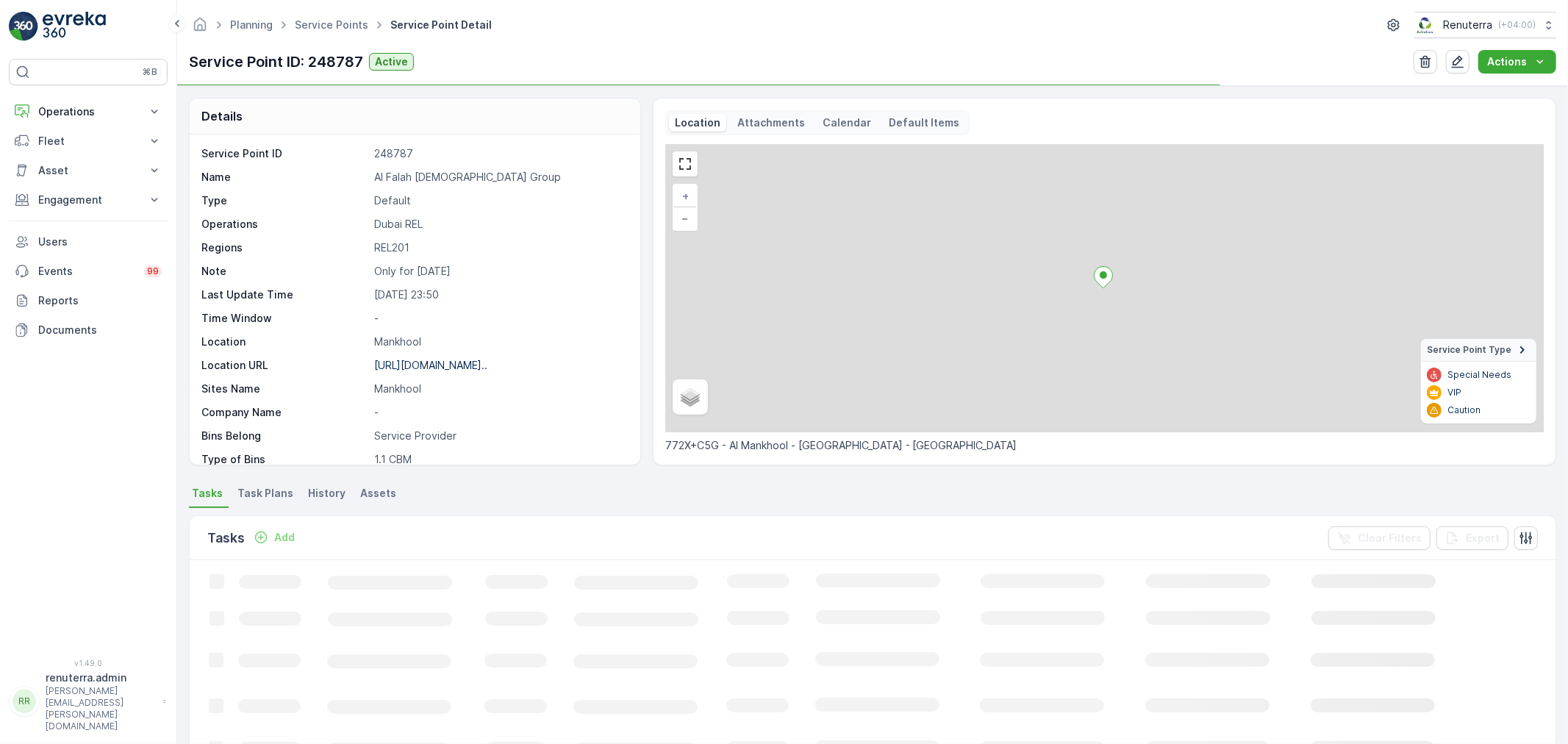
click at [432, 371] on div "https://maps.app.goo.gl/PtYfLu..." at bounding box center [431, 365] width 113 height 15
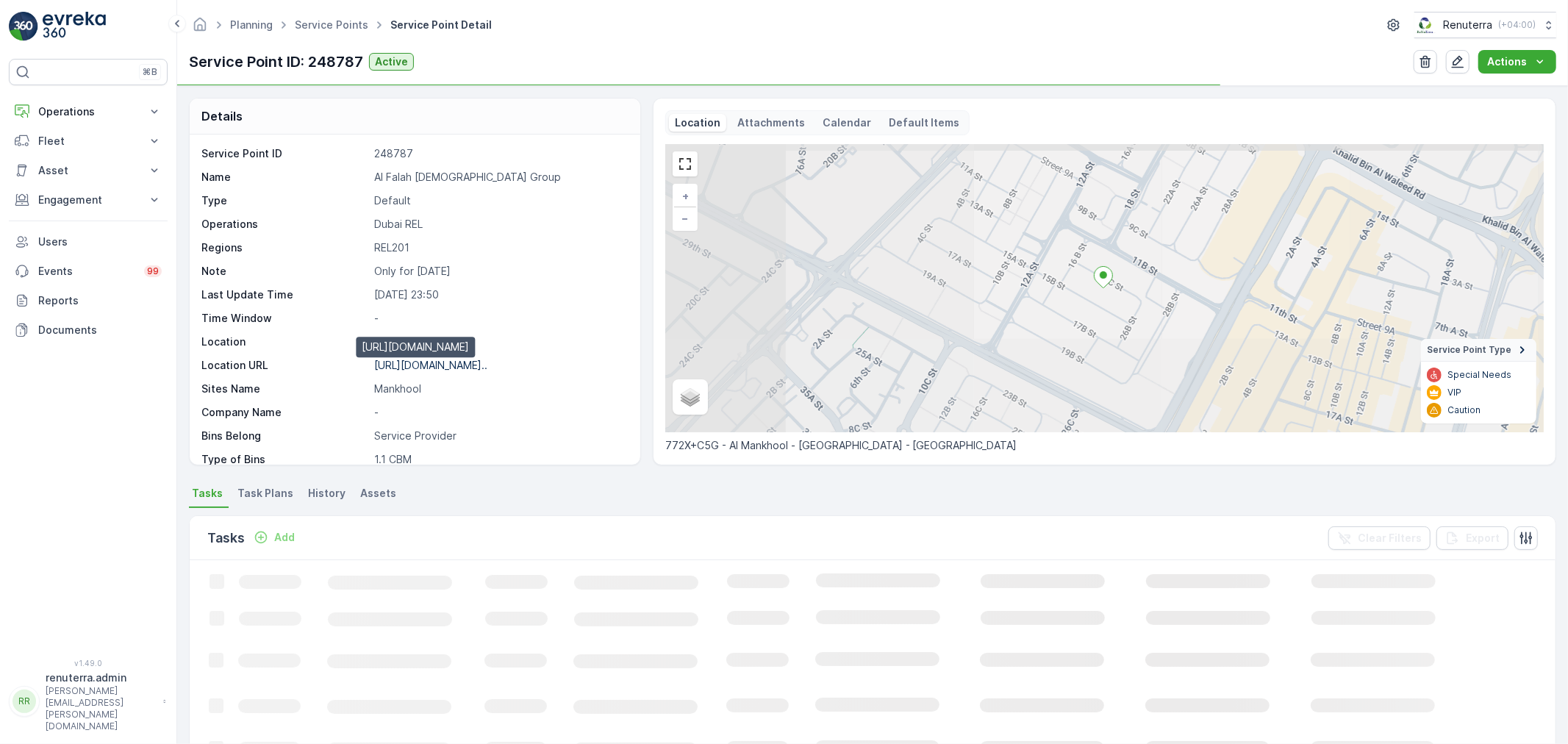
click at [436, 367] on p "https://maps.app.goo.gl/PtYfLu..." at bounding box center [431, 365] width 113 height 13
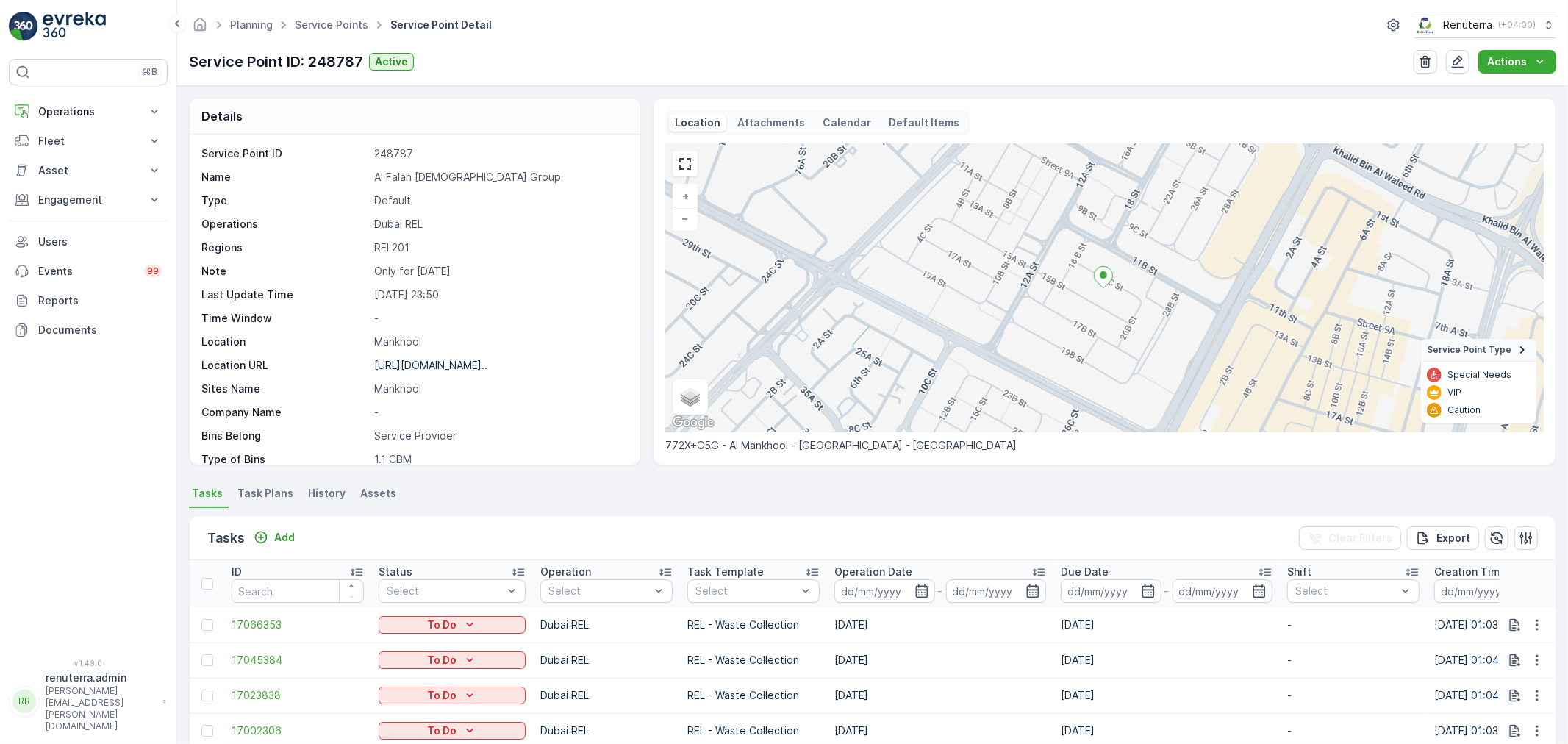
click at [317, 33] on ul "Service Points" at bounding box center [340, 25] width 96 height 21
click at [319, 28] on link "Service Points" at bounding box center [331, 24] width 74 height 13
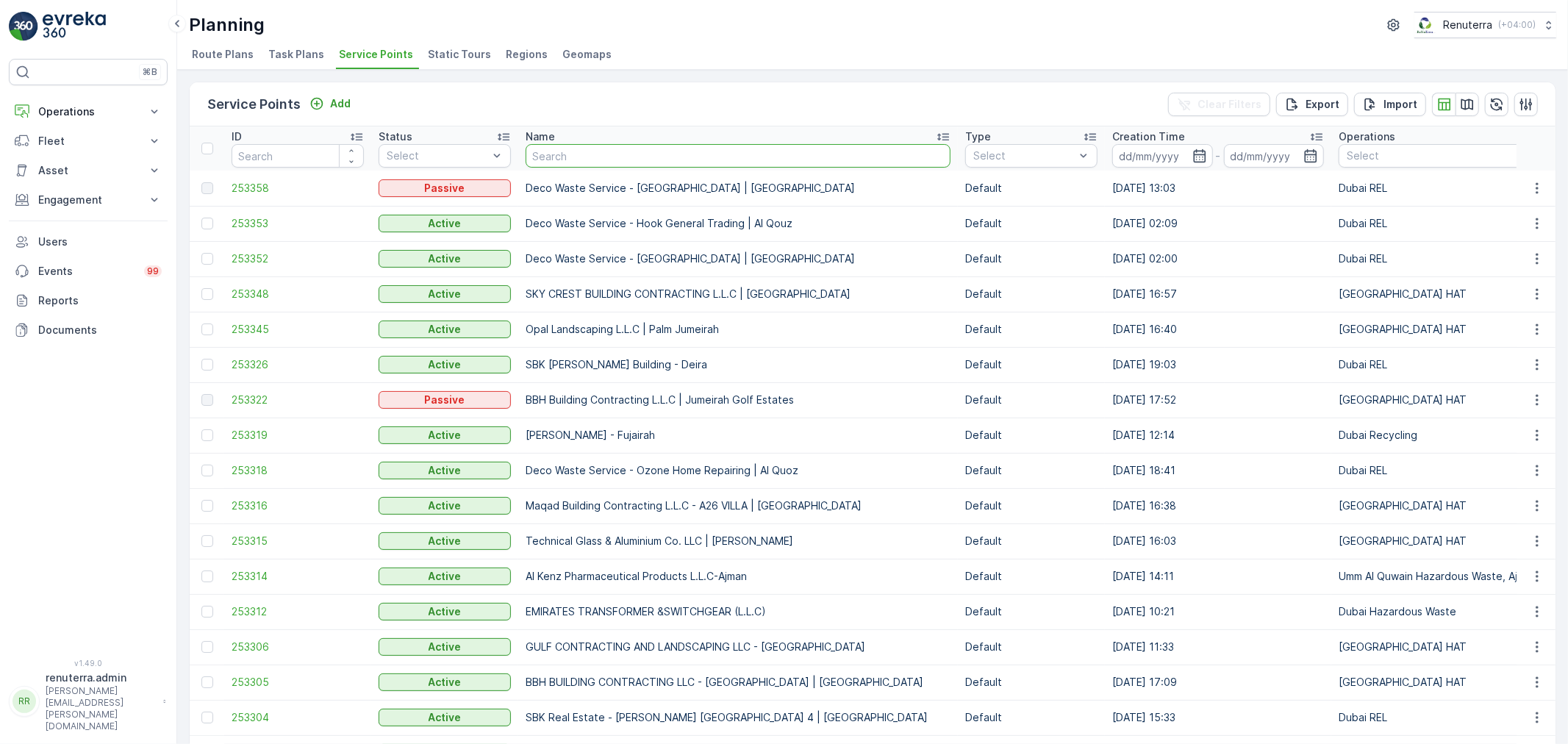
type input "LEJUMON RAJANIBHAVAN PROPERTY MANAGEMENT L.L.C - Building 04"
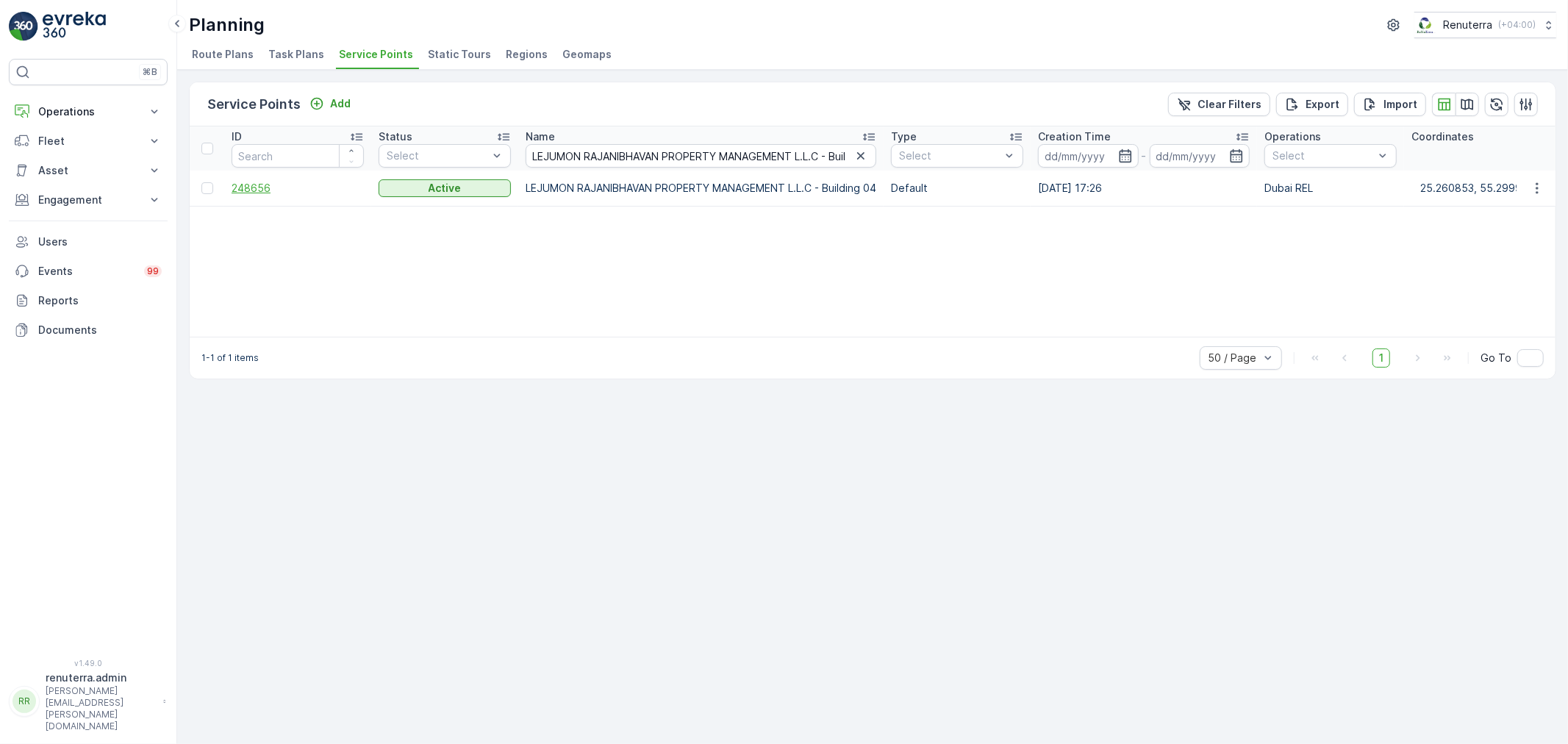
click at [238, 182] on span "248656" at bounding box center [297, 187] width 132 height 15
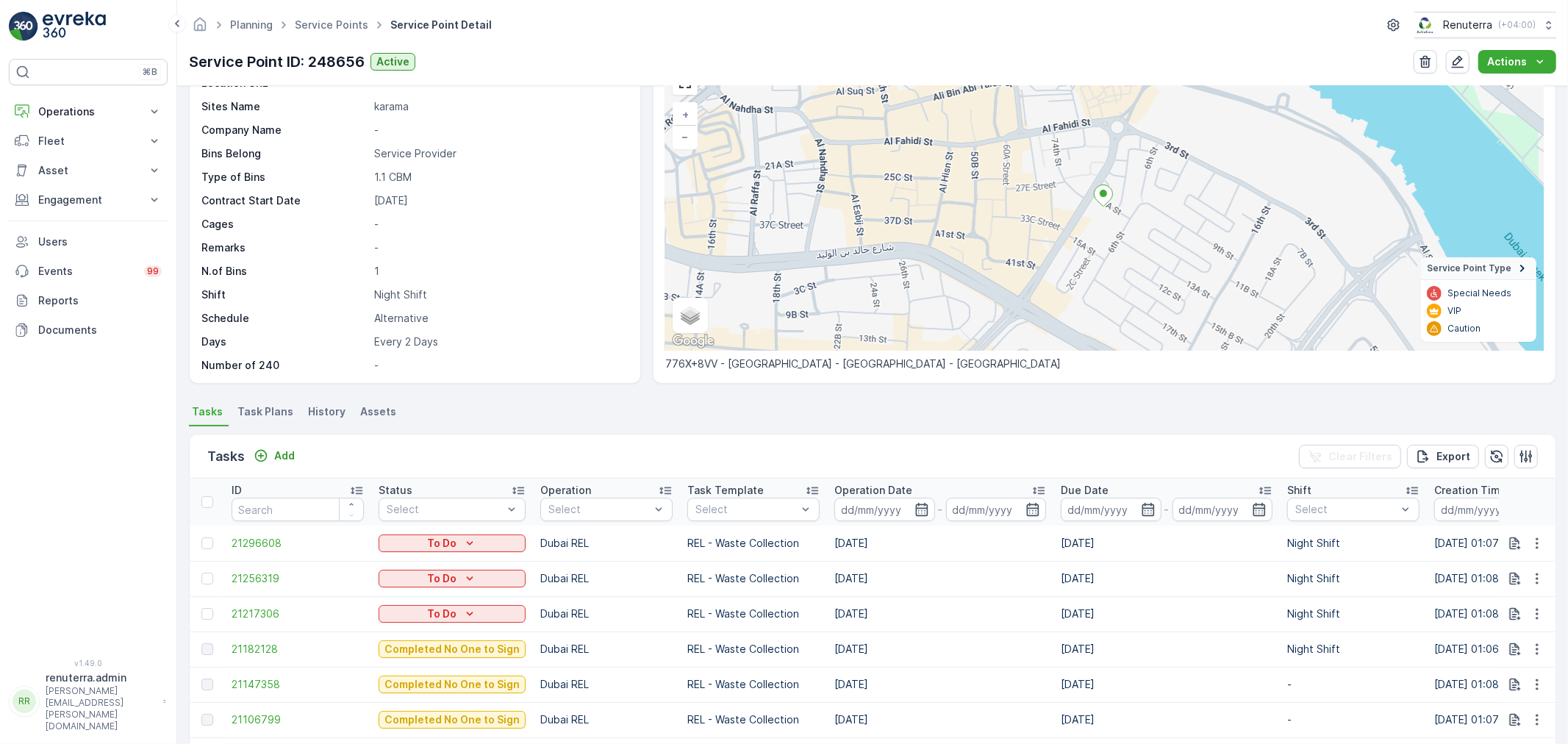
scroll to position [202, 0]
click at [324, 27] on link "Service Points" at bounding box center [331, 24] width 74 height 13
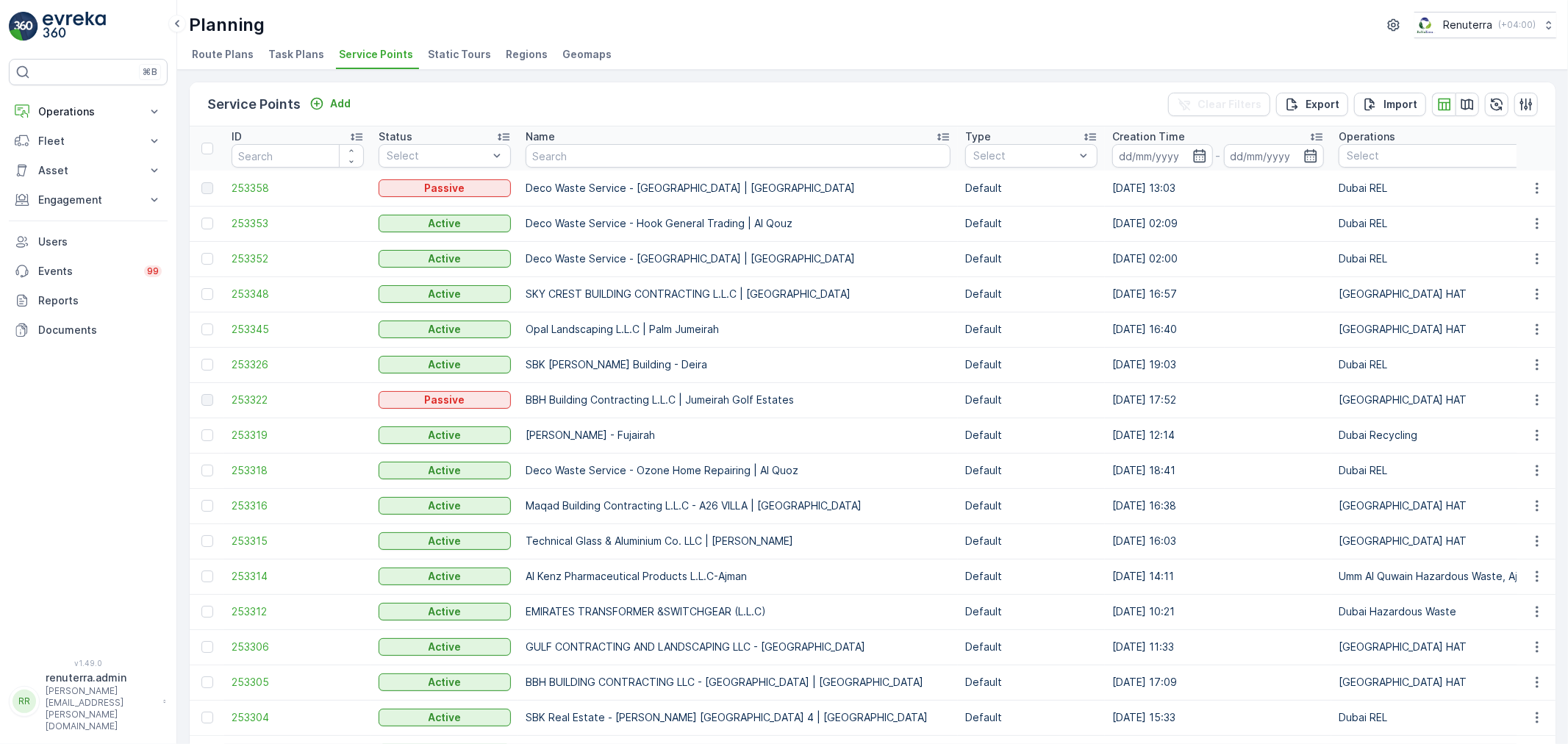
click at [552, 164] on input "text" at bounding box center [738, 155] width 425 height 23
paste input "Naseer Bin Abdullatif Al Serkal Real Estate Co. LLC-Jaffilia Villas"
type input "Naseer Bin Abdullatif Al Serkal Real Estate Co. LLC-Jaffilia Villas"
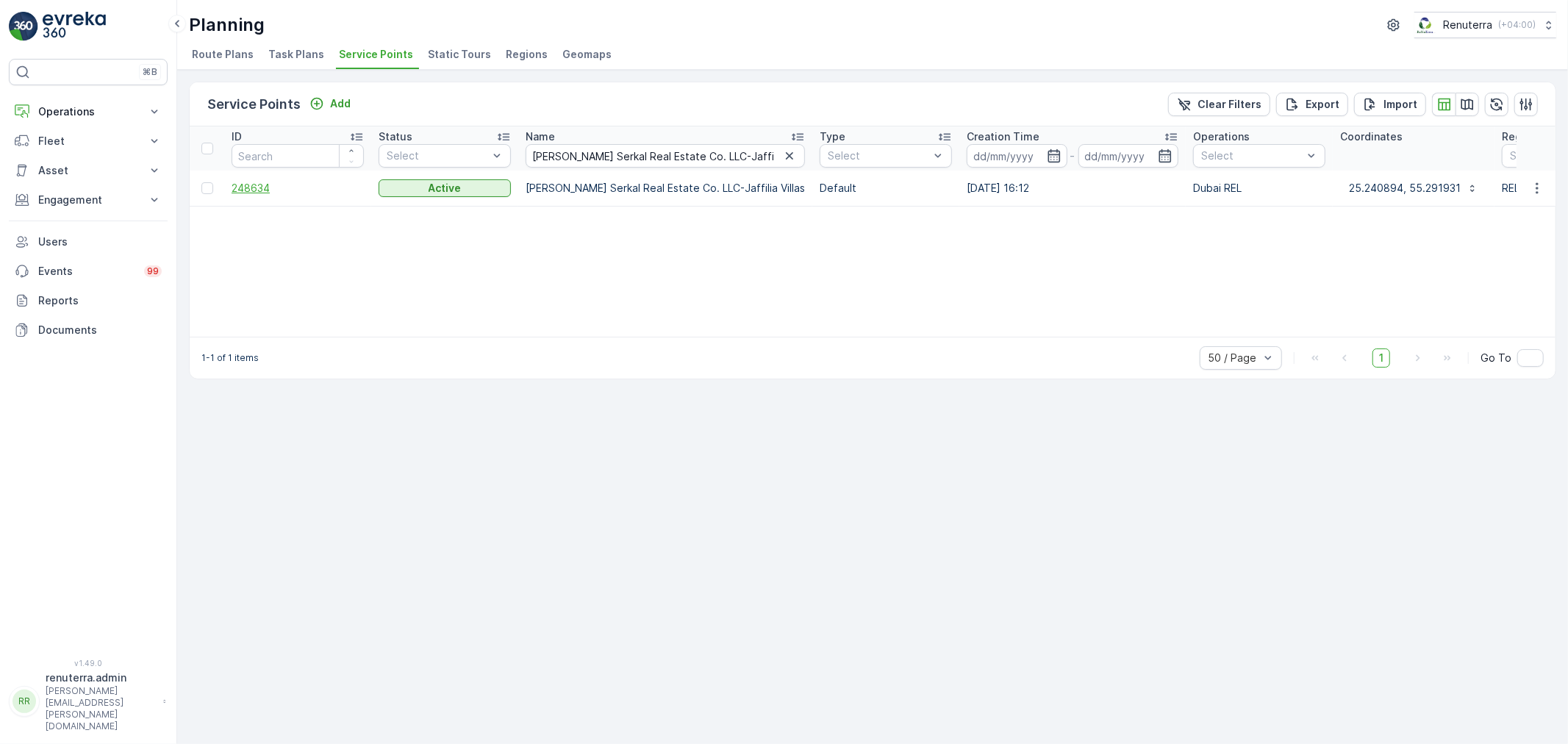
click at [262, 184] on span "248634" at bounding box center [297, 187] width 132 height 15
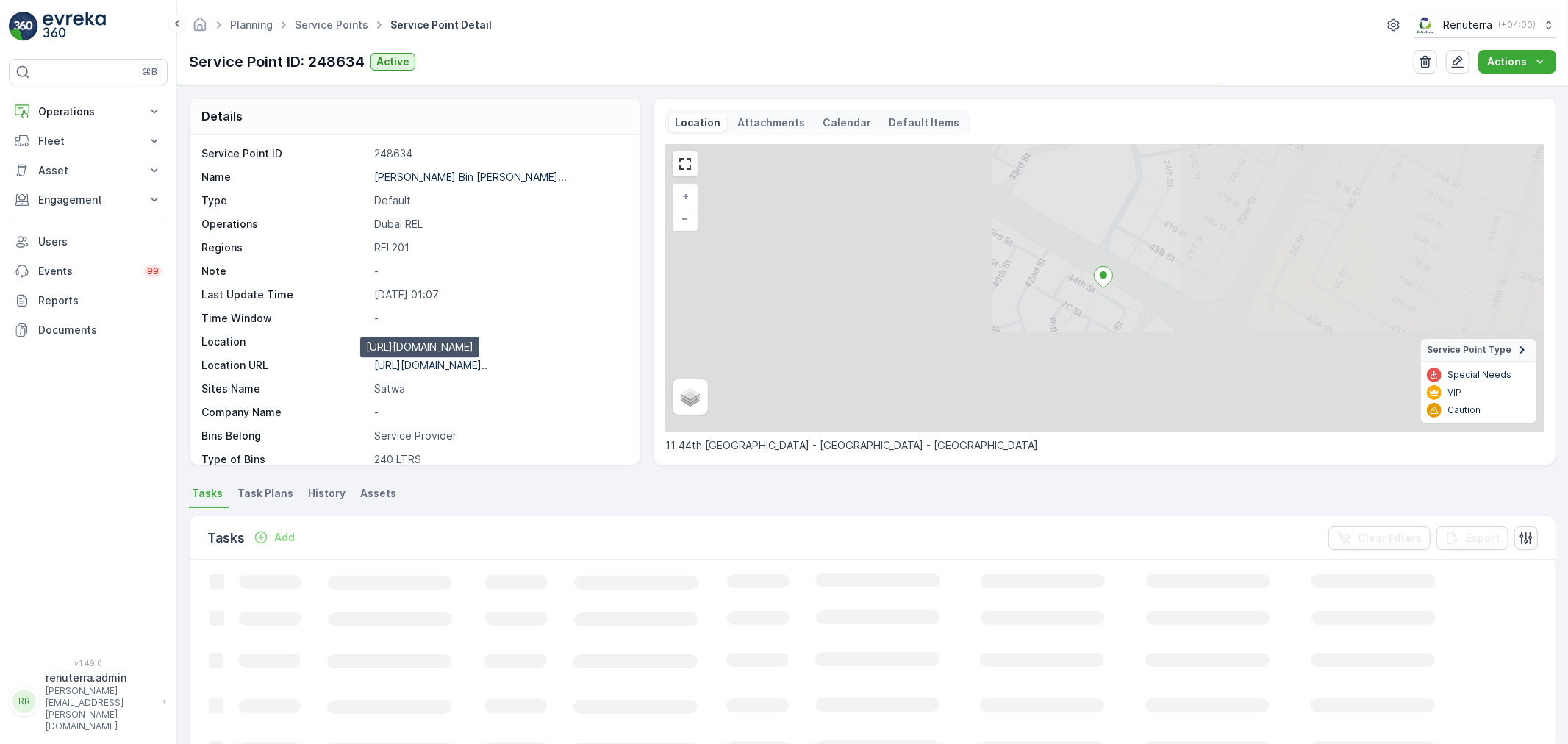
click at [475, 360] on p "https://maps.app.goo.gl/H1QPdn..." at bounding box center [431, 365] width 113 height 13
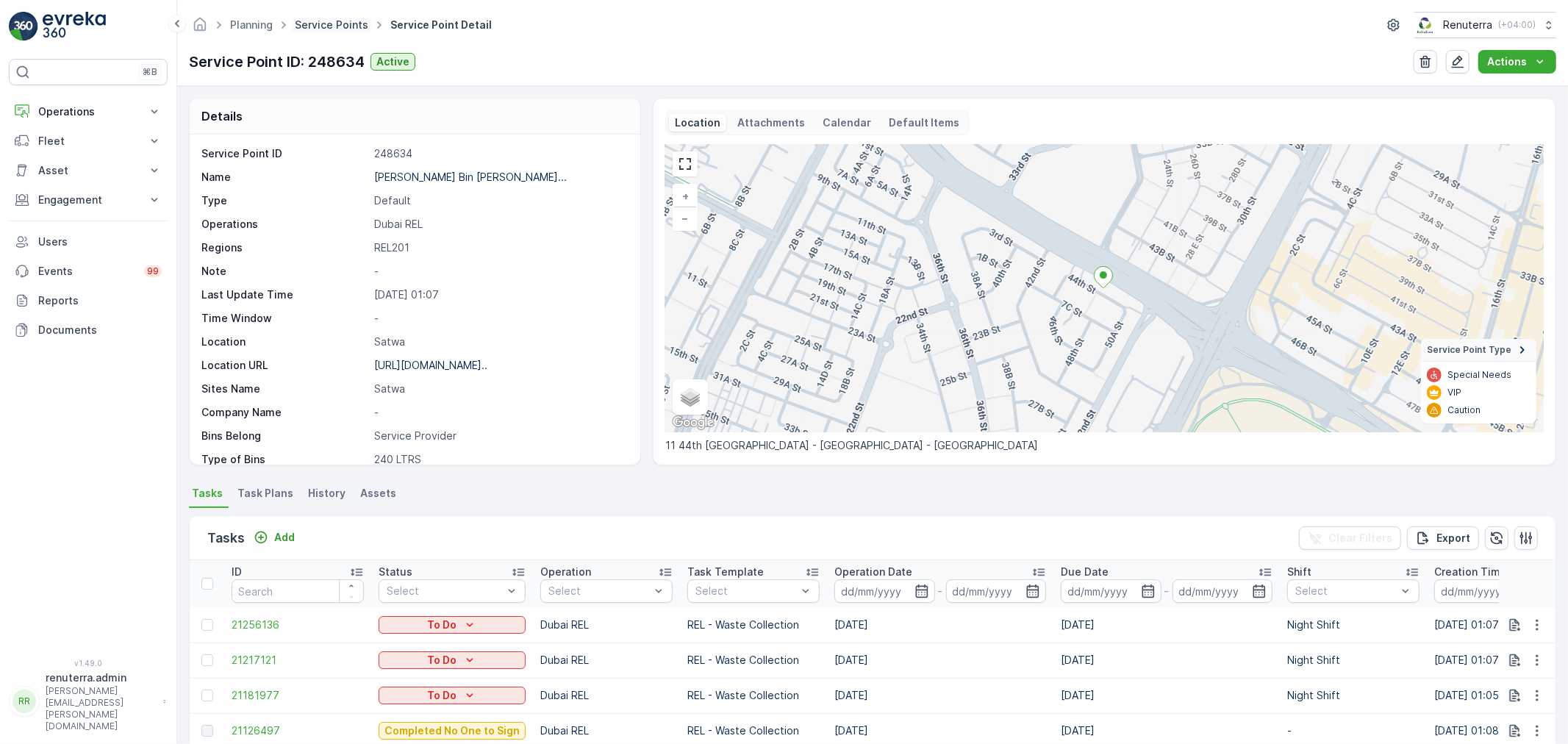
click at [329, 24] on link "Service Points" at bounding box center [331, 24] width 74 height 13
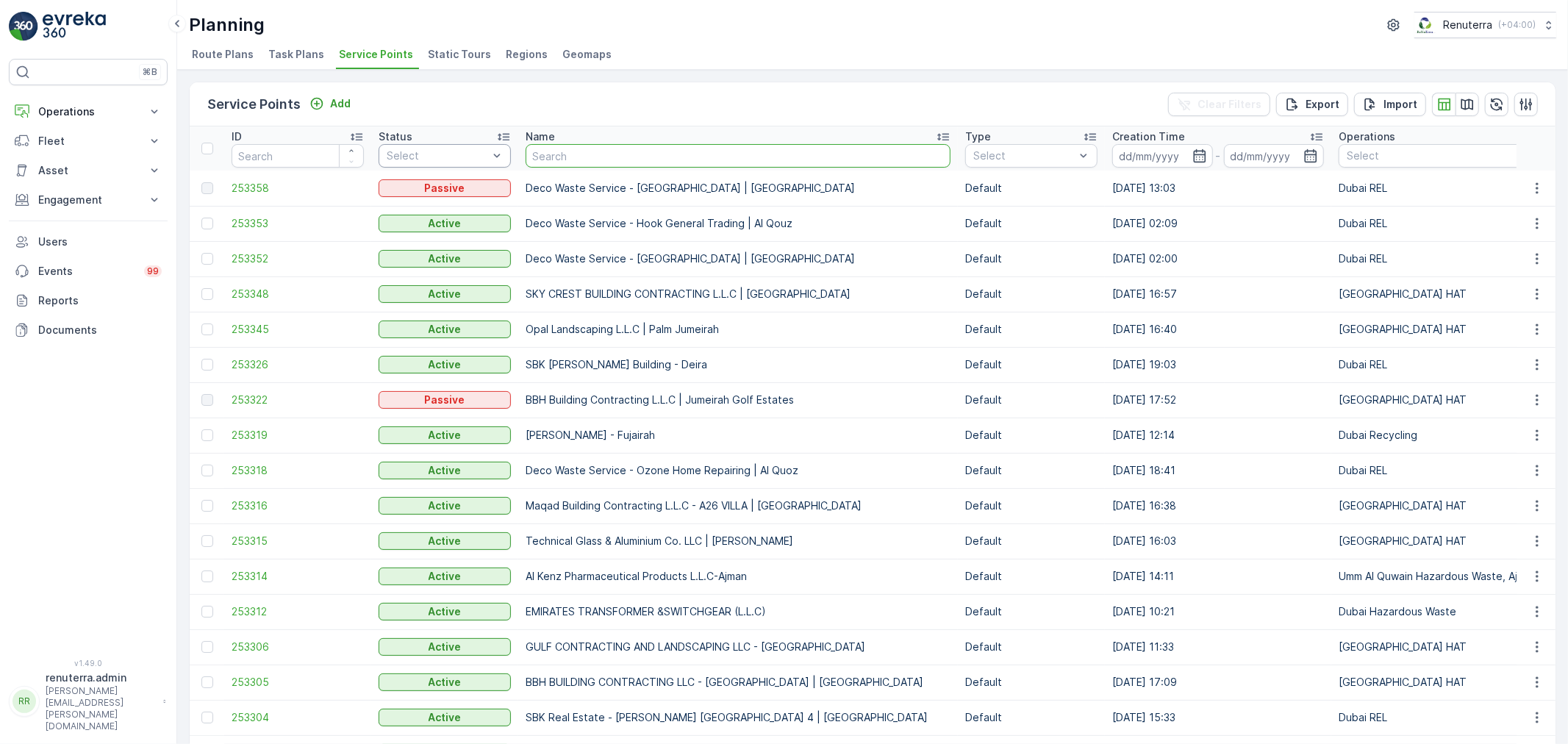
type input "Naseer Bin Abdullatif Al Serkal Real Estate Co. LLC-Al Karama DX-CB"
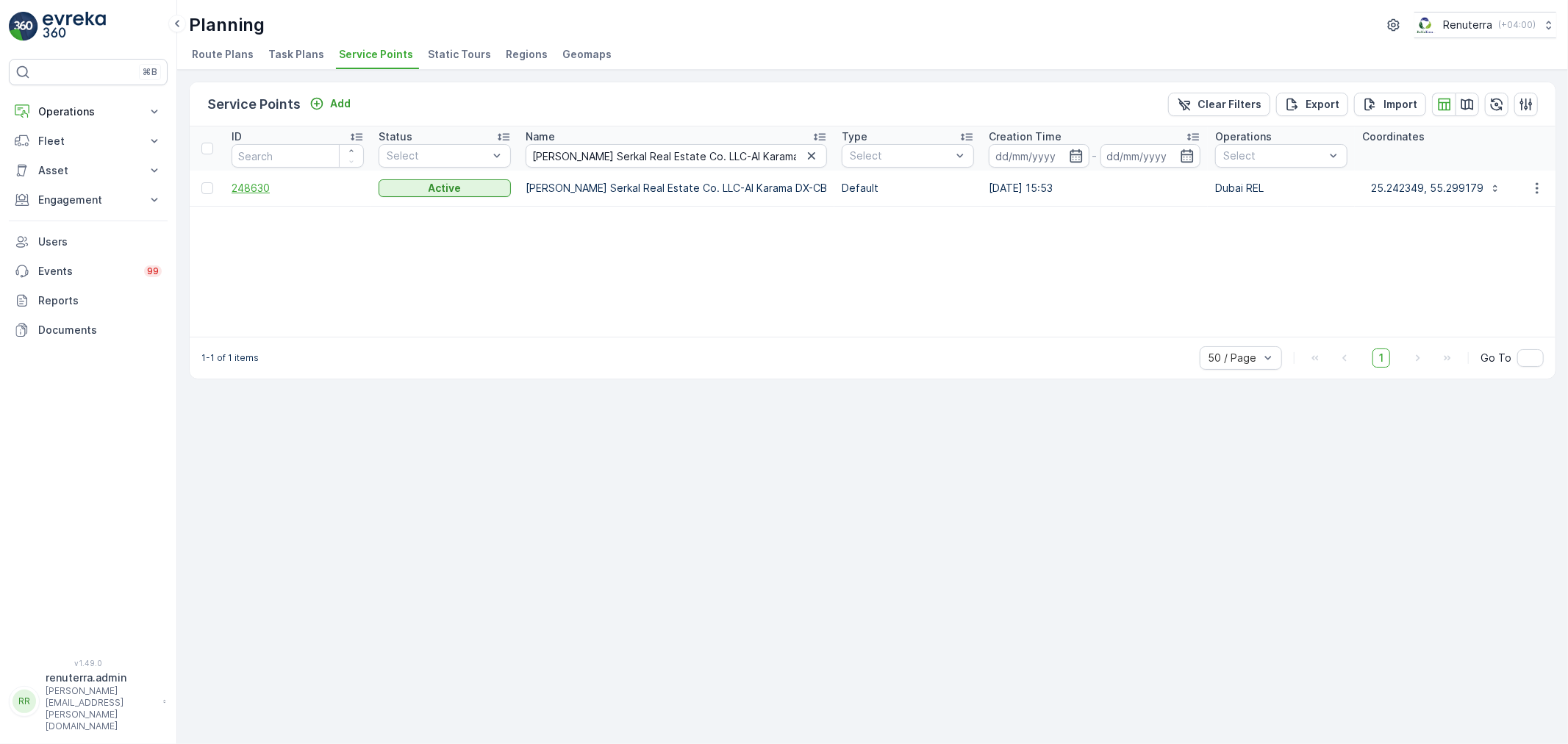
click at [259, 189] on span "248630" at bounding box center [297, 187] width 132 height 15
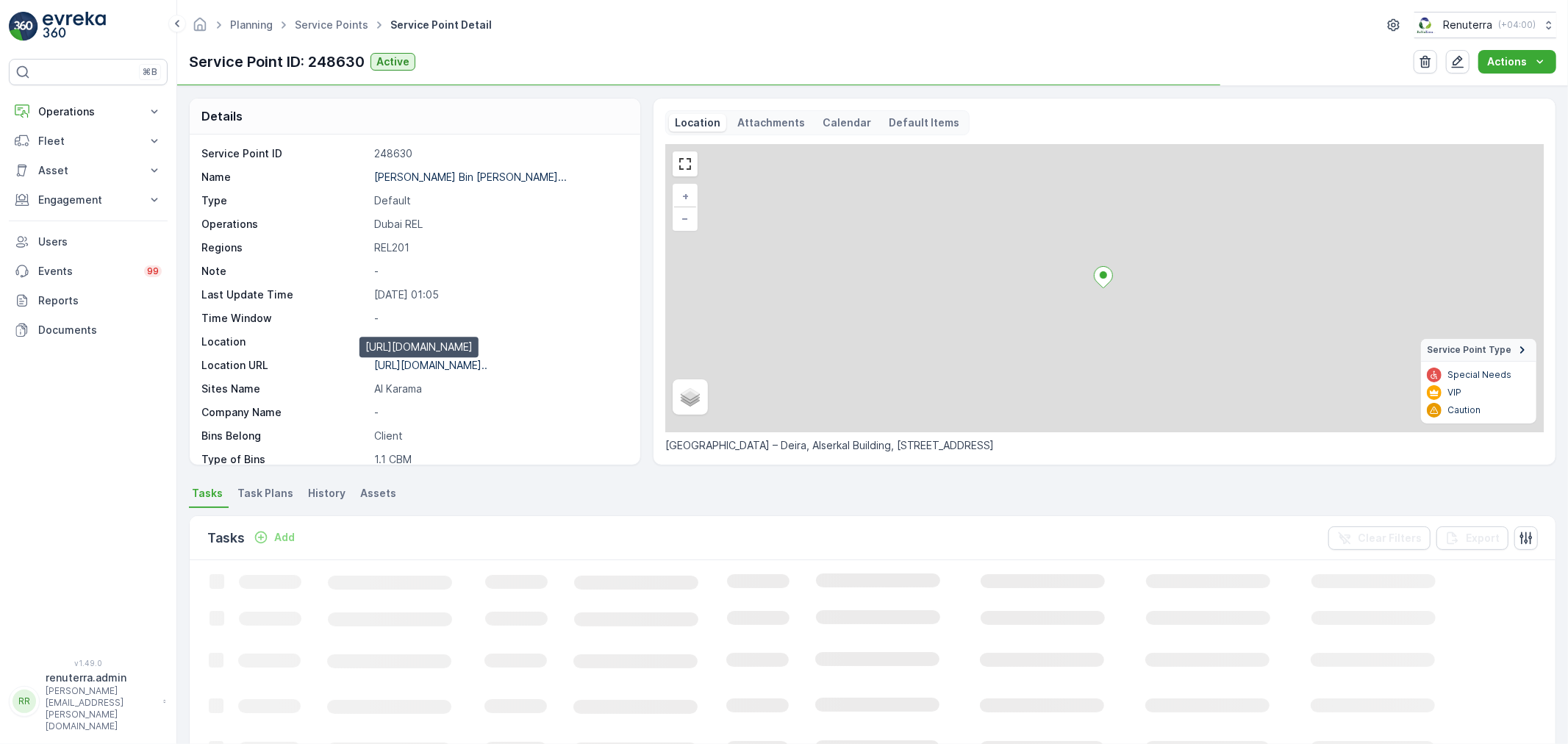
click at [460, 365] on p "https://maps.app.goo.gl/QkTNyJ..." at bounding box center [431, 365] width 113 height 13
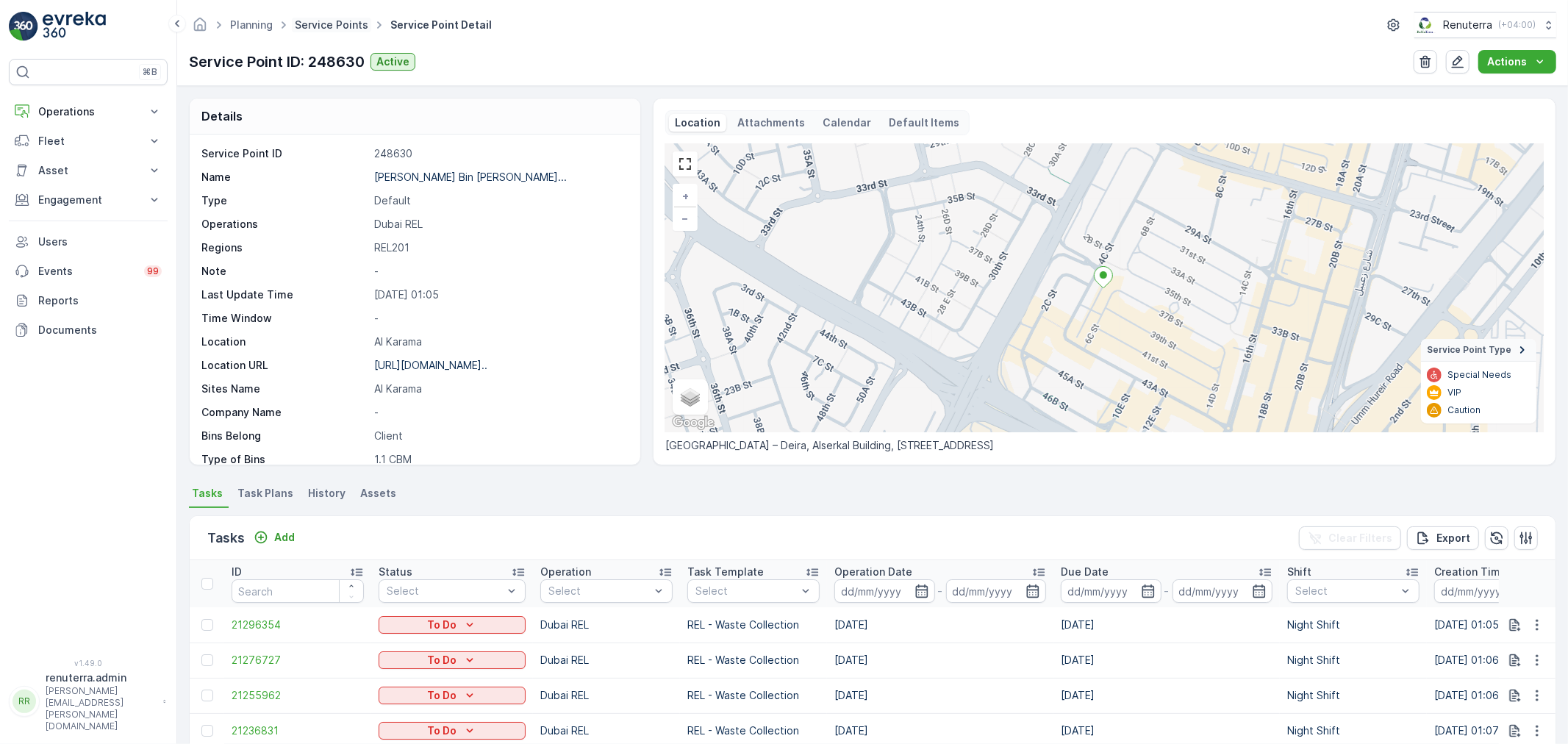
click at [328, 23] on link "Service Points" at bounding box center [331, 24] width 74 height 13
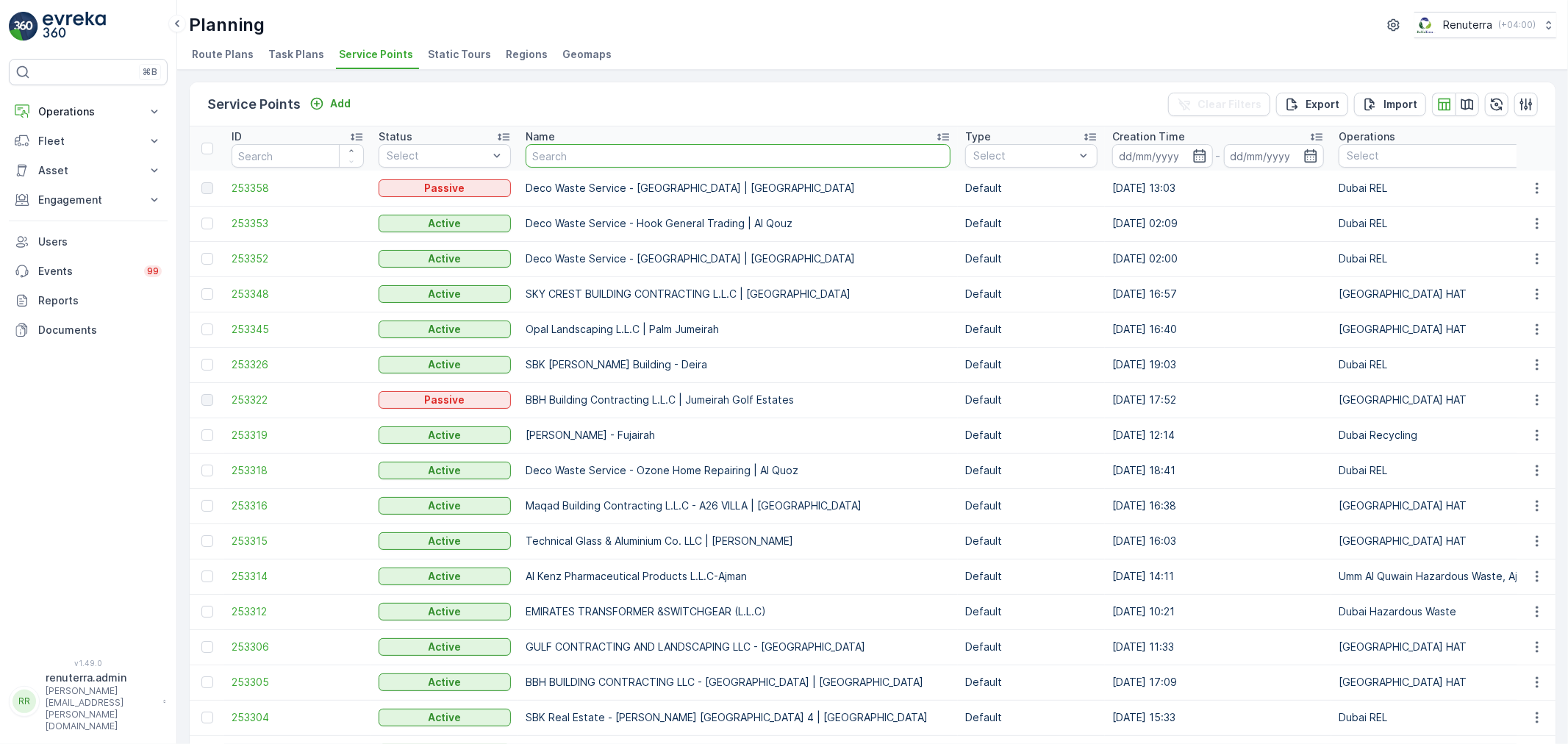
type input "Naseer Bin Abdullatif Al Serkal Real Estate Co. LLC-Dar Al Raffa DX-CA"
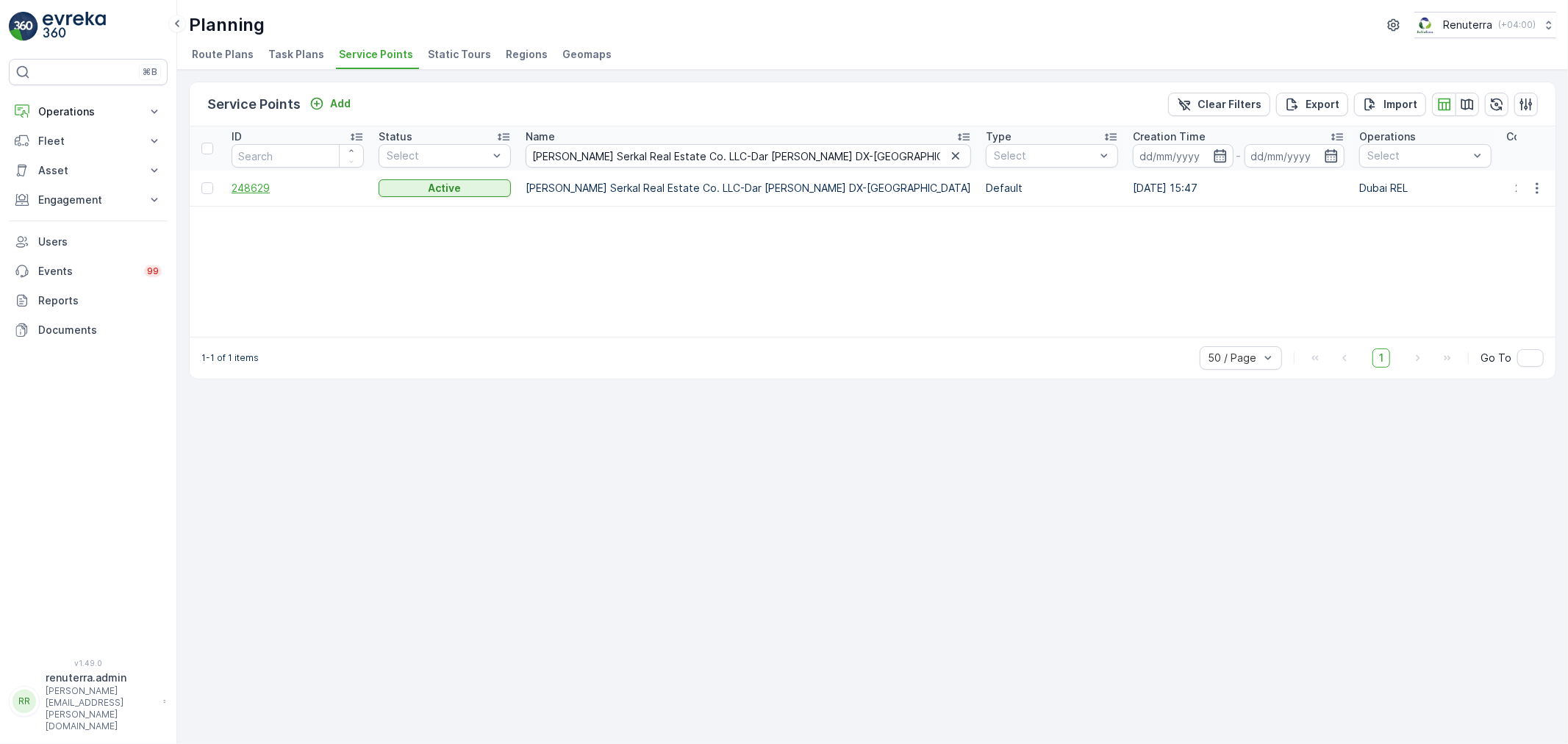
click at [263, 193] on td "248629" at bounding box center [298, 187] width 147 height 35
click at [263, 187] on span "248629" at bounding box center [297, 187] width 132 height 15
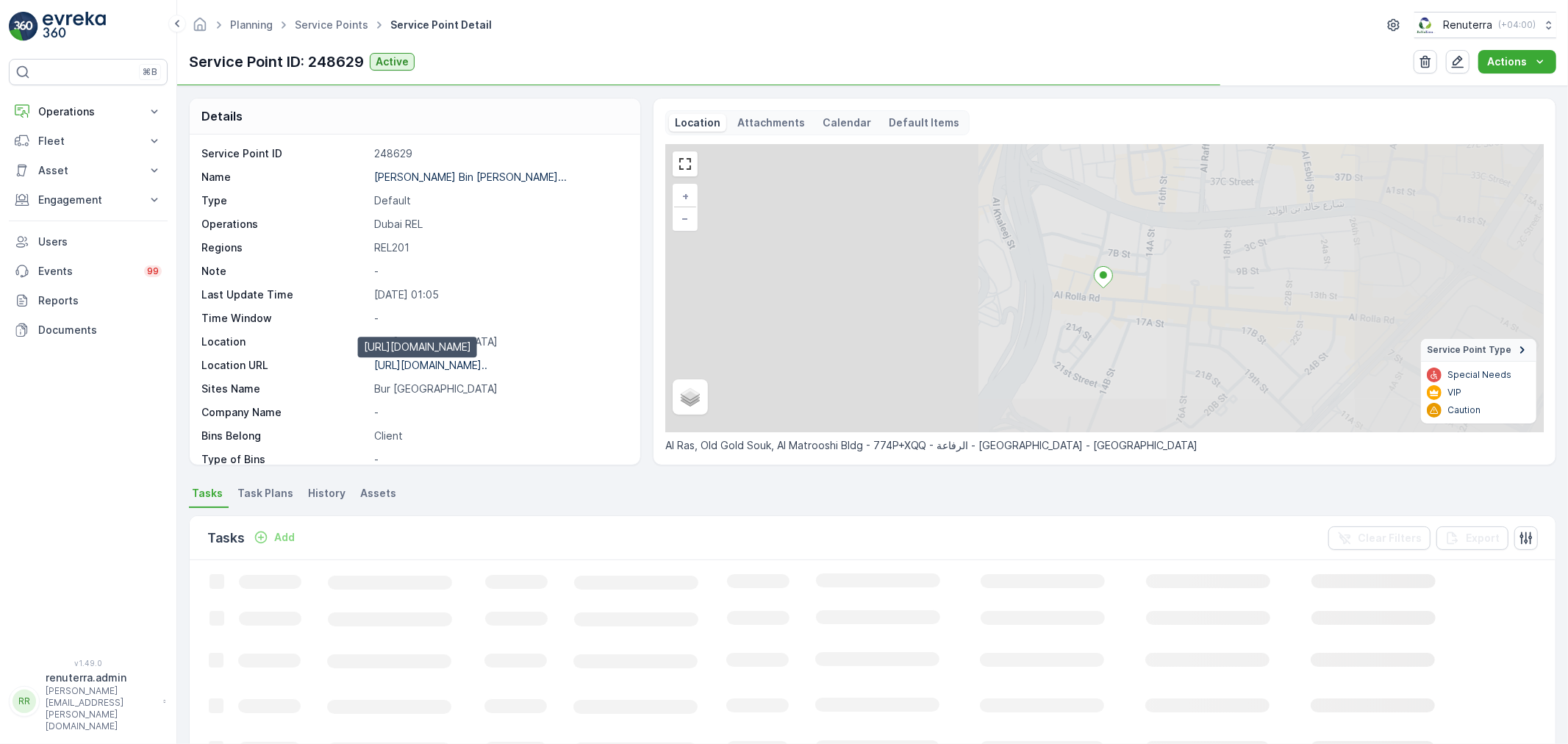
click at [429, 368] on p "https://maps.app.goo.gl/U1jRbb..." at bounding box center [431, 365] width 113 height 13
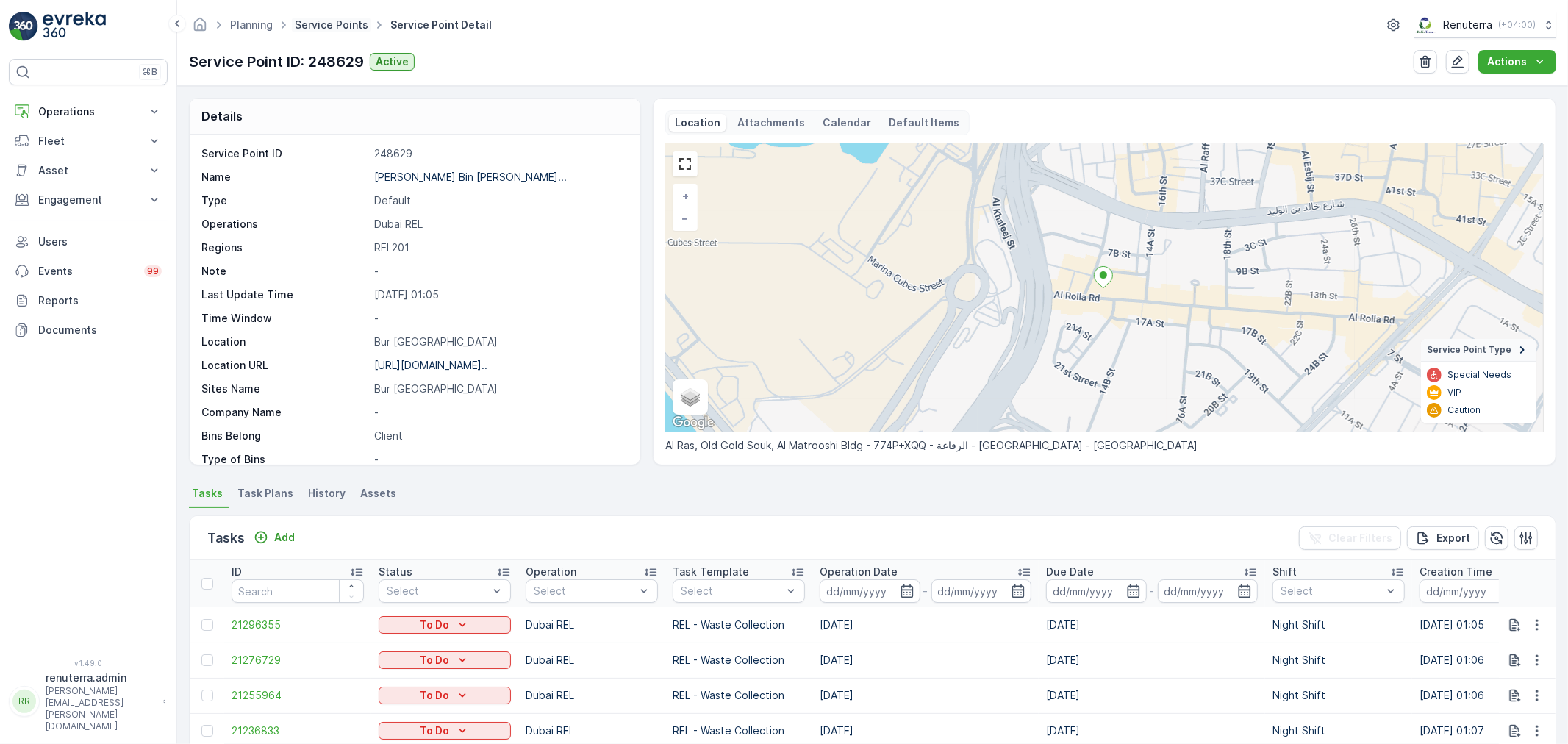
click at [331, 27] on link "Service Points" at bounding box center [331, 24] width 74 height 13
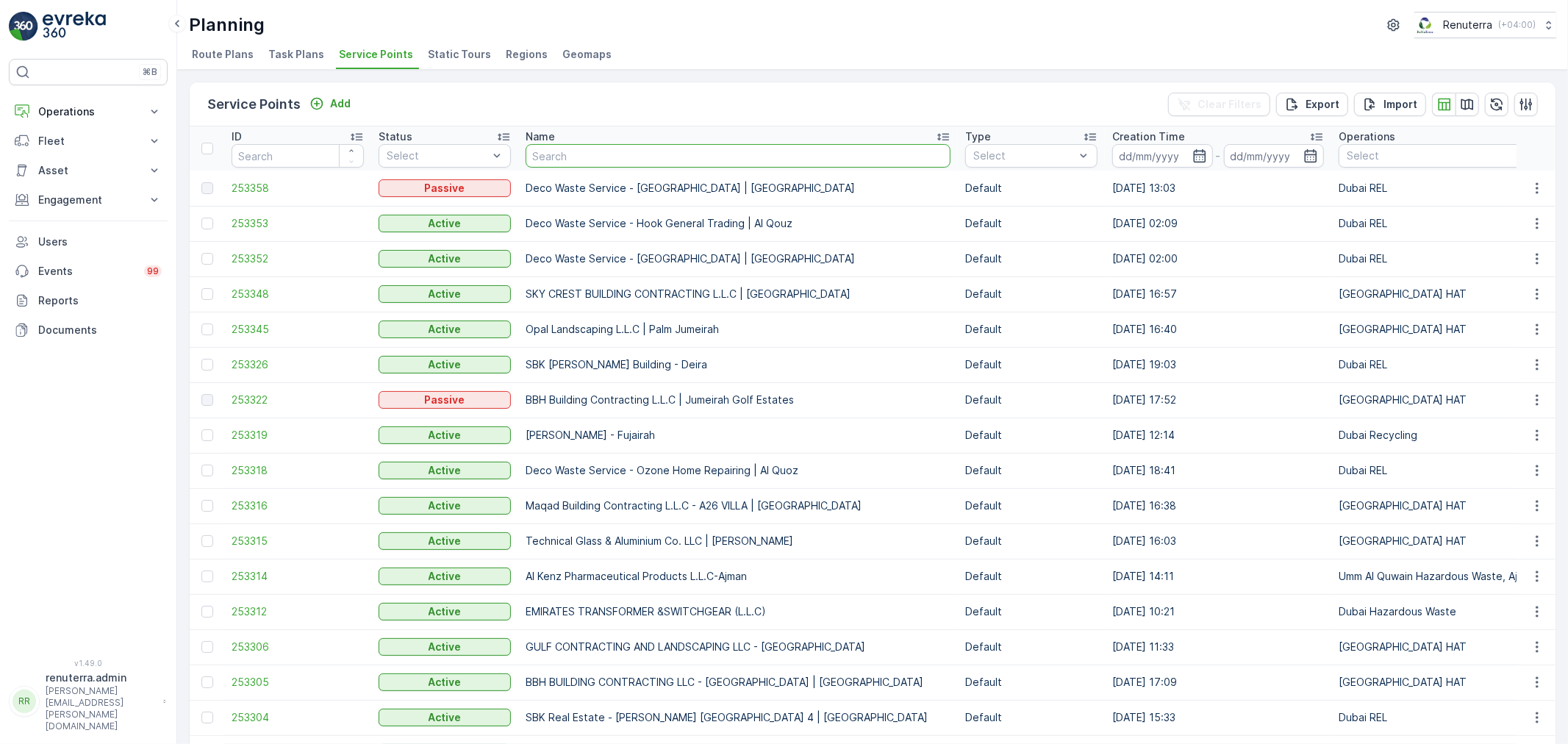
type input "Middle East Real Estate One person company LLC -JR5 Building"
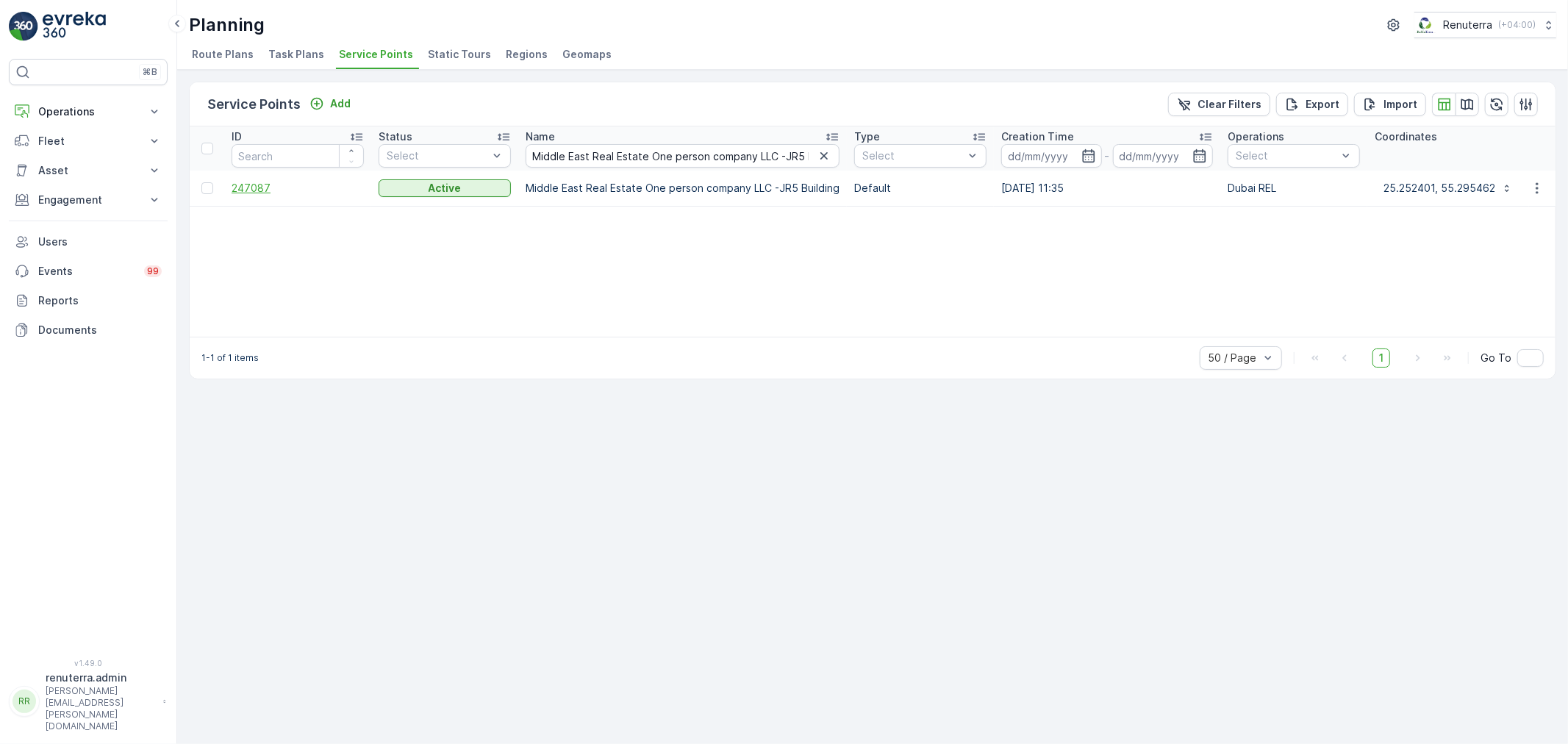
click at [241, 181] on span "247087" at bounding box center [297, 187] width 132 height 15
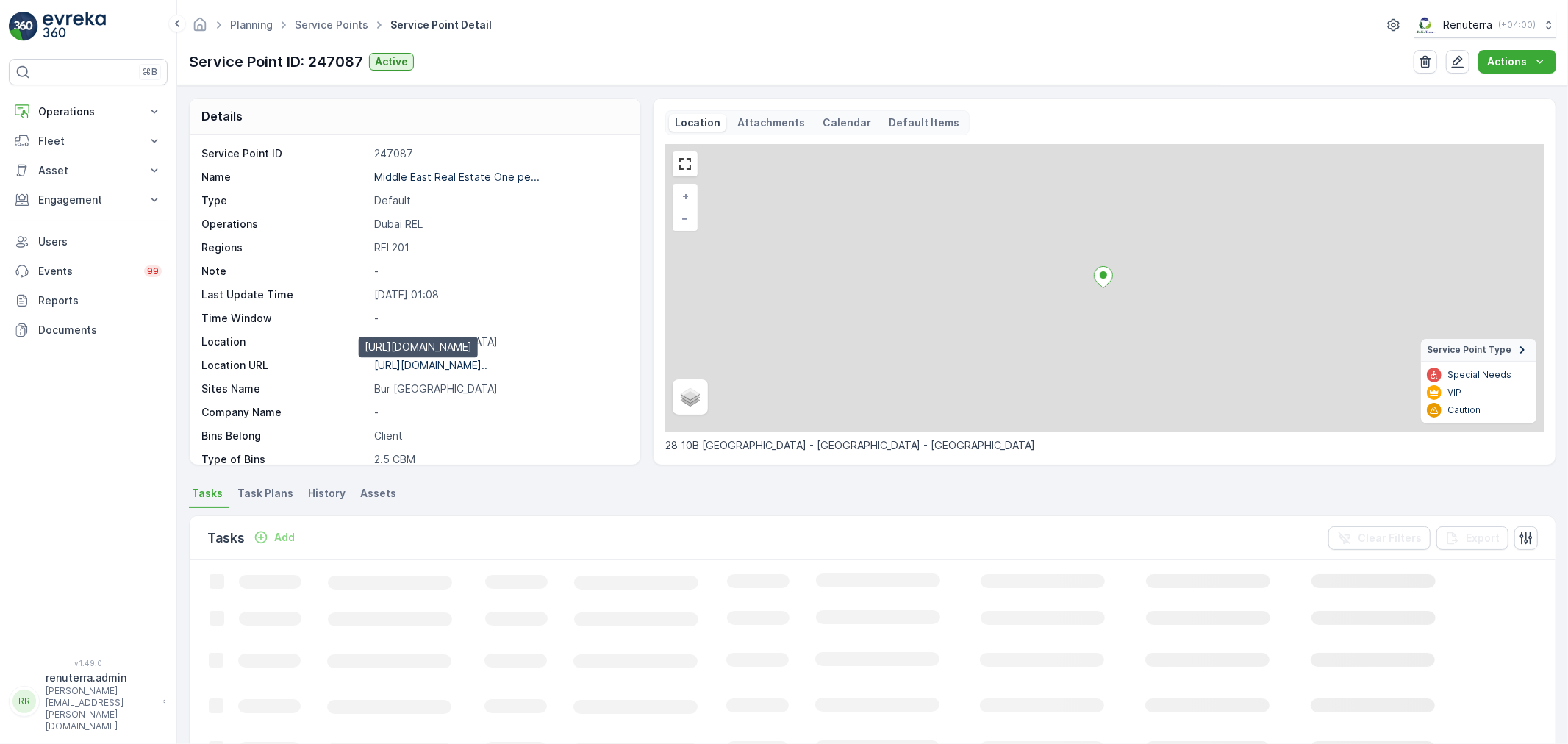
click at [444, 367] on p "https://maps.app.goo.gl/BmV5jh..." at bounding box center [431, 365] width 113 height 13
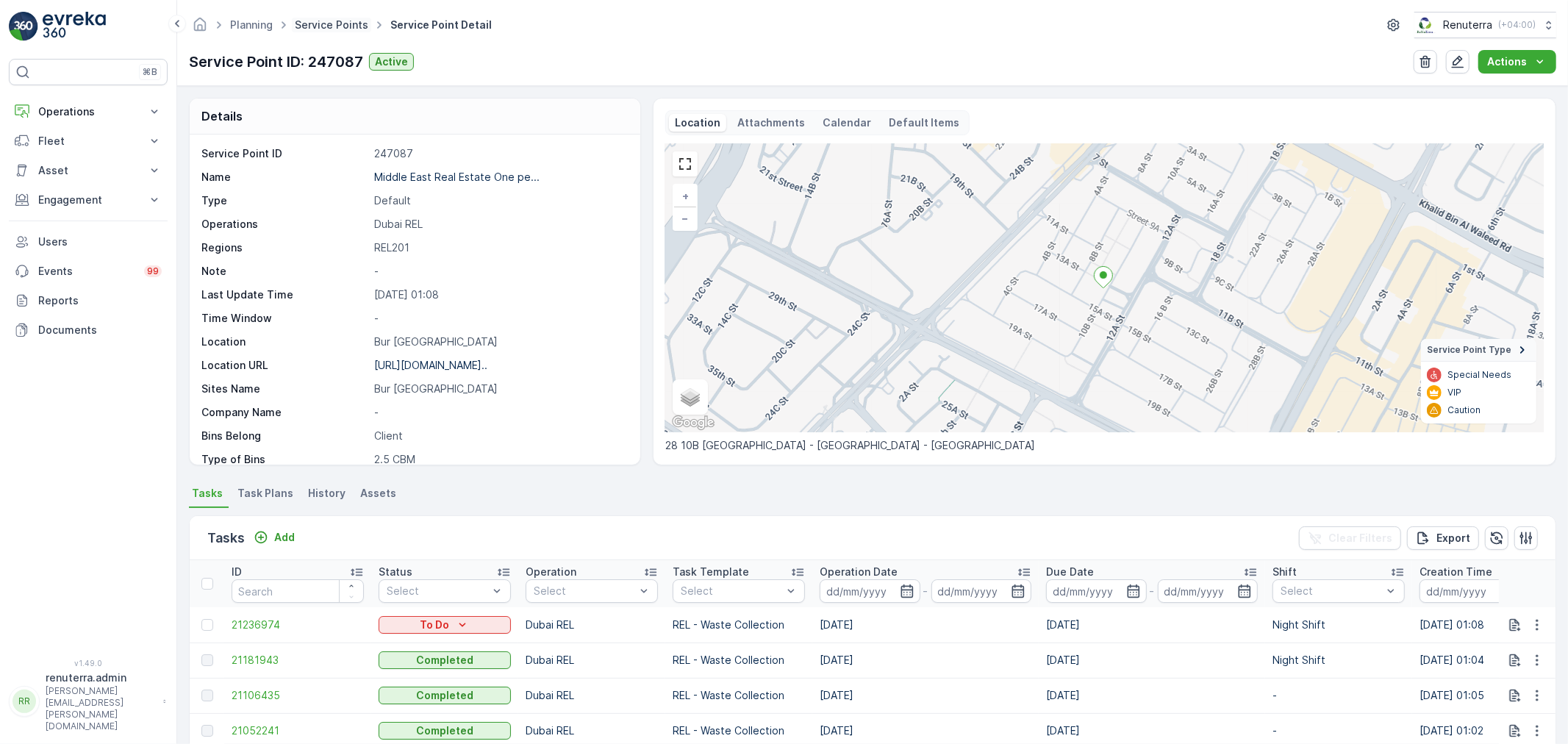
click at [329, 28] on link "Service Points" at bounding box center [331, 24] width 74 height 13
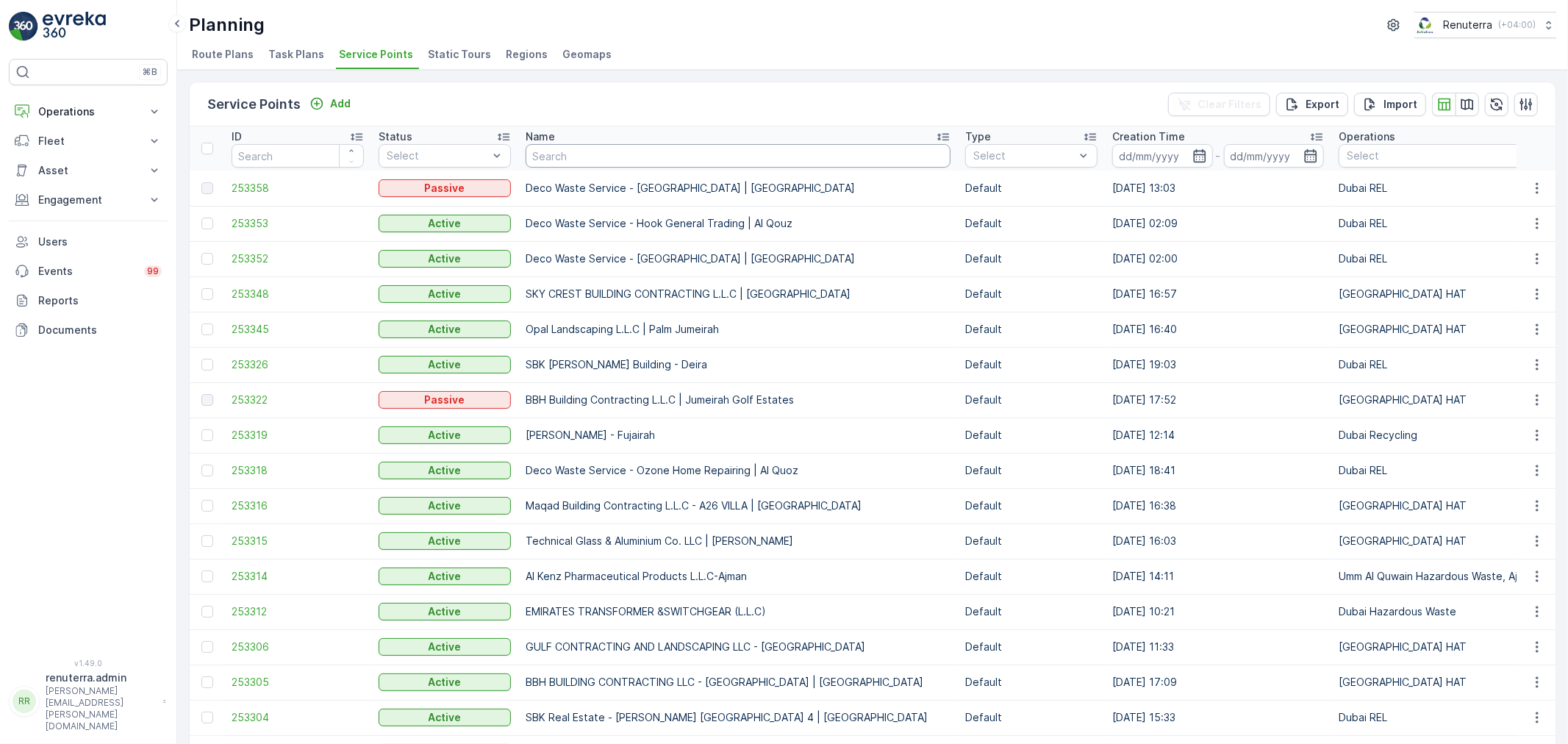
click at [593, 148] on input "text" at bounding box center [738, 155] width 425 height 23
paste input "Qalat Baalbak AlJadeeda Department Store LLC"
type input "Qalat Baalbak AlJadeeda Department Store LLC"
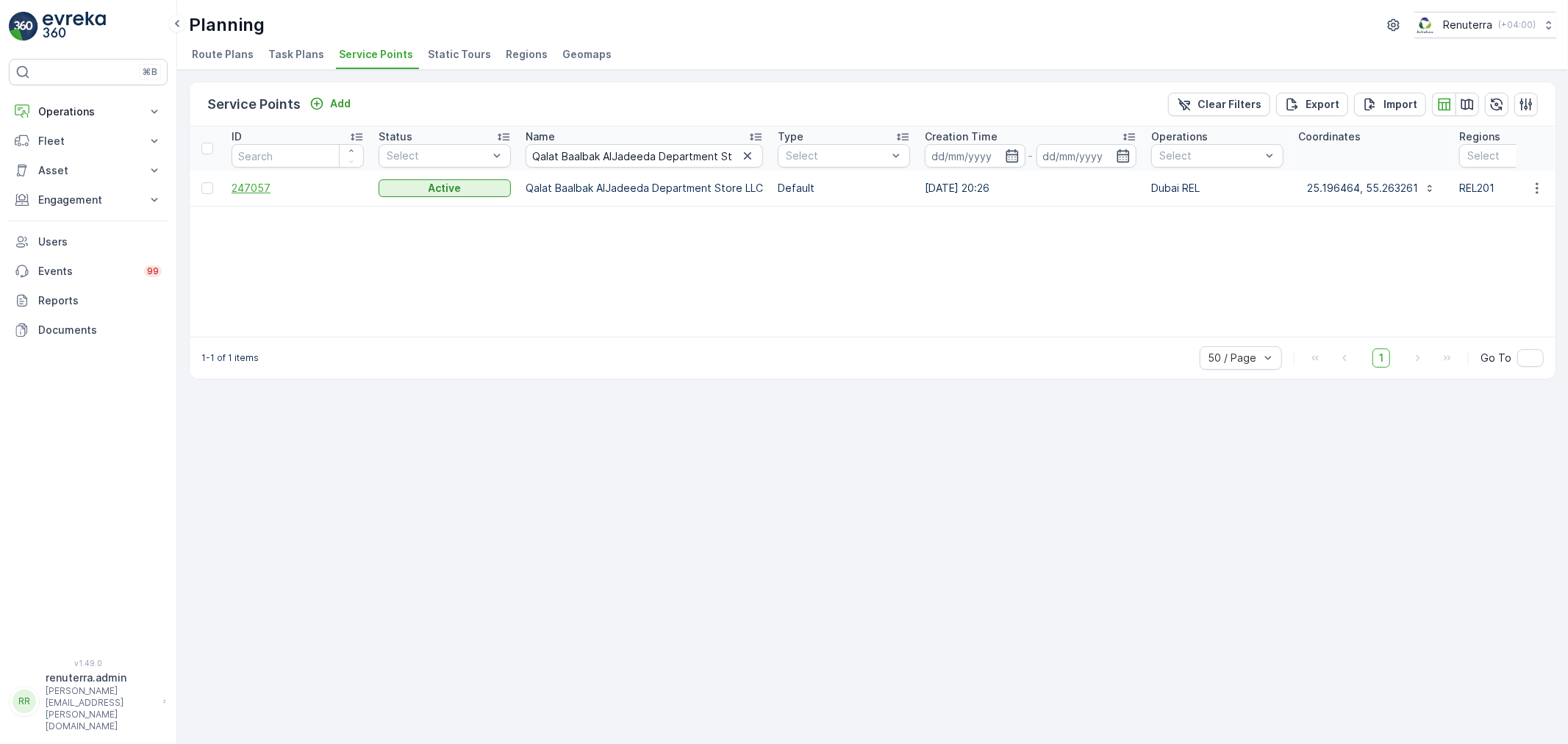
click at [267, 182] on span "247057" at bounding box center [297, 187] width 132 height 15
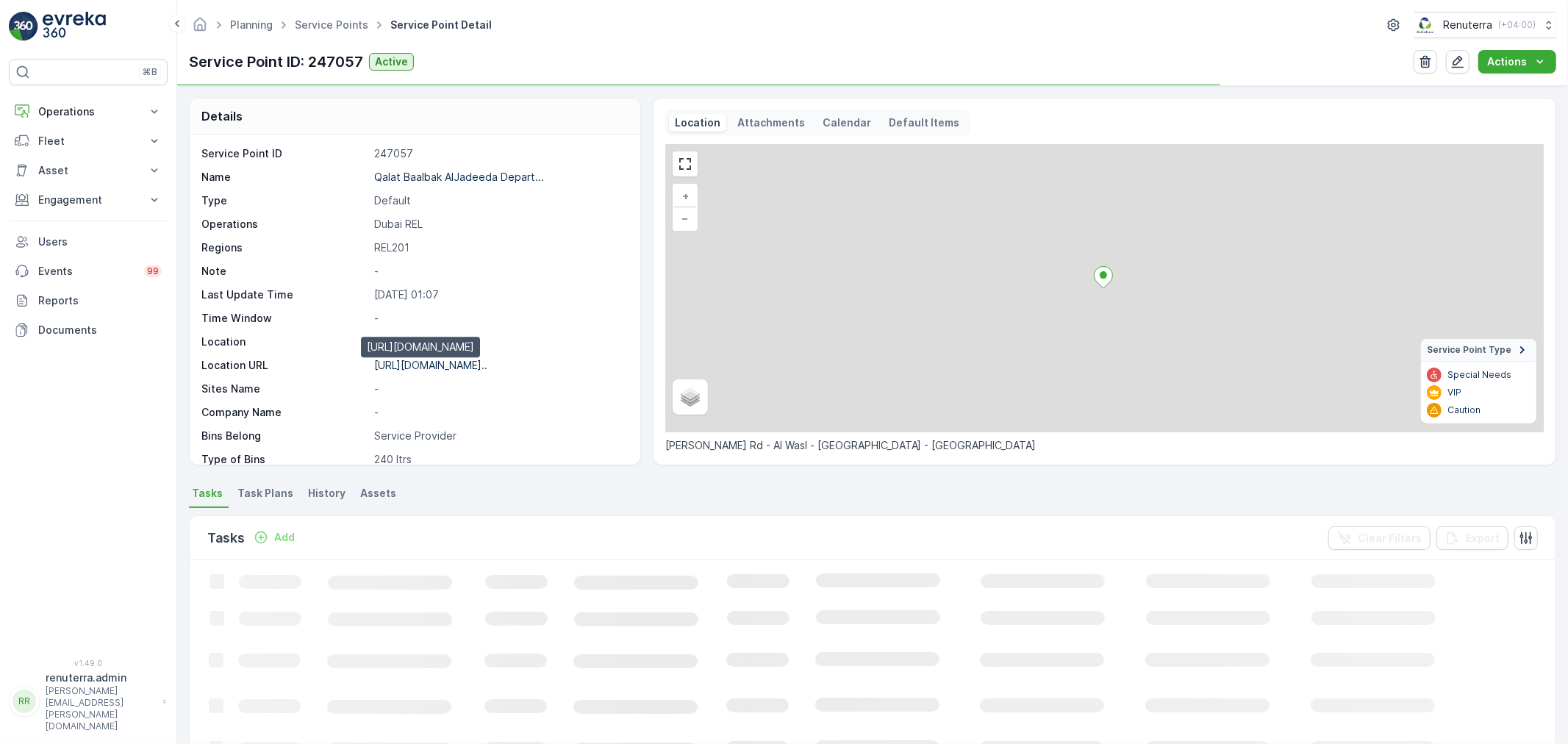
drag, startPoint x: 452, startPoint y: 364, endPoint x: 482, endPoint y: 378, distance: 33.1
click at [454, 369] on p "https://maps.app.goo.gl/Xw2mv2..." at bounding box center [431, 365] width 113 height 13
